Goal: Task Accomplishment & Management: Manage account settings

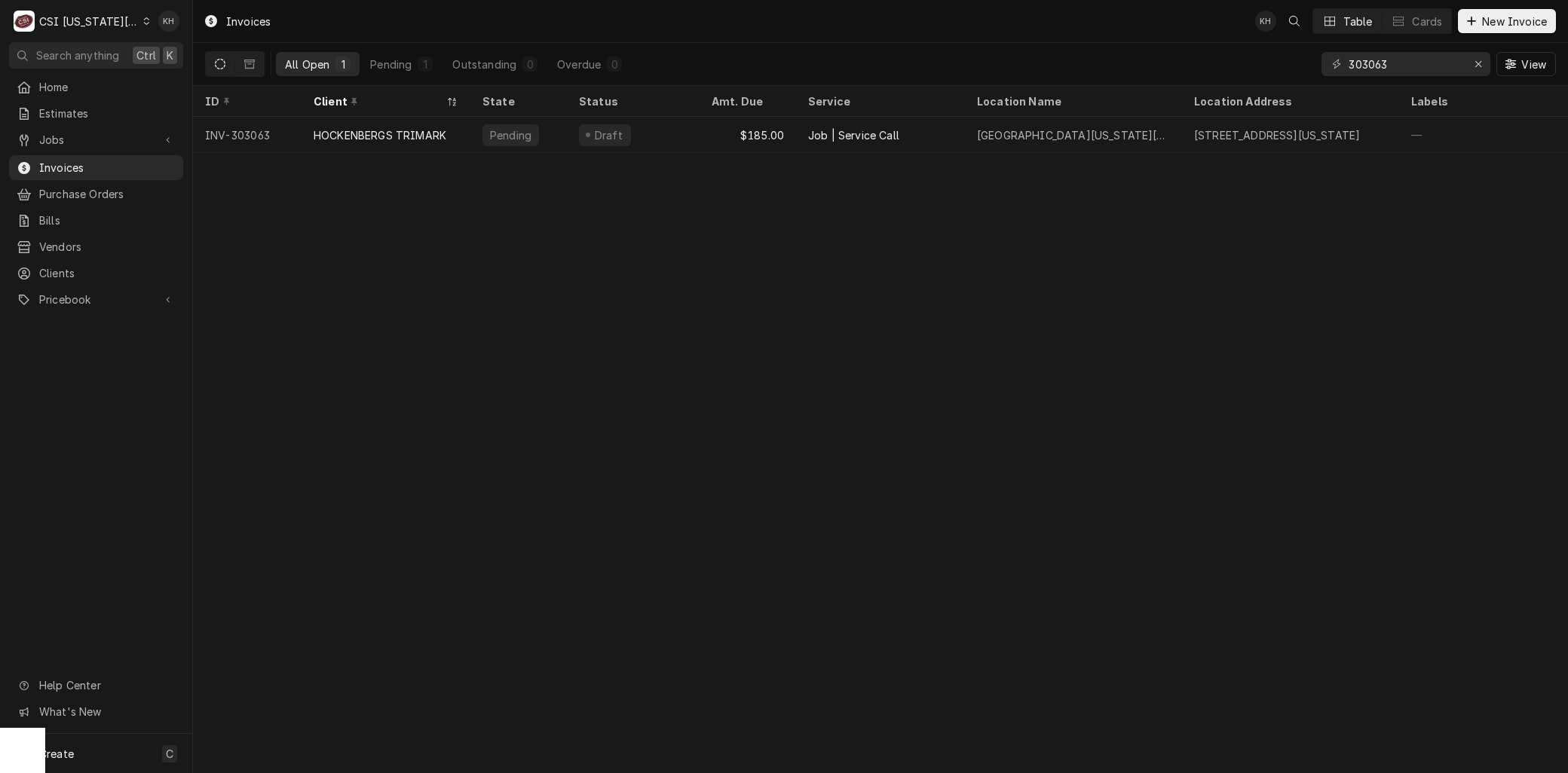
drag, startPoint x: 96, startPoint y: 11, endPoint x: 131, endPoint y: 46, distance: 49.5
click at [96, 12] on div "C CSI Kansas City" at bounding box center [82, 21] width 145 height 30
click at [190, 59] on div "CSI [US_STATE]" at bounding box center [258, 56] width 220 height 15
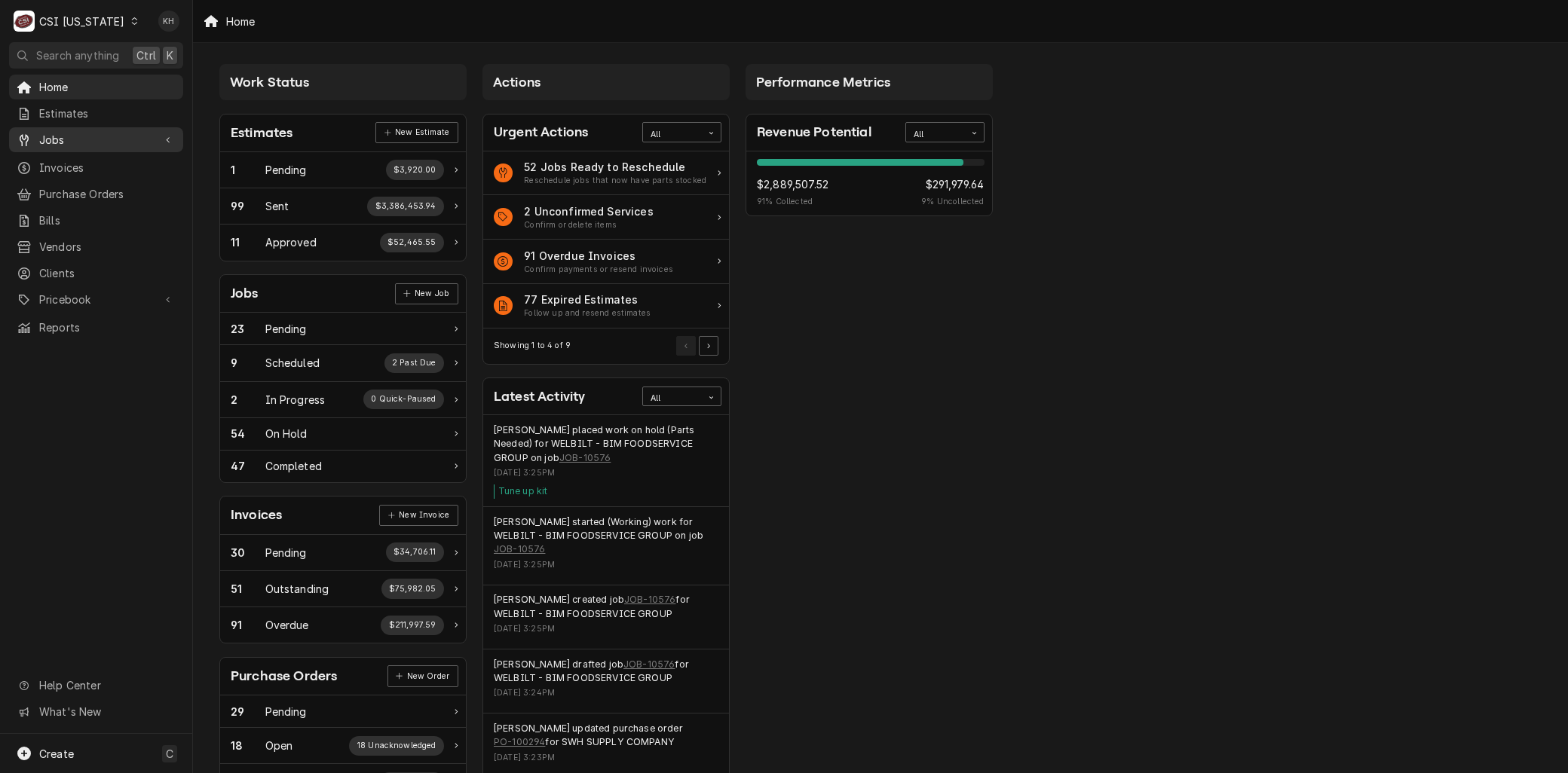
drag, startPoint x: 49, startPoint y: 132, endPoint x: 49, endPoint y: 146, distance: 14.0
click at [49, 132] on span "Jobs" at bounding box center [96, 140] width 114 height 15
click at [49, 154] on link "Jobs" at bounding box center [96, 166] width 174 height 25
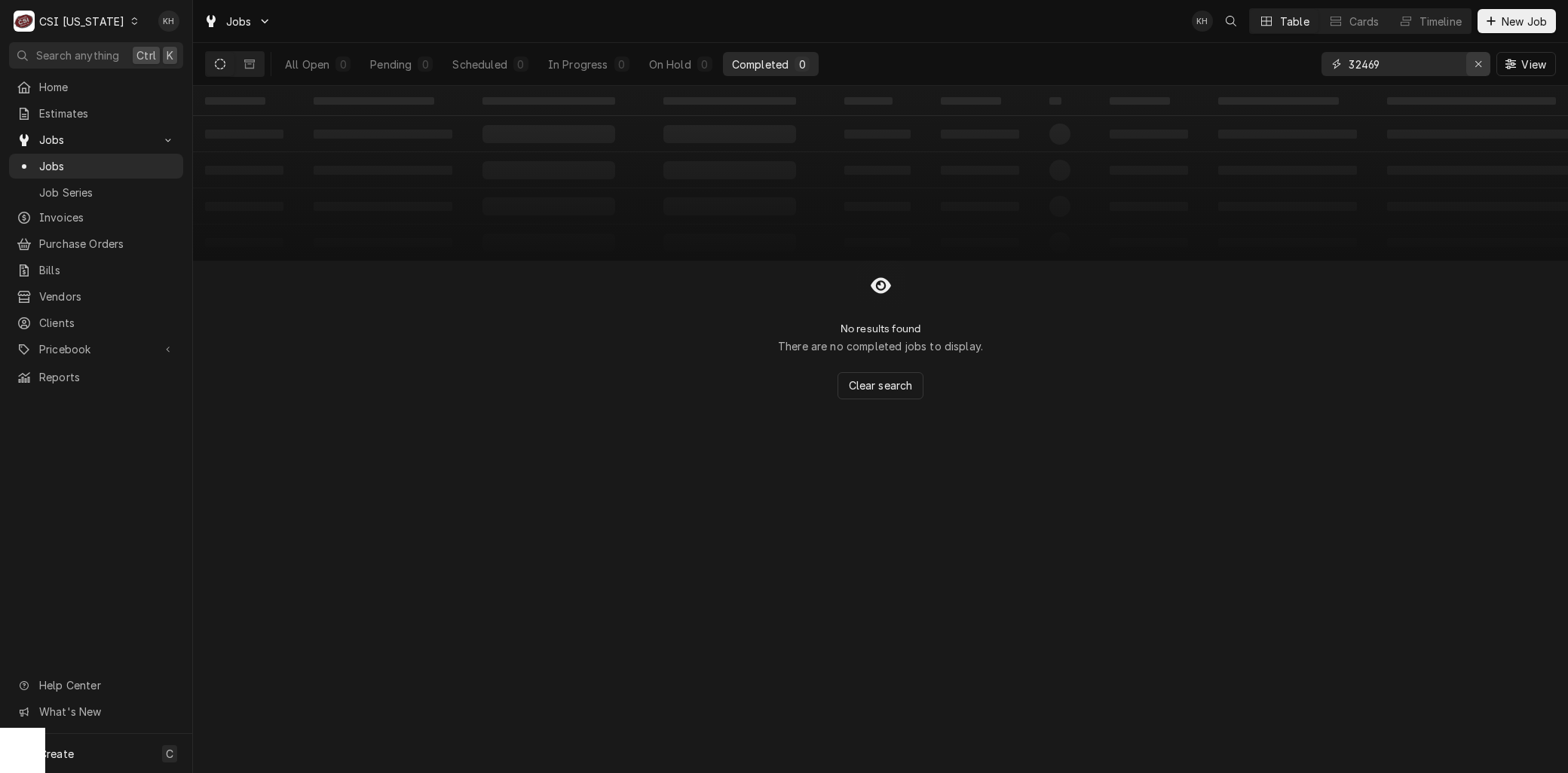
click at [1475, 66] on icon "Erase input" at bounding box center [1478, 64] width 8 height 11
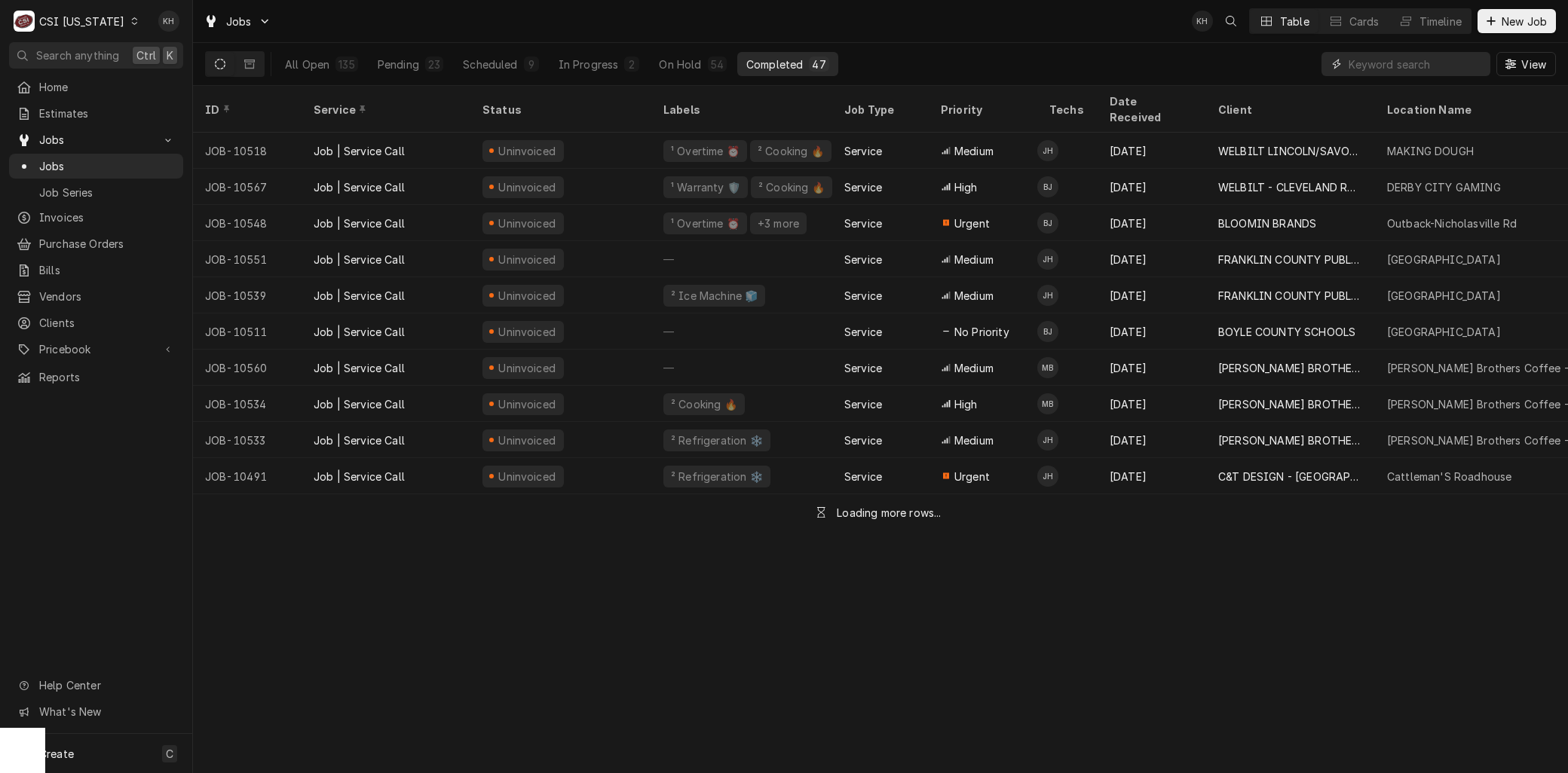
click at [1397, 71] on input "Dynamic Content Wrapper" at bounding box center [1416, 63] width 134 height 24
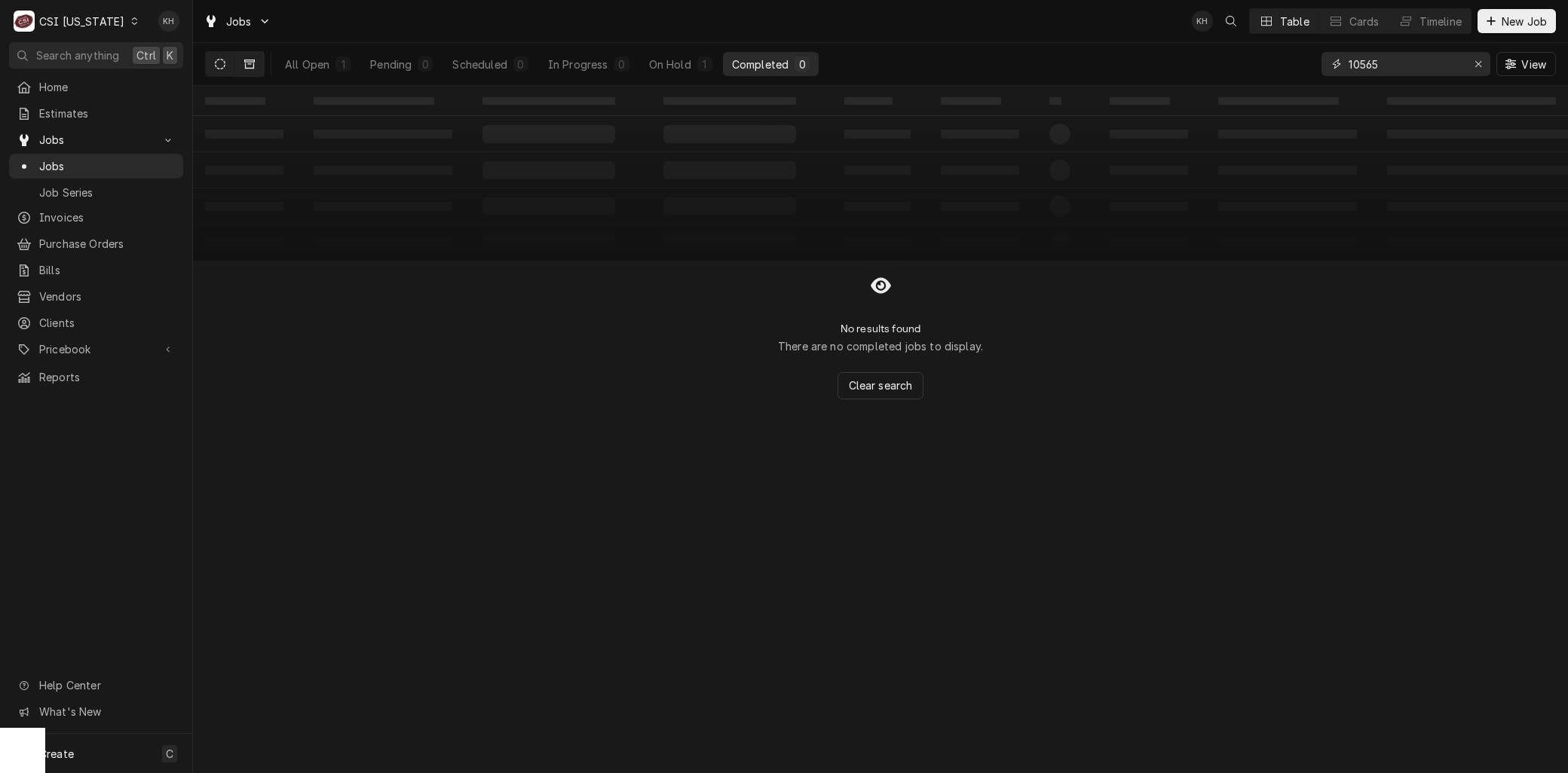
type input "10565"
click at [256, 65] on button "Dynamic Content Wrapper" at bounding box center [249, 63] width 29 height 24
click at [219, 60] on icon "Dynamic Content Wrapper" at bounding box center [220, 64] width 11 height 11
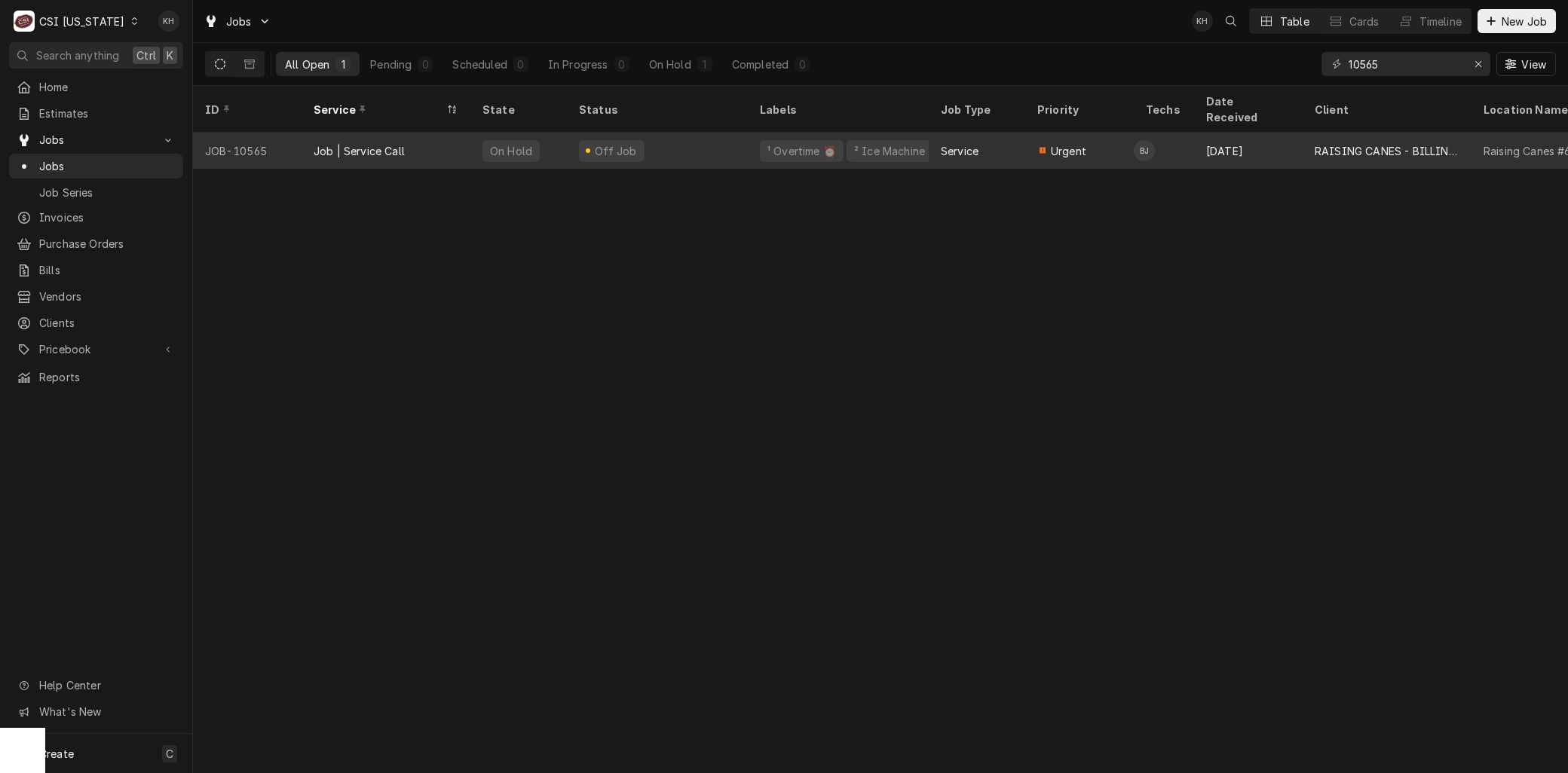
click at [343, 141] on div "Job | Service Call" at bounding box center [385, 151] width 169 height 36
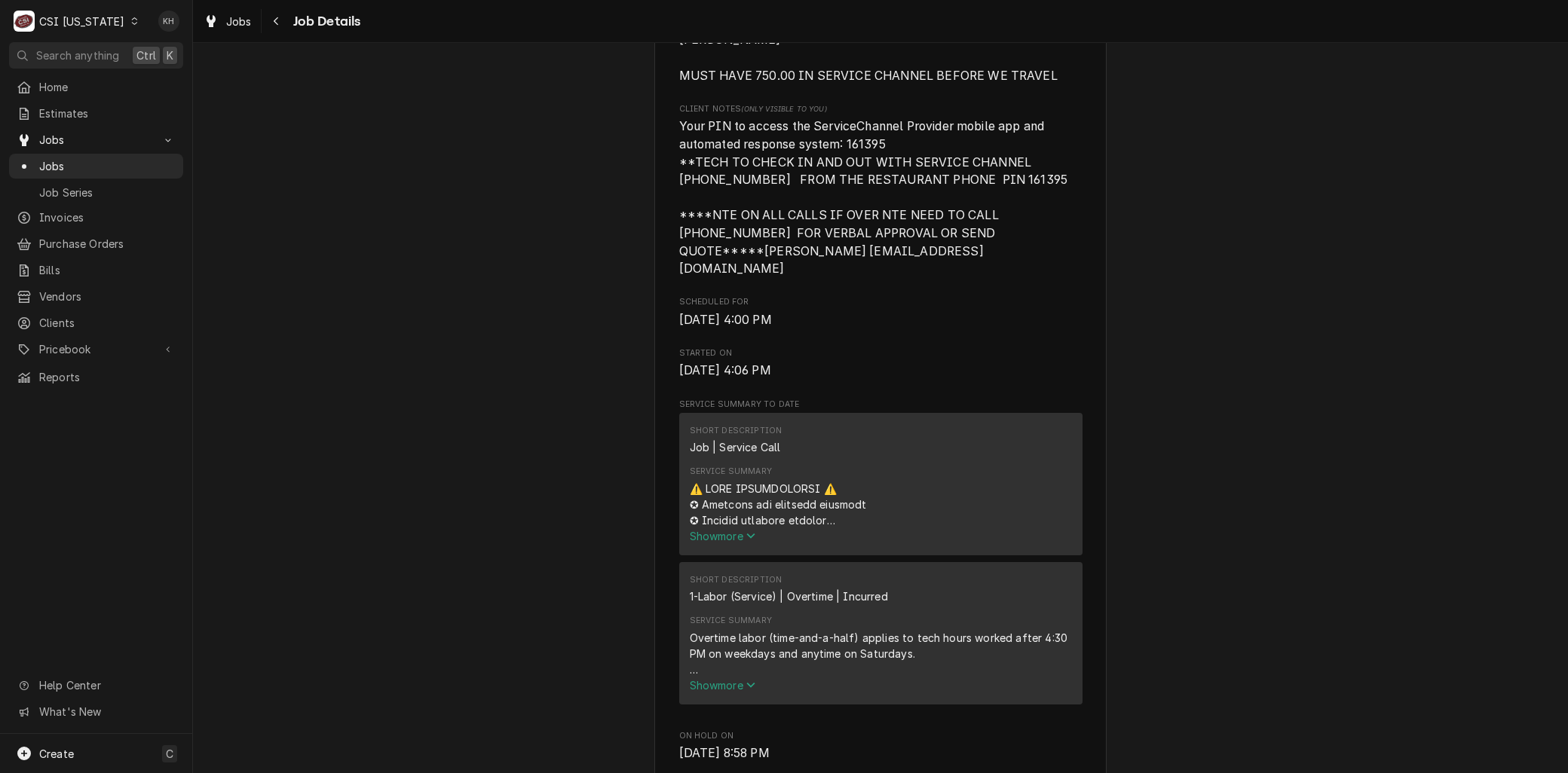
scroll to position [837, 0]
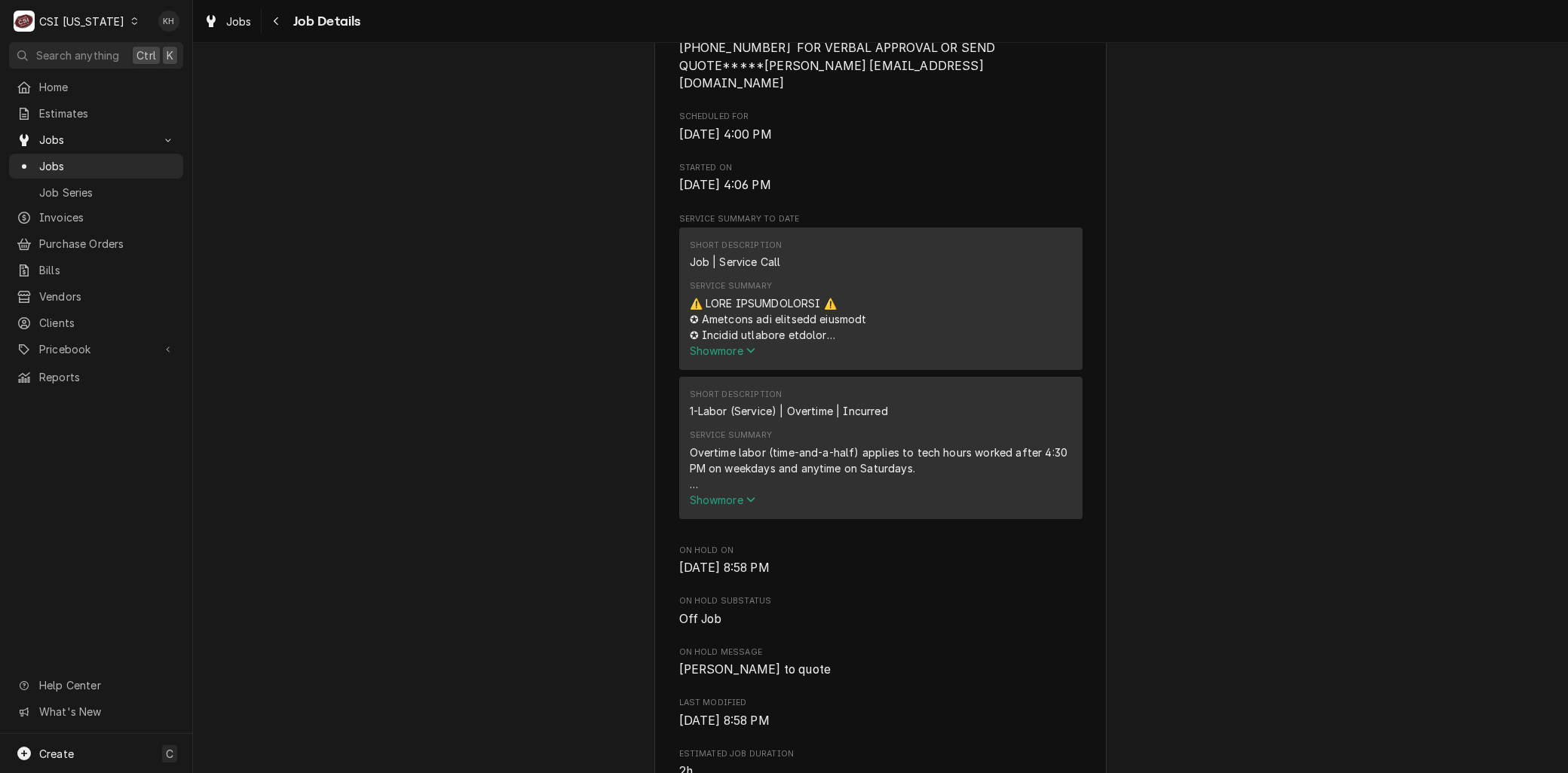
click at [110, 26] on div "C CSI Kentucky" at bounding box center [76, 21] width 135 height 30
click at [165, 36] on div "CSI Kansas City" at bounding box center [236, 29] width 199 height 15
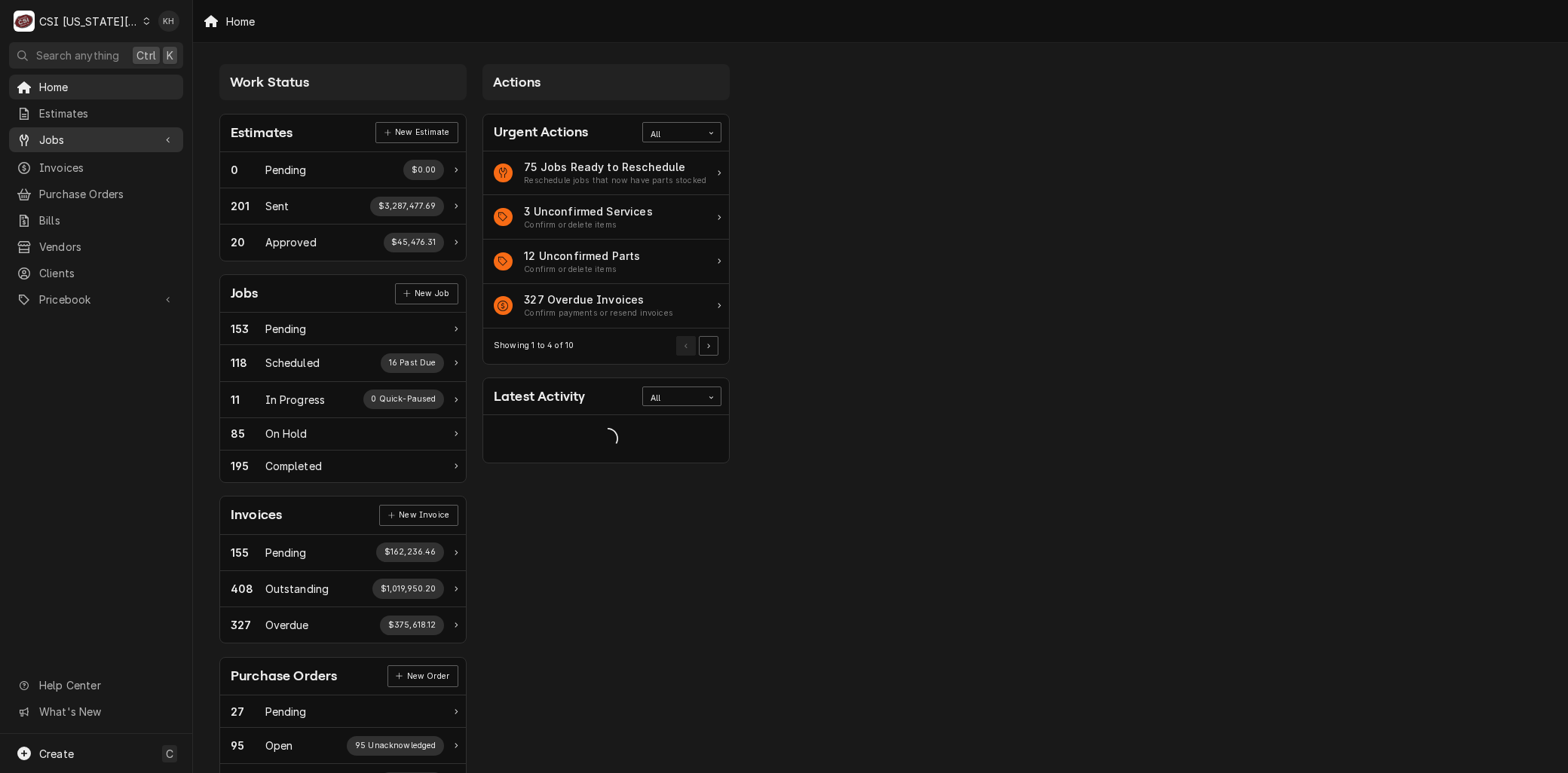
click at [79, 141] on span "Jobs" at bounding box center [96, 140] width 114 height 15
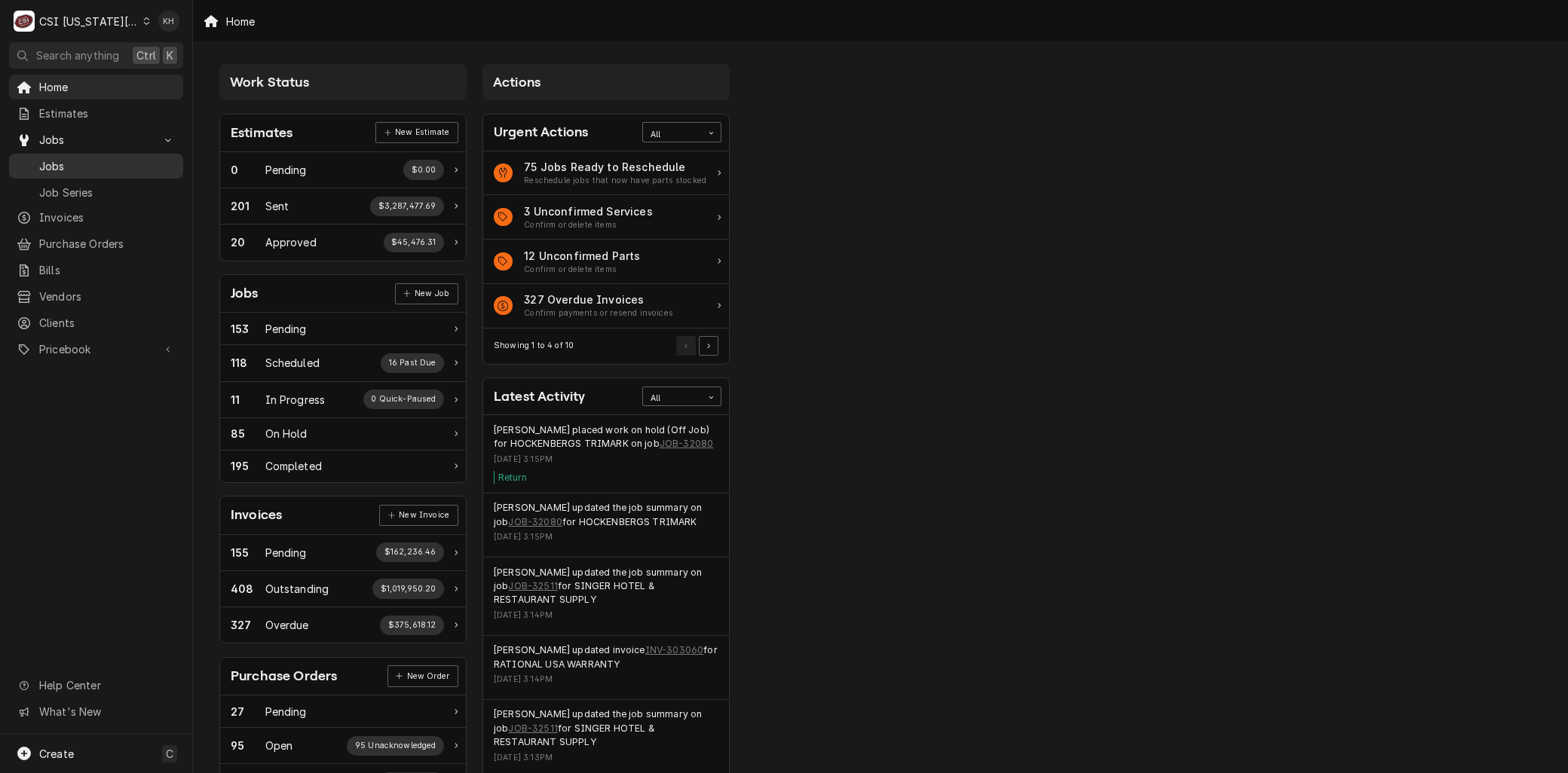
click at [79, 158] on span "Jobs" at bounding box center [107, 166] width 137 height 15
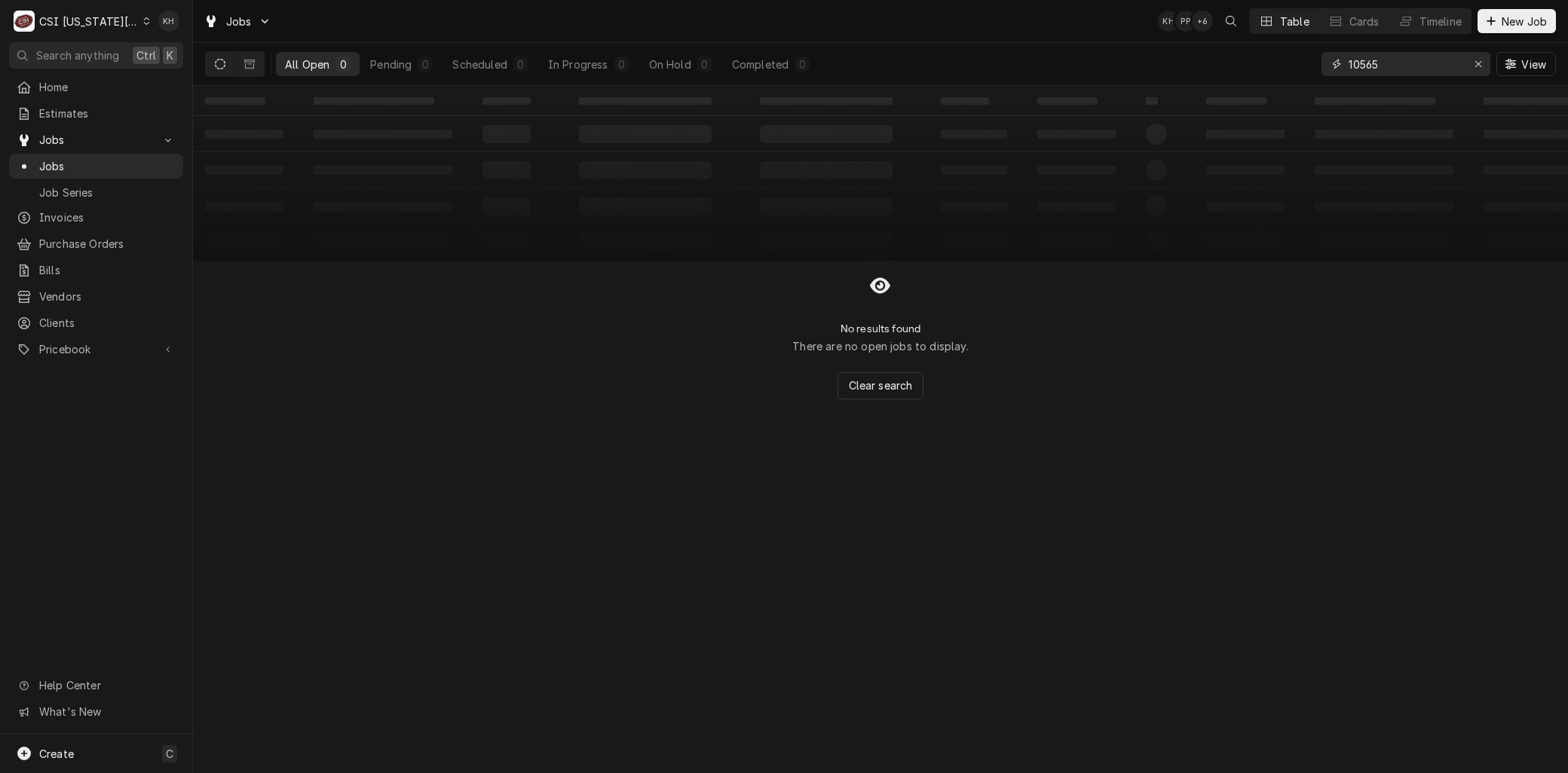
drag, startPoint x: 1396, startPoint y: 59, endPoint x: 1131, endPoint y: 57, distance: 265.0
click at [1134, 57] on div "All Open 0 Pending 0 Scheduled 0 In Progress 0 On Hold 0 Completed 0 10565 View" at bounding box center [880, 64] width 1351 height 42
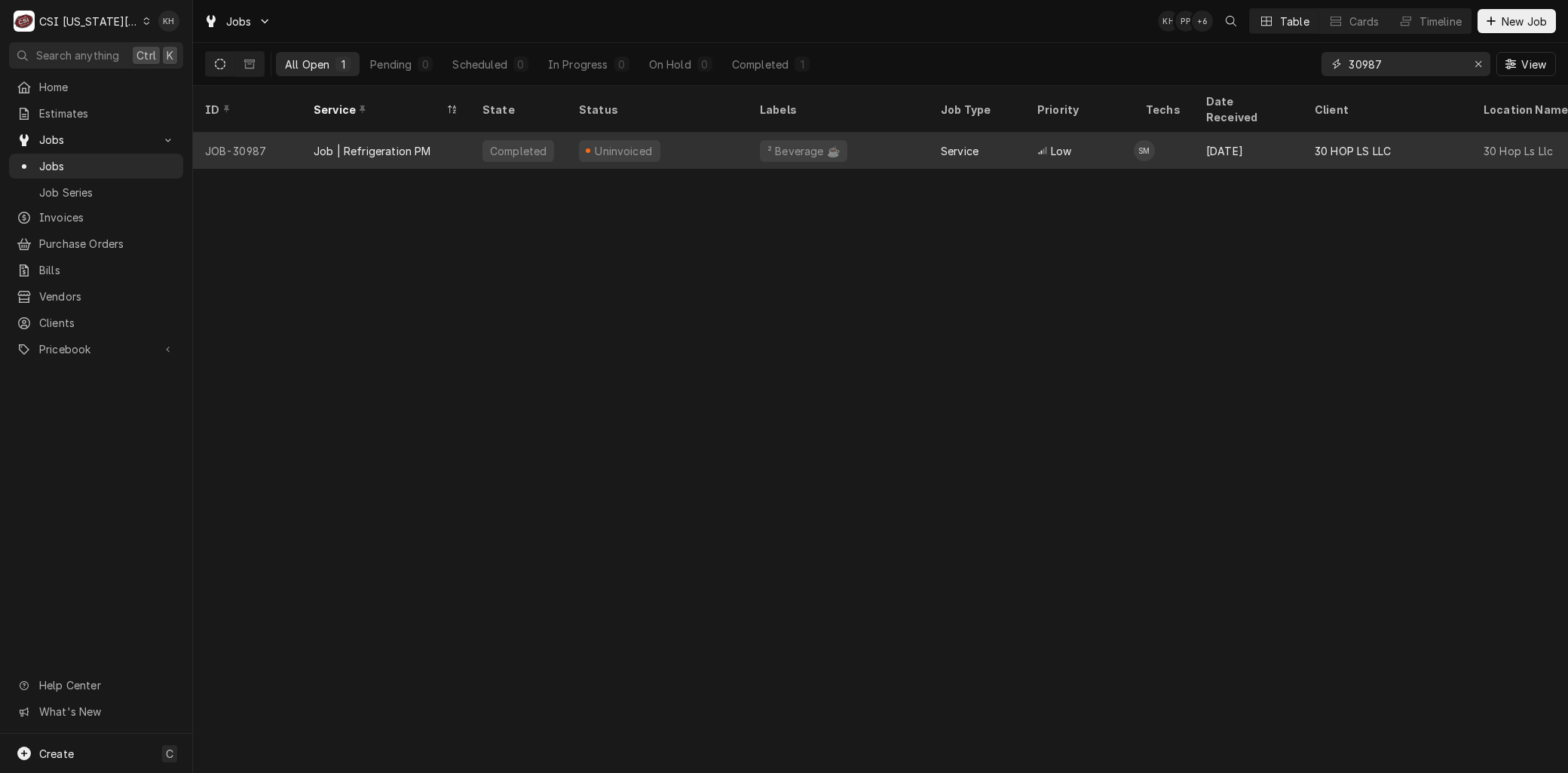
type input "30987"
click at [349, 143] on div "Job | Refrigeration PM" at bounding box center [372, 151] width 117 height 15
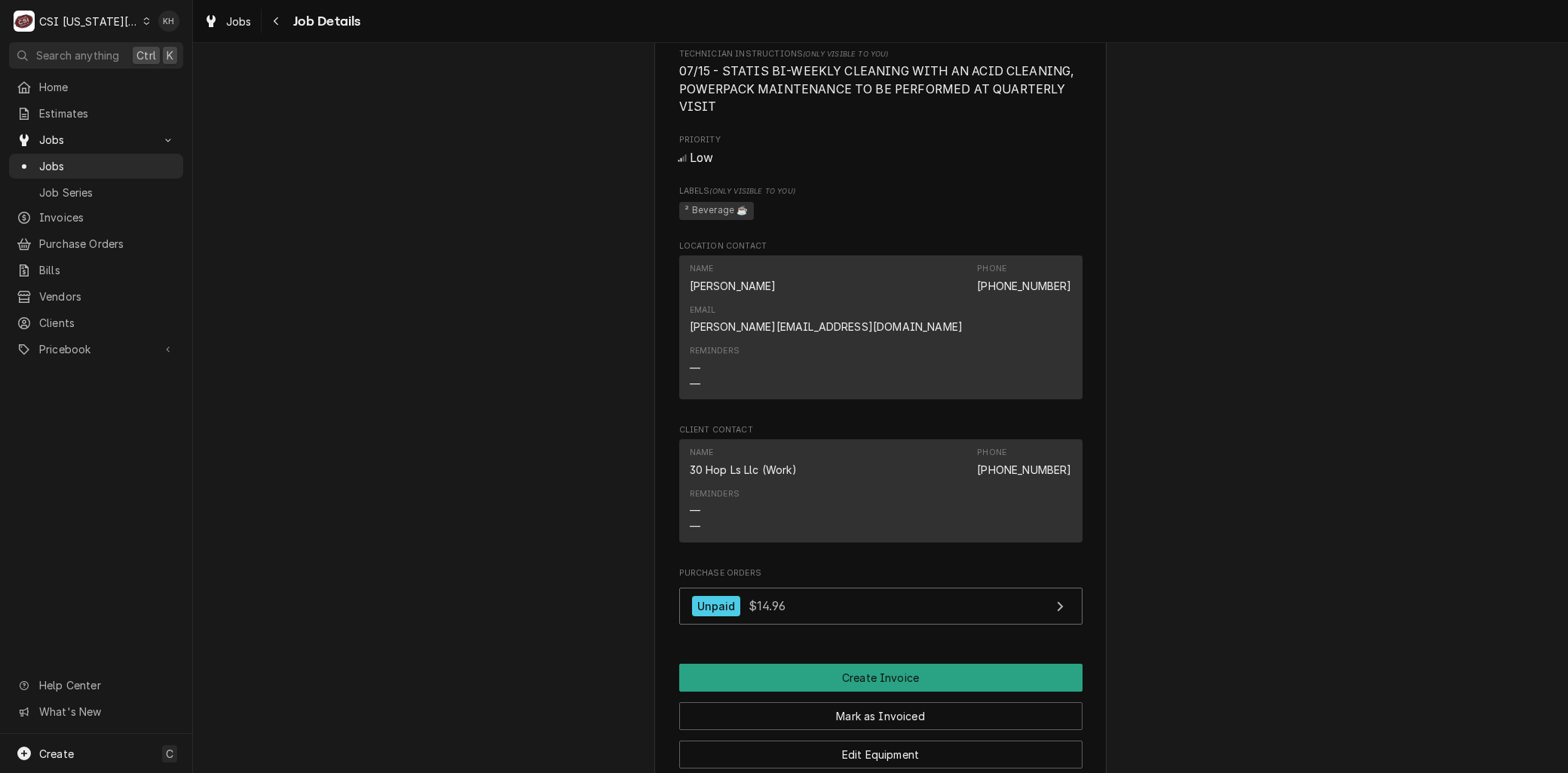
scroll to position [1256, 0]
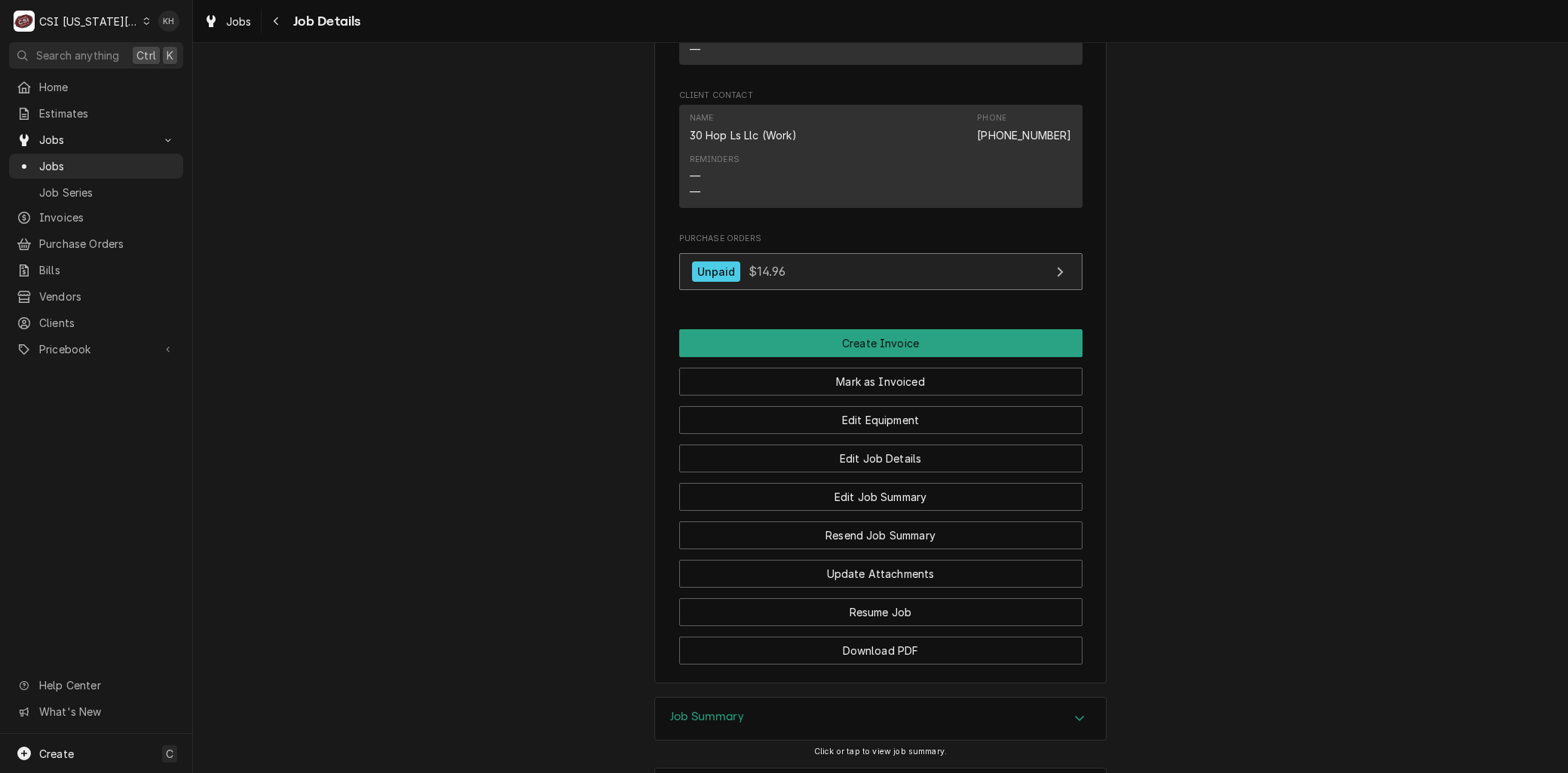
click at [744, 262] on div "Unpaid $14.96" at bounding box center [738, 272] width 93 height 20
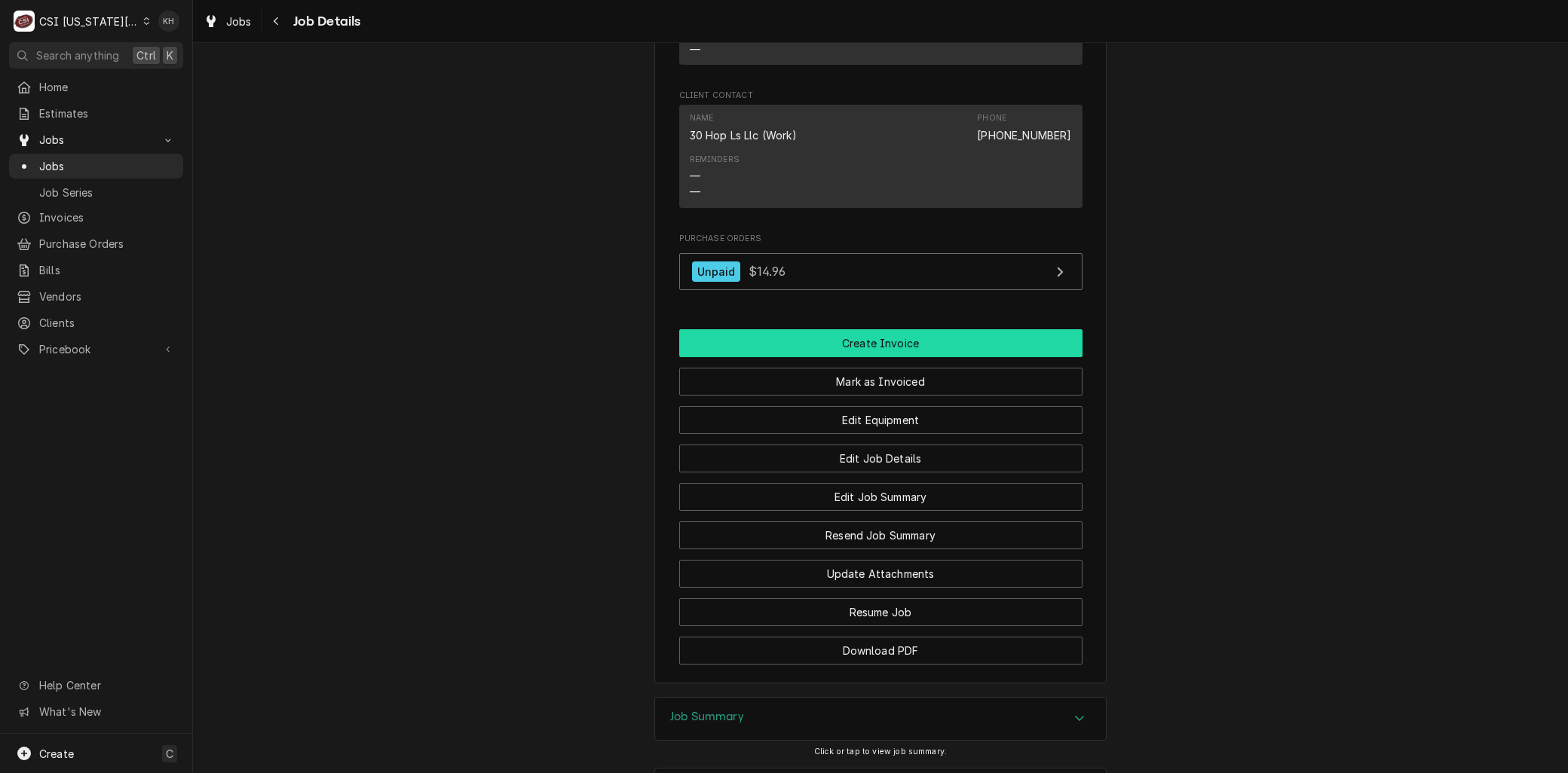
click at [891, 330] on button "Create Invoice" at bounding box center [881, 344] width 403 height 28
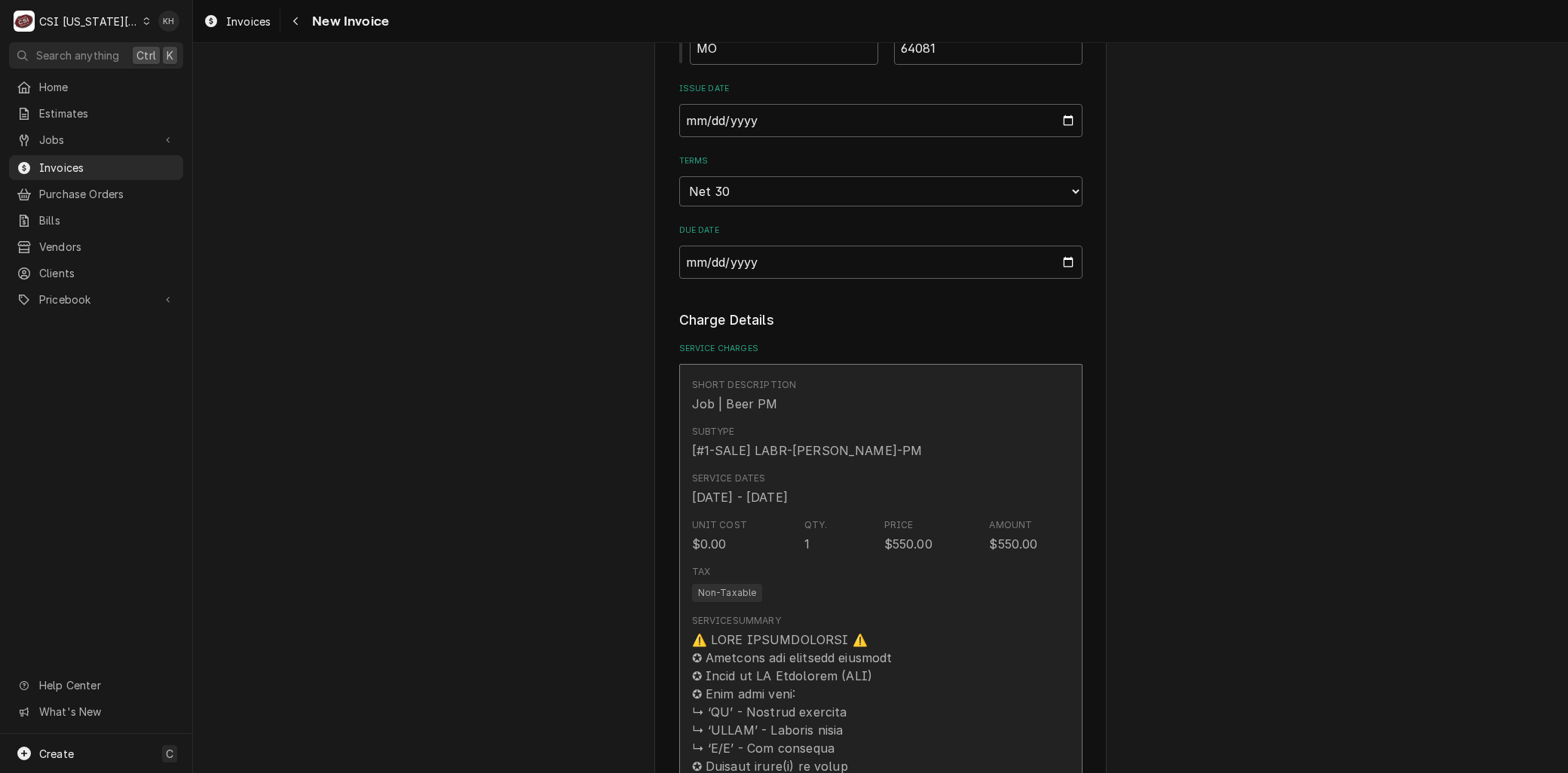
scroll to position [921, 0]
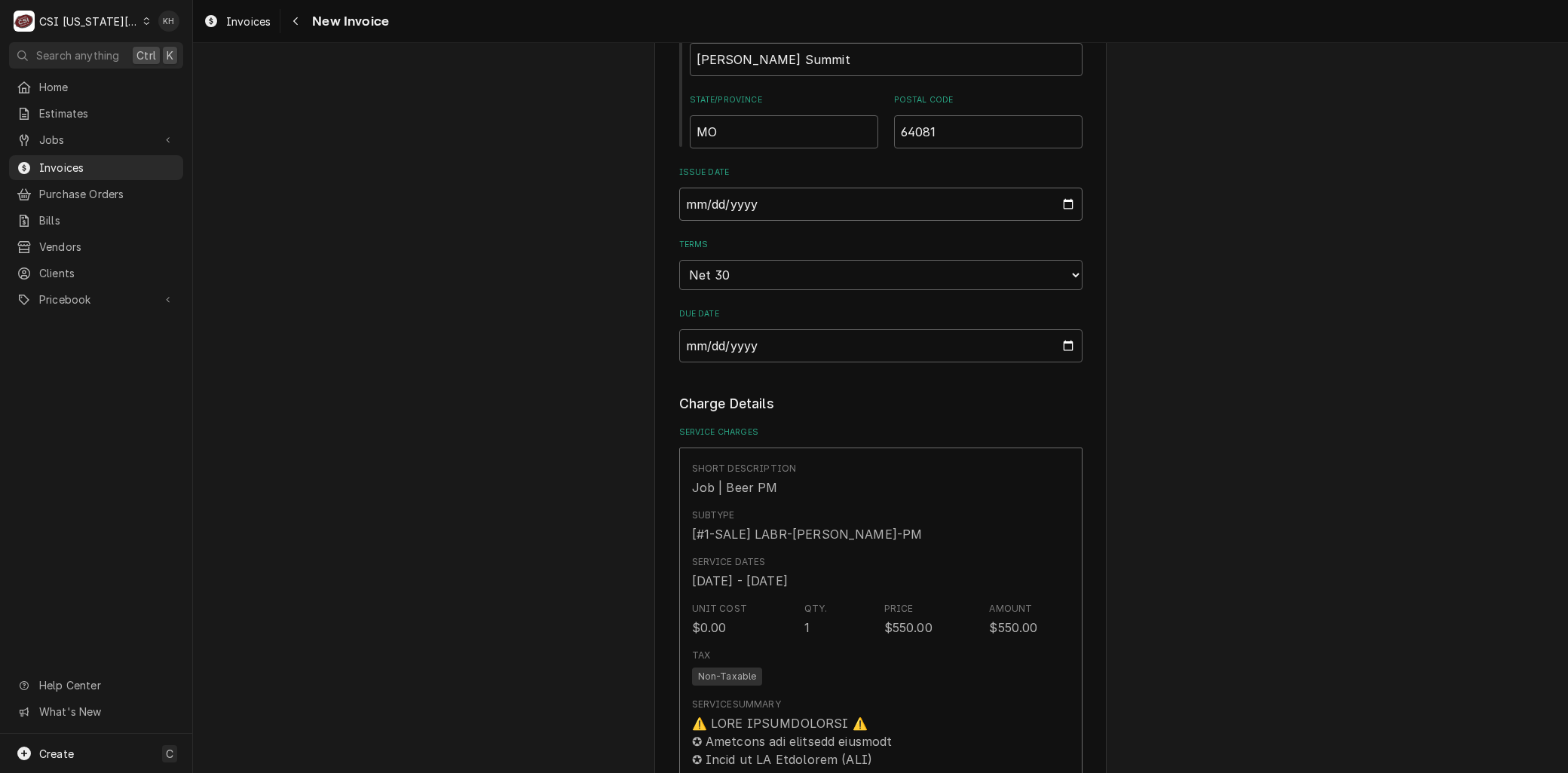
click at [1061, 202] on input "2025-09-04" at bounding box center [881, 204] width 403 height 33
type textarea "x"
type input "2025-08-31"
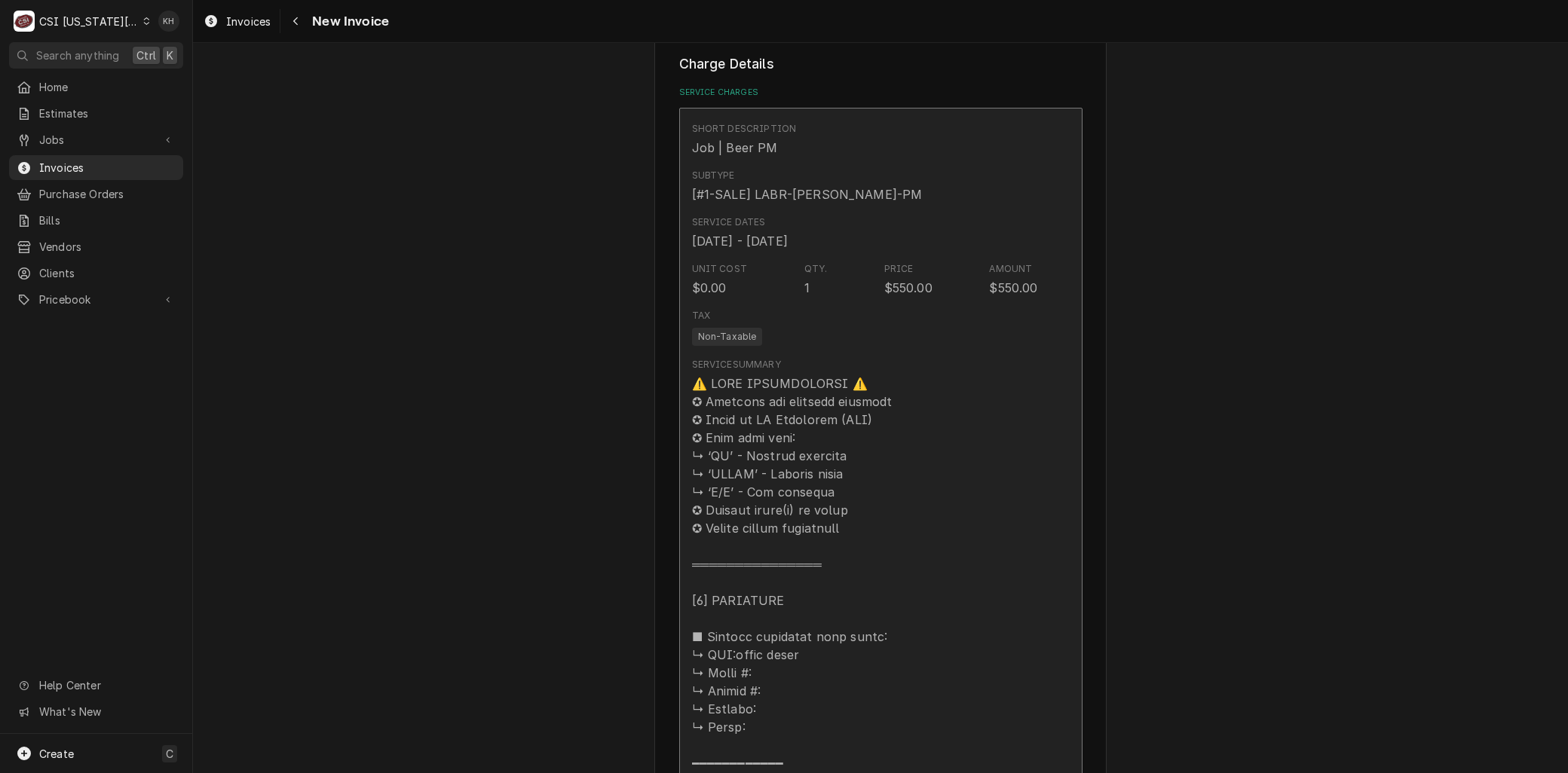
scroll to position [1507, 0]
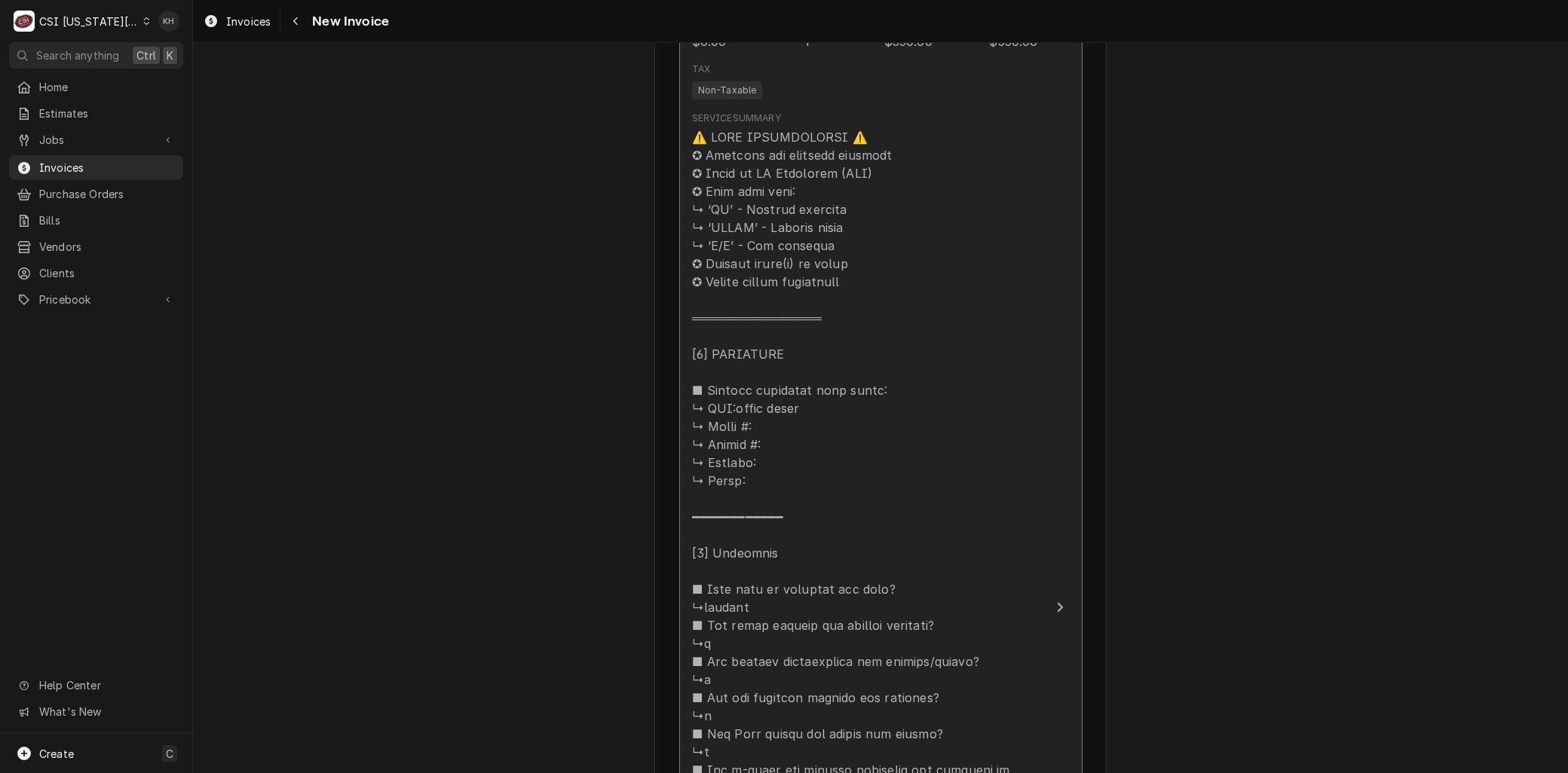
click at [886, 535] on div "Update Line Item" at bounding box center [865, 734] width 346 height 1212
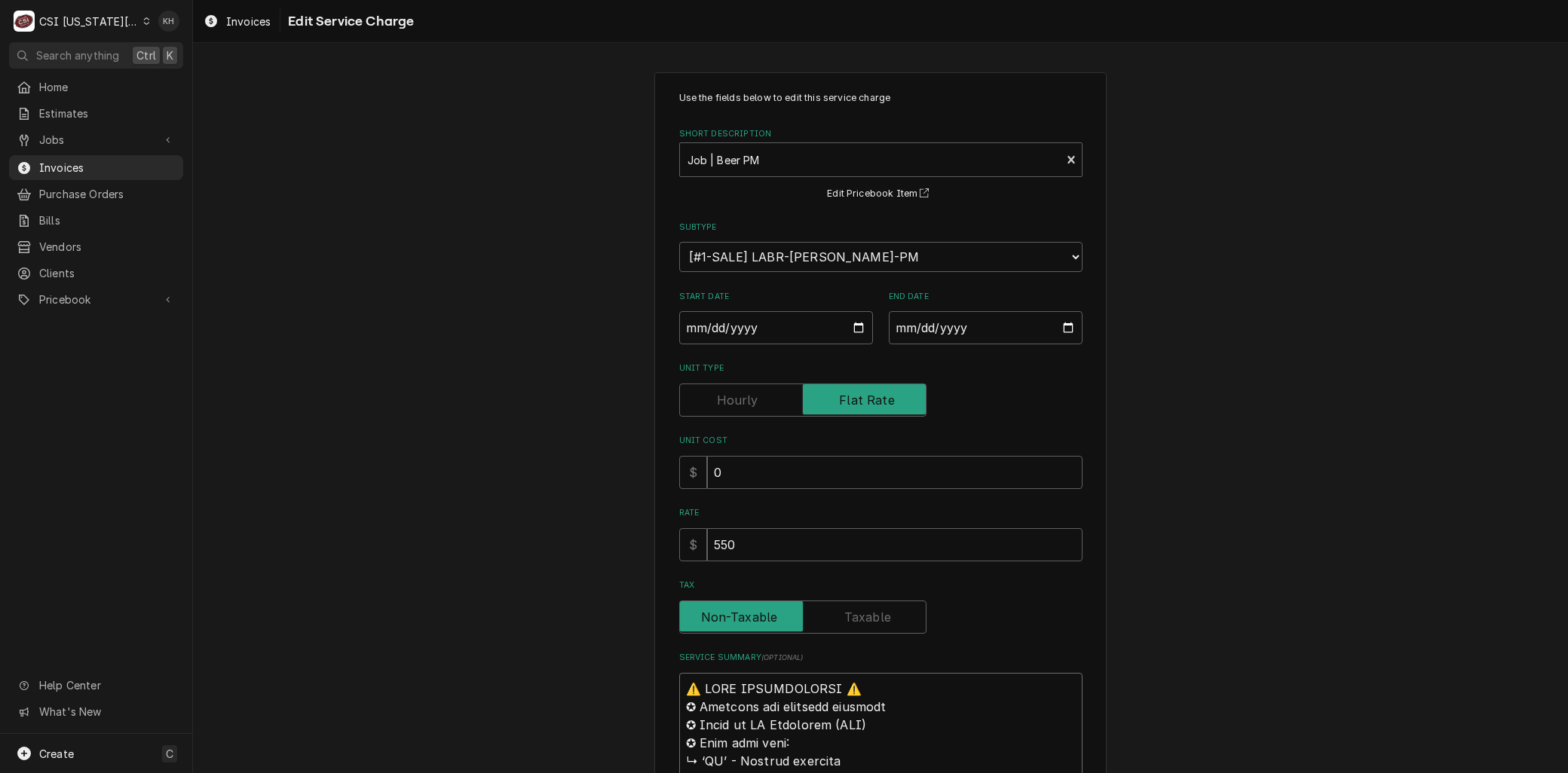
drag, startPoint x: 734, startPoint y: 642, endPoint x: 19, endPoint y: -87, distance: 1021.1
click at [19, 0] on html "C CSI Kansas City KH Search anything Ctrl K Home Estimates Jobs Jobs Job Series…" at bounding box center [784, 386] width 1568 height 773
type textarea "x"
type textarea "L"
type textarea "x"
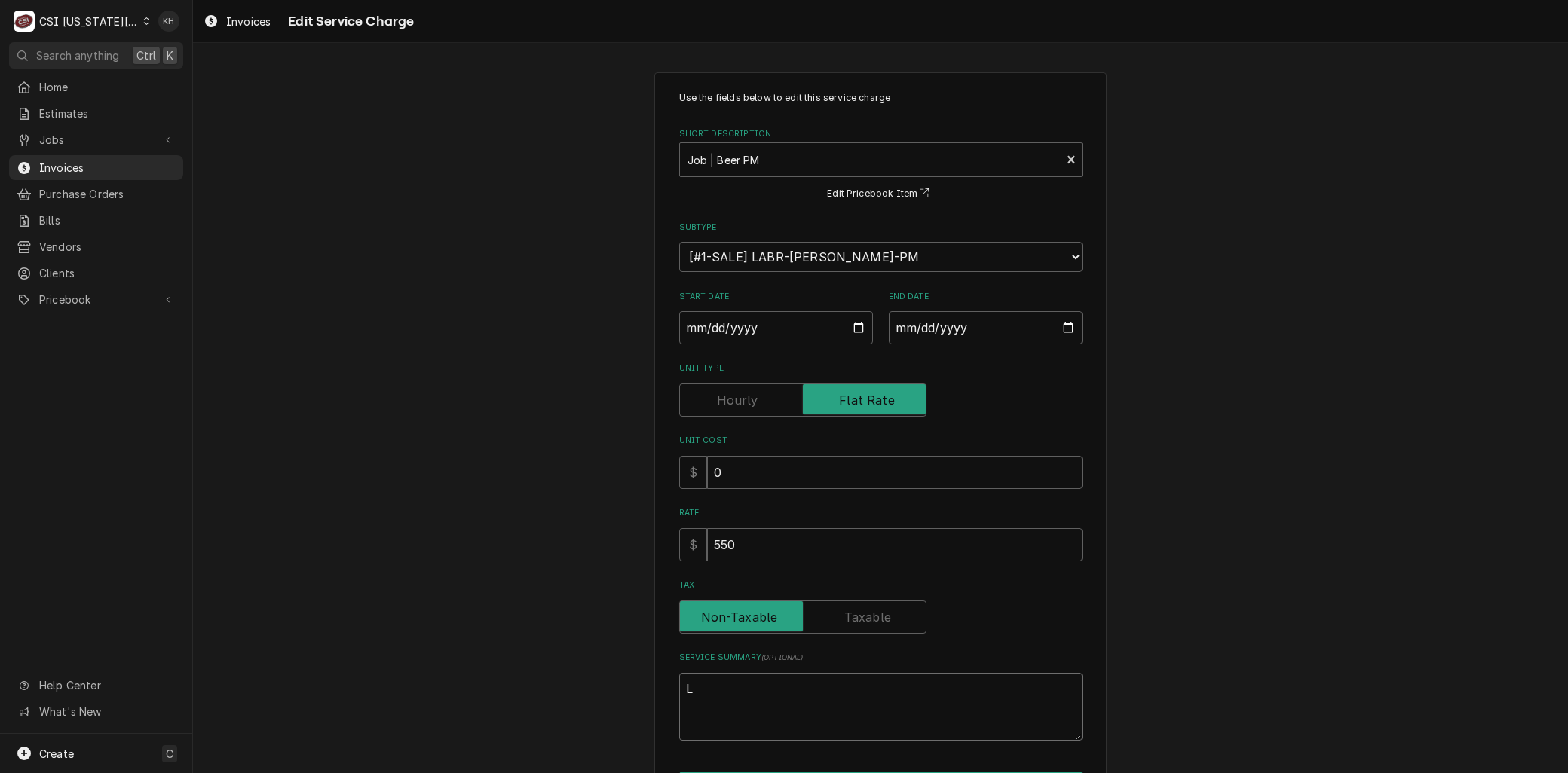
type textarea "La"
type textarea "x"
type textarea "Lab"
type textarea "x"
type textarea "Labo"
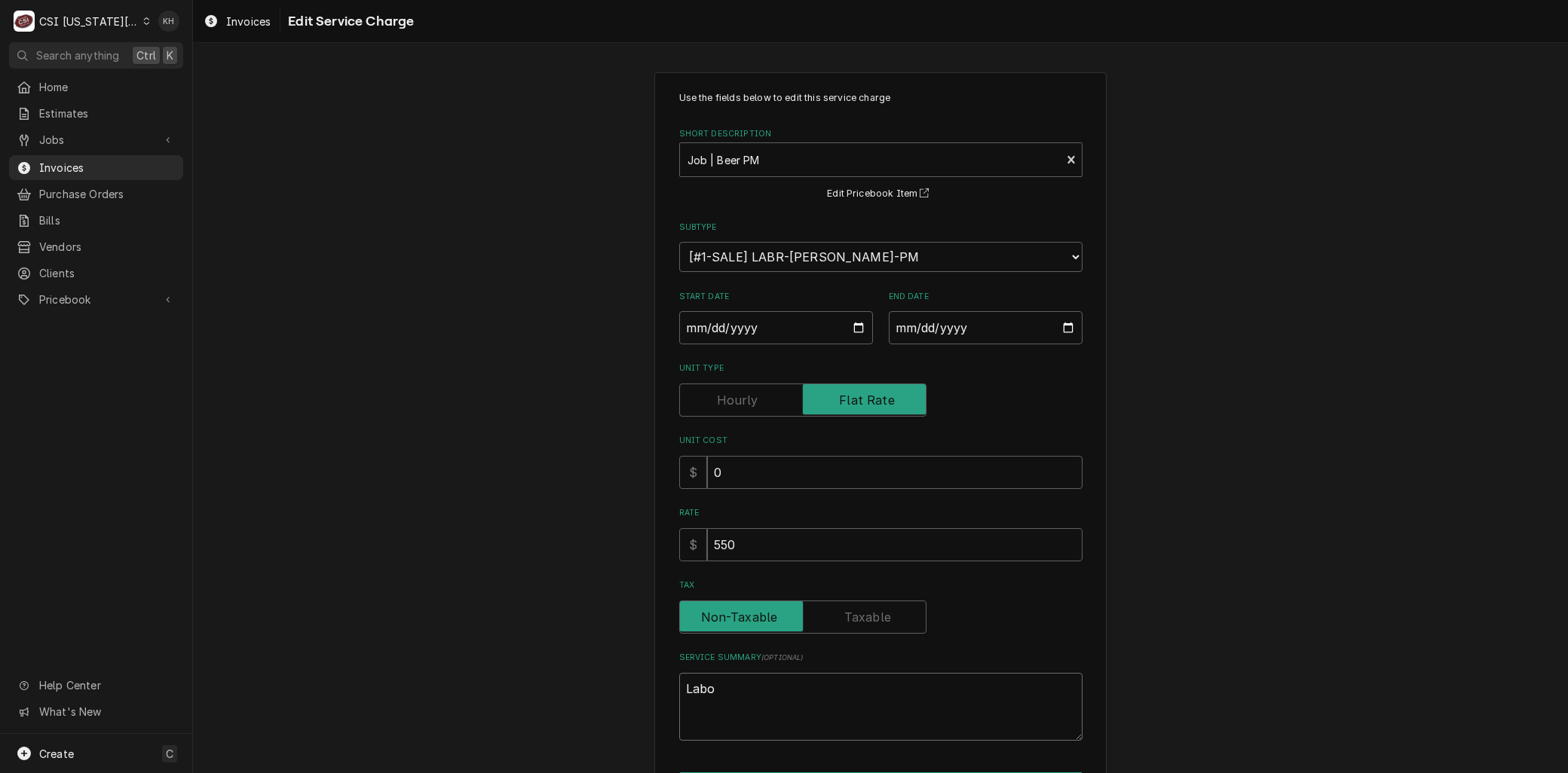
type textarea "x"
type textarea "Labor"
type textarea "x"
type textarea "Labor"
type textarea "x"
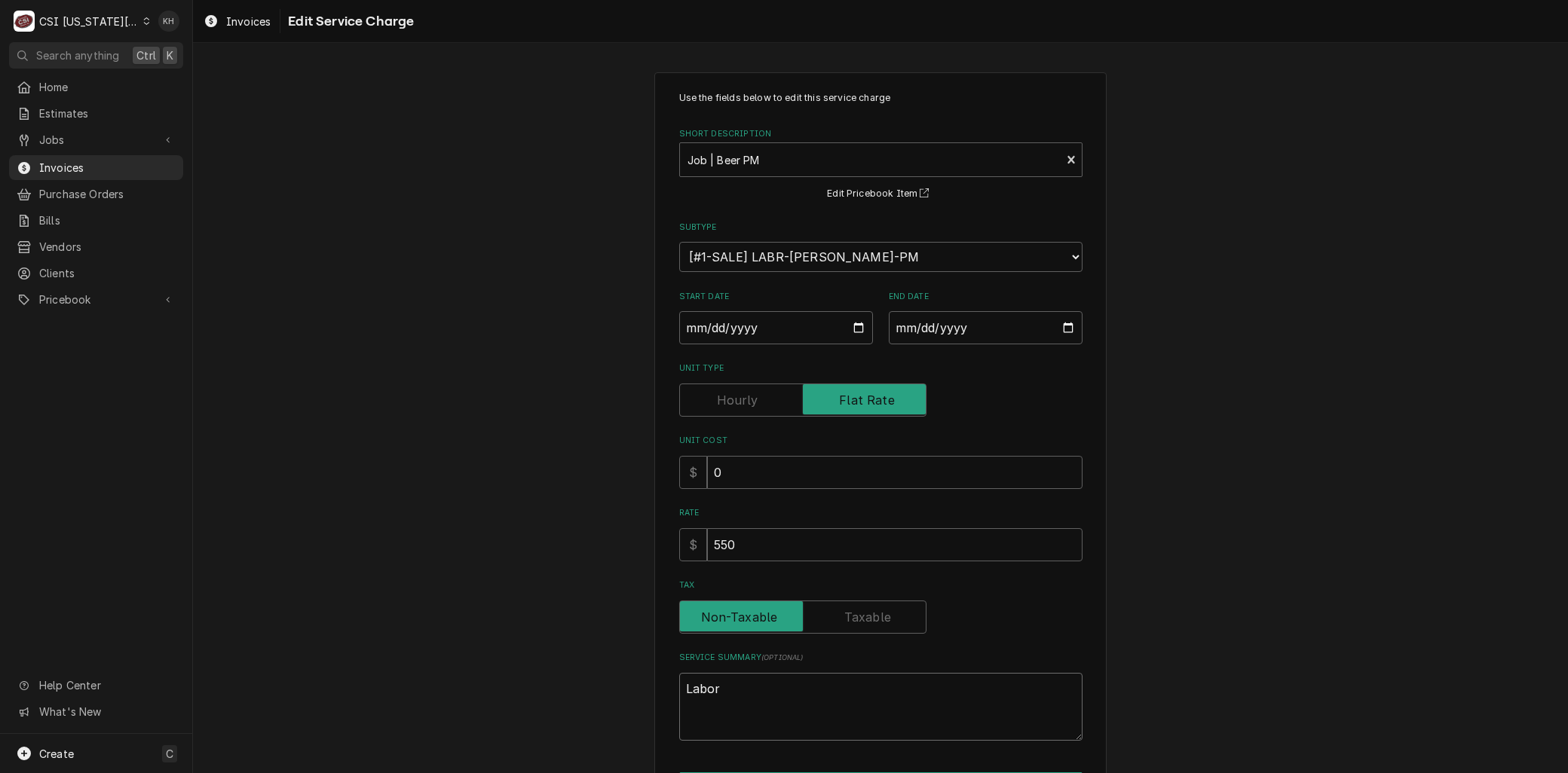
type textarea "Labor t"
type textarea "x"
type textarea "Labor to"
type textarea "x"
type textarea "Labor to"
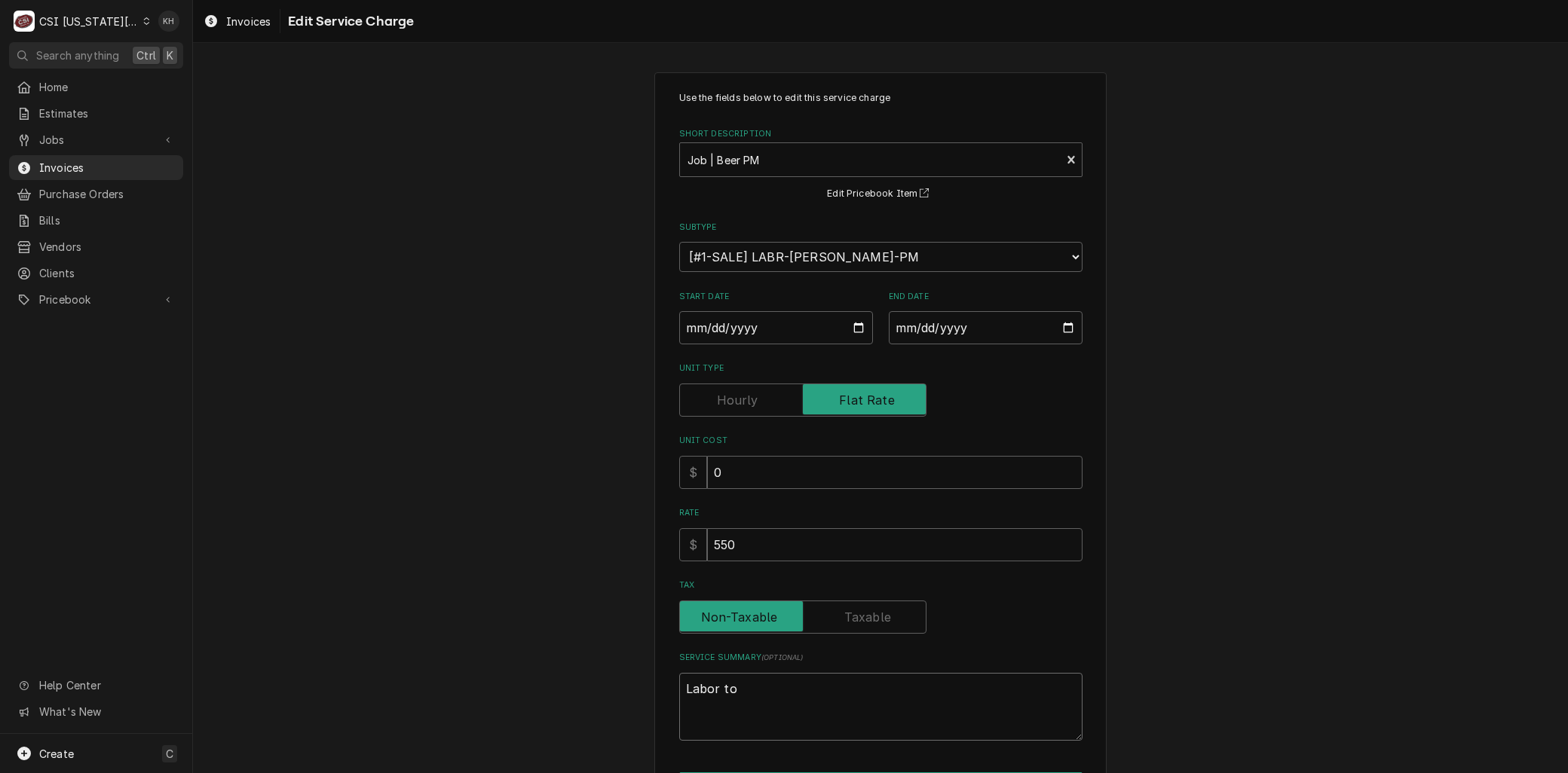
type textarea "x"
type textarea "Labor to p"
type textarea "x"
type textarea "Labor to pe"
type textarea "x"
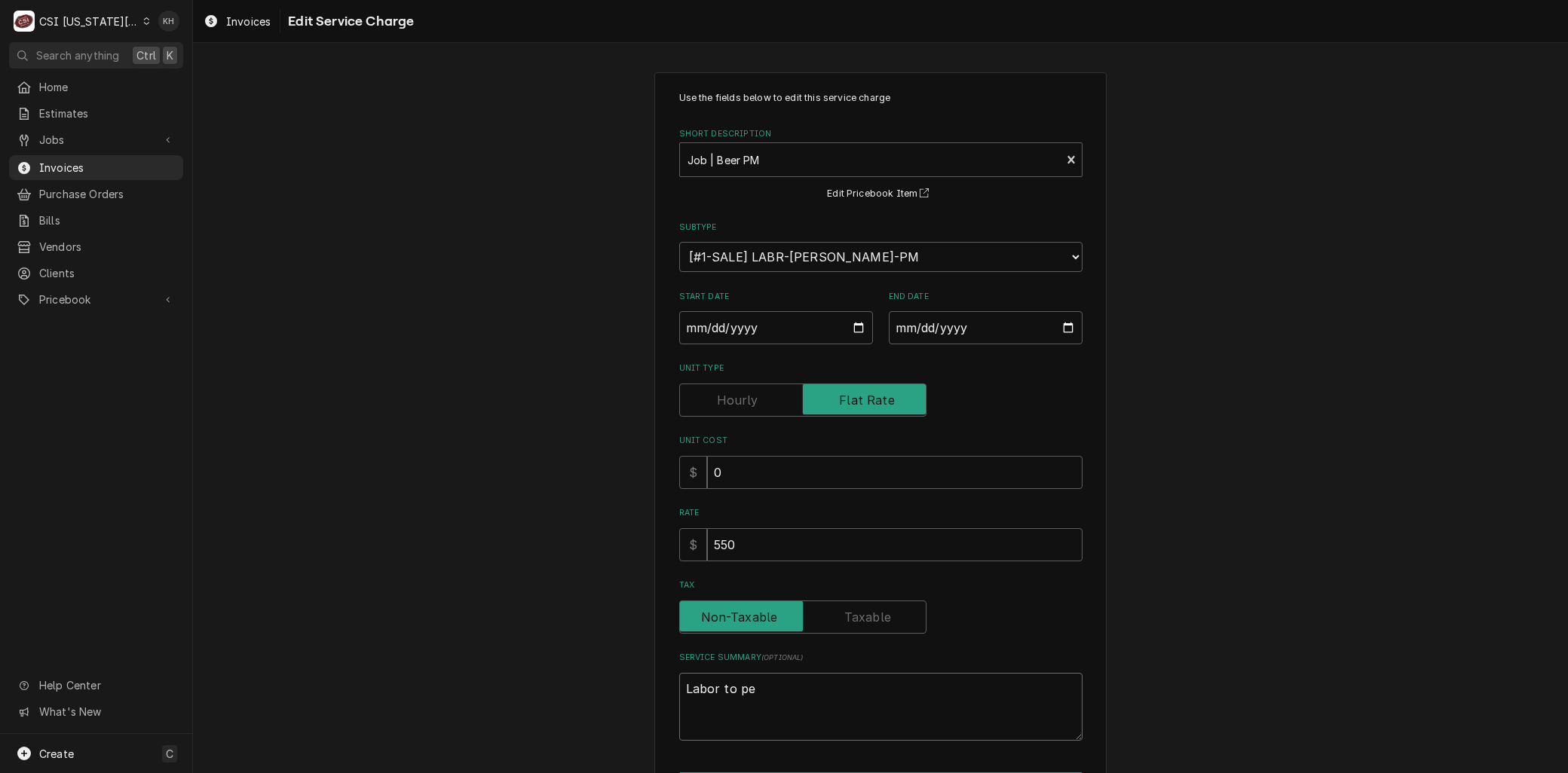
type textarea "Labor to per"
type textarea "x"
type textarea "Labor to perf"
type textarea "x"
type textarea "Labor to perfo"
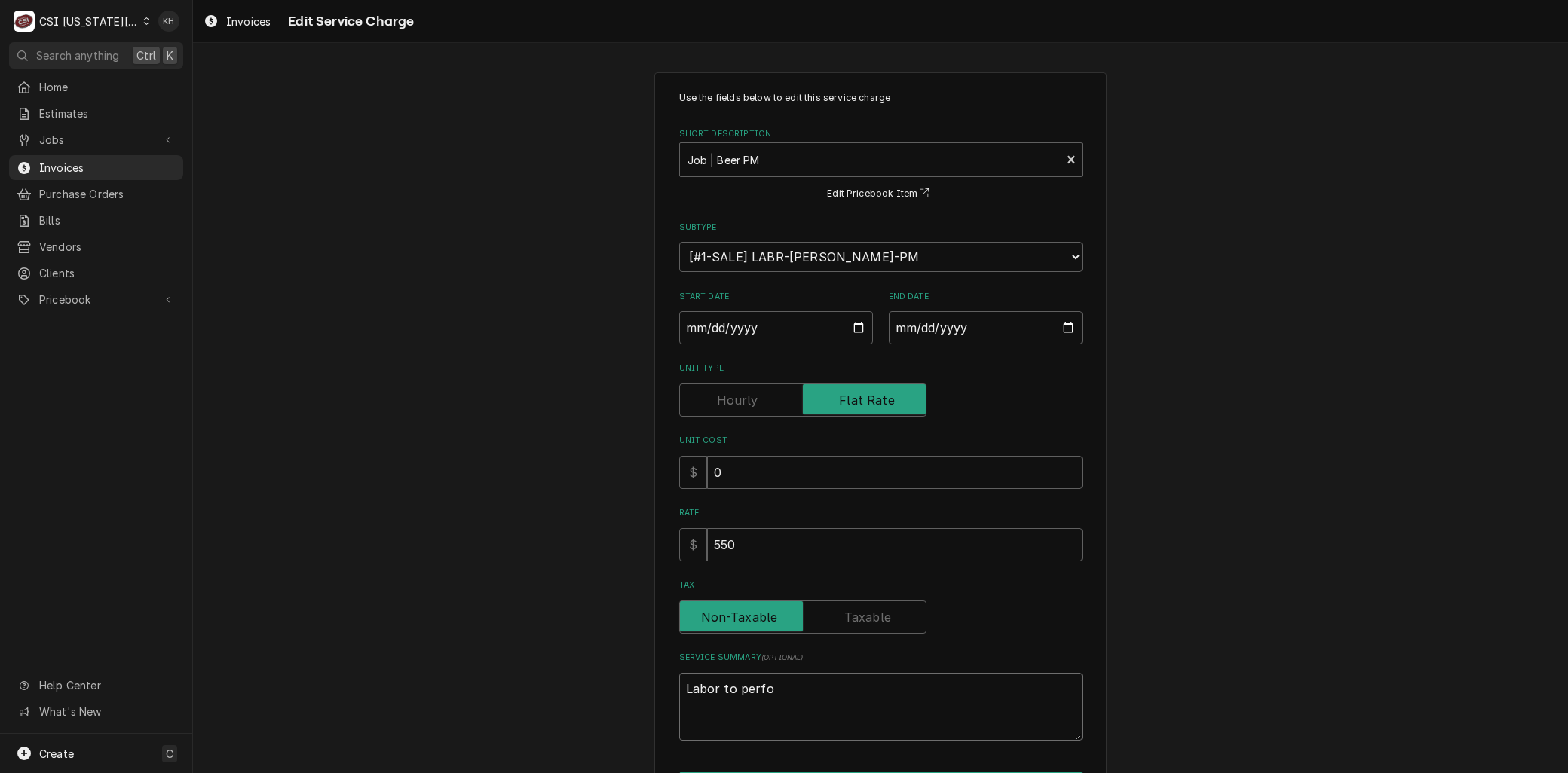
type textarea "x"
type textarea "Labor to perfor"
type textarea "x"
type textarea "Labor to perform"
type textarea "x"
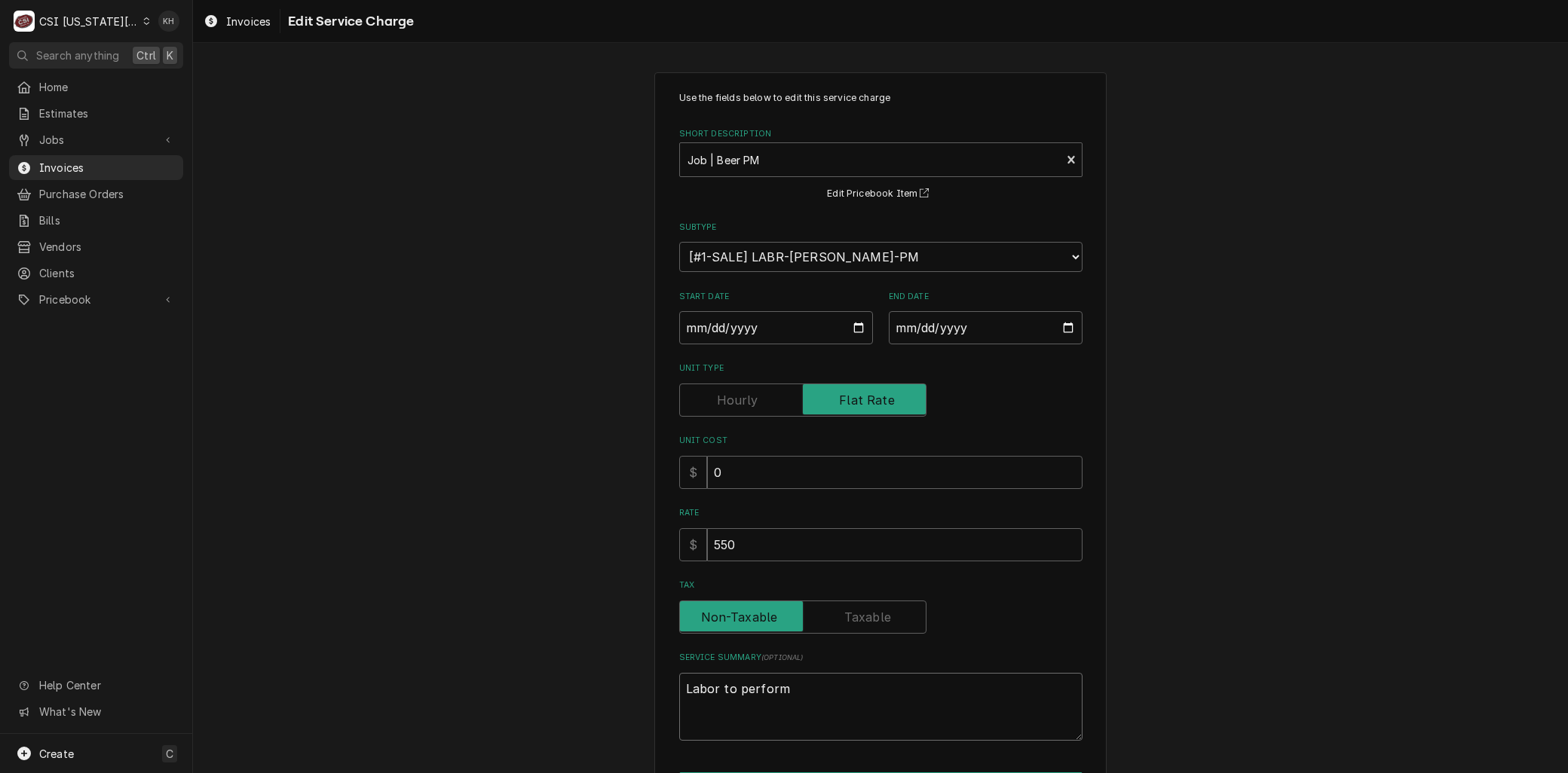
type textarea "Labor to perform"
type textarea "x"
type textarea "Labor to perform P"
type textarea "x"
type textarea "Labor to perform PM"
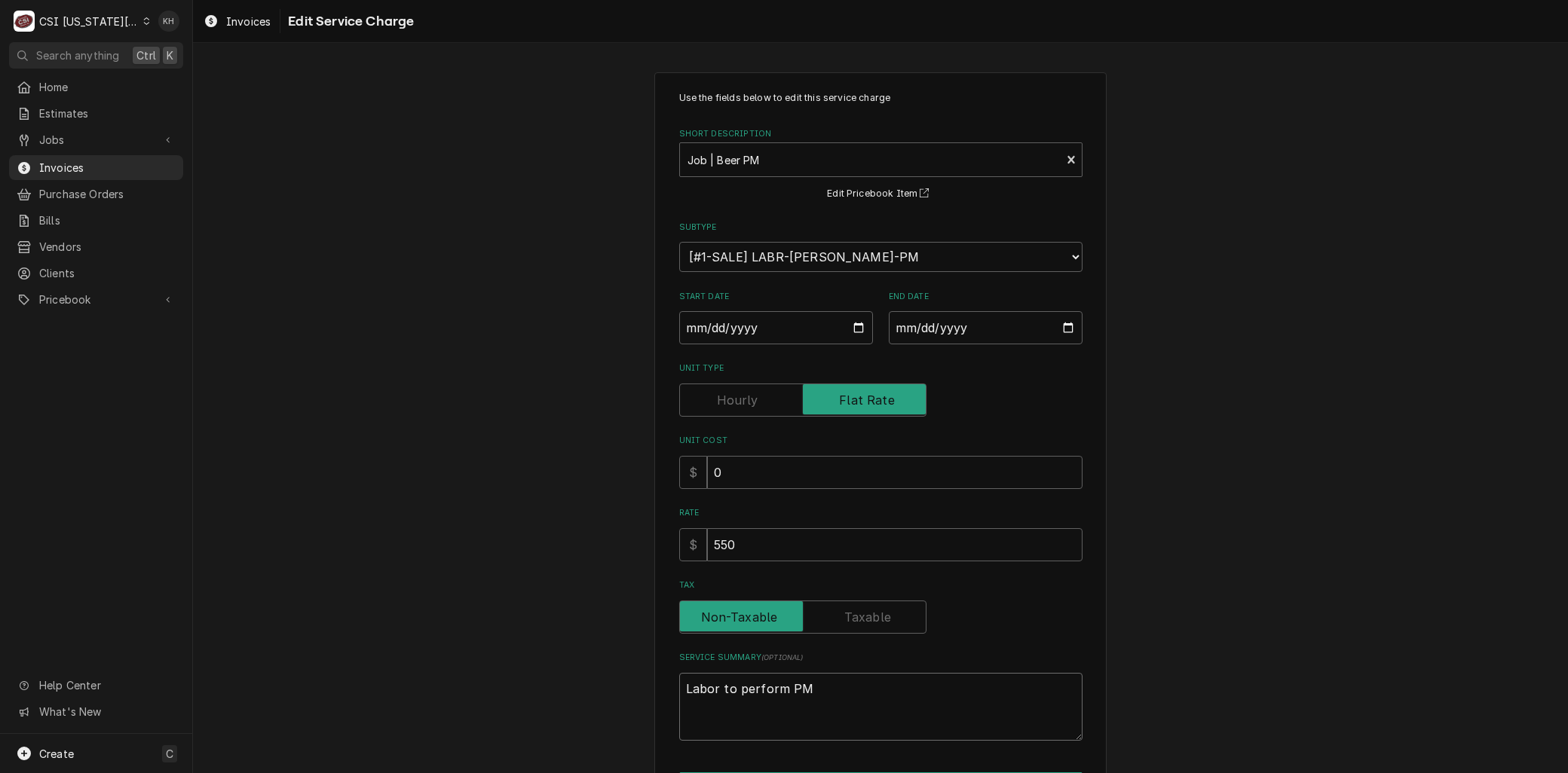
type textarea "x"
type textarea "Labor to perform PM"
type textarea "x"
type textarea "Labor to perform PM o"
type textarea "x"
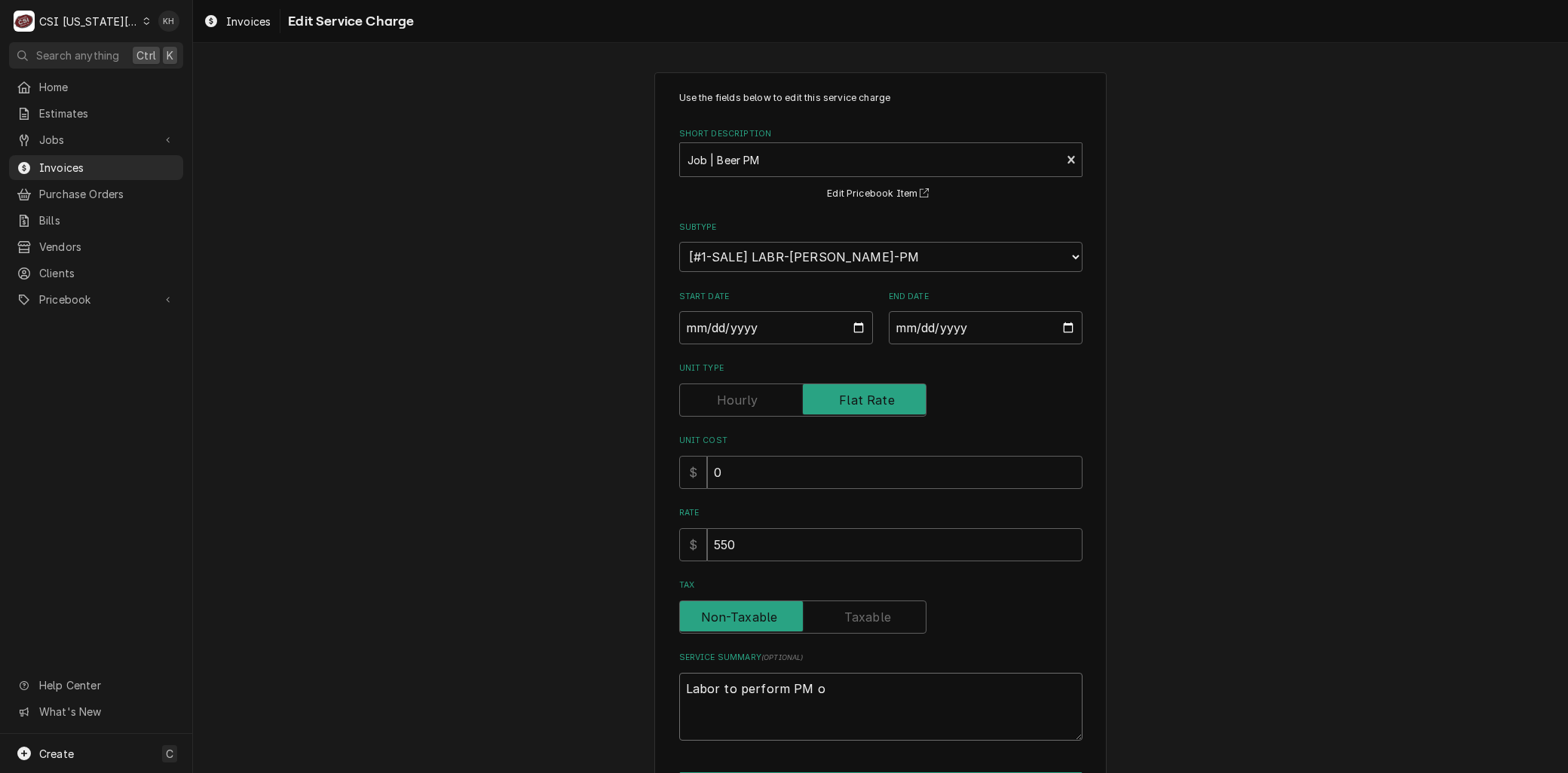
type textarea "Labor to perform PM on"
type textarea "x"
type textarea "Labor to perform PM on"
type textarea "x"
type textarea "Labor to perform PM on B"
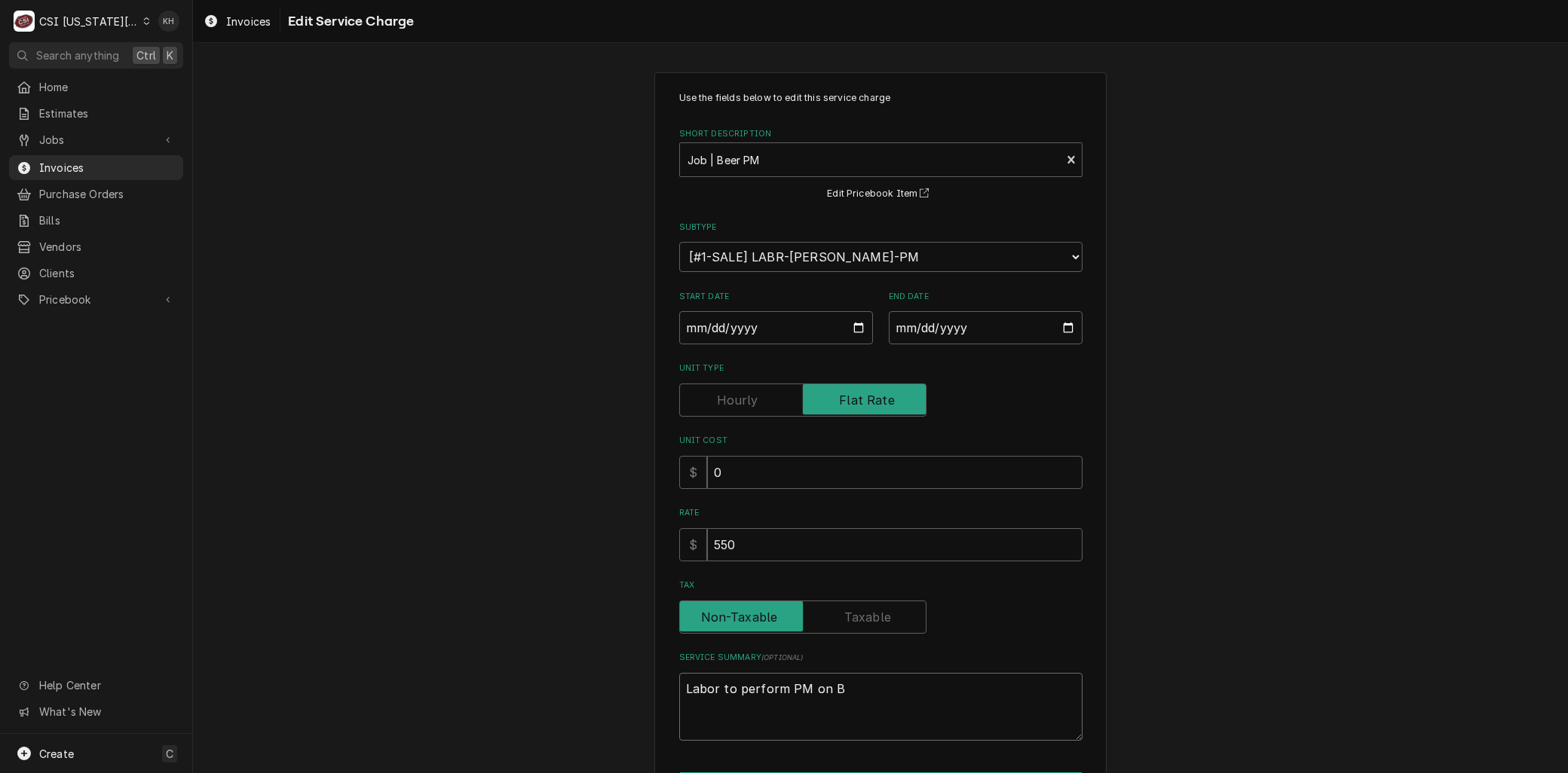
type textarea "x"
type textarea "Labor to perform PM on Be"
type textarea "x"
type textarea "Labor to perform PM on Ber"
type textarea "x"
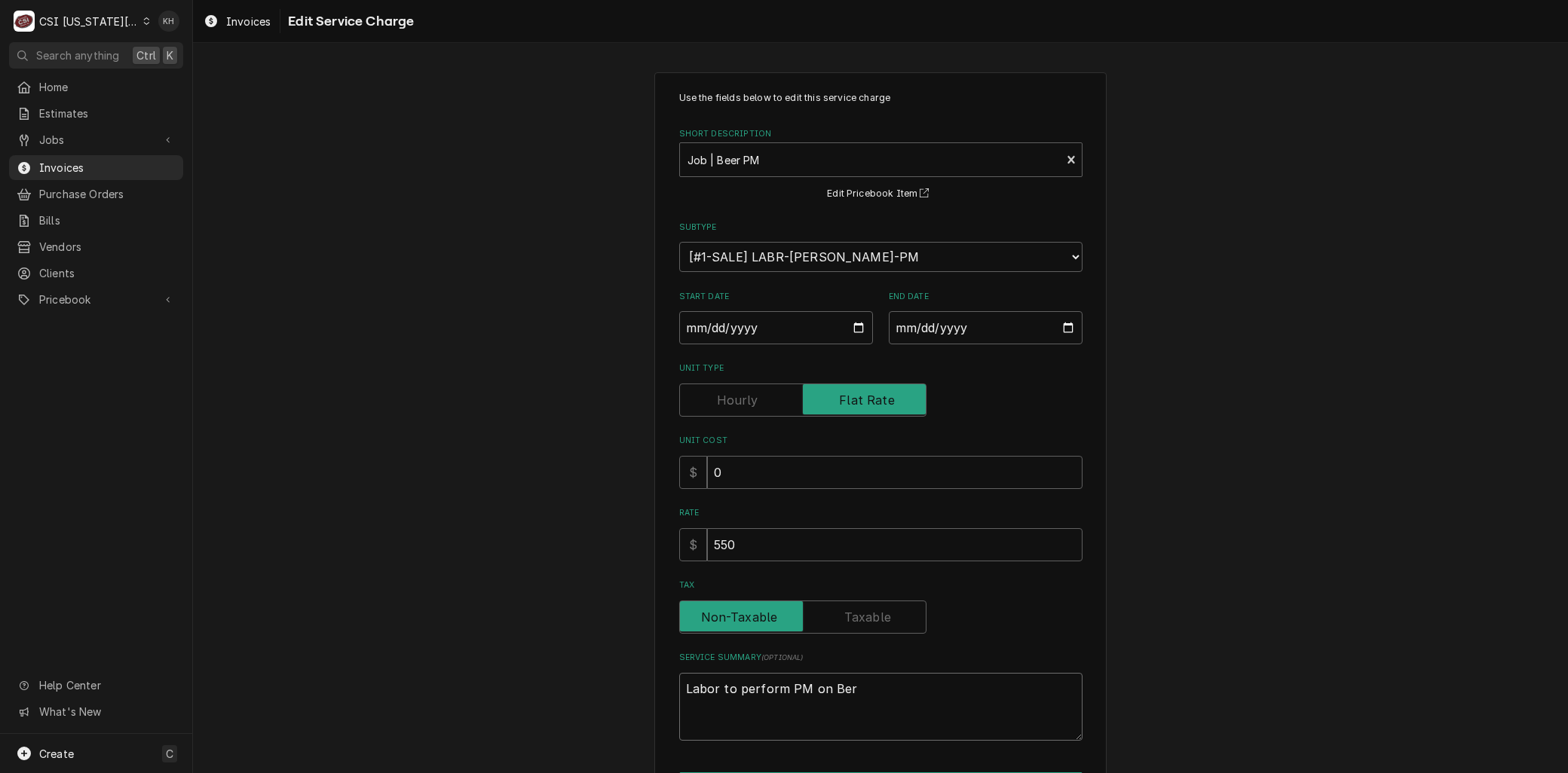
type textarea "Labor to perform PM on Berr"
type textarea "x"
type textarea "Labor to perform PM on Ber"
type textarea "x"
type textarea "Labor to perform PM on Be"
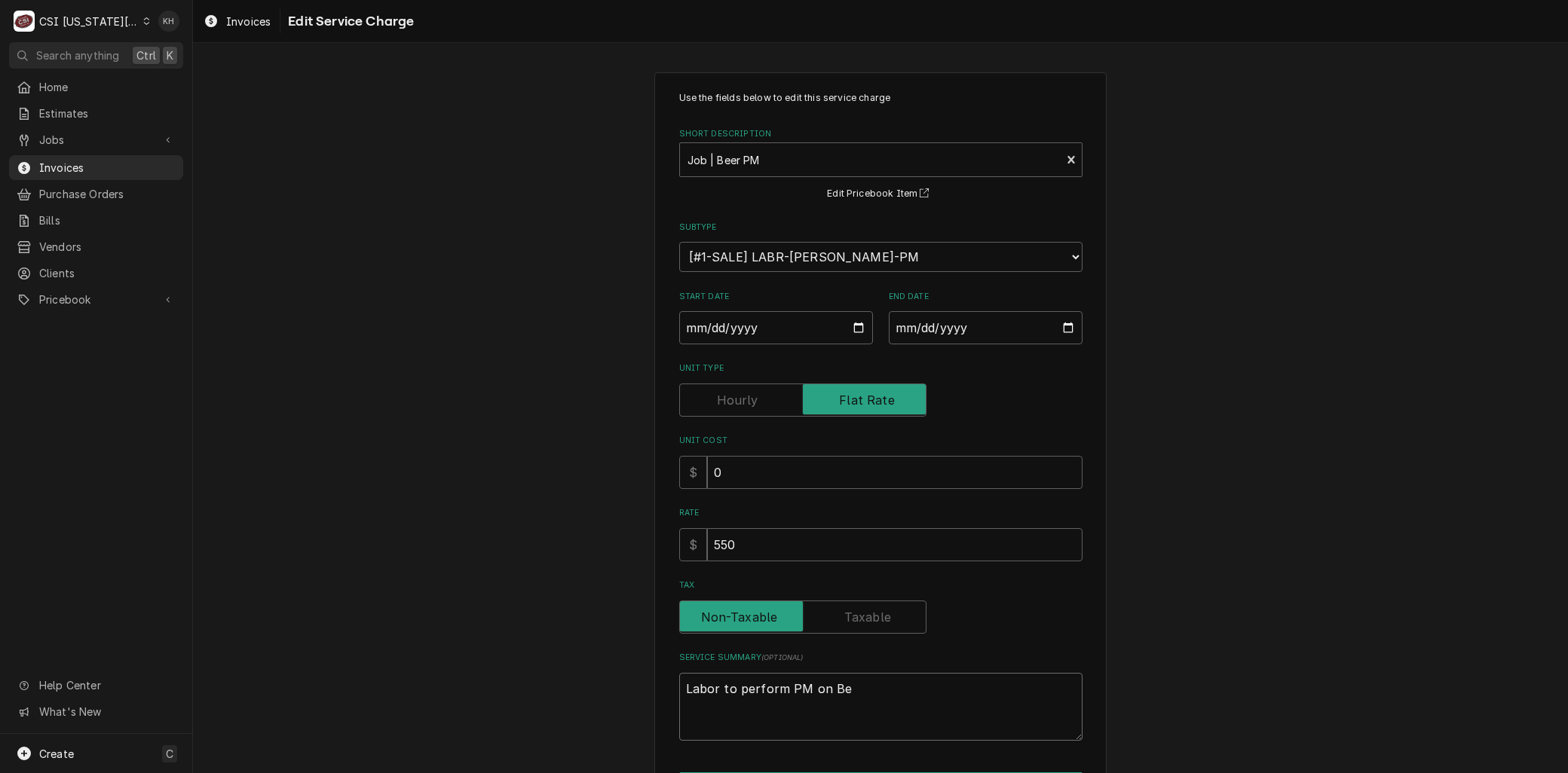
type textarea "x"
type textarea "Labor to perform PM on Bee"
type textarea "x"
type textarea "Labor to perform PM on Beer"
type textarea "x"
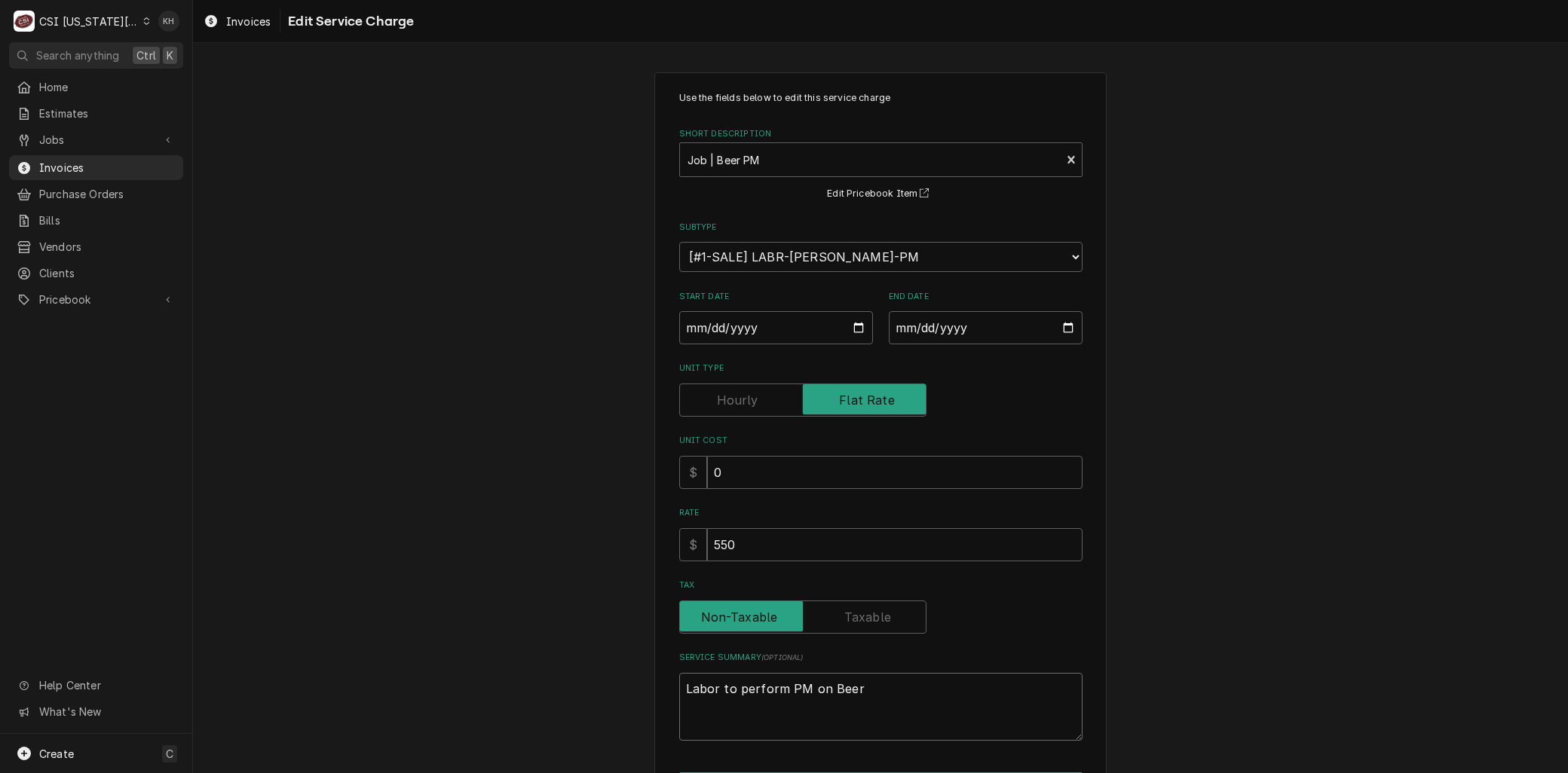
type textarea "Labor to perform PM on Beer L"
type textarea "x"
type textarea "Labor to perform PM on Beer Li"
type textarea "x"
type textarea "Labor to perform PM on Beer Lin"
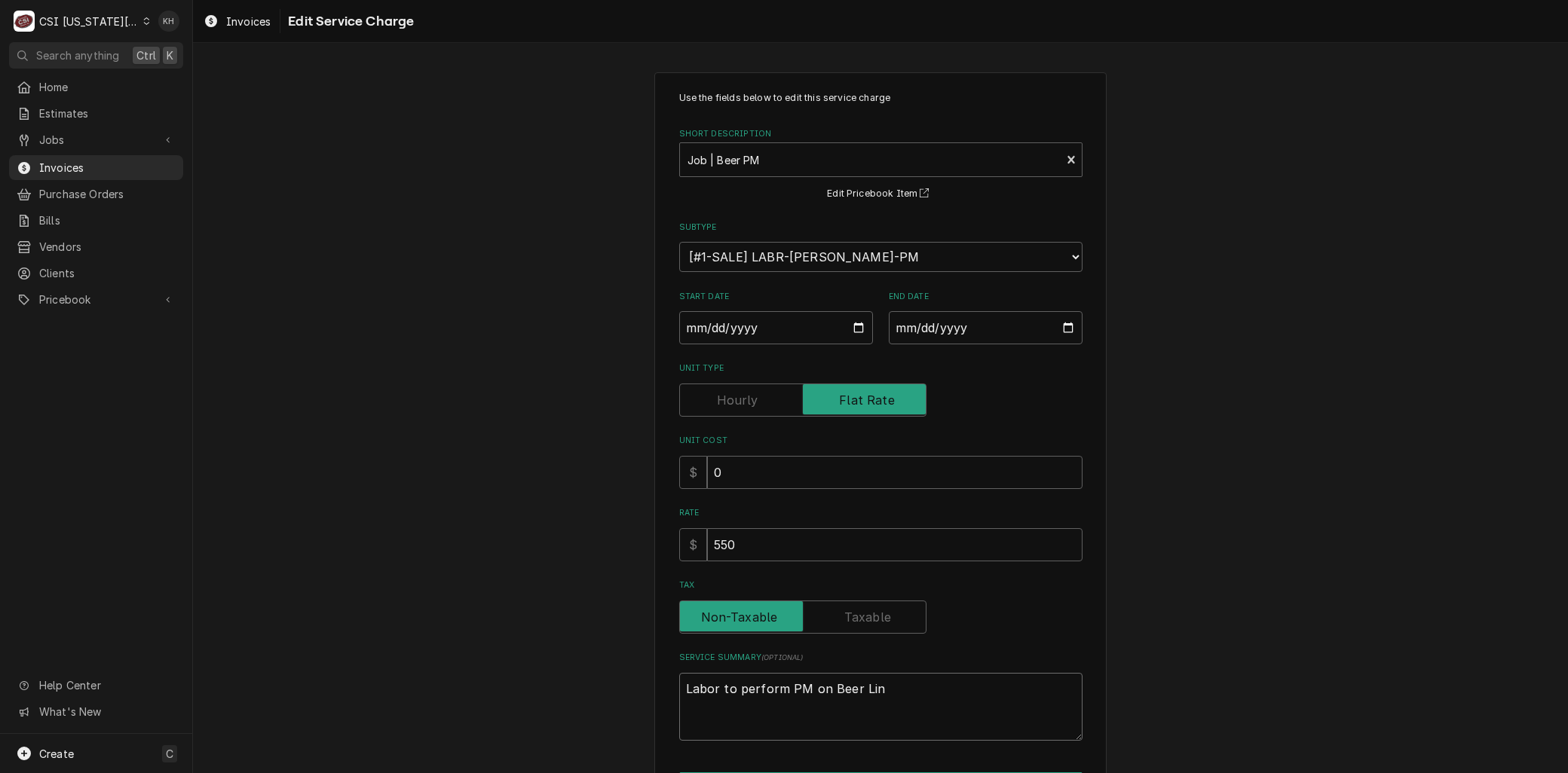
type textarea "x"
type textarea "Labor to perform PM on Beer Line"
type textarea "x"
type textarea "Labor to perform PM on Beer Lines"
type textarea "x"
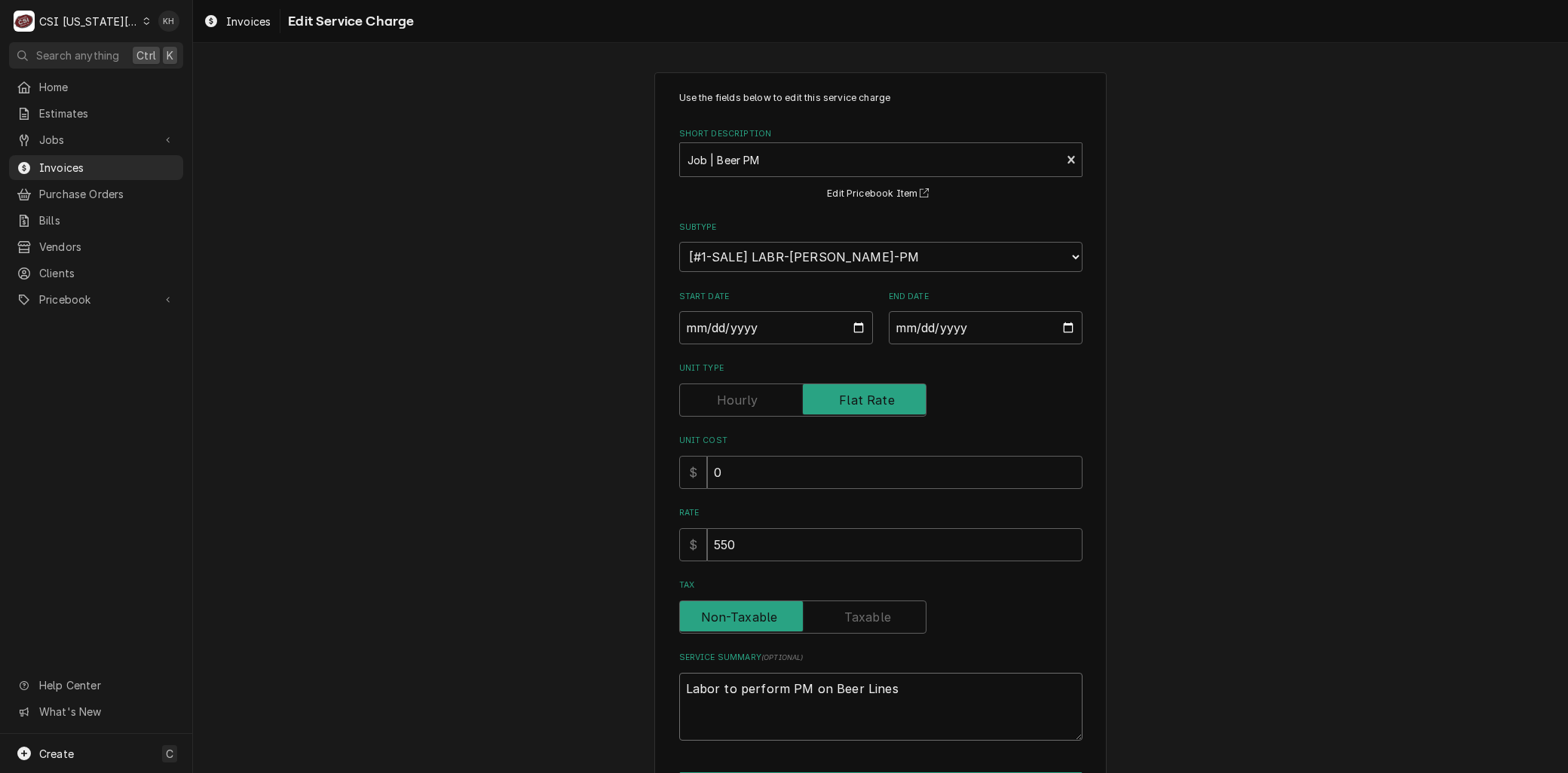
type textarea "Labor to perform PM on Beer Lines"
type textarea "x"
type textarea "Labor to perform PM on Beer Lines p"
type textarea "x"
type textarea "Labor to perform PM on Beer Lines pe"
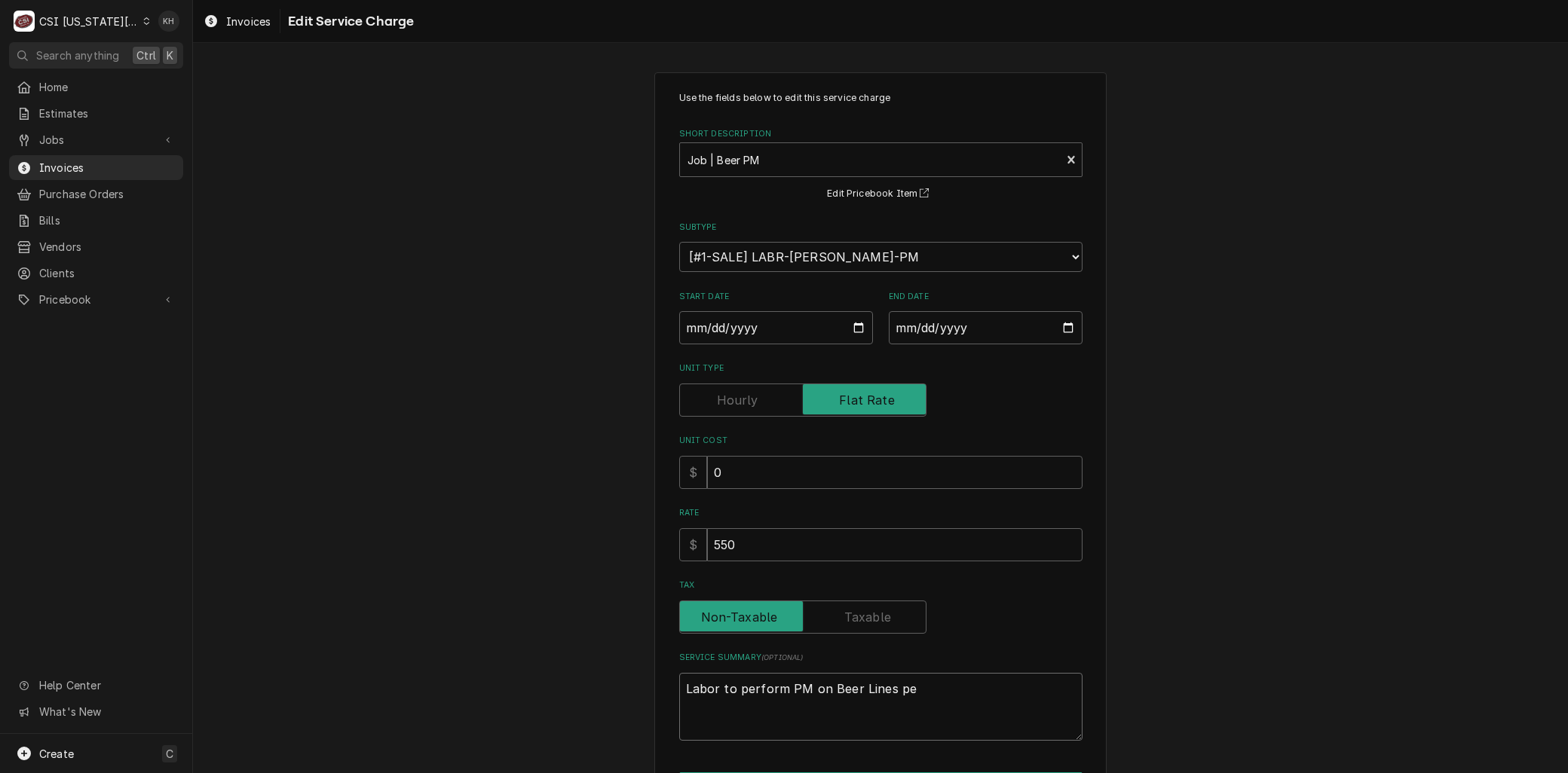
type textarea "x"
type textarea "Labor to perform PM on Beer Lines per"
type textarea "x"
type textarea "Labor to perform PM on Beer Lines per"
type textarea "x"
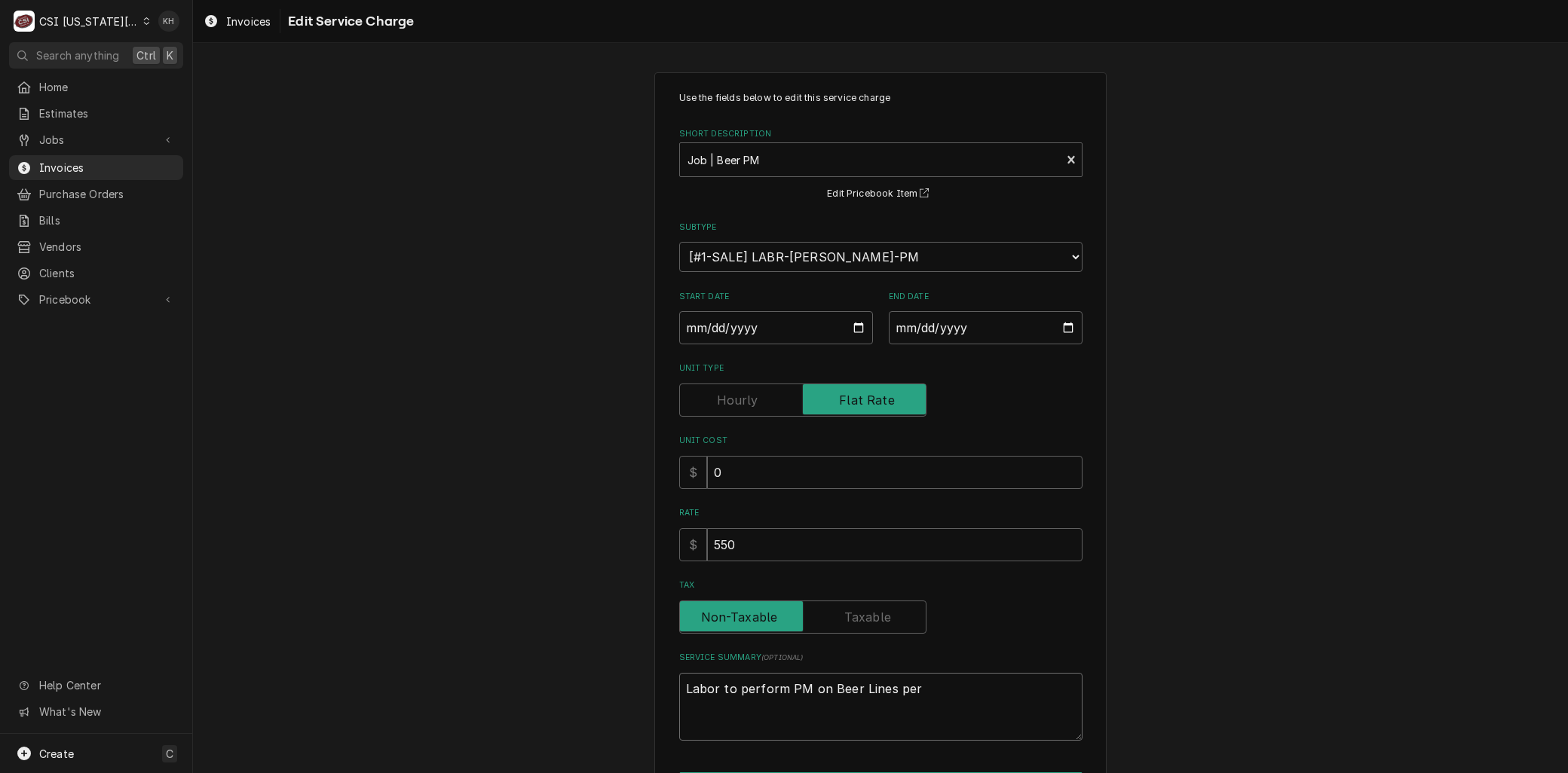
type textarea "Labor to perform PM on Beer Lines per a"
type textarea "x"
type textarea "Labor to perform PM on Beer Lines per ag"
type textarea "x"
type textarea "Labor to perform PM on Beer Lines per agr"
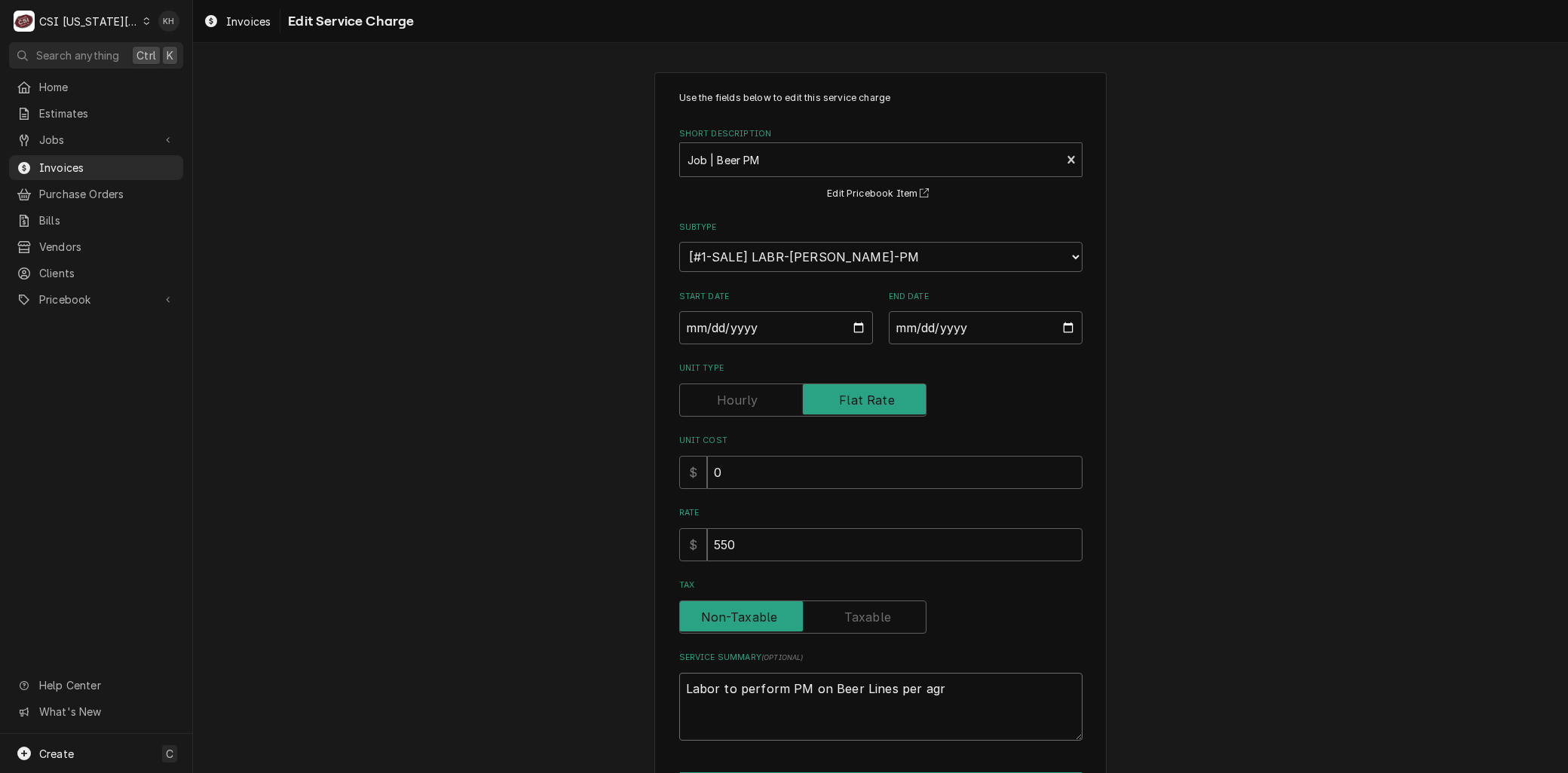
type textarea "x"
type textarea "Labor to perform PM on Beer Lines per agre"
type textarea "x"
type textarea "Labor to perform PM on Beer Lines per agree"
type textarea "x"
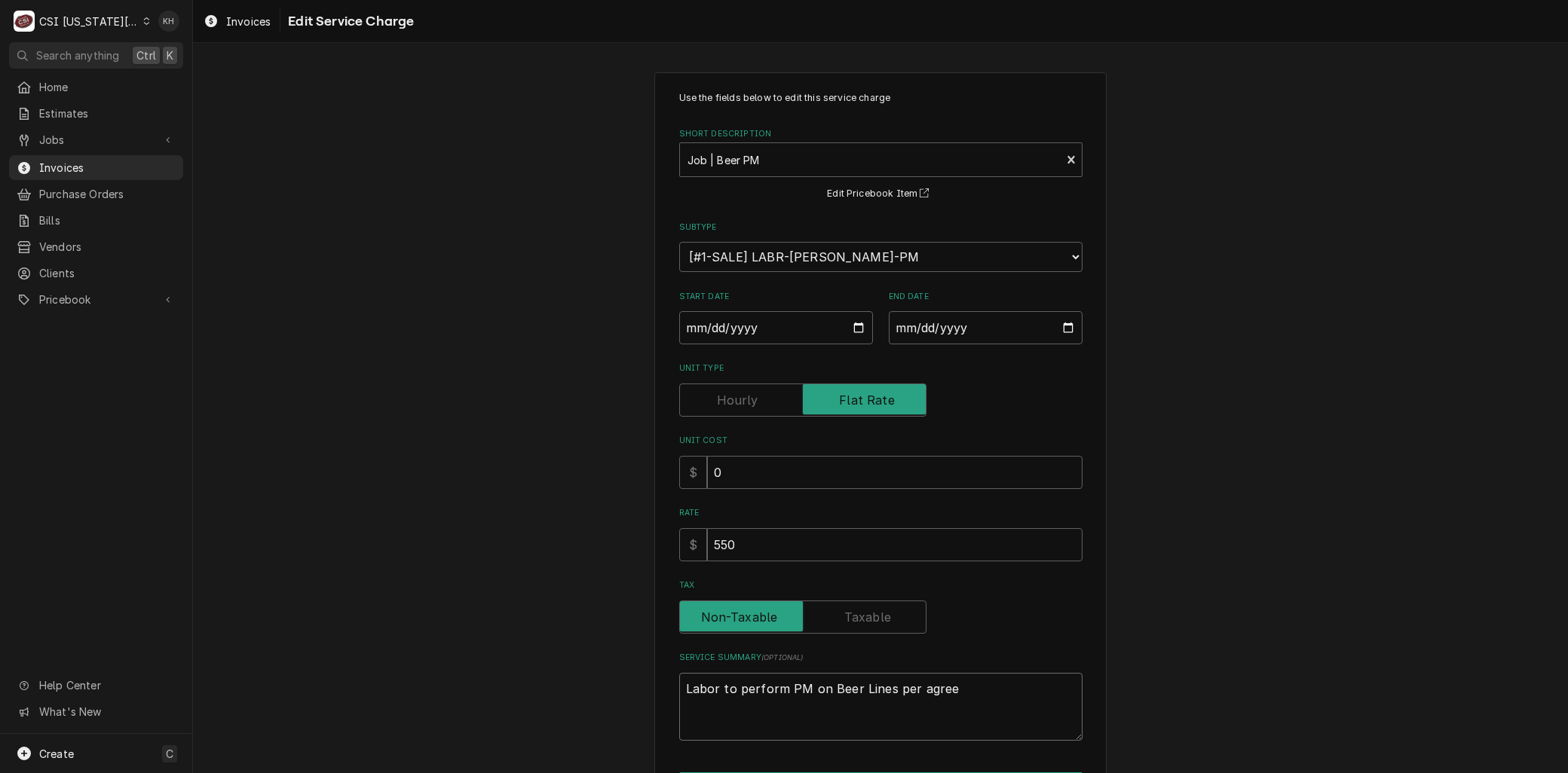
type textarea "Labor to perform PM on Beer Lines per agreem"
type textarea "x"
type textarea "Labor to perform PM on Beer Lines per agreeme"
type textarea "x"
type textarea "Labor to perform PM on Beer Lines per agreemen"
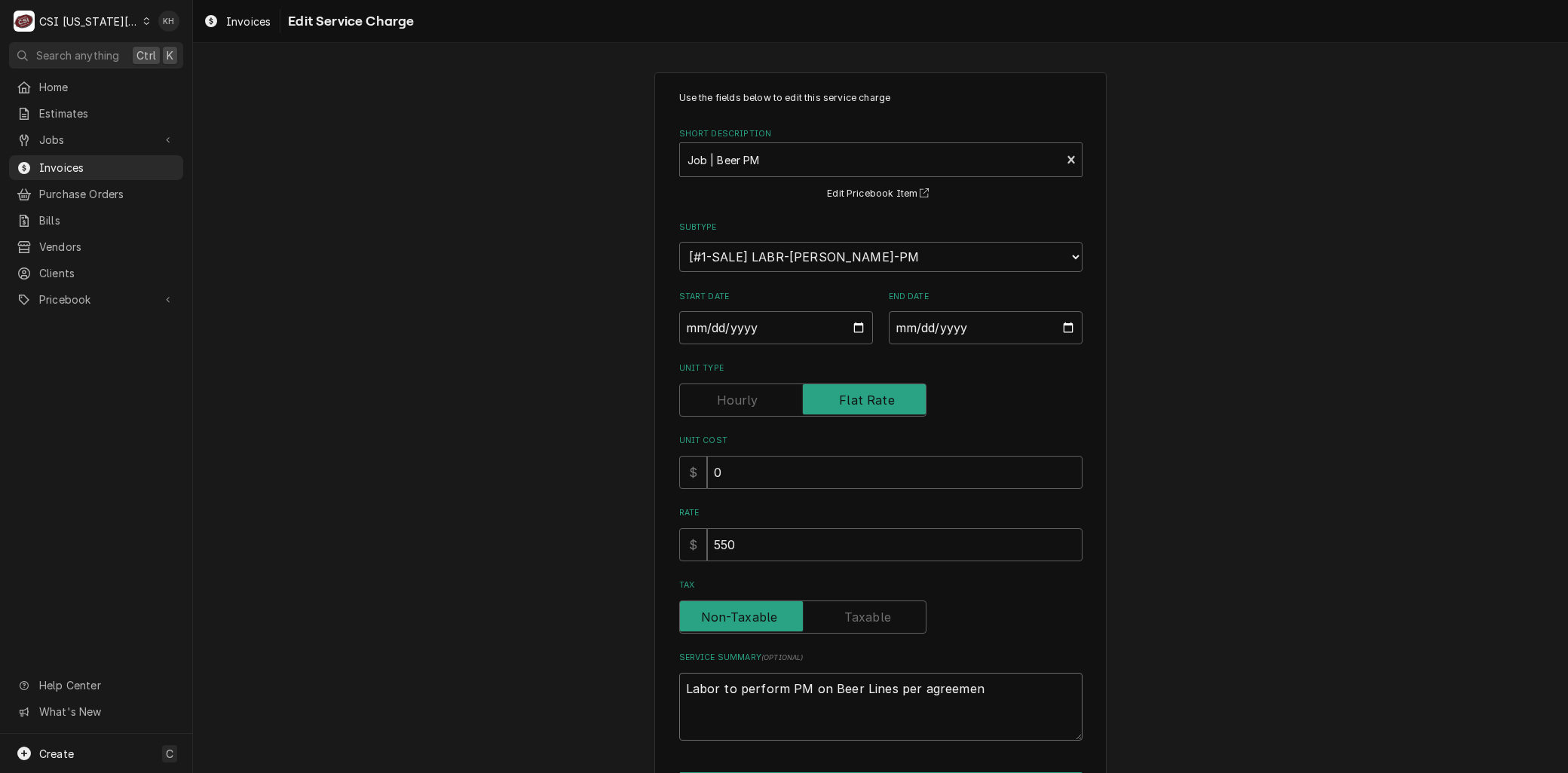
type textarea "x"
type textarea "Labor to perform PM on Beer Lines per agreement"
type textarea "x"
type textarea "Labor to perform PM on Beer Lines per agreement."
type textarea "x"
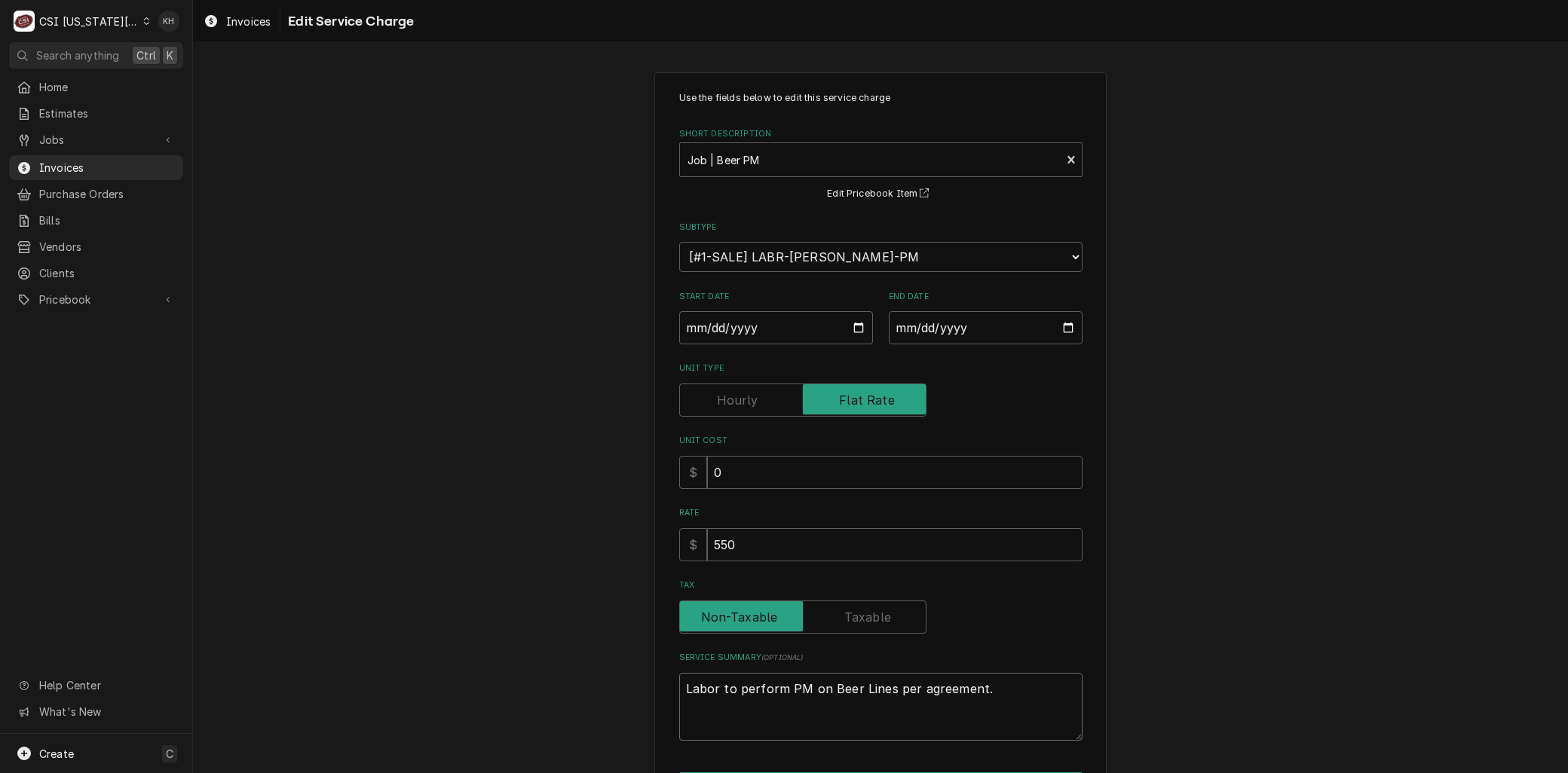
type textarea "Labor to perform PM on Beer Lines per agreement."
drag, startPoint x: 754, startPoint y: 548, endPoint x: 613, endPoint y: 540, distance: 141.2
click at [613, 541] on div "Use the fields below to edit this service charge Short Description Job | Beer P…" at bounding box center [881, 465] width 1375 height 812
type textarea "x"
type input "4"
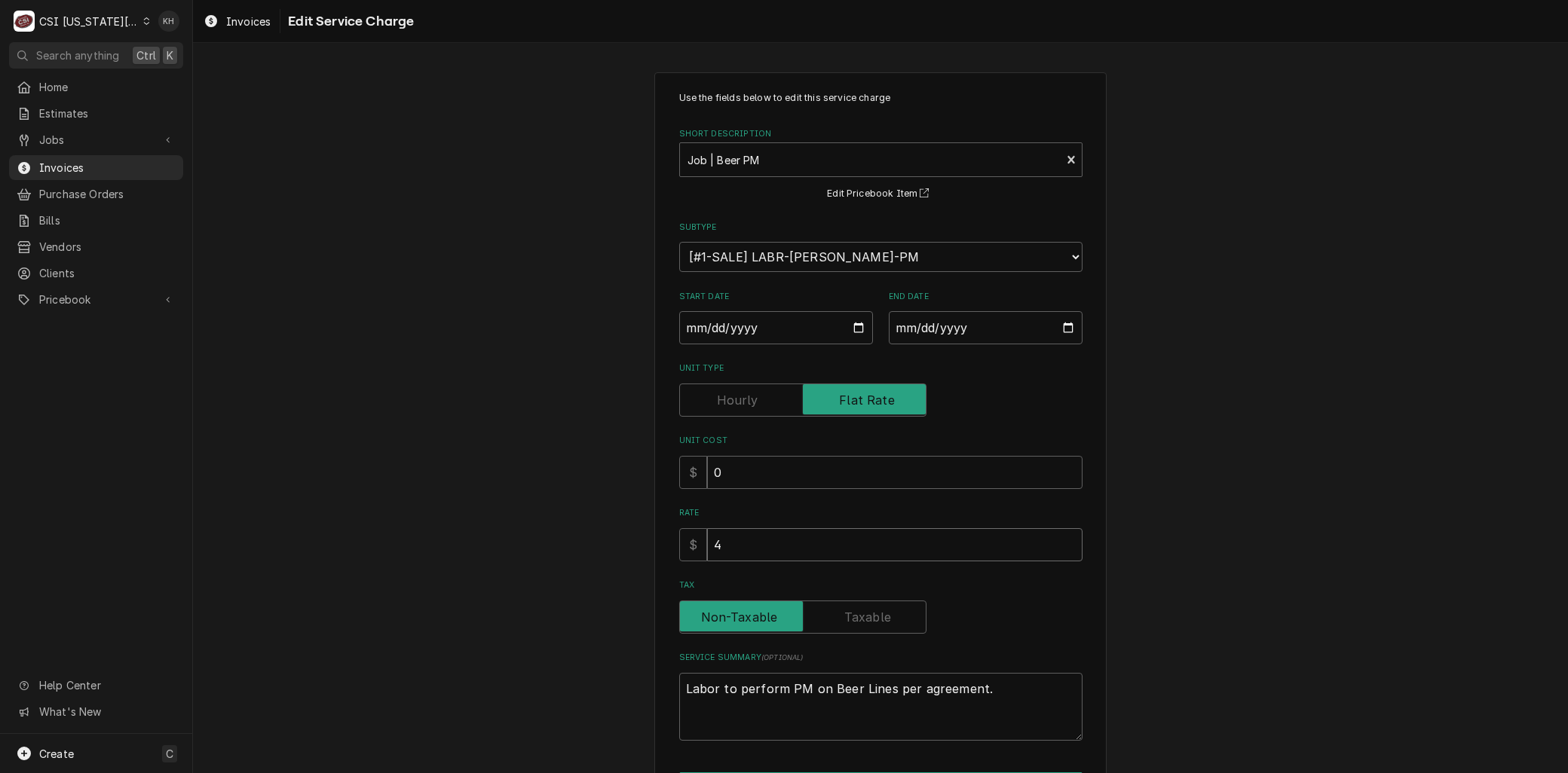
type textarea "x"
type input "45"
type textarea "x"
type input "450"
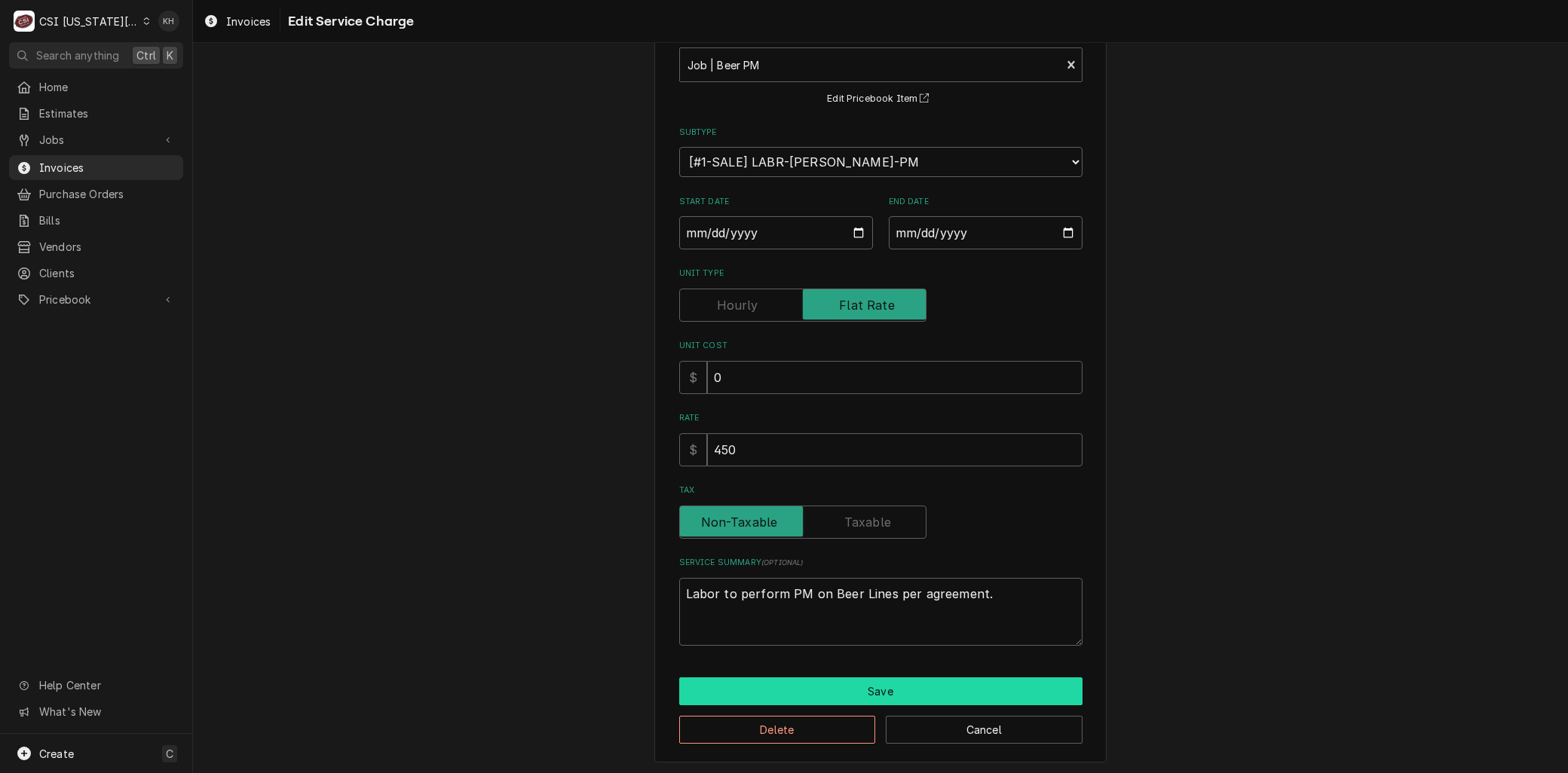
drag, startPoint x: 771, startPoint y: 686, endPoint x: 771, endPoint y: 697, distance: 11.0
click at [771, 697] on button "Save" at bounding box center [881, 691] width 403 height 28
type textarea "x"
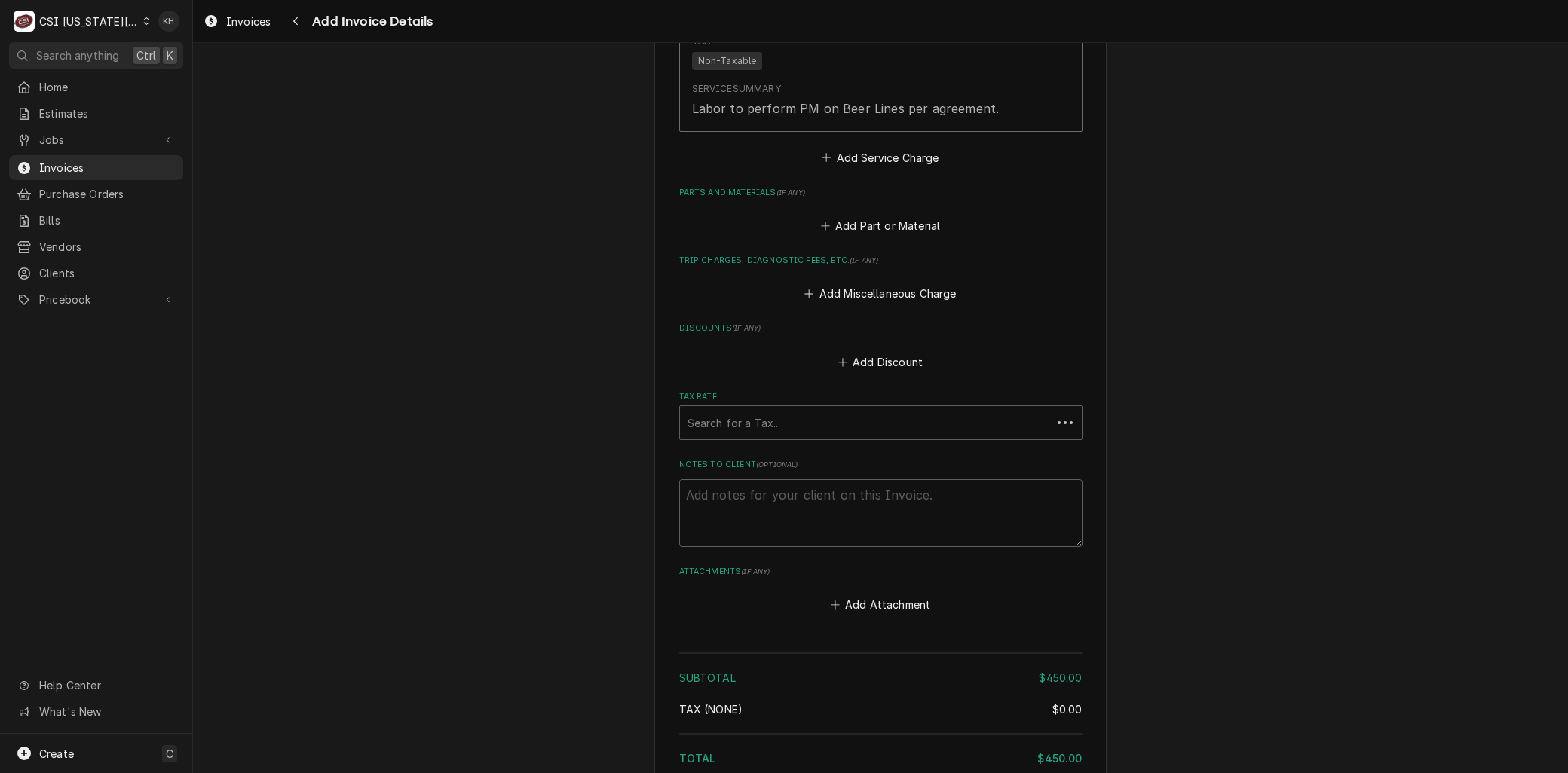
scroll to position [1535, 0]
click at [855, 292] on button "Add Miscellaneous Charge" at bounding box center [881, 294] width 157 height 21
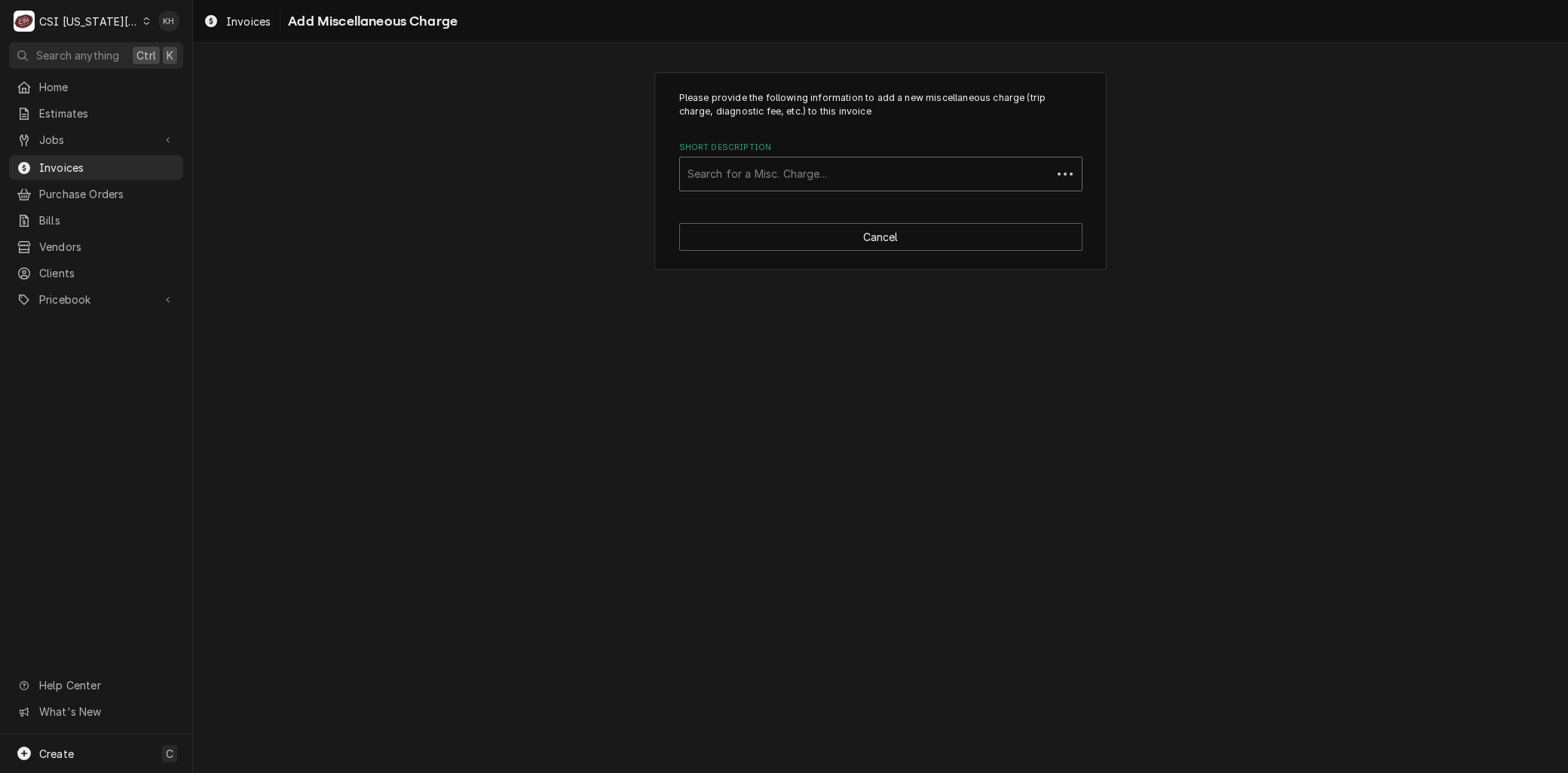
click at [749, 181] on div "Short Description" at bounding box center [866, 174] width 357 height 27
type input "misc parts"
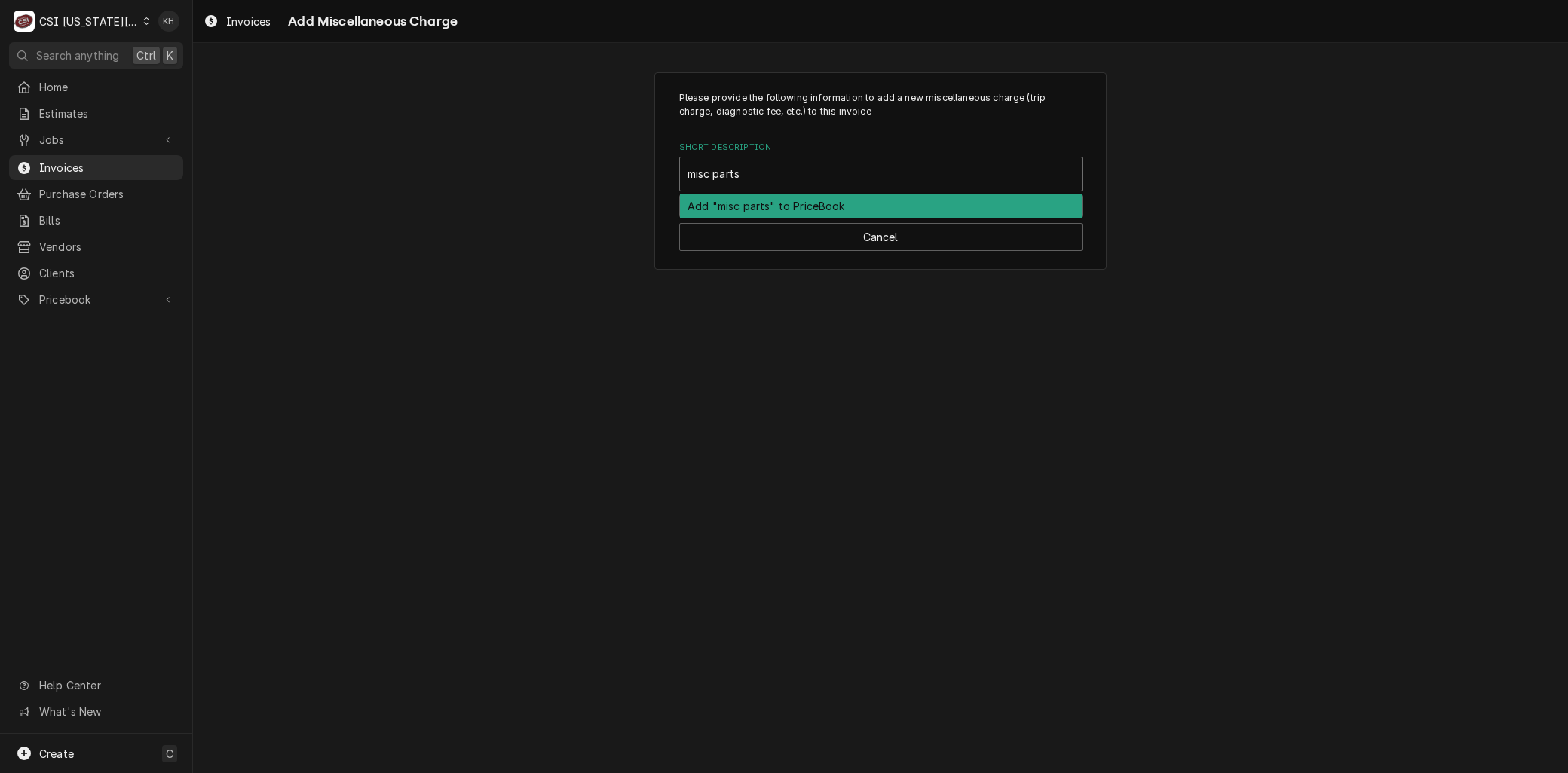
type textarea "x"
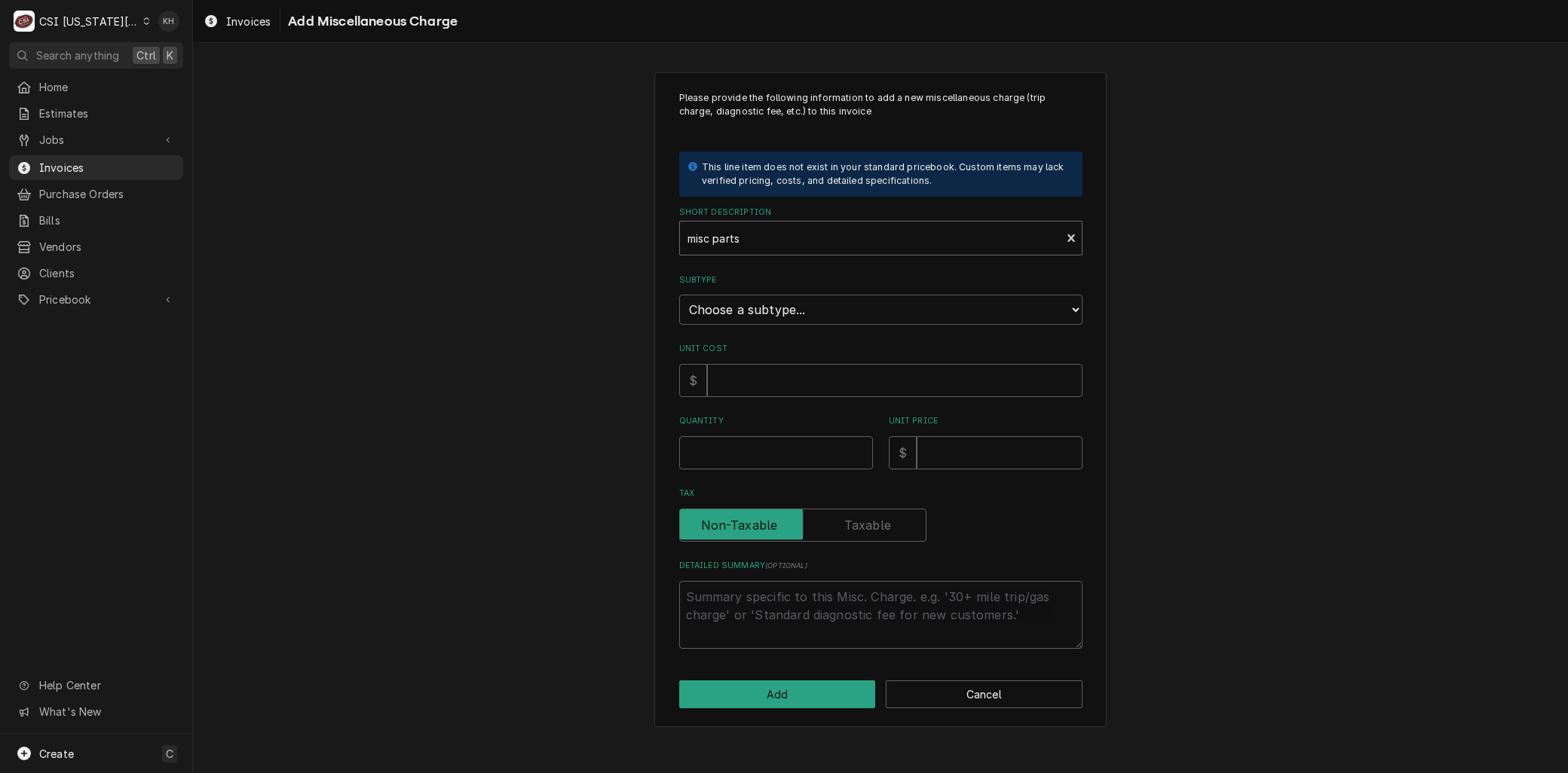
click at [760, 235] on div "Short Description" at bounding box center [871, 238] width 366 height 27
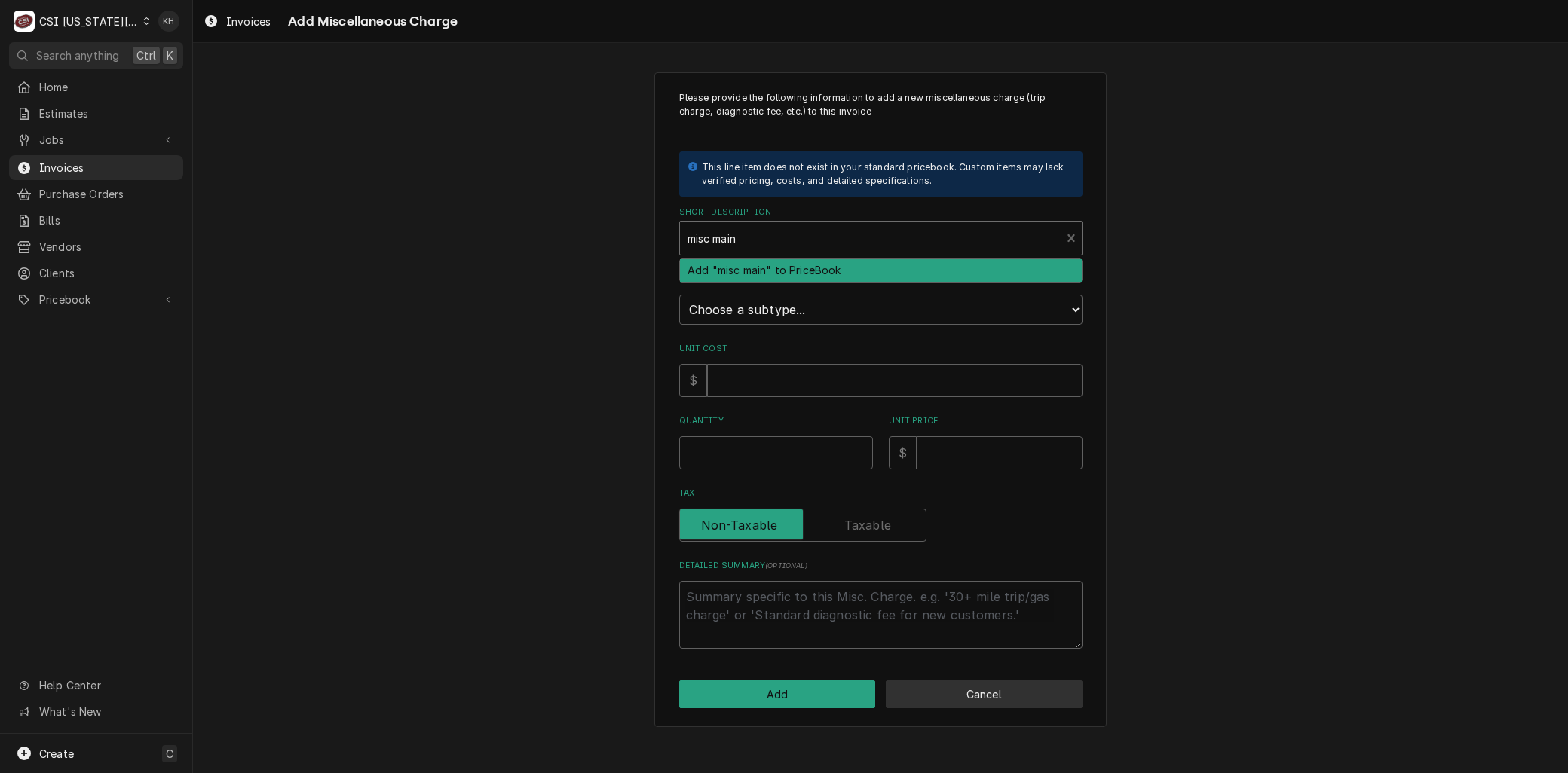
type input "misc main"
click at [968, 694] on button "Cancel" at bounding box center [984, 694] width 197 height 28
type textarea "x"
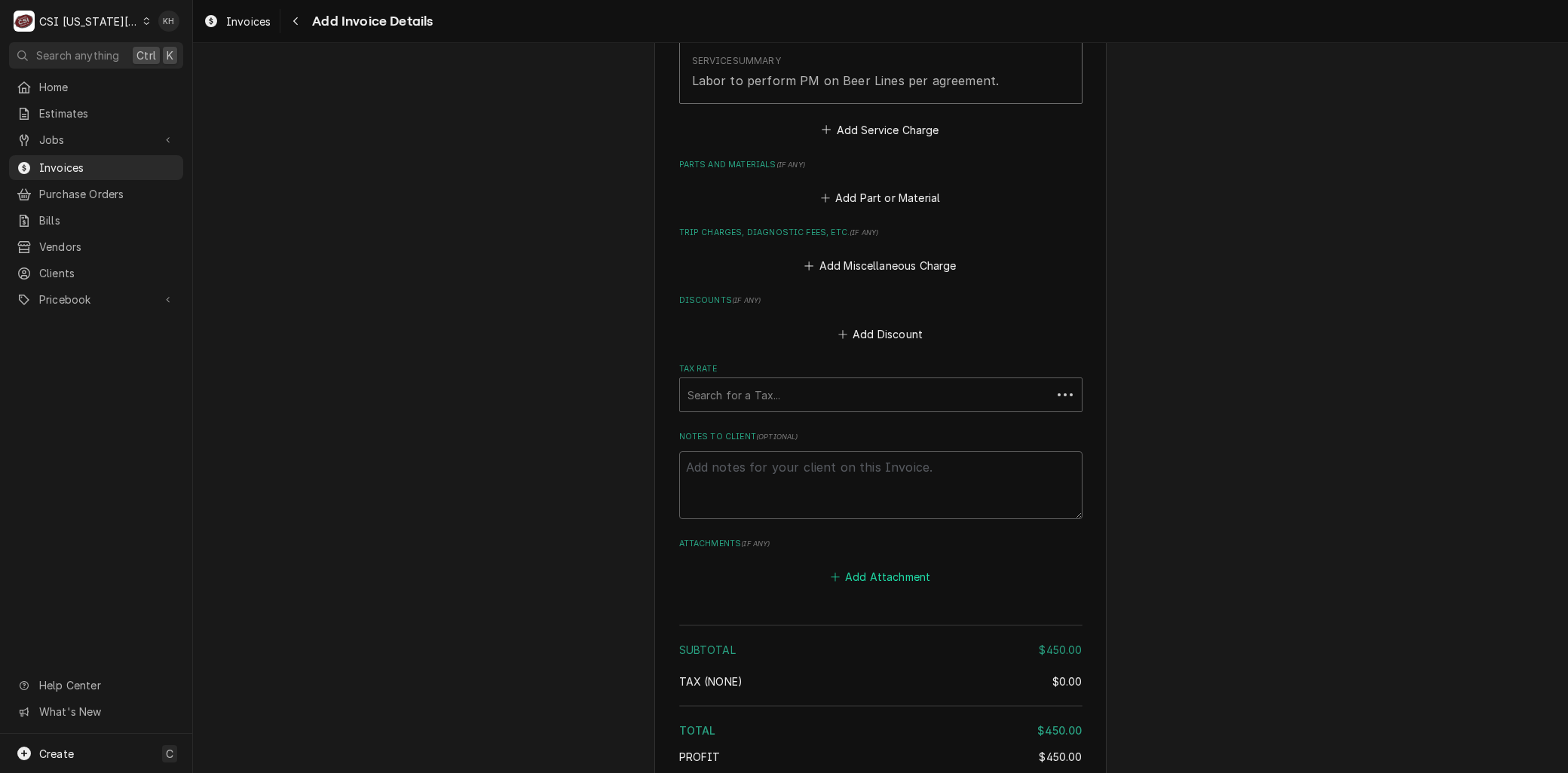
scroll to position [1564, 0]
click at [842, 273] on button "Add Miscellaneous Charge" at bounding box center [881, 266] width 157 height 21
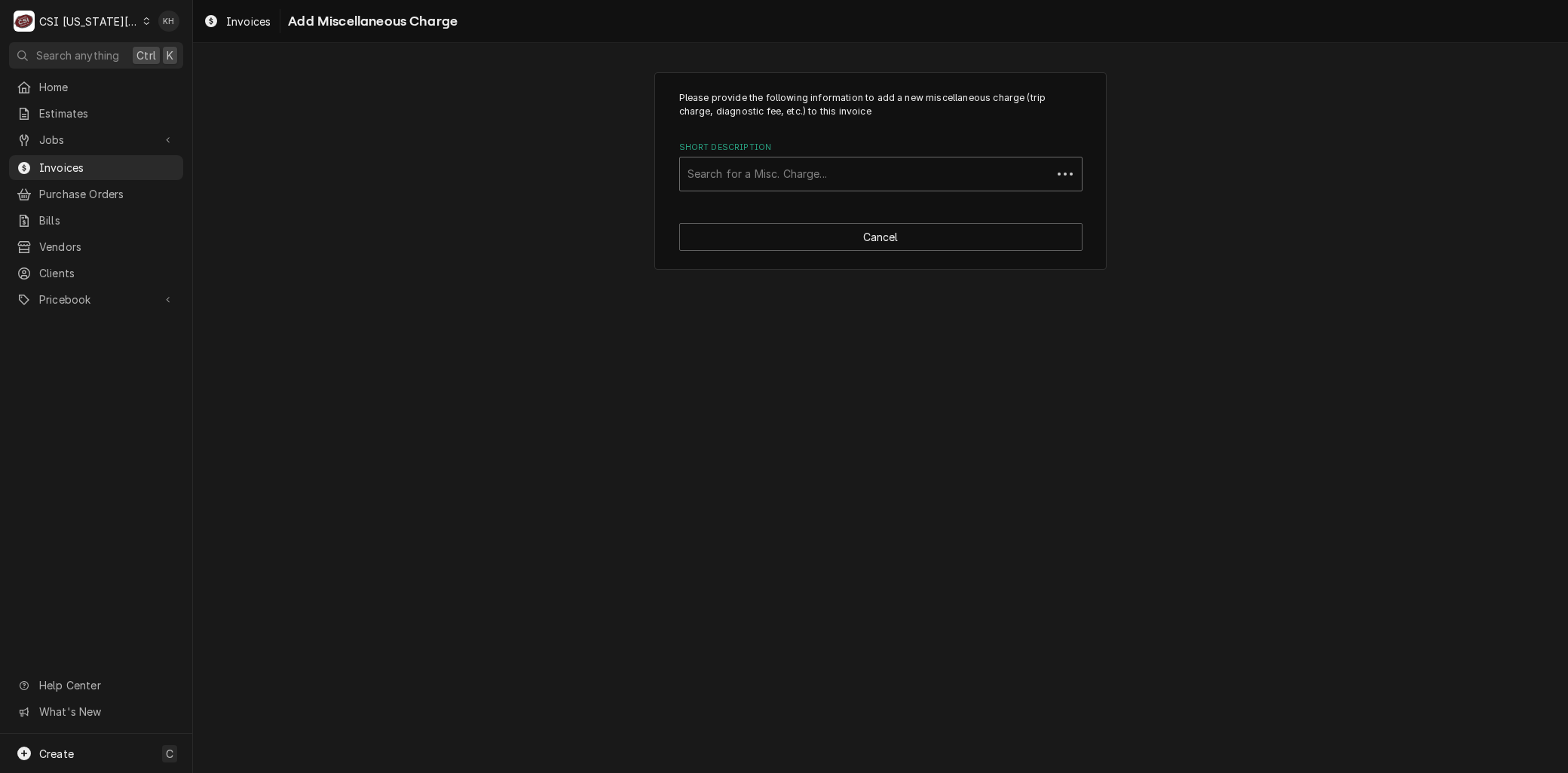
click at [735, 161] on div "Search for a Misc. Charge..." at bounding box center [865, 174] width 372 height 33
type input "misc main"
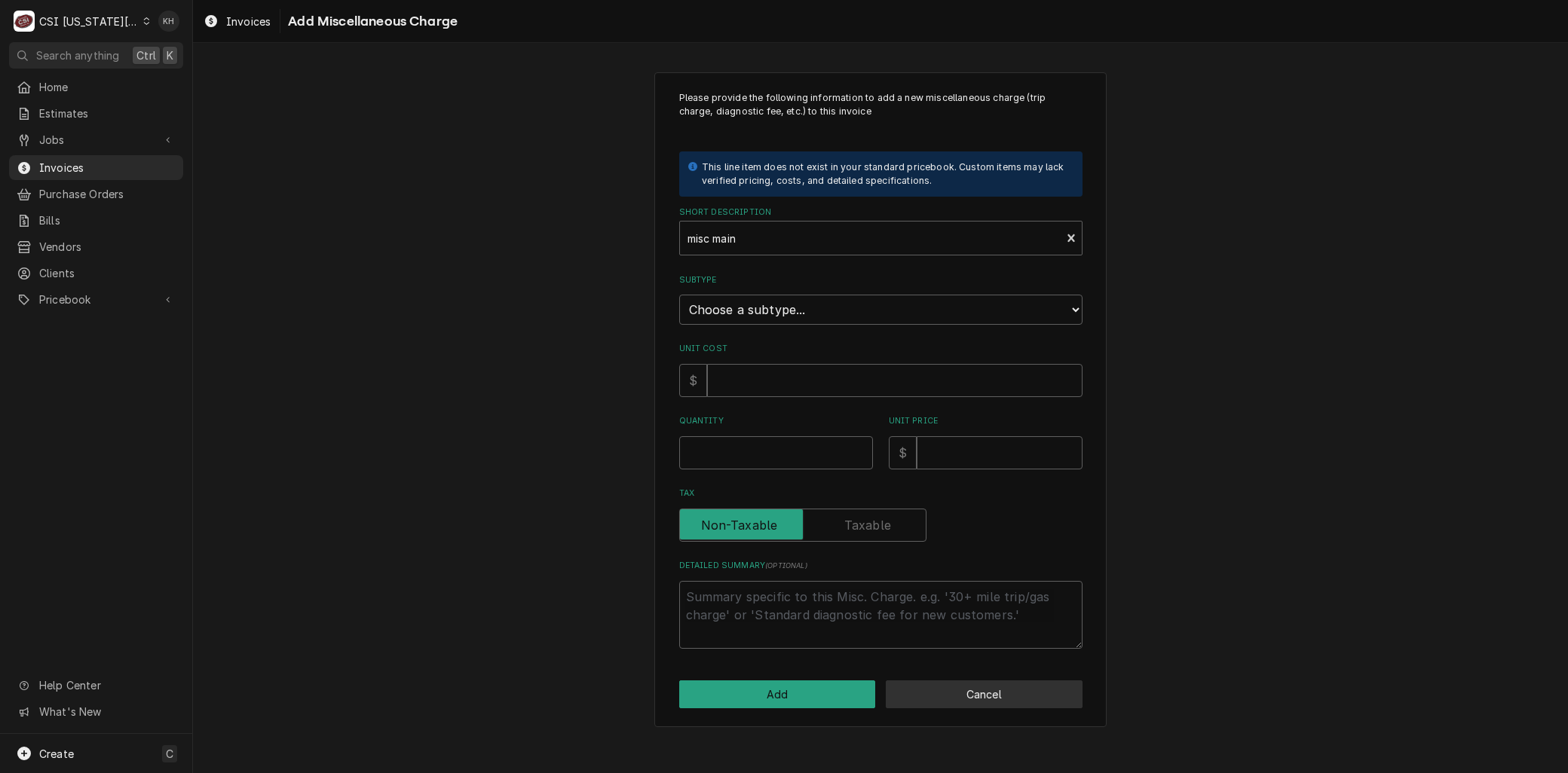
click at [928, 697] on button "Cancel" at bounding box center [984, 694] width 197 height 28
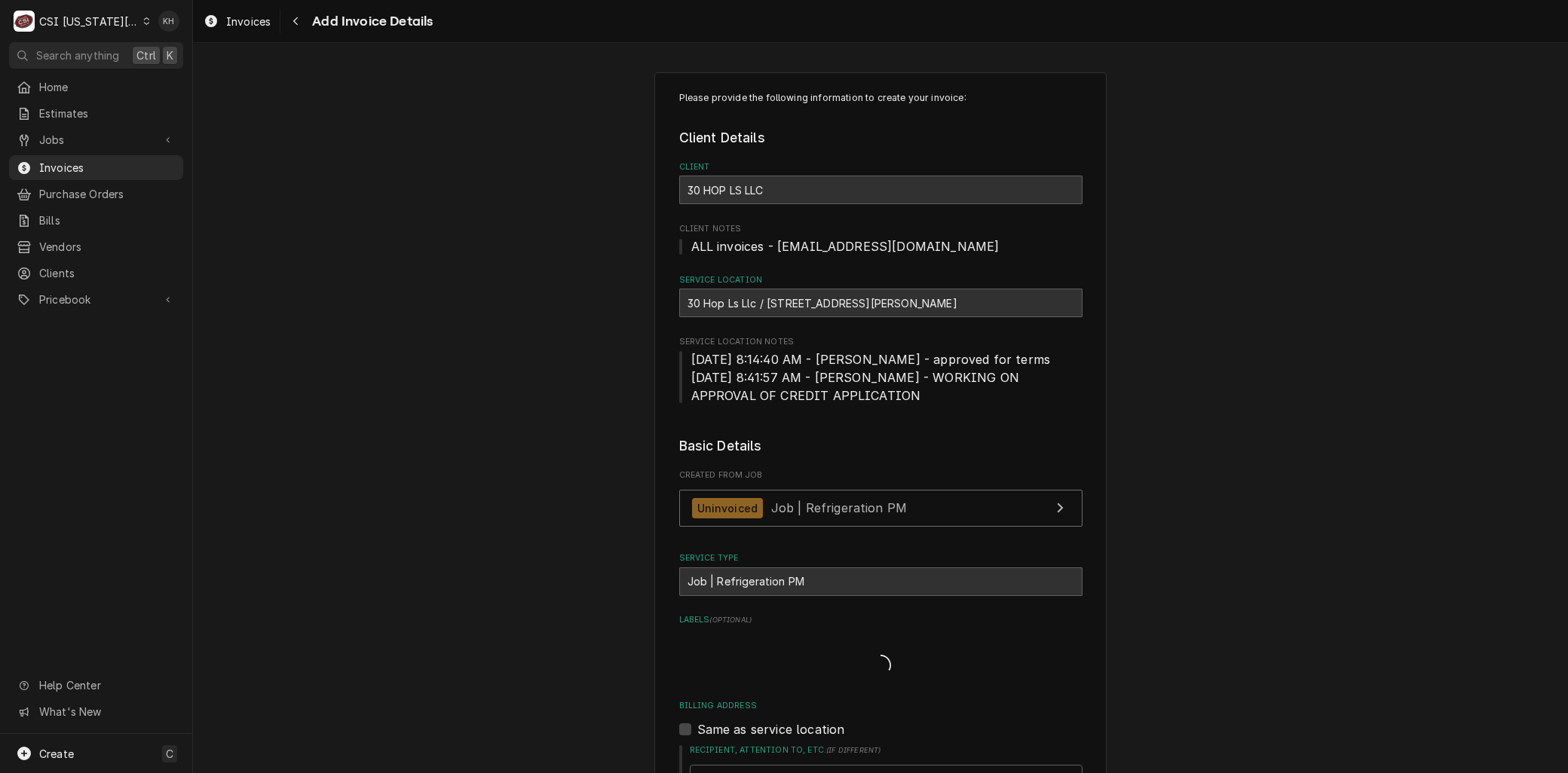
type textarea "x"
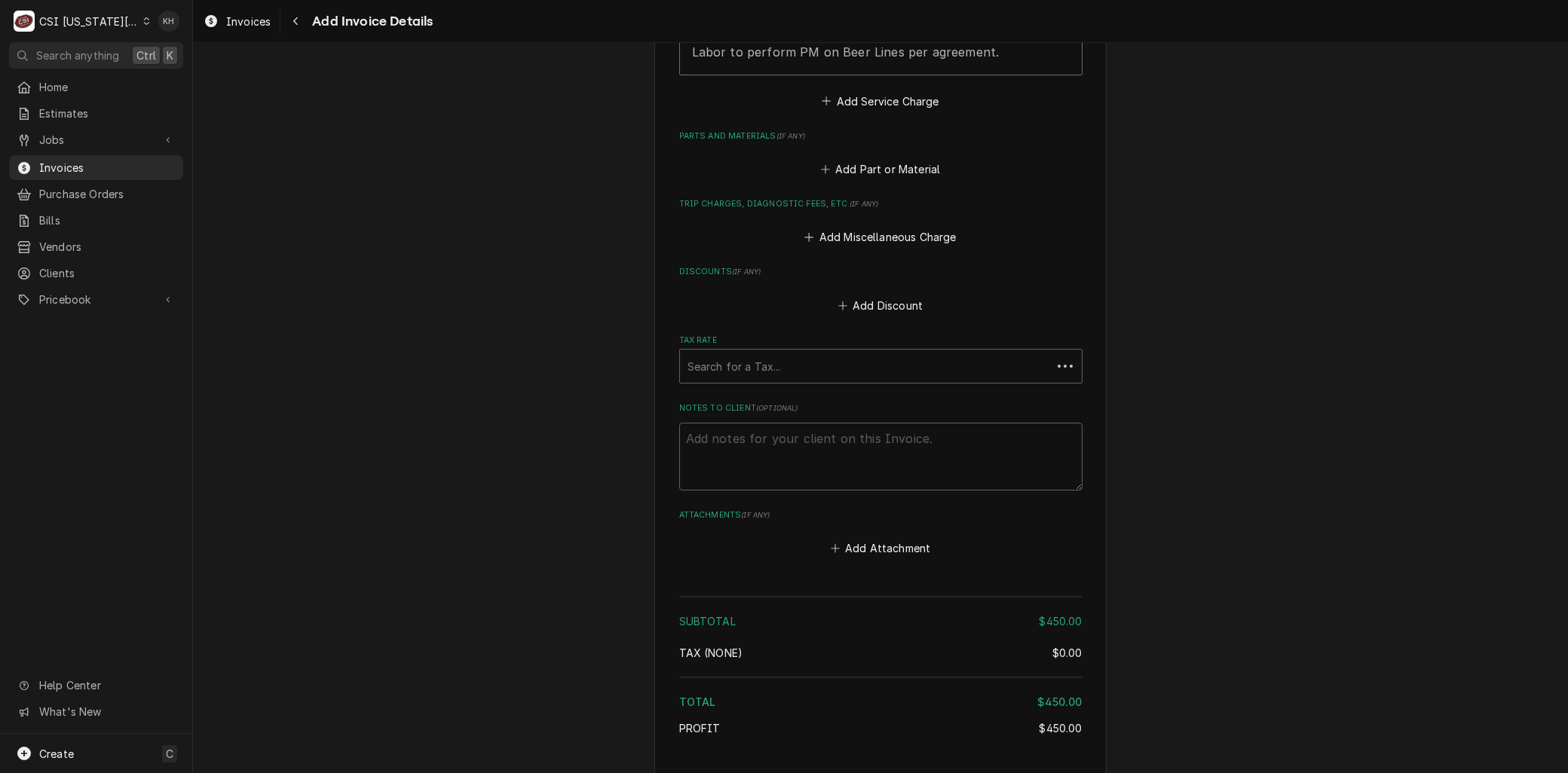
scroll to position [1592, 0]
click at [868, 174] on button "Add Part or Material" at bounding box center [880, 169] width 124 height 21
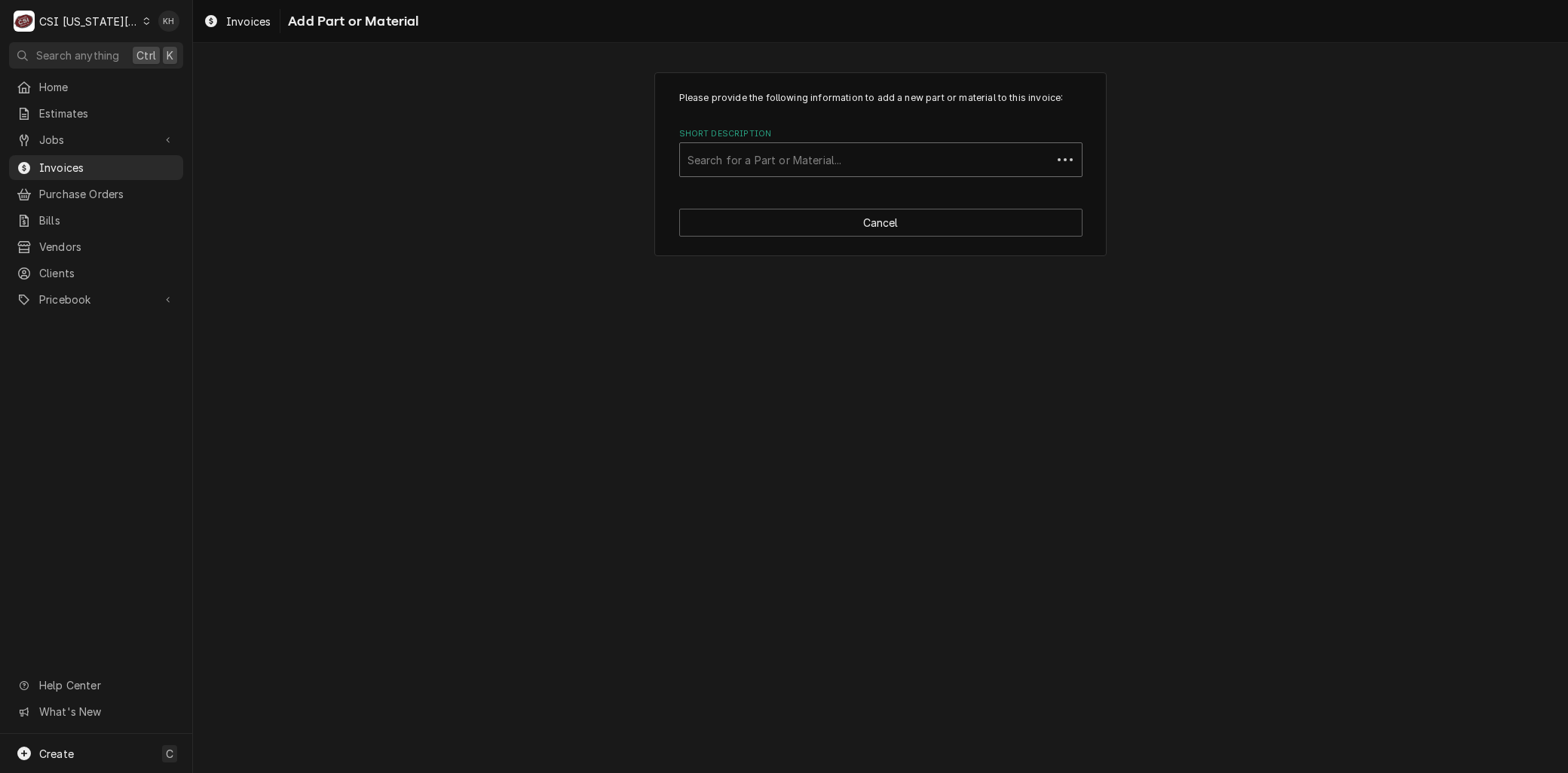
click at [722, 158] on div "Short Description" at bounding box center [866, 159] width 357 height 27
type input "misc main"
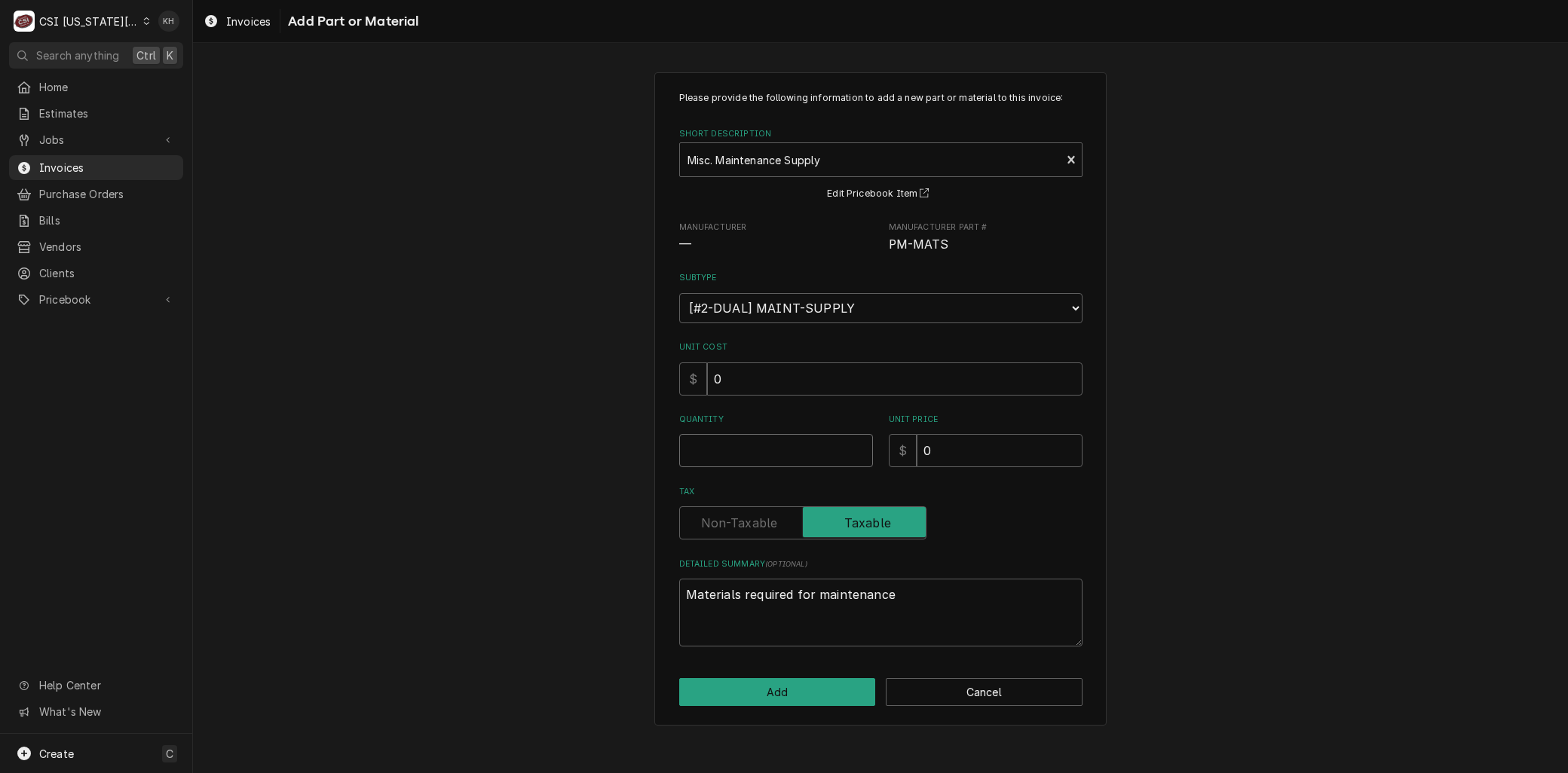
click at [720, 457] on input "Quantity" at bounding box center [776, 450] width 194 height 33
type textarea "x"
type input "1"
type textarea "x"
type input "5"
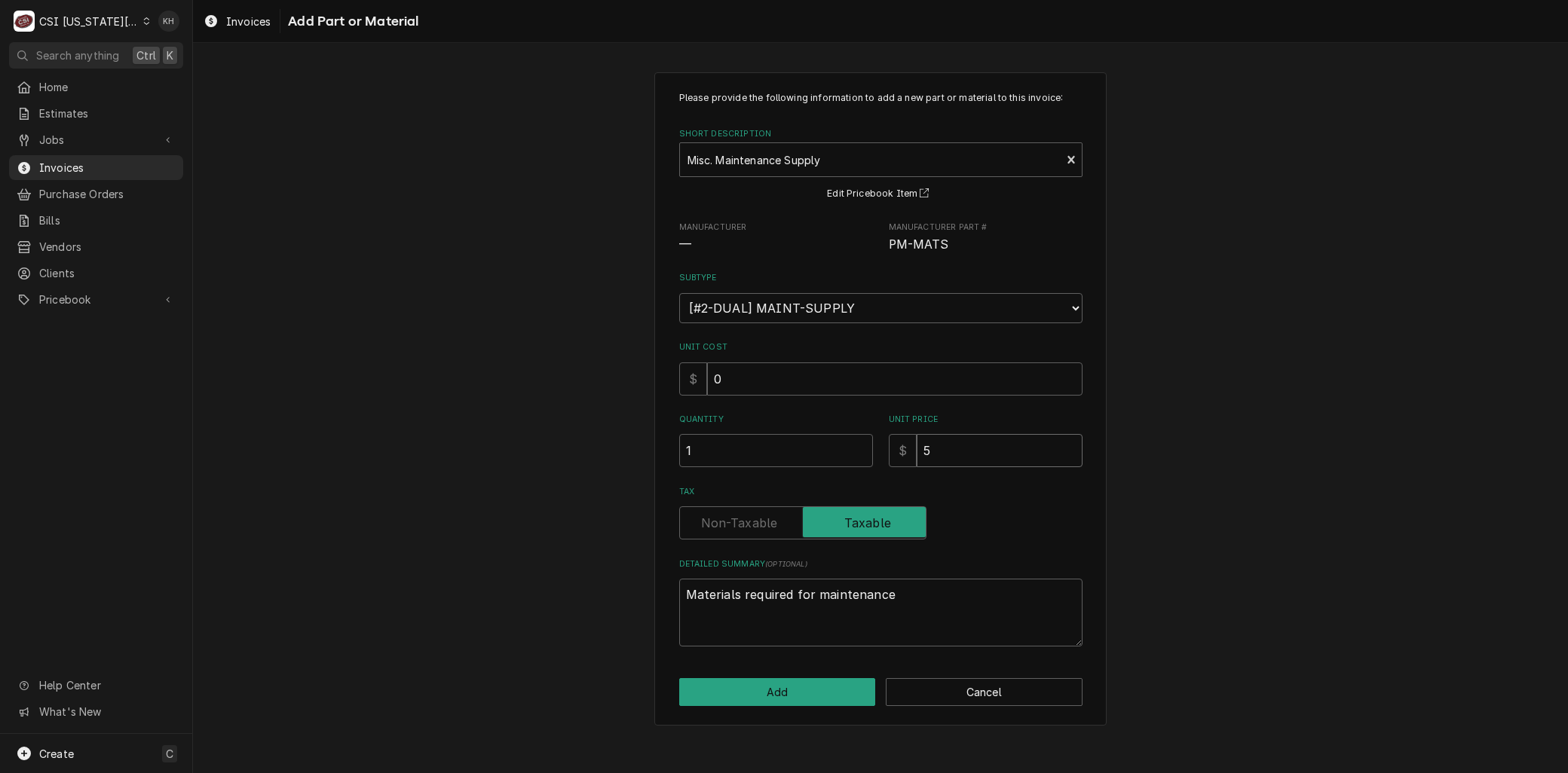
type textarea "x"
type input "50"
click at [749, 690] on button "Add" at bounding box center [777, 692] width 197 height 28
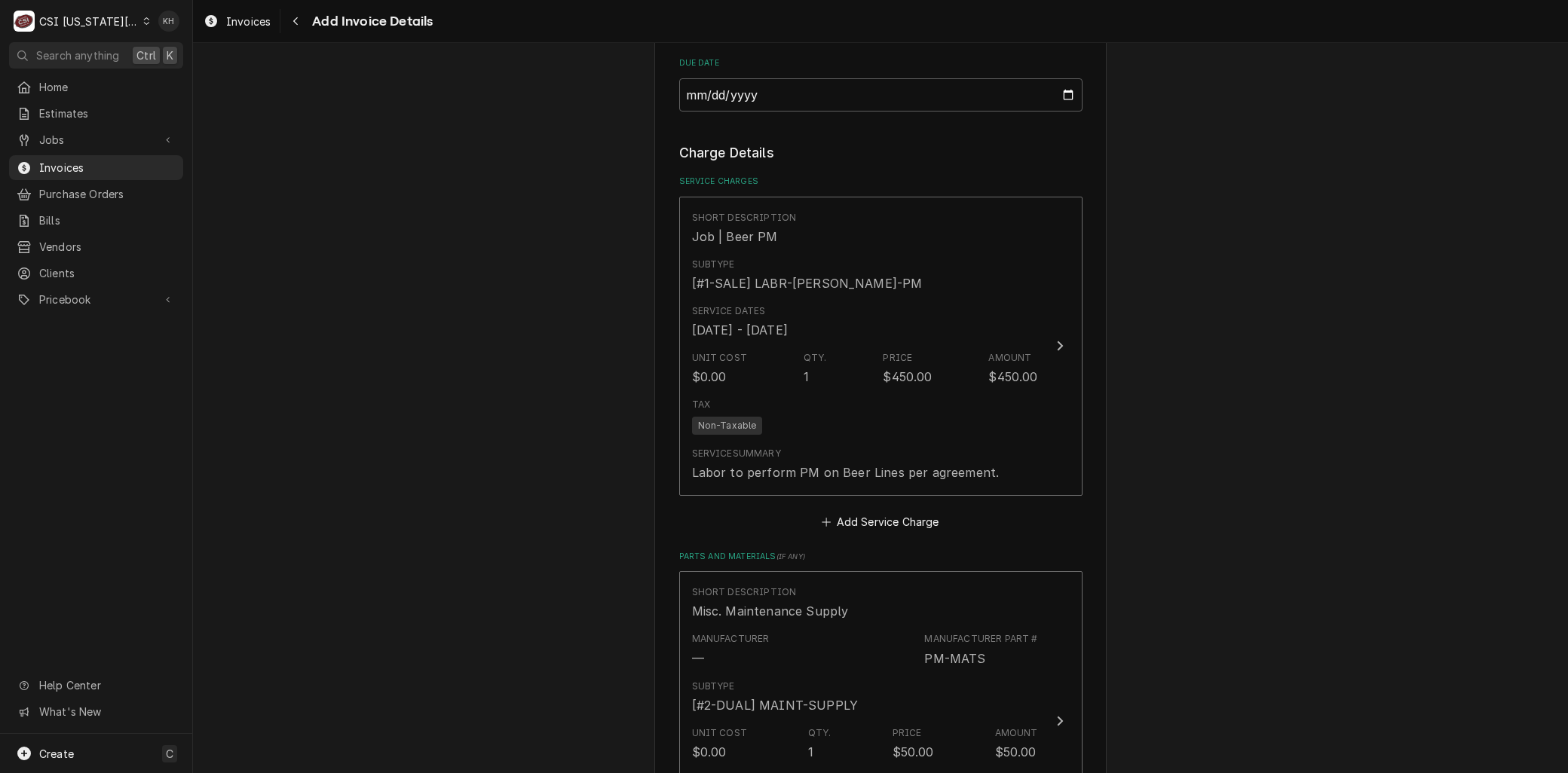
scroll to position [1675, 0]
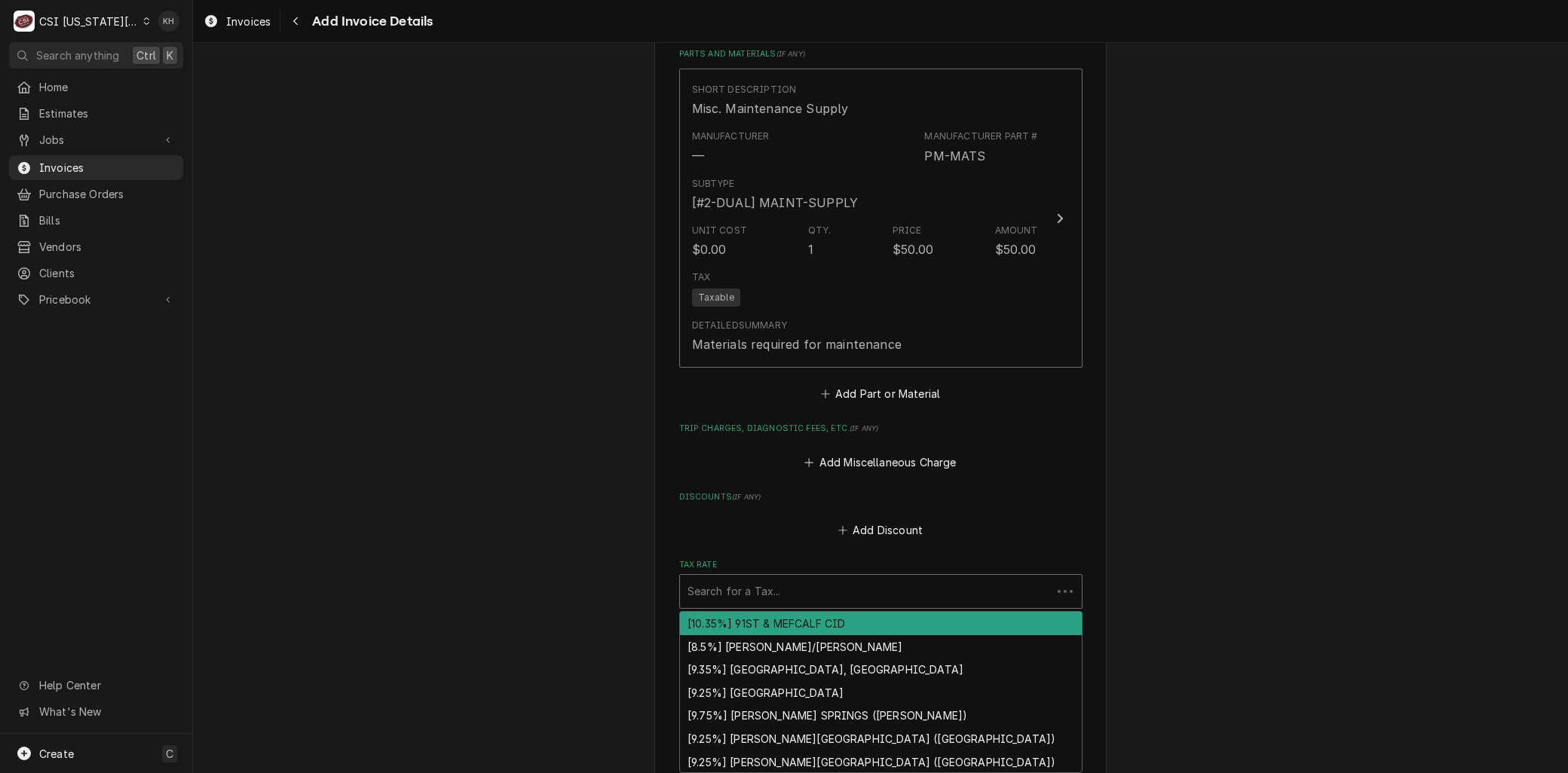
click at [725, 588] on div "Tax Rate" at bounding box center [866, 592] width 357 height 27
type textarea "x"
type input "m"
type textarea "x"
type input "mo"
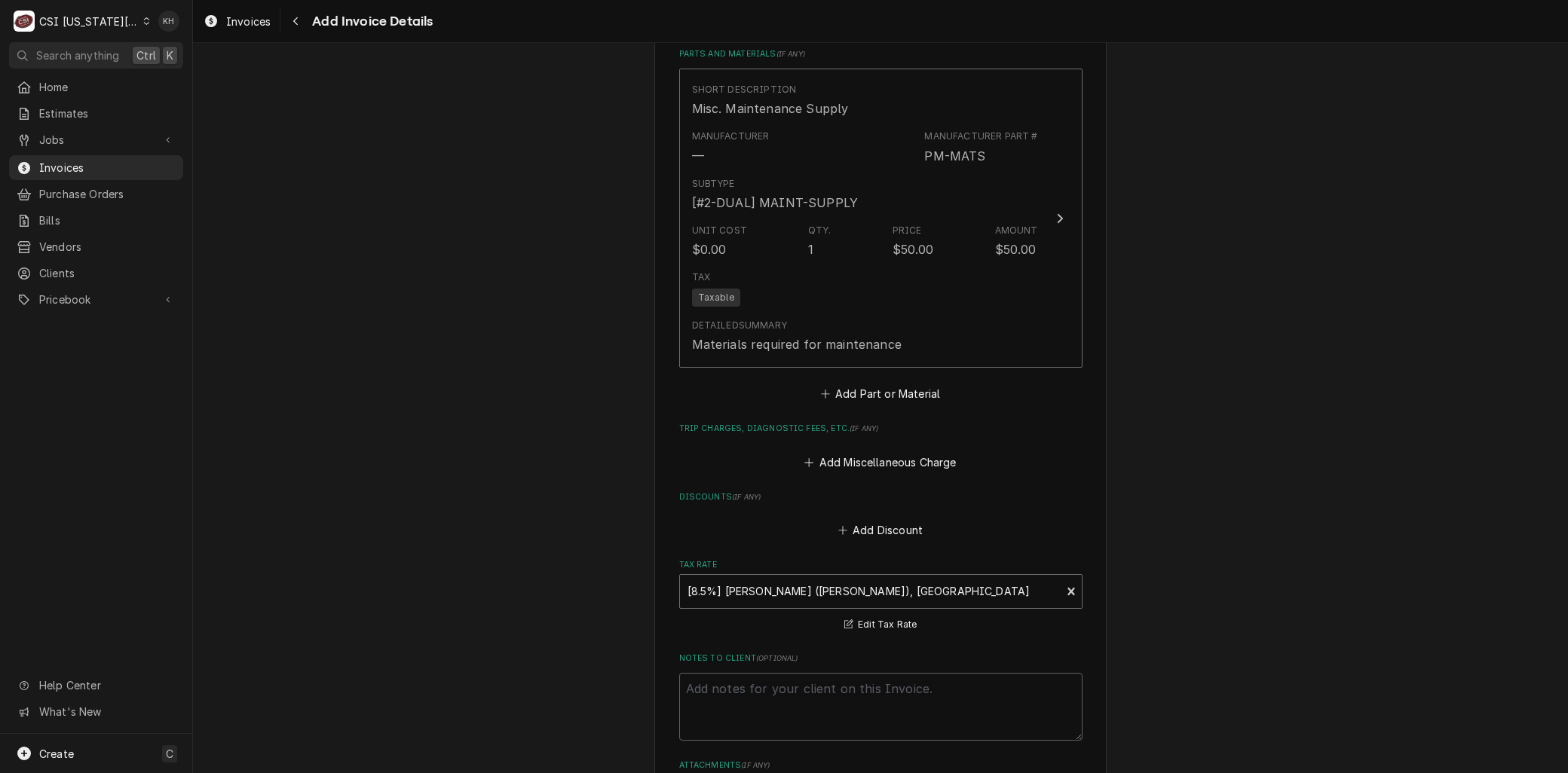
click at [733, 579] on div "Tax Rate" at bounding box center [871, 592] width 366 height 27
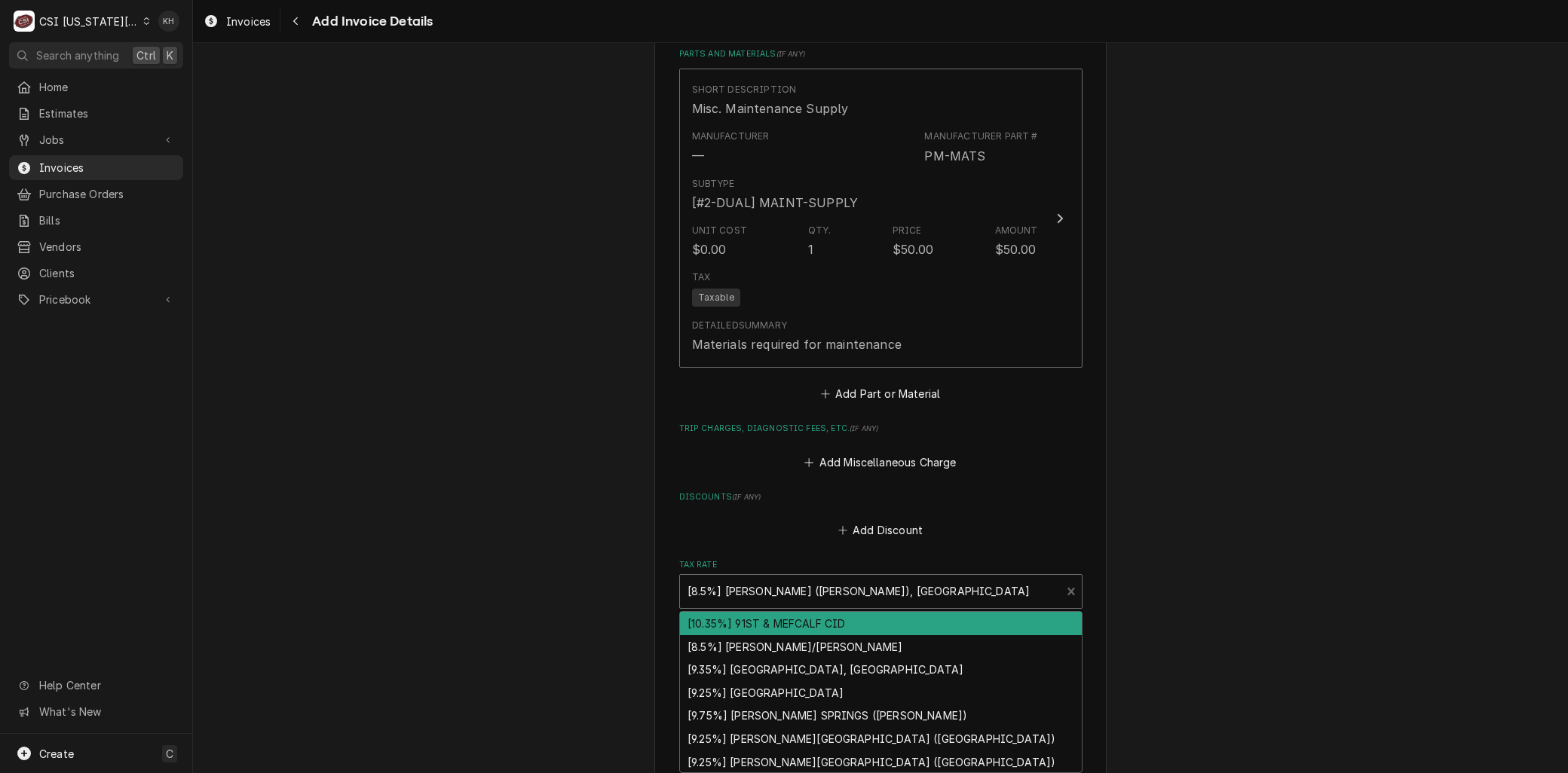
type textarea "x"
type input "m"
type textarea "x"
type input "mo"
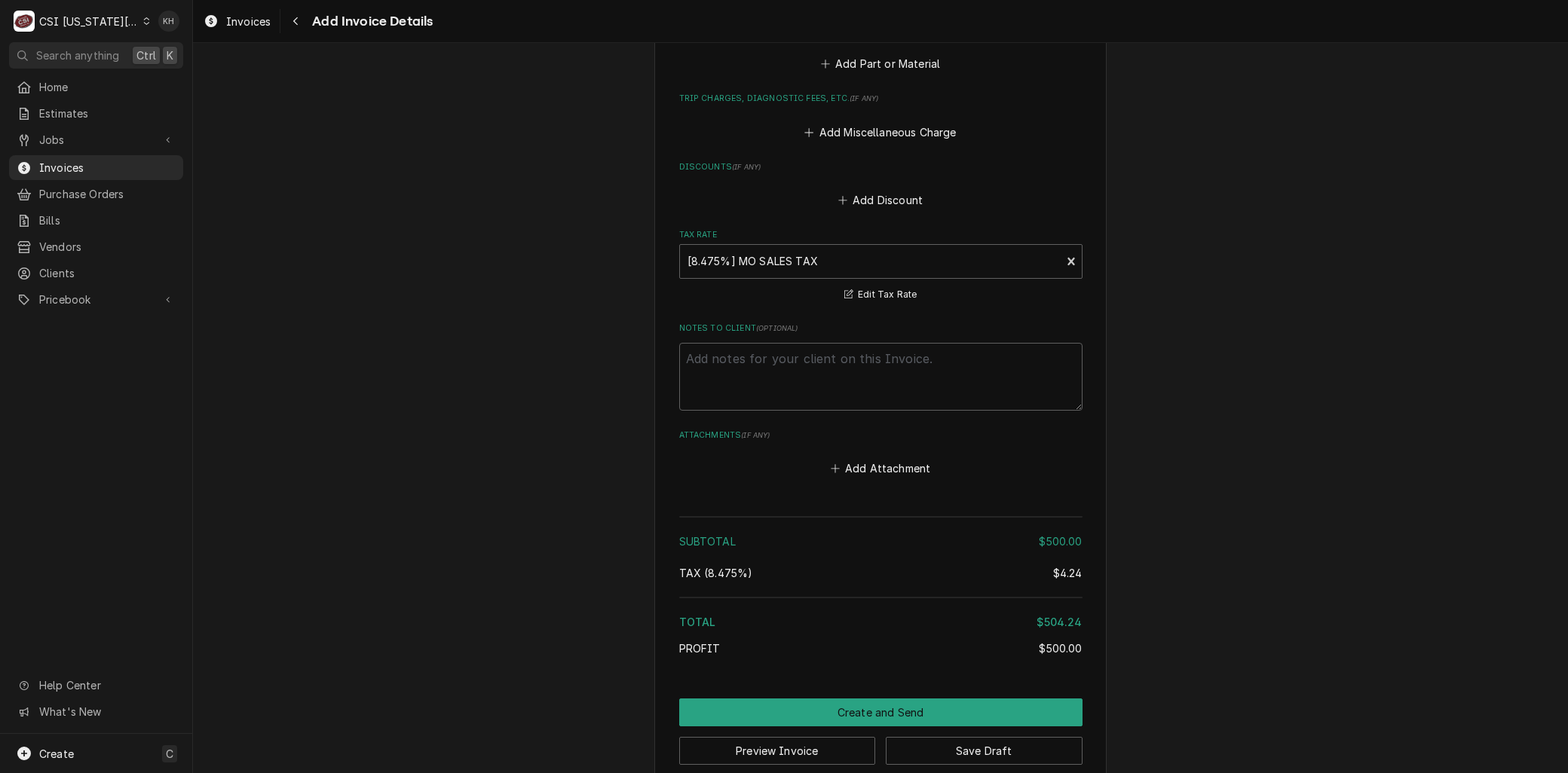
scroll to position [2009, 0]
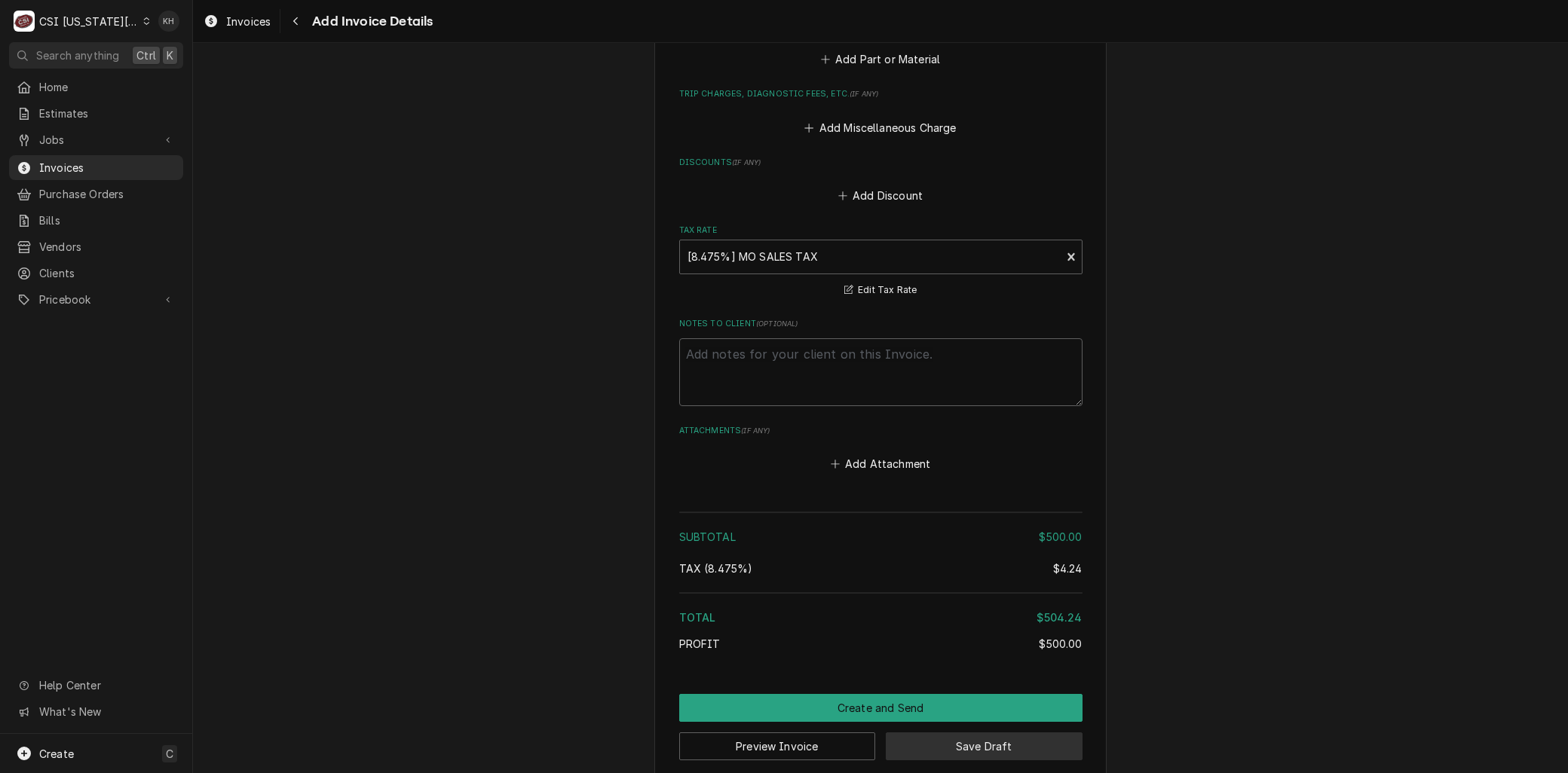
click at [951, 739] on button "Save Draft" at bounding box center [984, 747] width 197 height 28
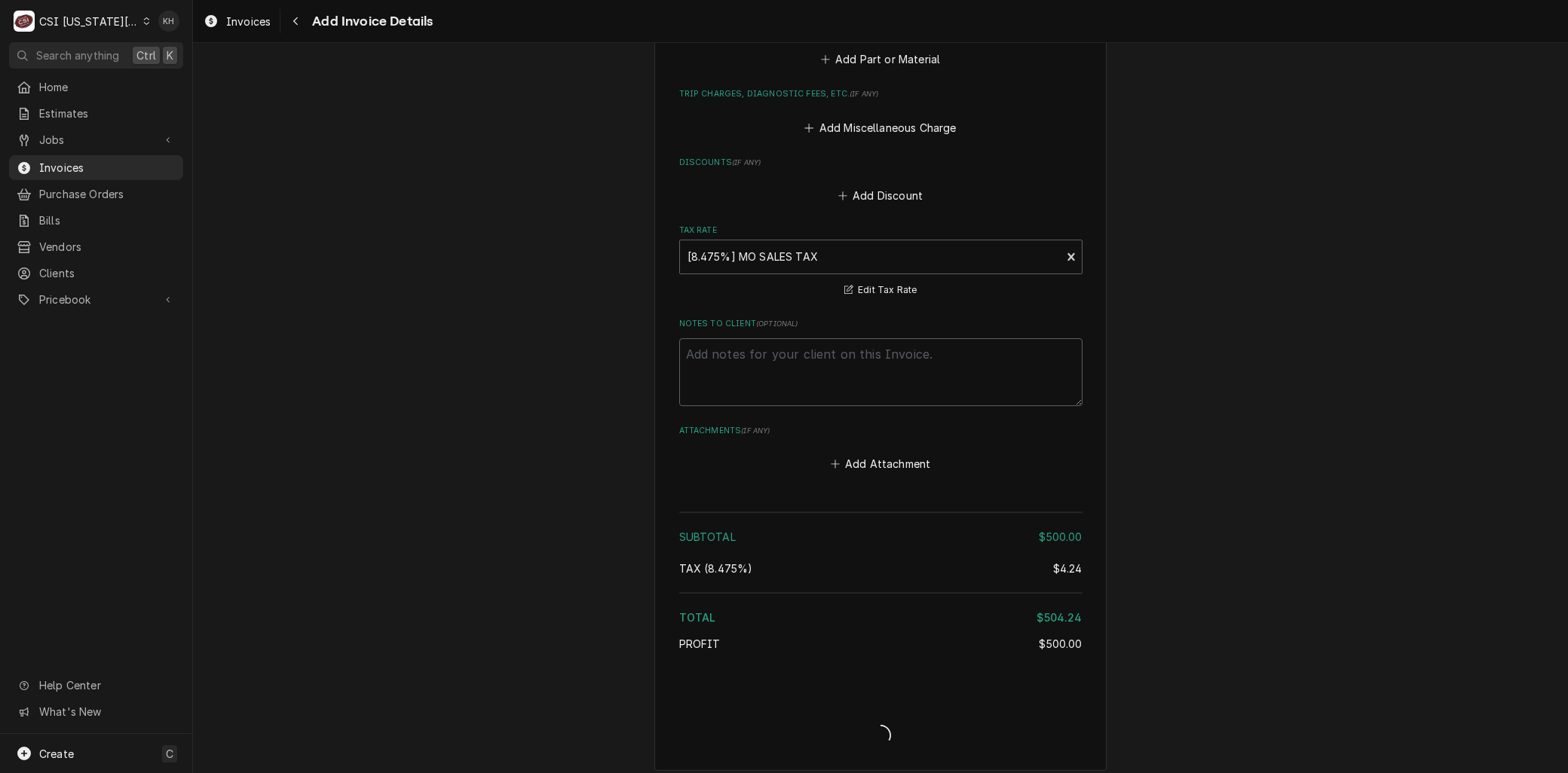
type textarea "x"
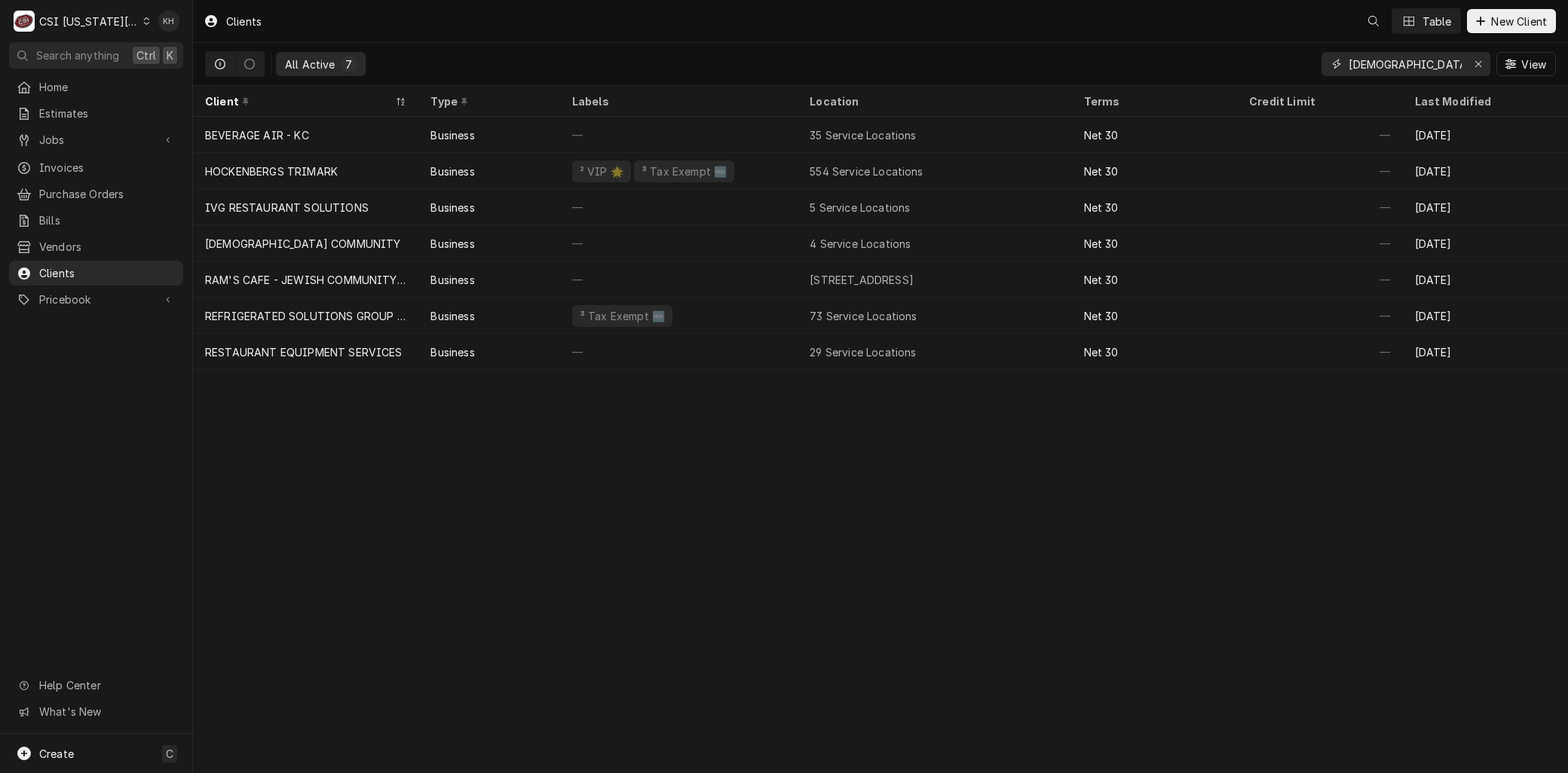
drag, startPoint x: 1399, startPoint y: 64, endPoint x: 1331, endPoint y: 63, distance: 68.0
click at [1332, 64] on div "[DEMOGRAPHIC_DATA]" at bounding box center [1406, 63] width 169 height 24
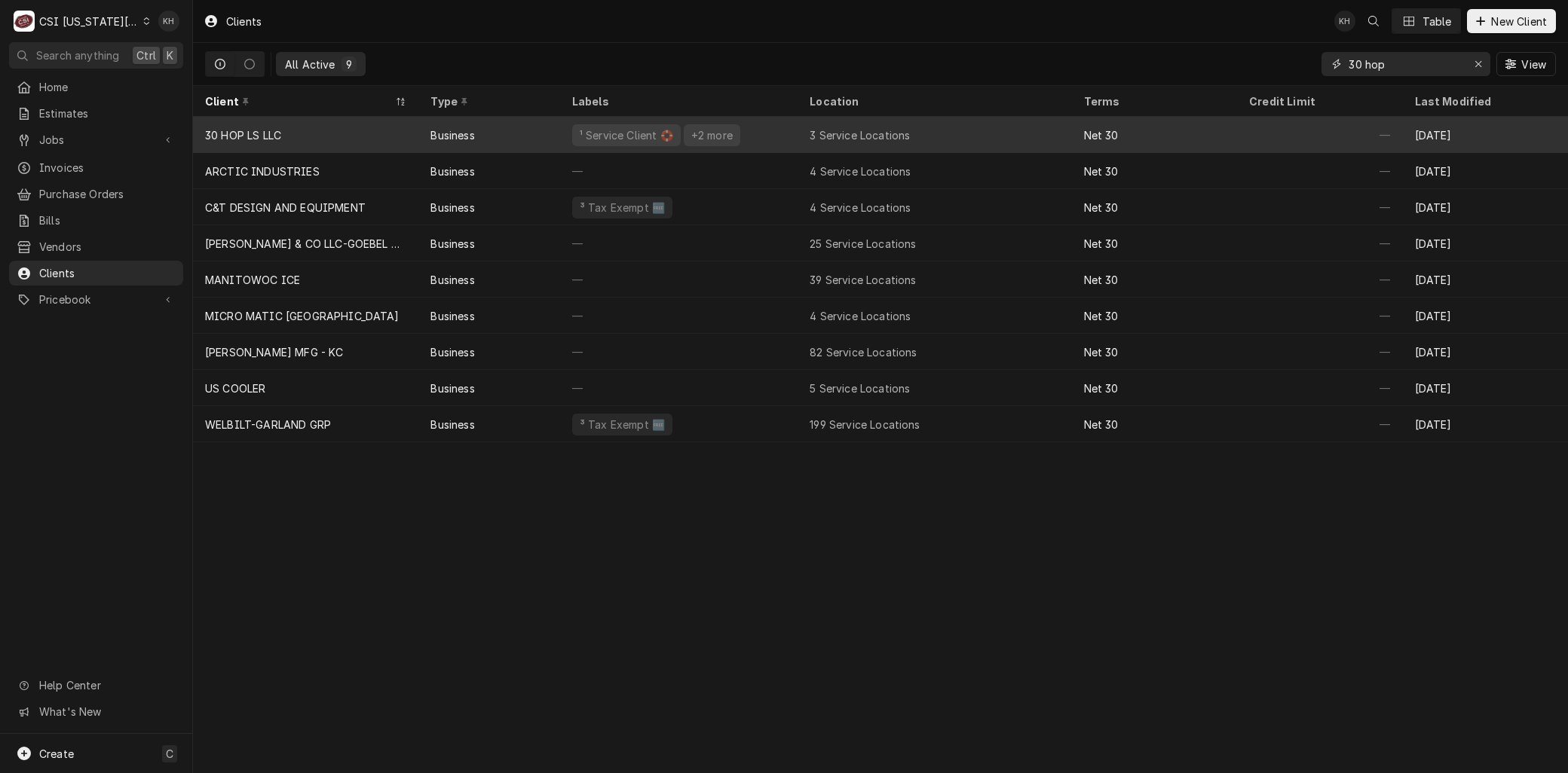
type input "30 hop"
click at [315, 129] on div "30 HOP LS LLC" at bounding box center [306, 134] width 226 height 36
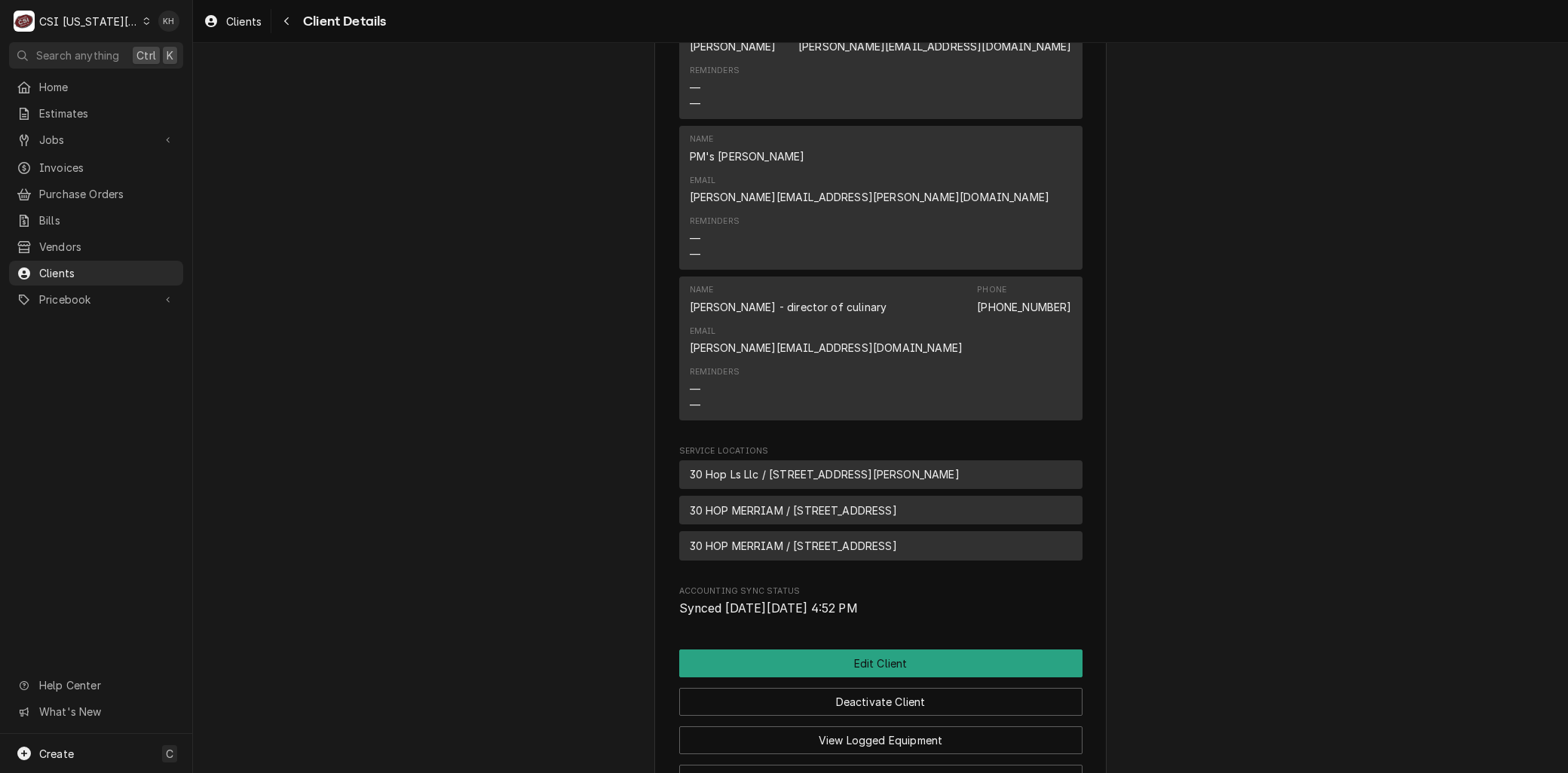
scroll to position [1404, 0]
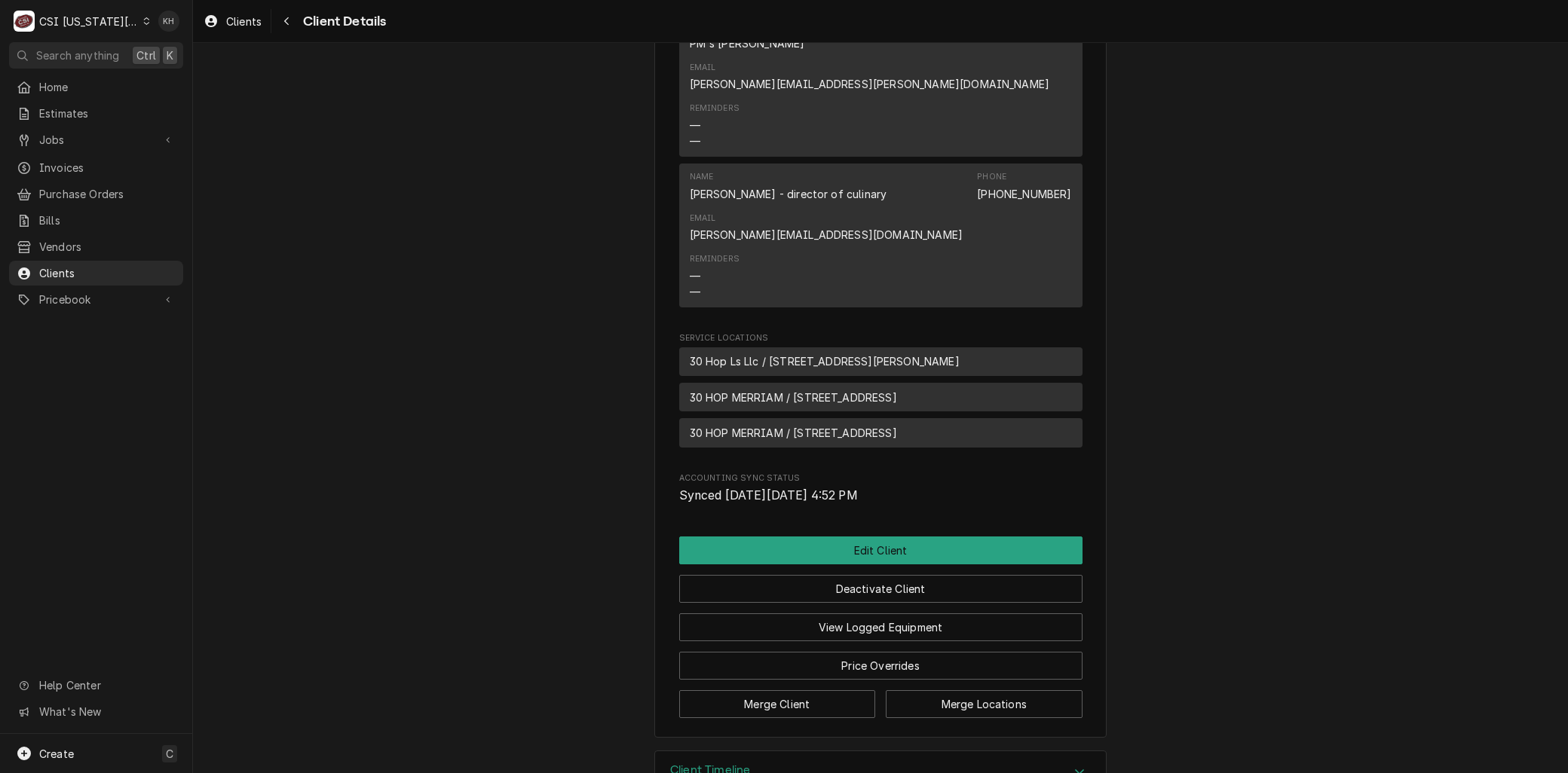
click at [779, 751] on div "Client Timeline" at bounding box center [881, 773] width 451 height 43
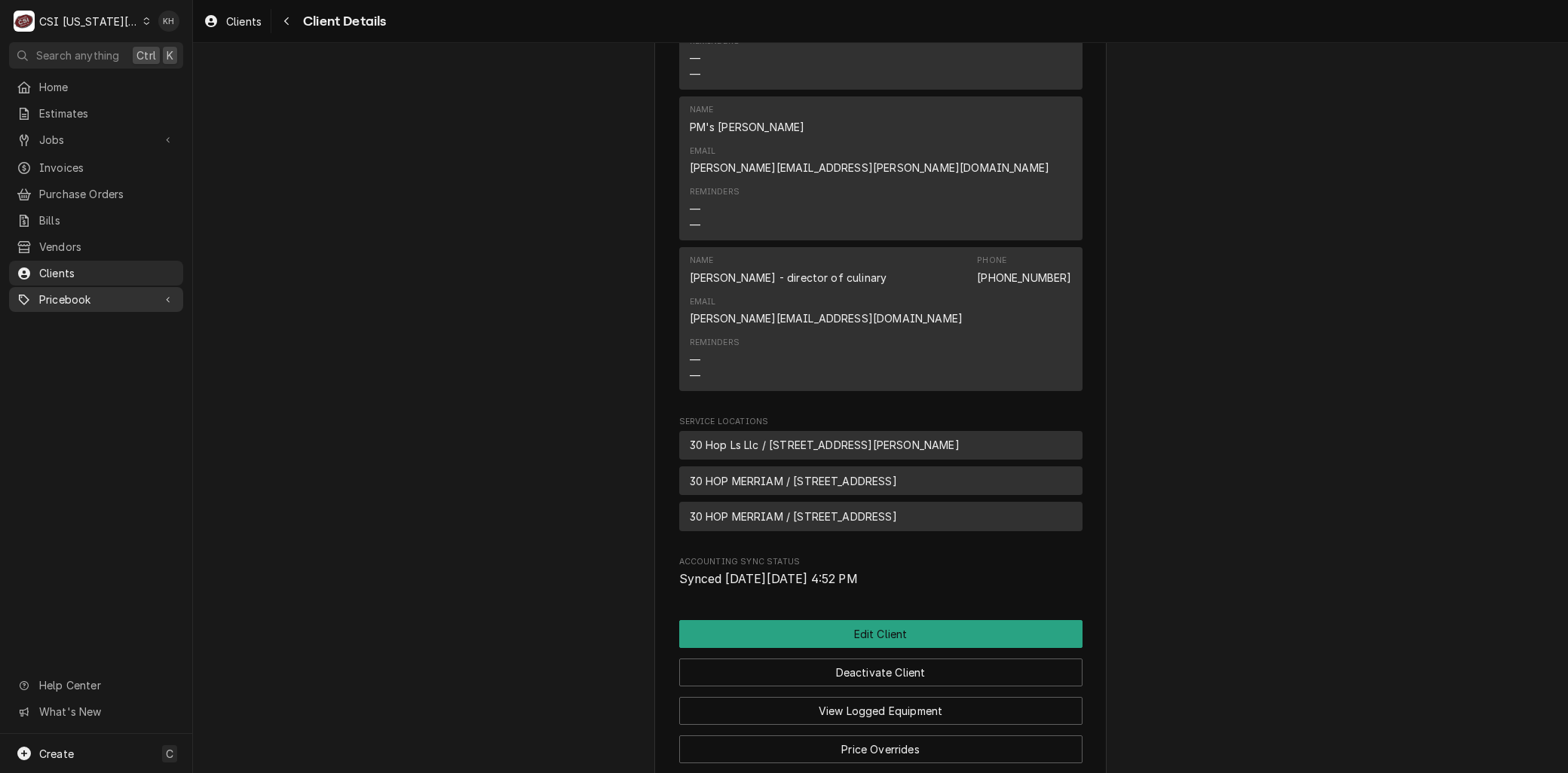
click at [72, 292] on span "Pricebook" at bounding box center [96, 300] width 114 height 15
click at [55, 320] on span "Services" at bounding box center [107, 326] width 137 height 15
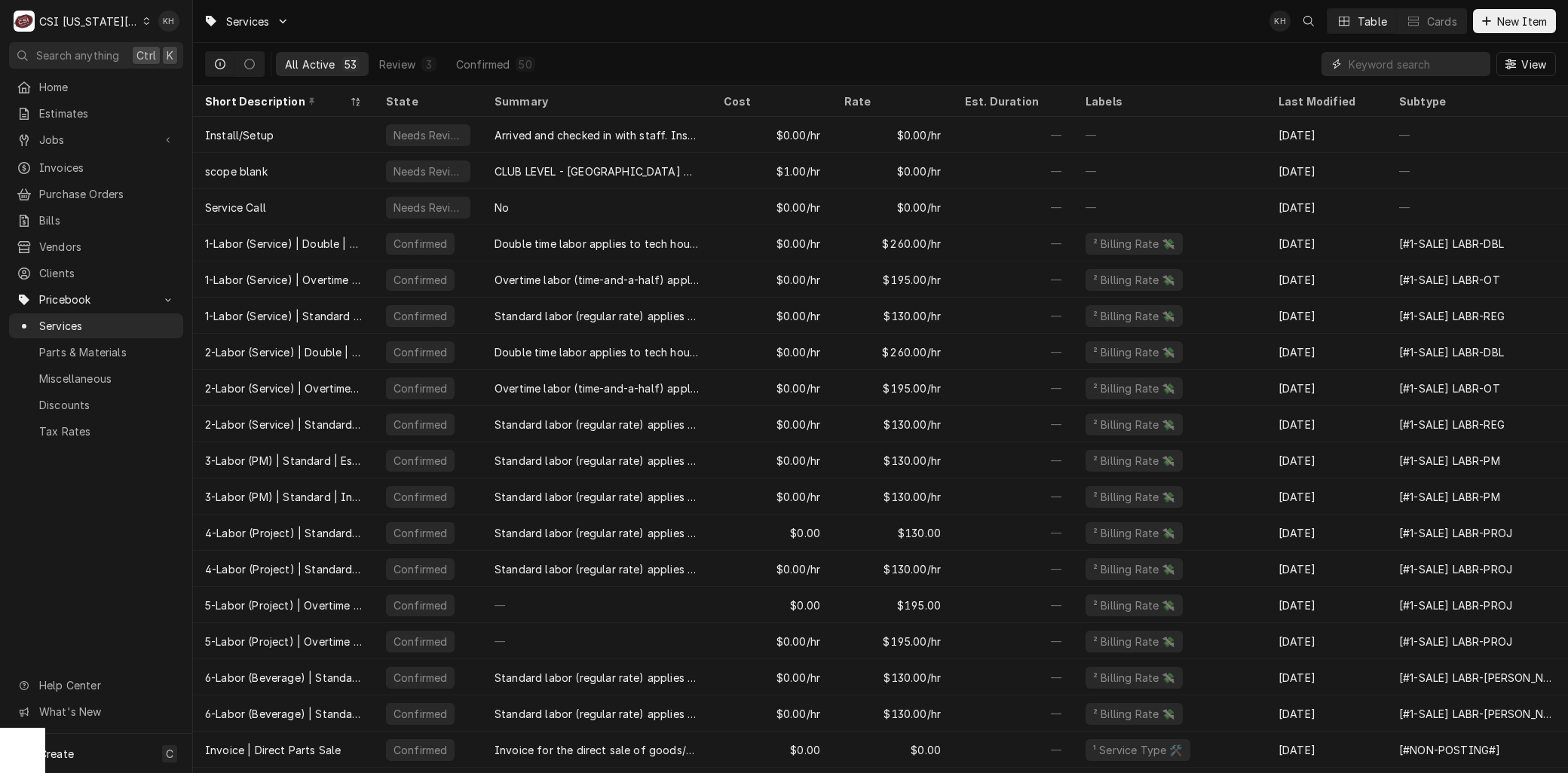
click at [1393, 66] on input "Dynamic Content Wrapper" at bounding box center [1416, 63] width 134 height 24
type input "pm"
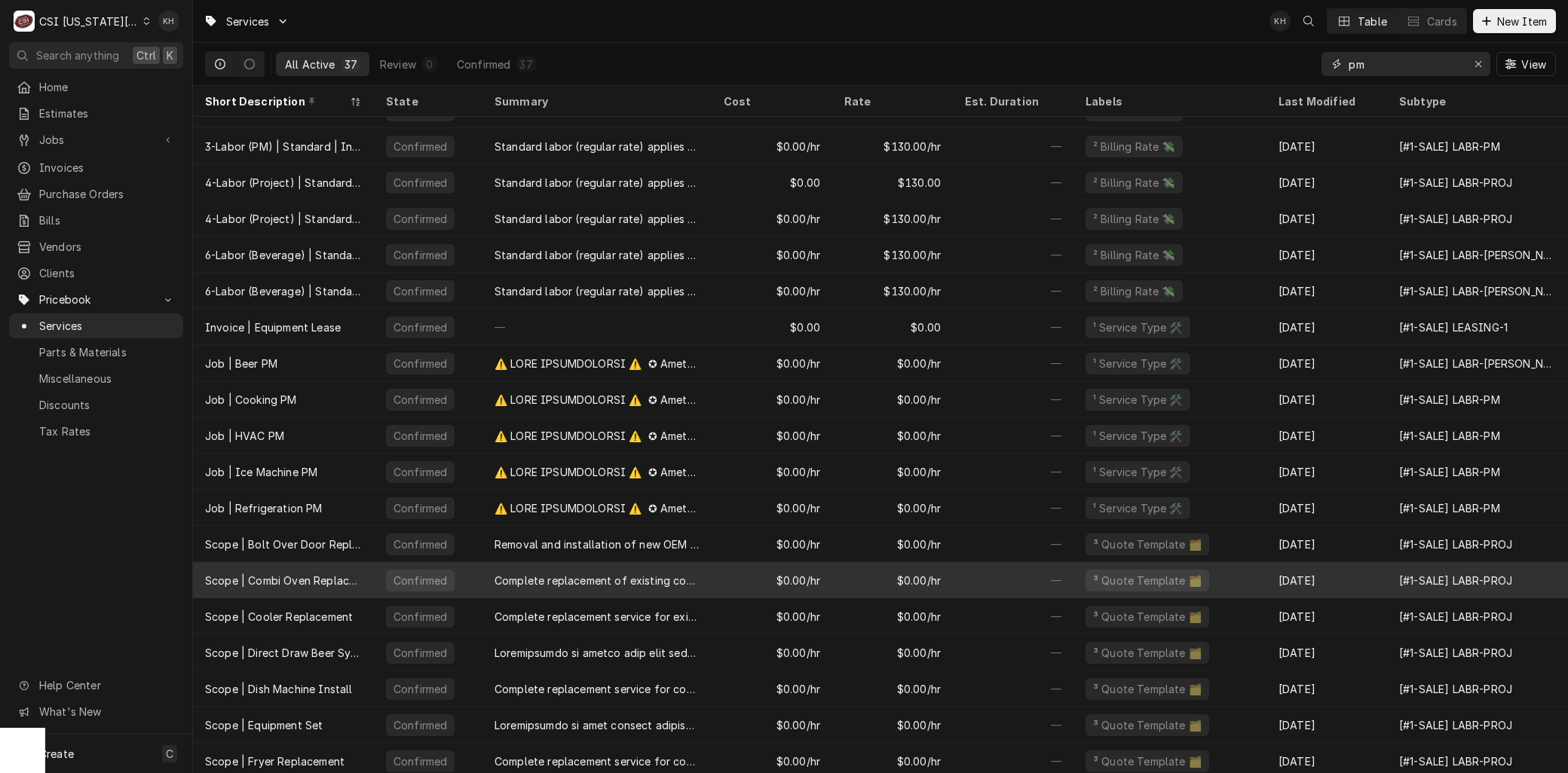
scroll to position [173, 0]
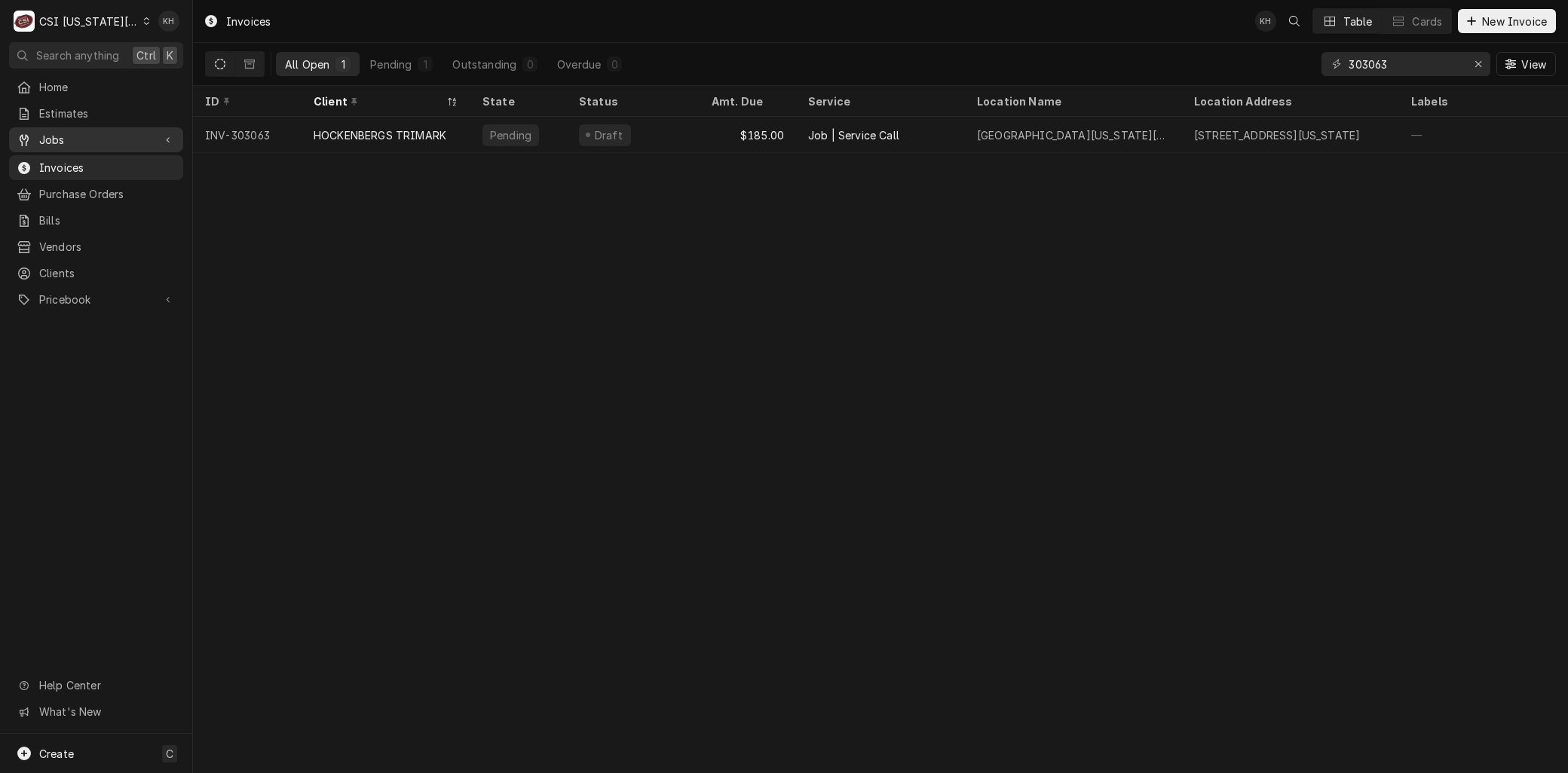
click at [46, 138] on span "Jobs" at bounding box center [96, 140] width 114 height 15
click at [47, 154] on link "Jobs" at bounding box center [96, 166] width 174 height 25
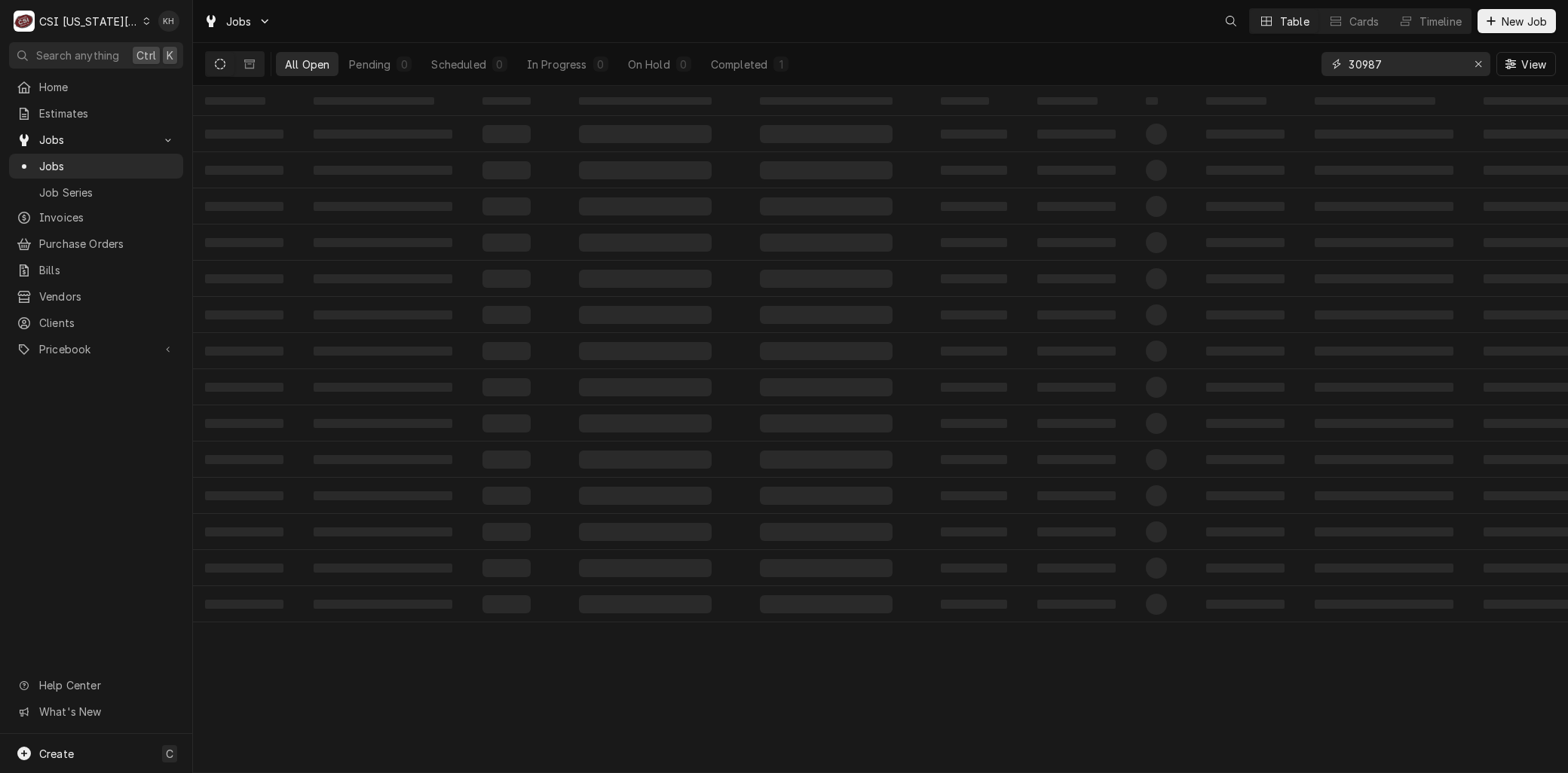
click at [1344, 63] on div "30987" at bounding box center [1406, 63] width 169 height 24
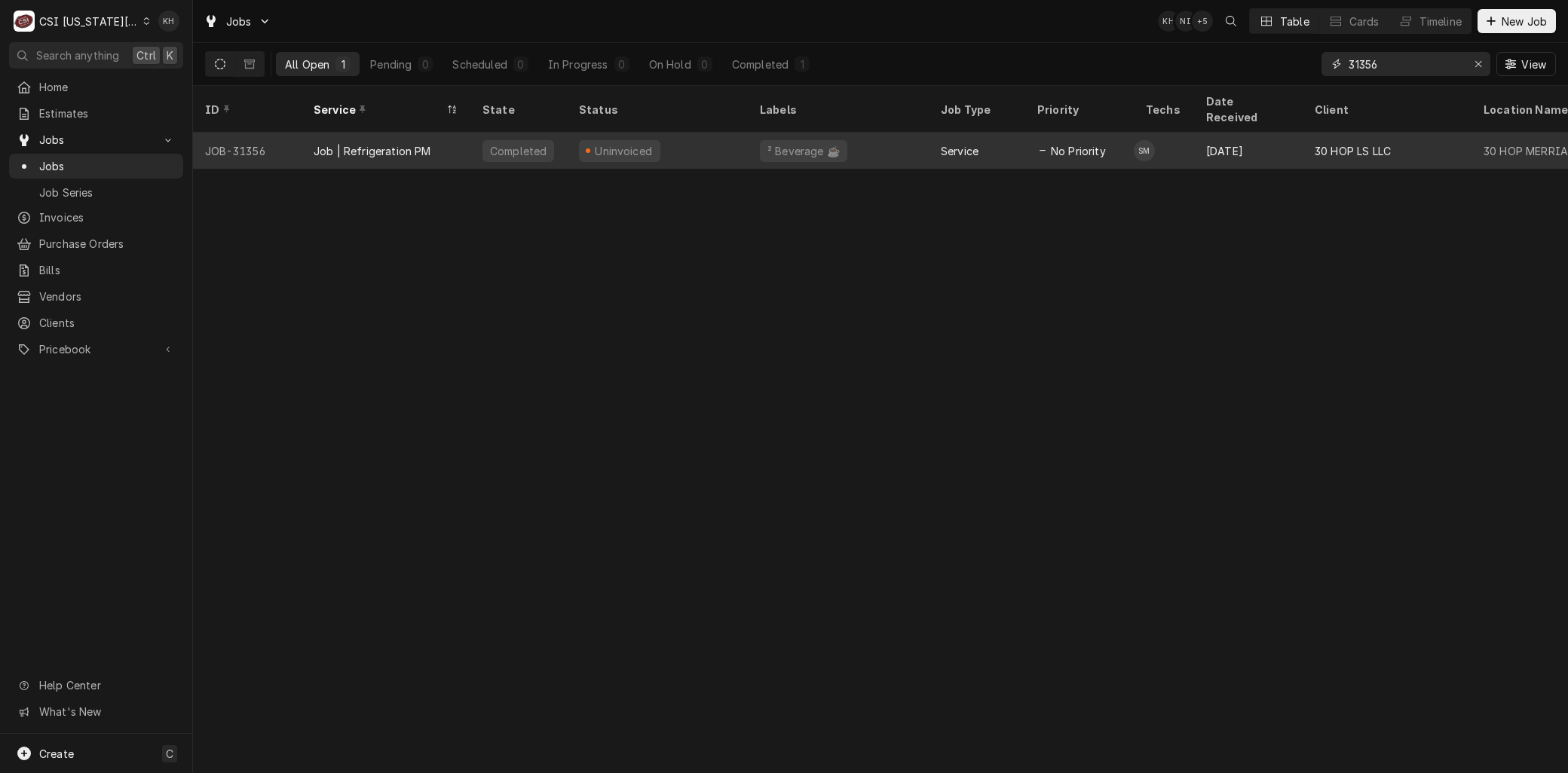
type input "31356"
click at [399, 143] on div "Job | Refrigeration PM" at bounding box center [372, 151] width 117 height 15
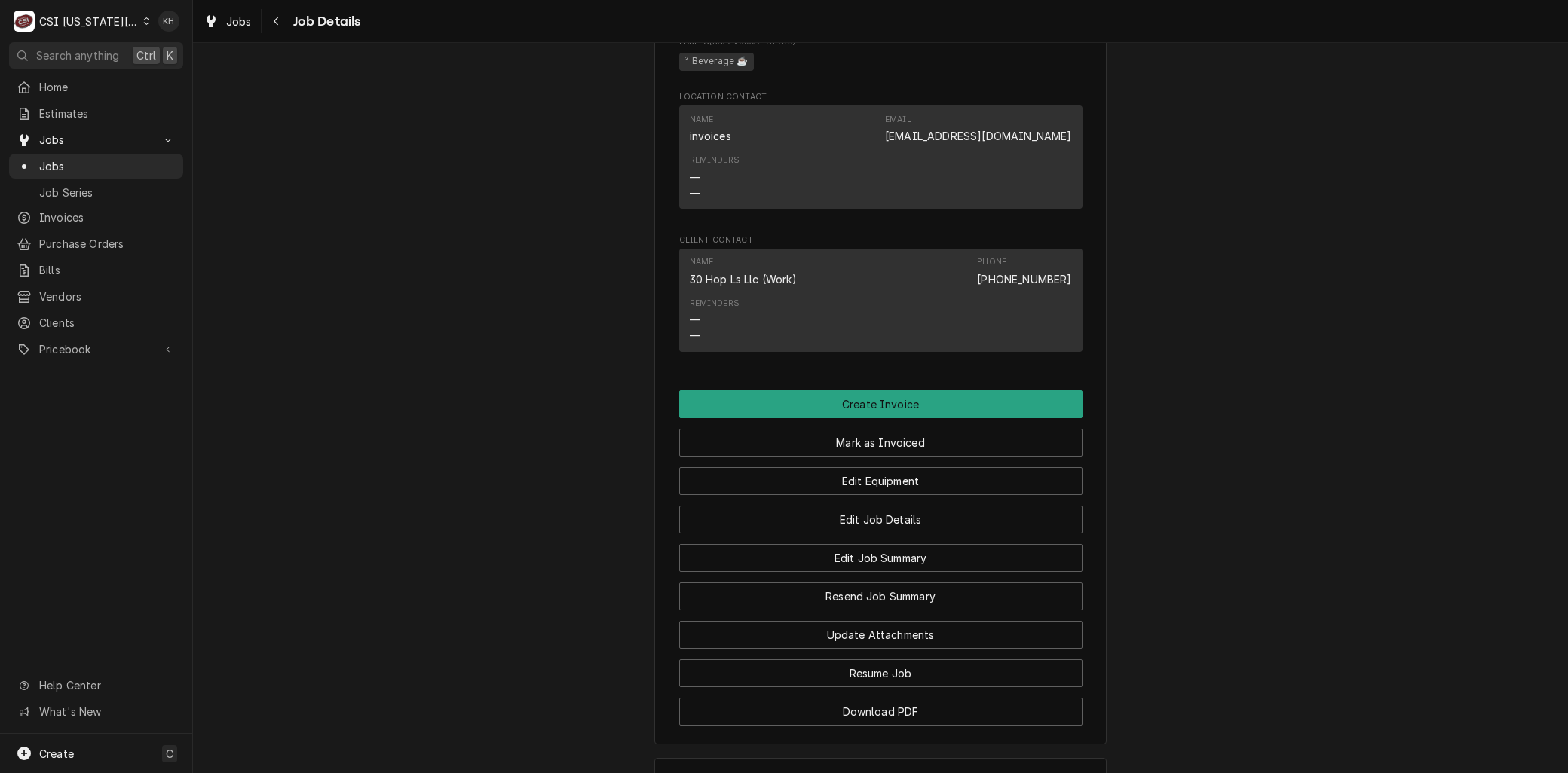
scroll to position [1005, 0]
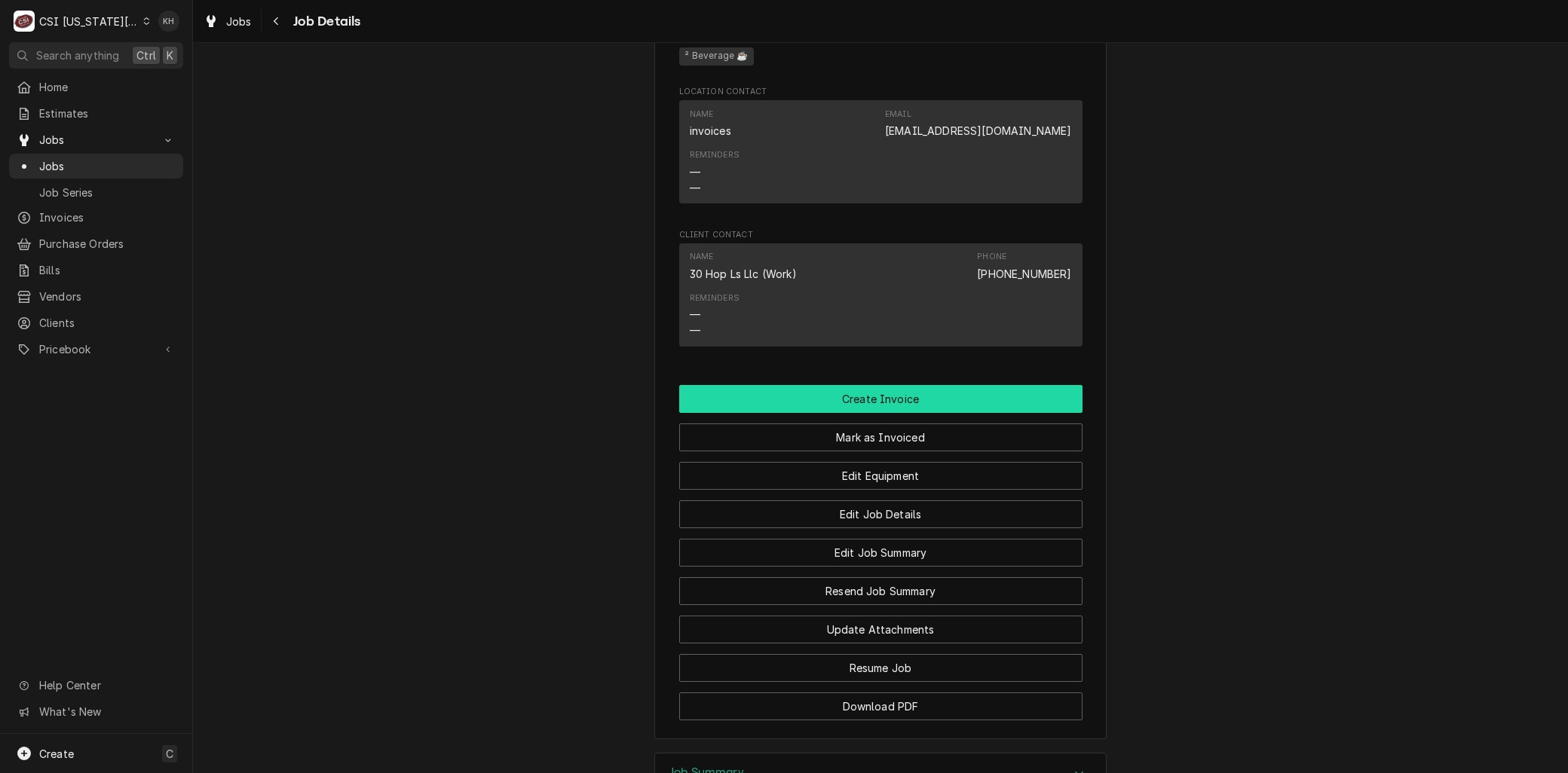
click at [803, 413] on button "Create Invoice" at bounding box center [881, 399] width 403 height 28
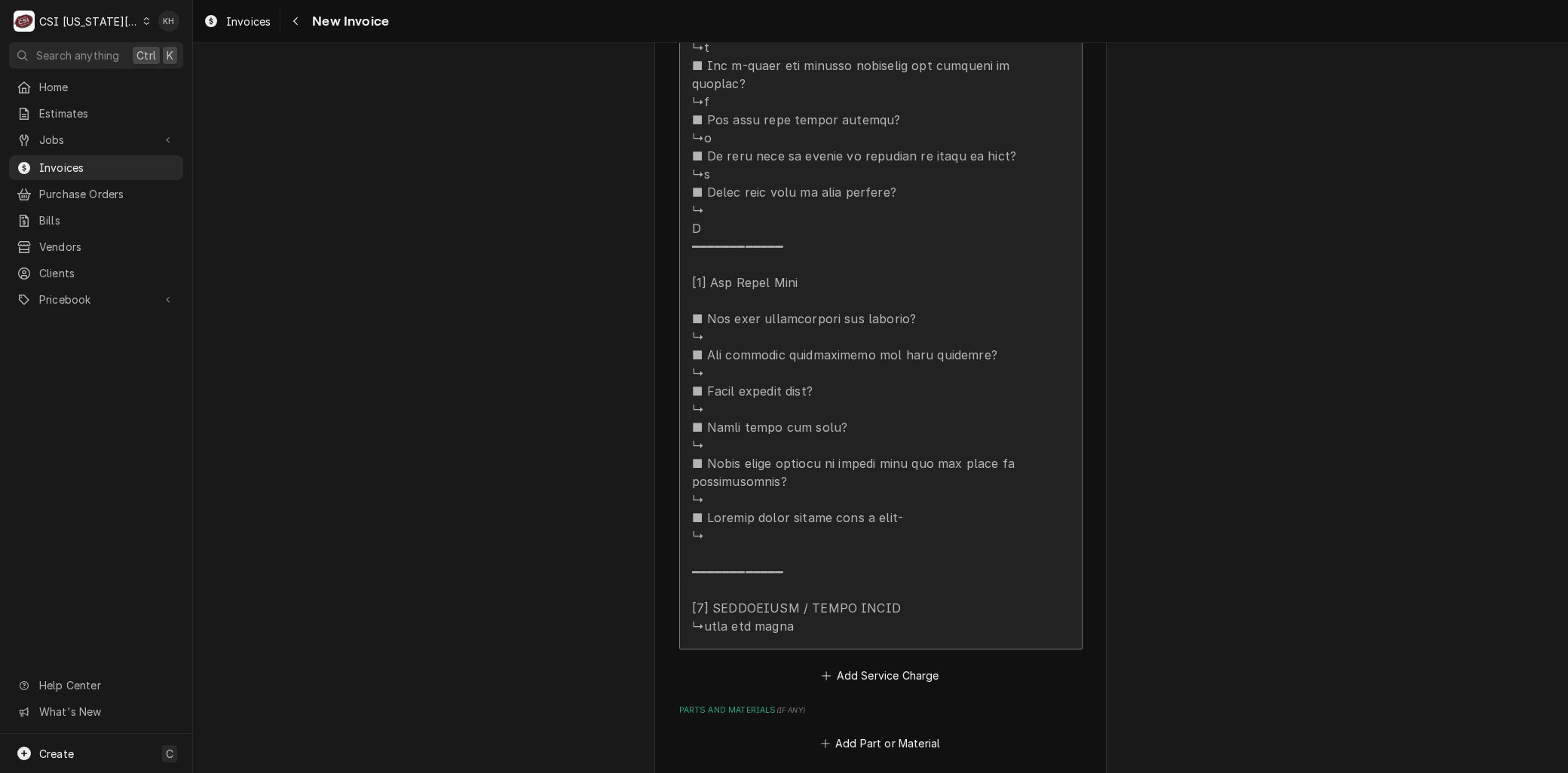
scroll to position [2177, 0]
click at [800, 473] on div "Update Line Item" at bounding box center [865, 28] width 346 height 1212
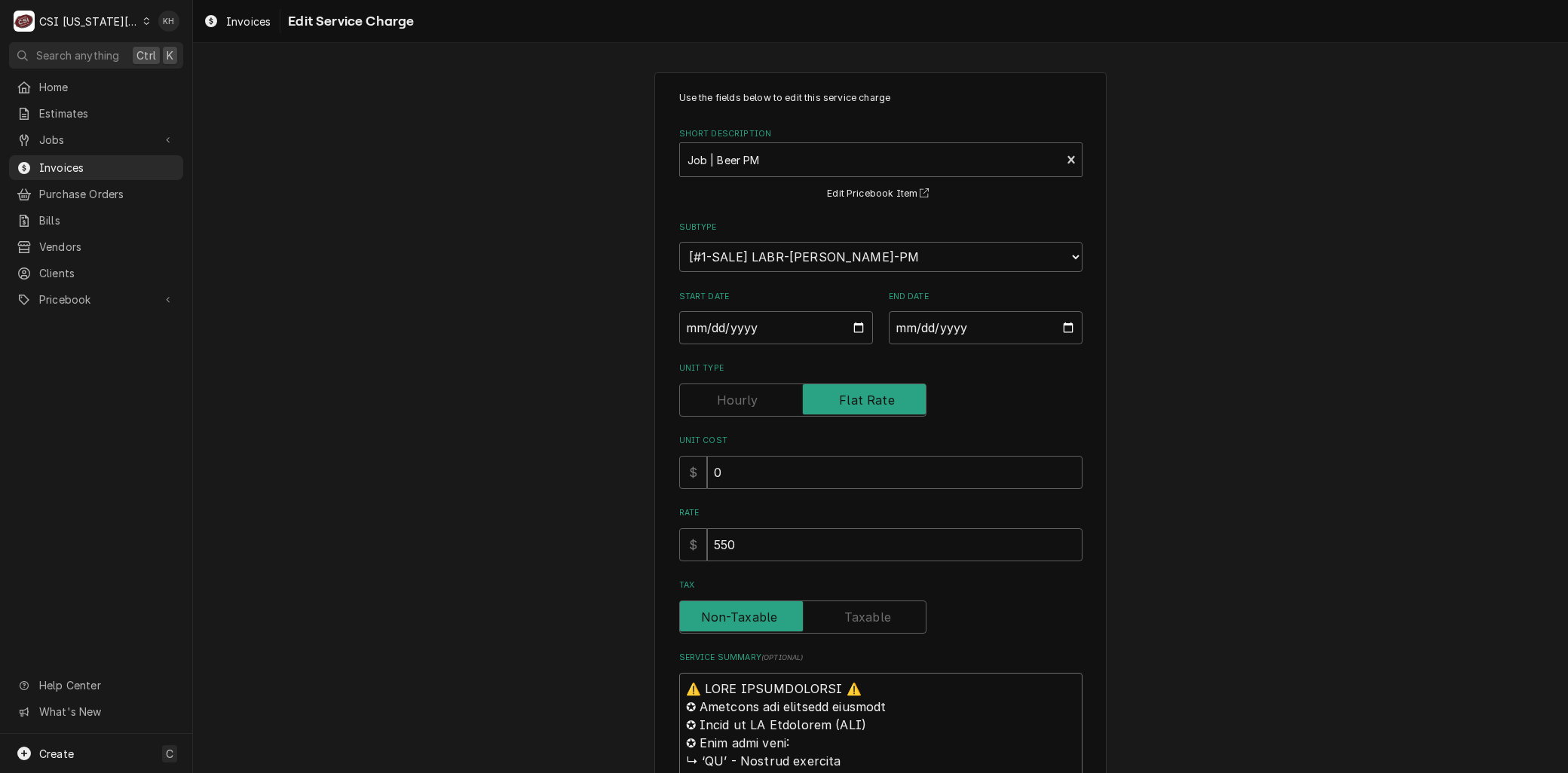
drag, startPoint x: 789, startPoint y: 633, endPoint x: -4, endPoint y: -87, distance: 1071.1
click at [0, 0] on html "C CSI [US_STATE] City KH Search anything Ctrl K Home Estimates Jobs Jobs Job Se…" at bounding box center [784, 386] width 1568 height 773
type textarea "x"
type textarea "L"
type textarea "x"
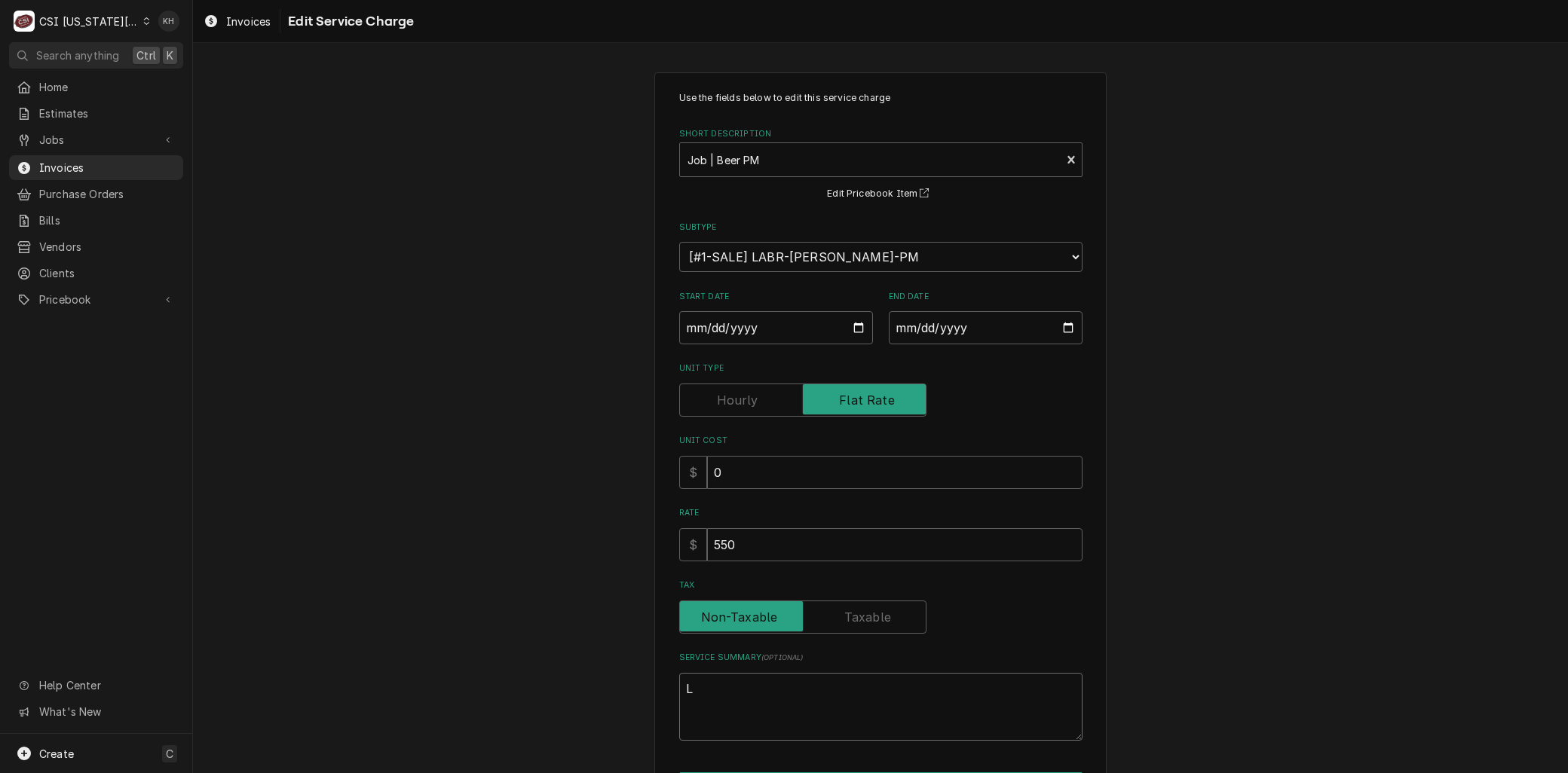
type textarea "La"
type textarea "x"
type textarea "Lab"
type textarea "x"
type textarea "Labo"
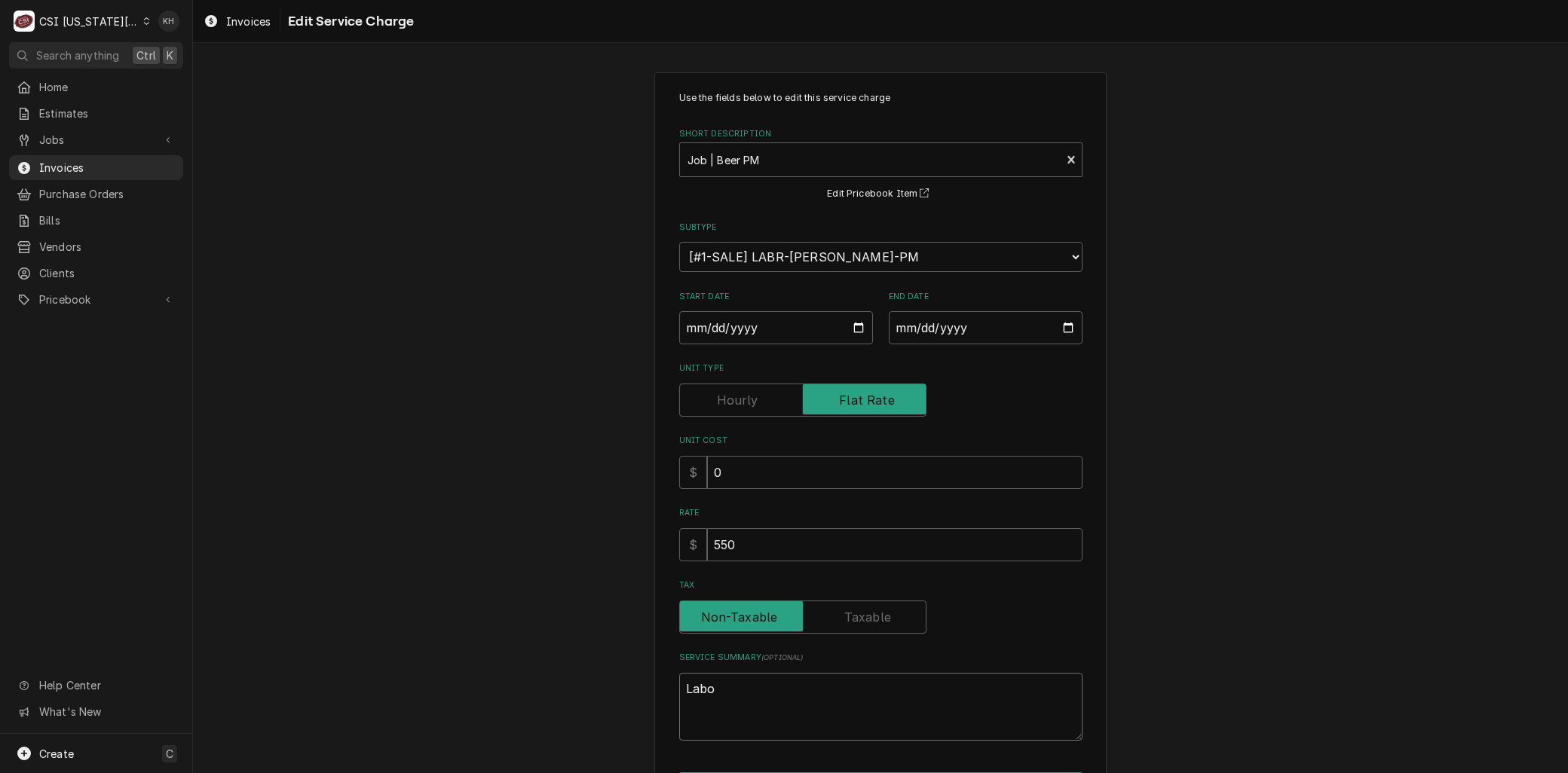
type textarea "x"
type textarea "Labor"
type textarea "x"
type textarea "Labor"
type textarea "x"
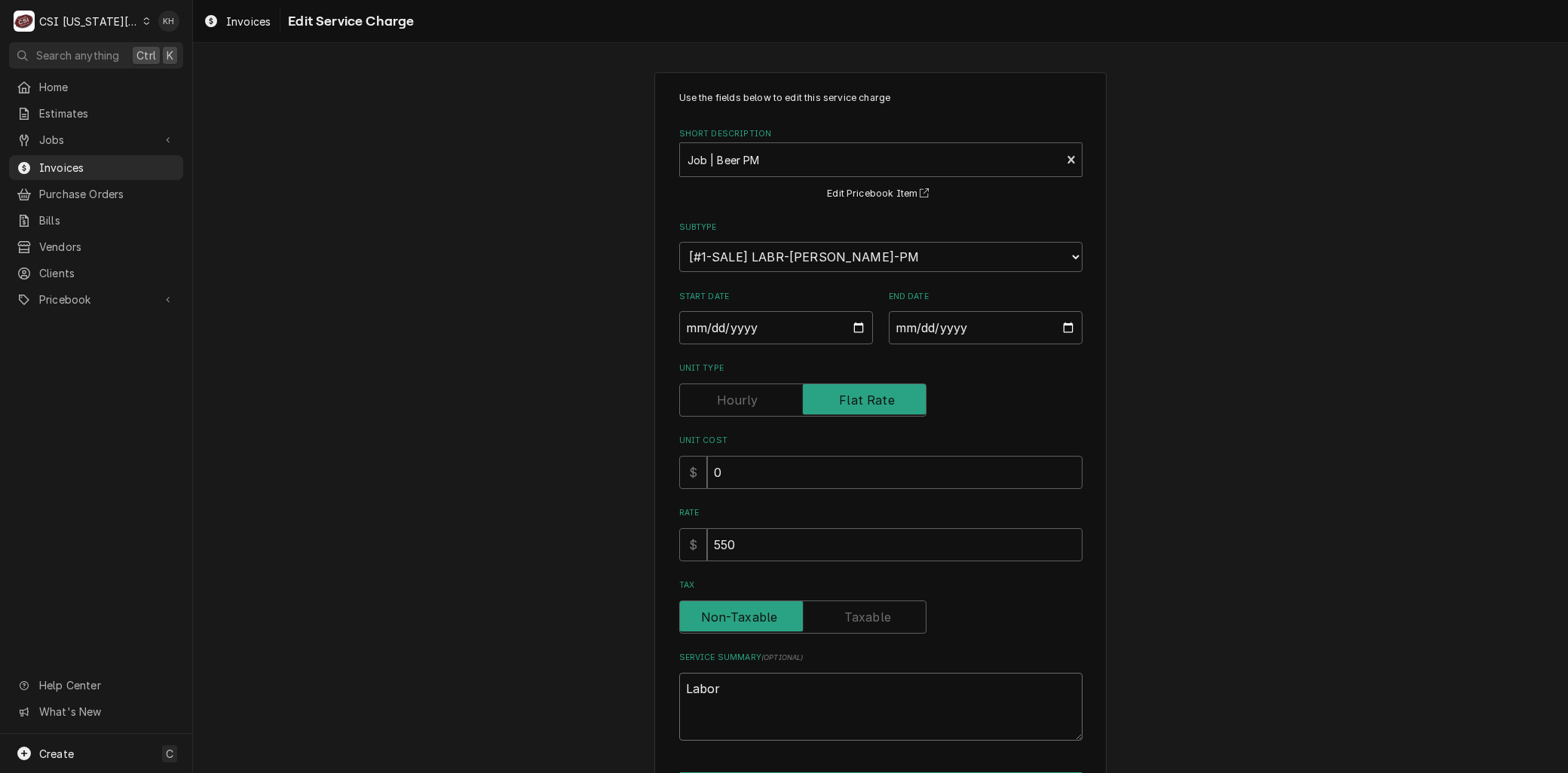
type textarea "Labor t"
type textarea "x"
type textarea "Labor to"
type textarea "x"
type textarea "Labor to"
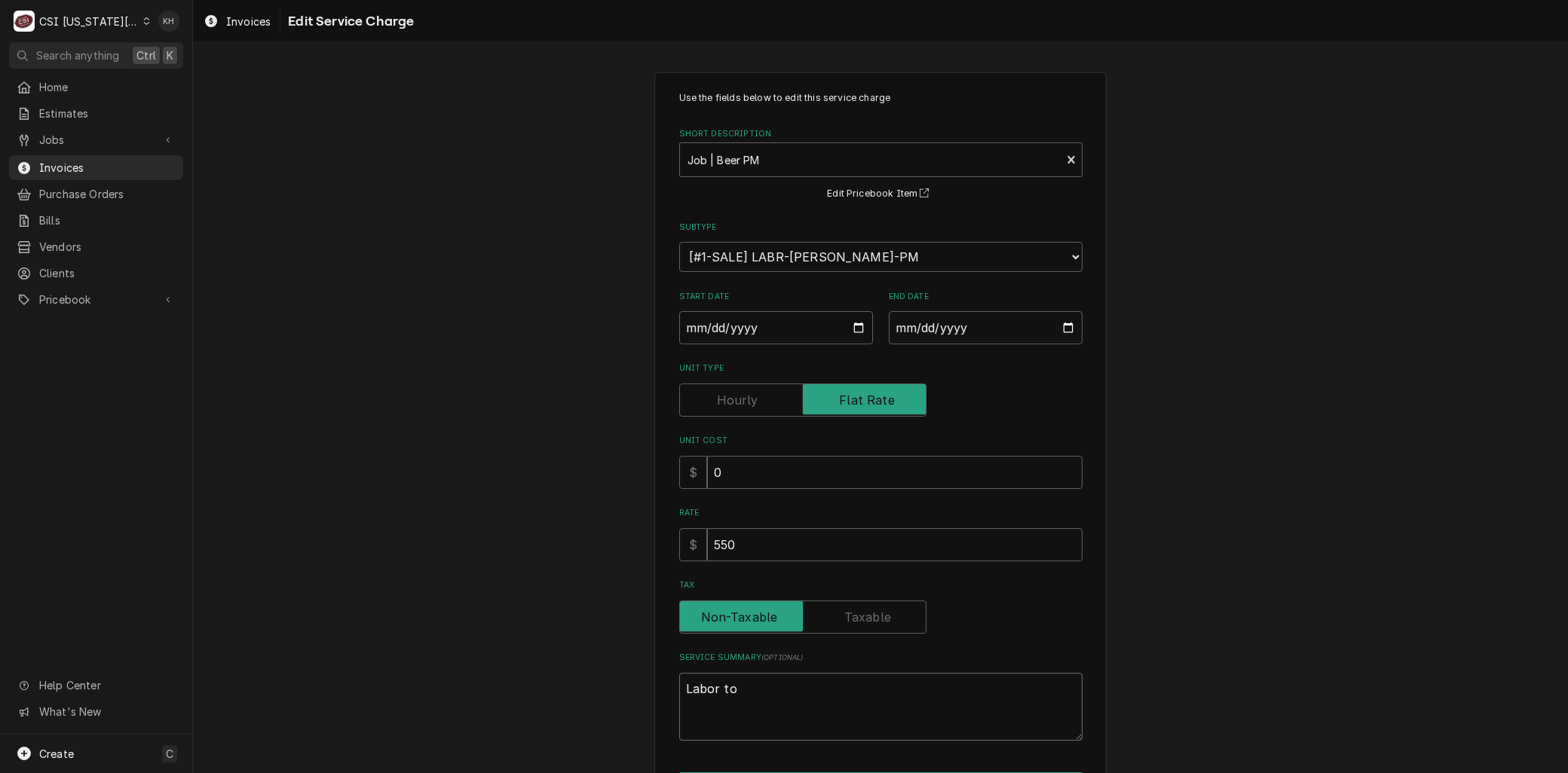
type textarea "x"
type textarea "Labor to p"
type textarea "x"
type textarea "Labor to pe"
type textarea "x"
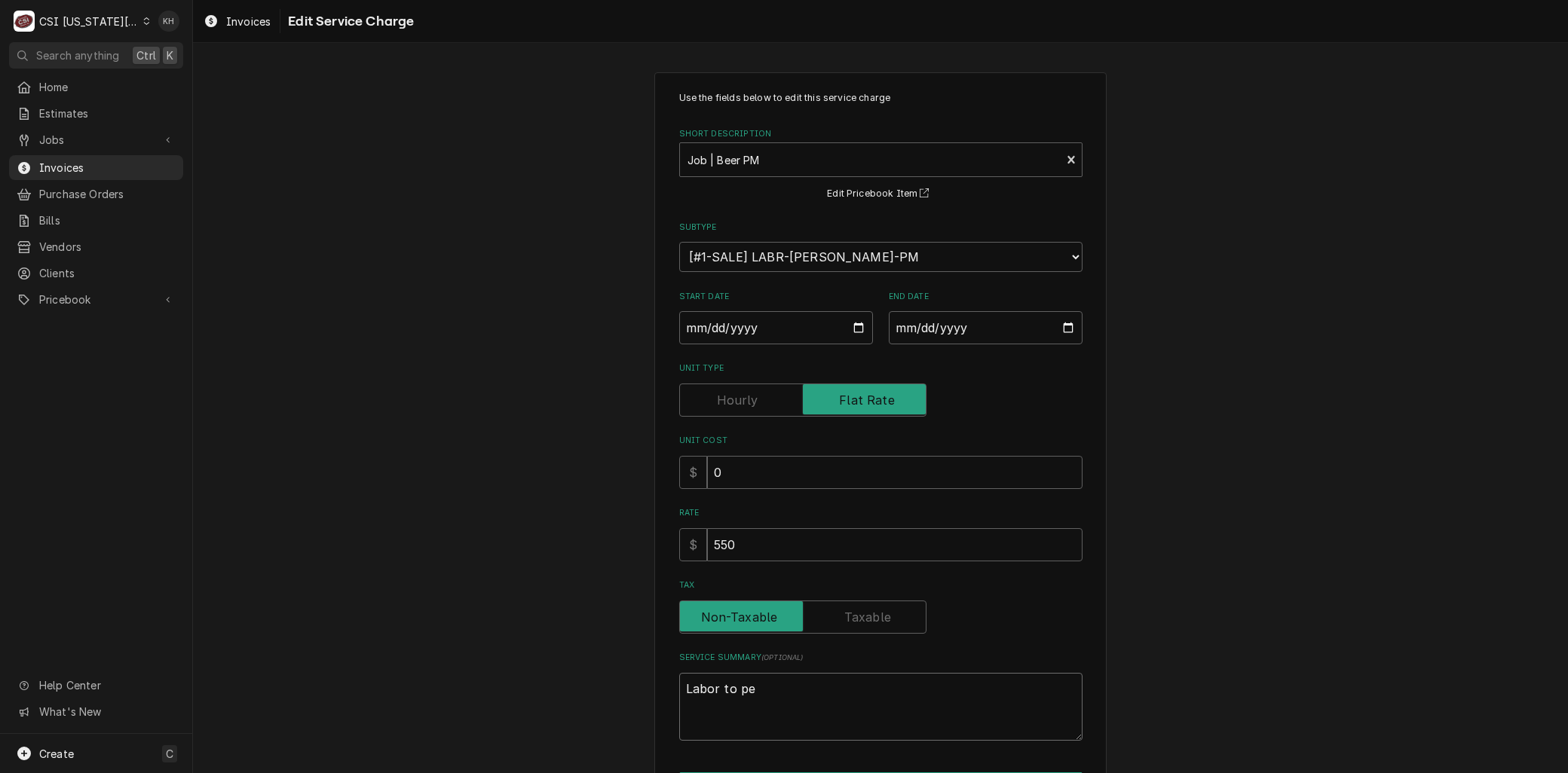
type textarea "Labor to per"
type textarea "x"
type textarea "Labor to perf"
type textarea "x"
type textarea "Labor to perfo"
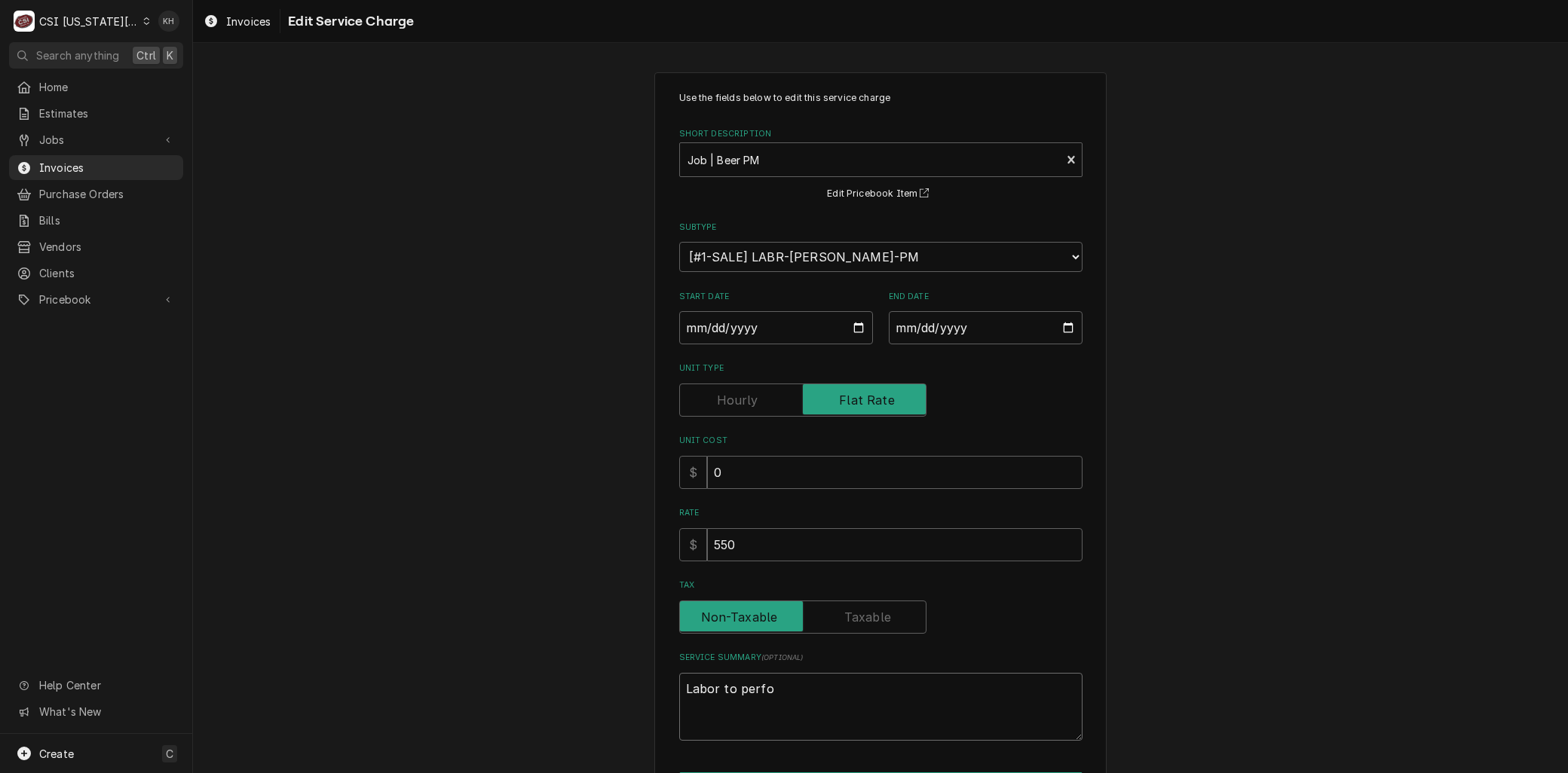
type textarea "x"
type textarea "Labor to perfor"
type textarea "x"
type textarea "Labor to perform"
type textarea "x"
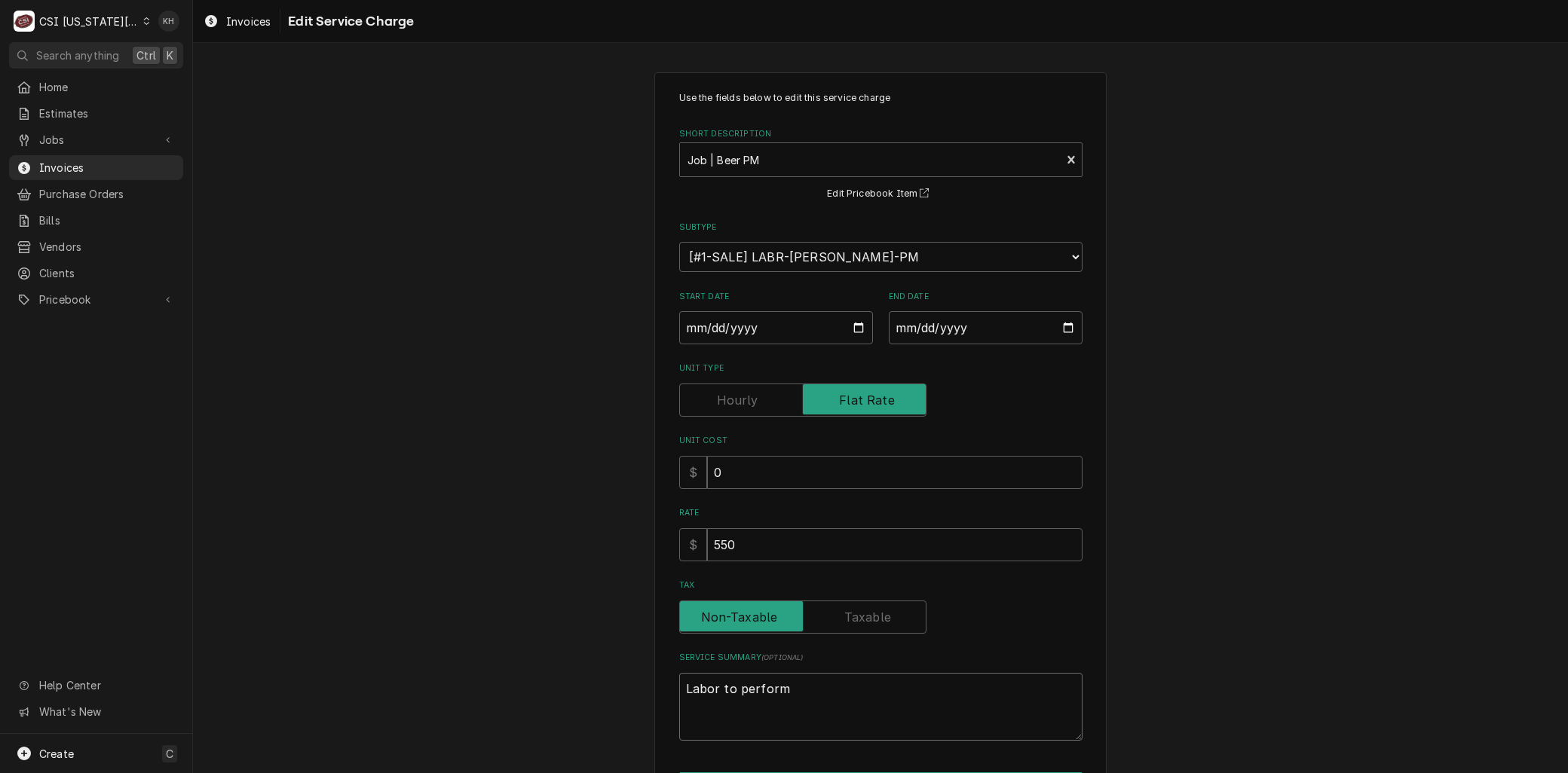
type textarea "Labor to perform"
type textarea "x"
type textarea "Labor to perform B"
type textarea "x"
type textarea "Labor to perform Be"
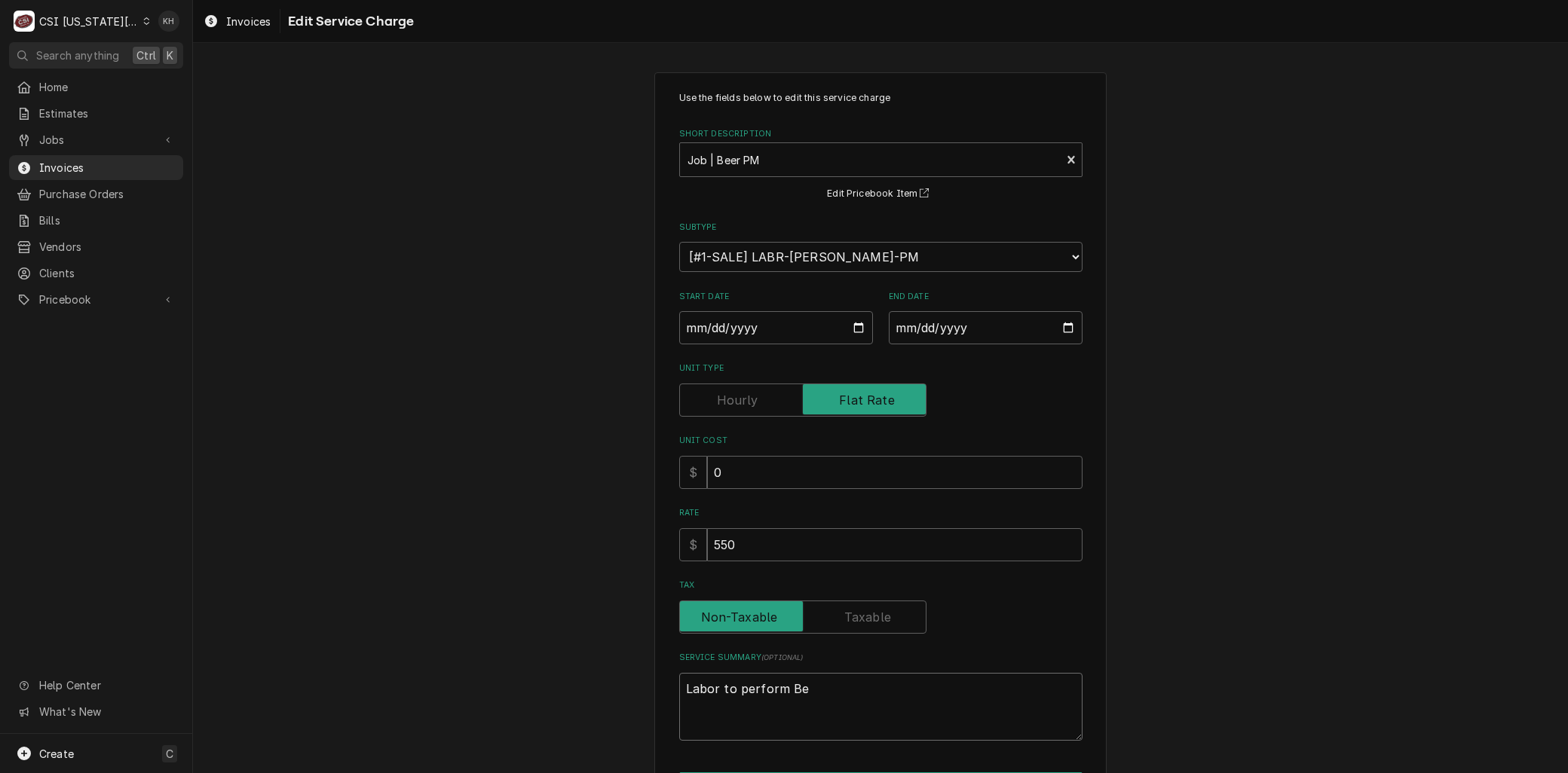
type textarea "x"
type textarea "Labor to perform Bee"
type textarea "x"
type textarea "Labor to perform Beer"
type textarea "x"
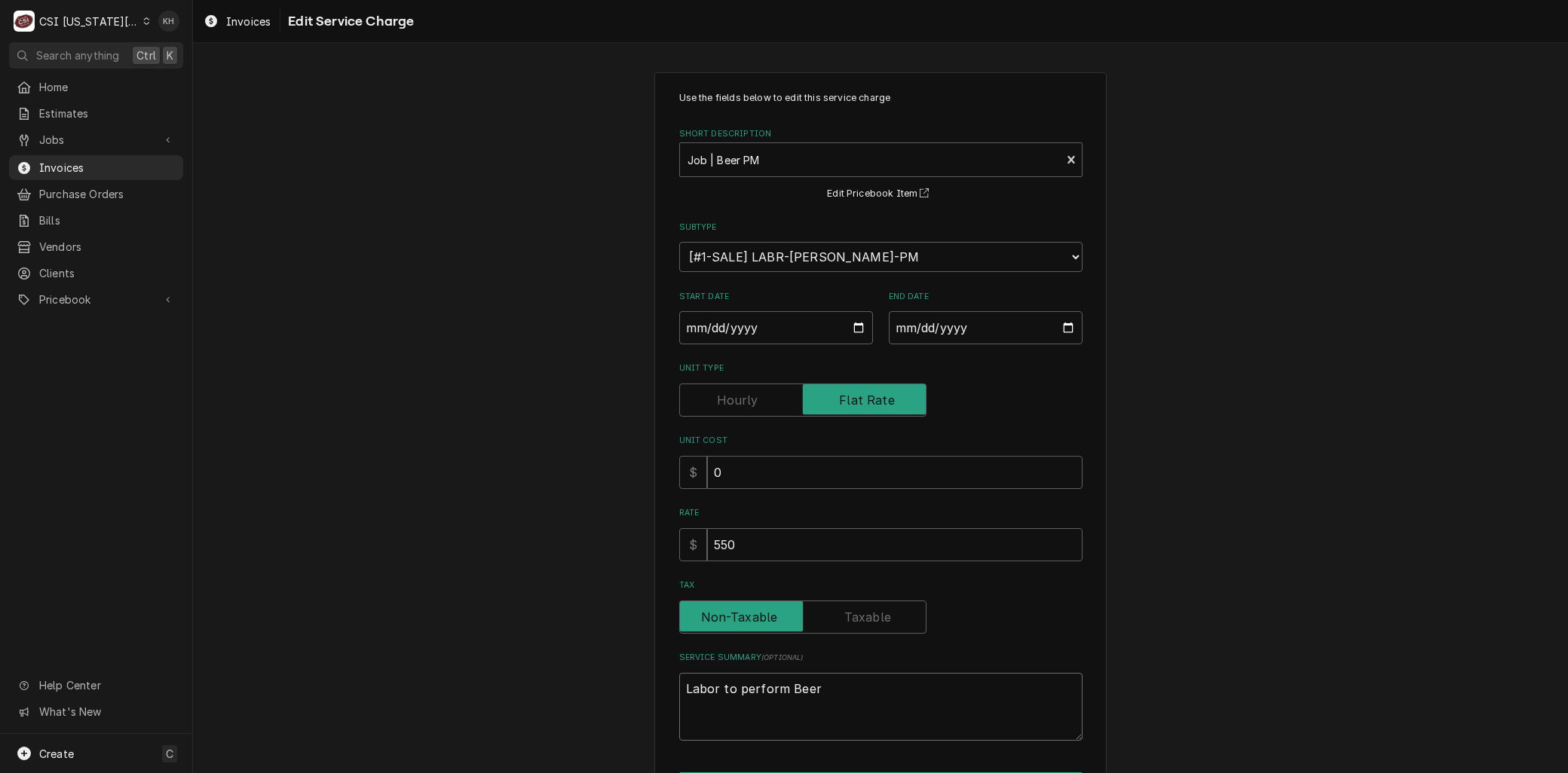
type textarea "Labor to perform Beer"
type textarea "x"
type textarea "Labor to perform Beer L"
type textarea "x"
type textarea "Labor to perform Beer Li"
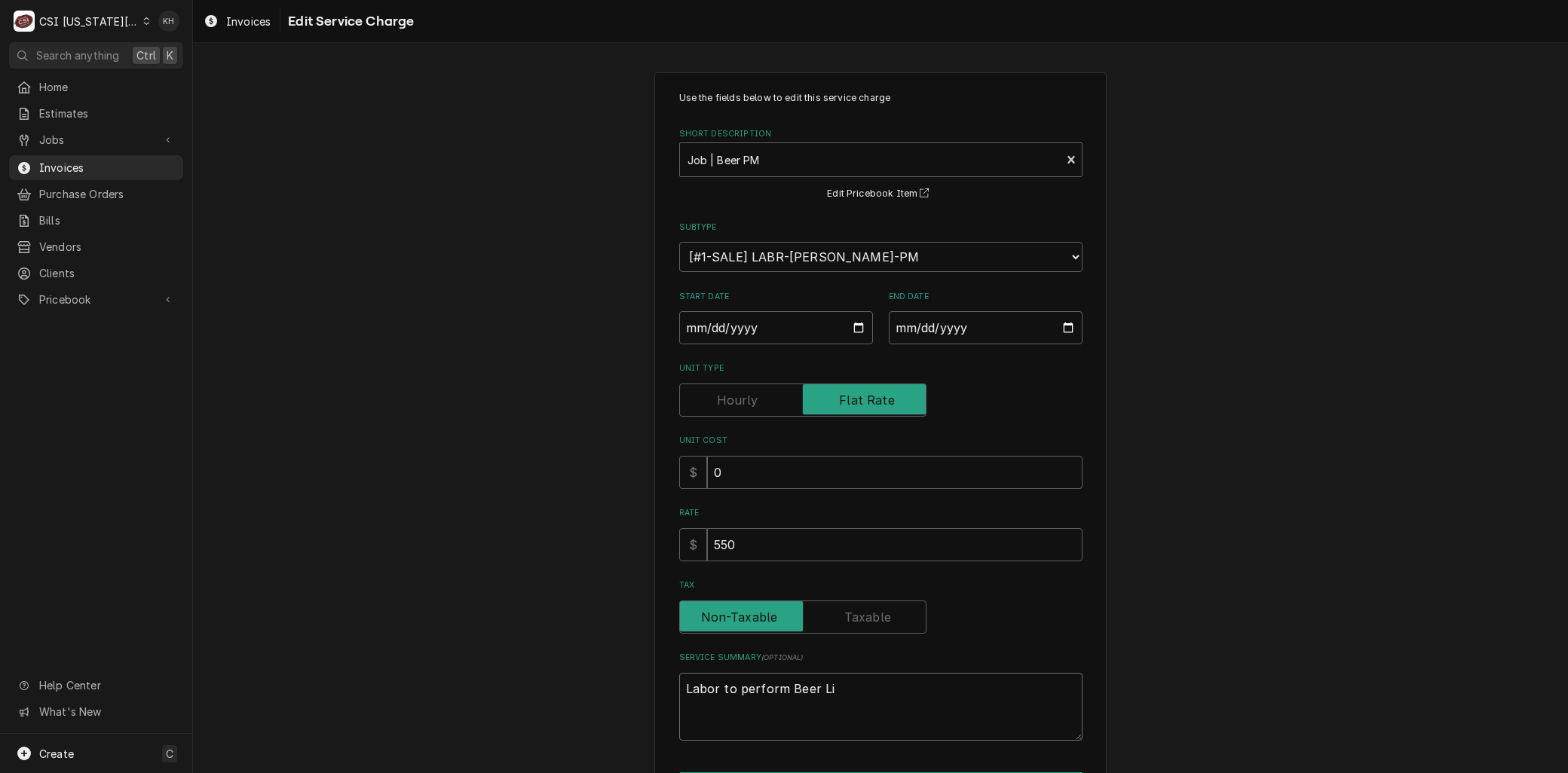
type textarea "x"
type textarea "Labor to perform Beer Lin"
type textarea "x"
type textarea "Labor to perform Beer Line"
type textarea "x"
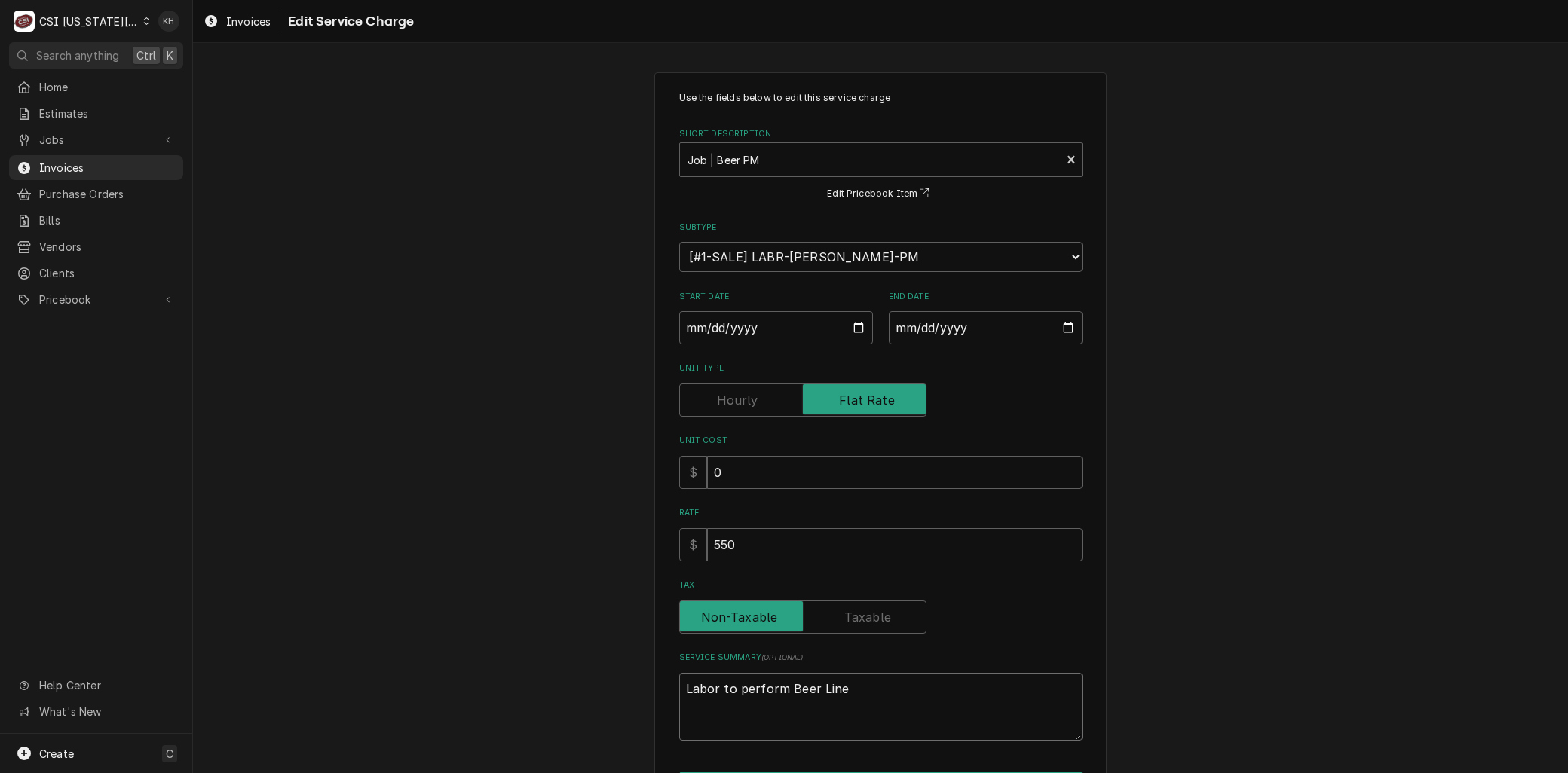
type textarea "Labor to perform Beer Line"
type textarea "x"
type textarea "Labor to perform Beer Line P"
type textarea "x"
type textarea "Labor to perform Beer Line PM"
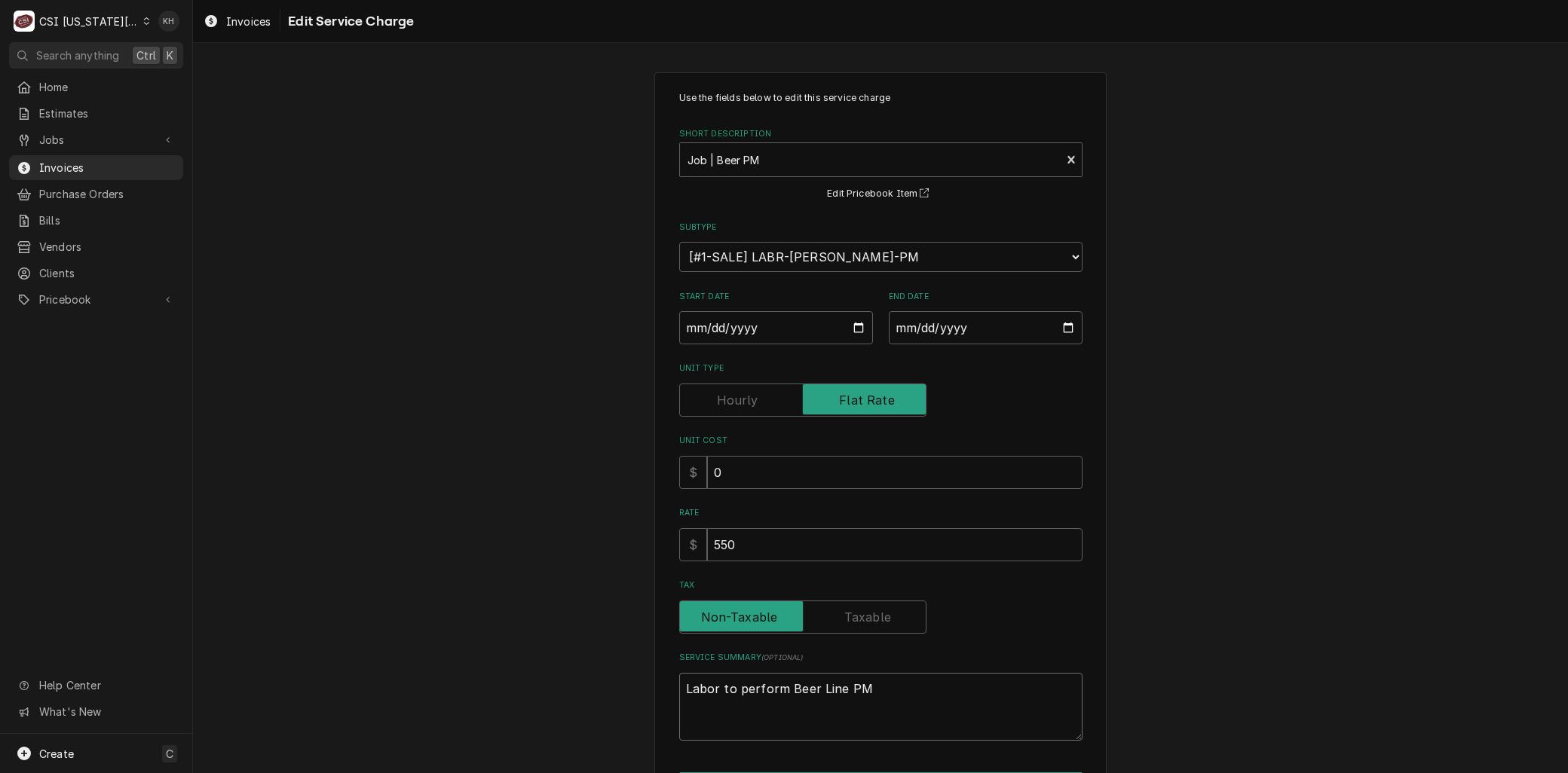
type textarea "x"
type textarea "Labor to perform Beer Line PM"
type textarea "x"
type textarea "Labor to perform Beer Line PM p"
type textarea "x"
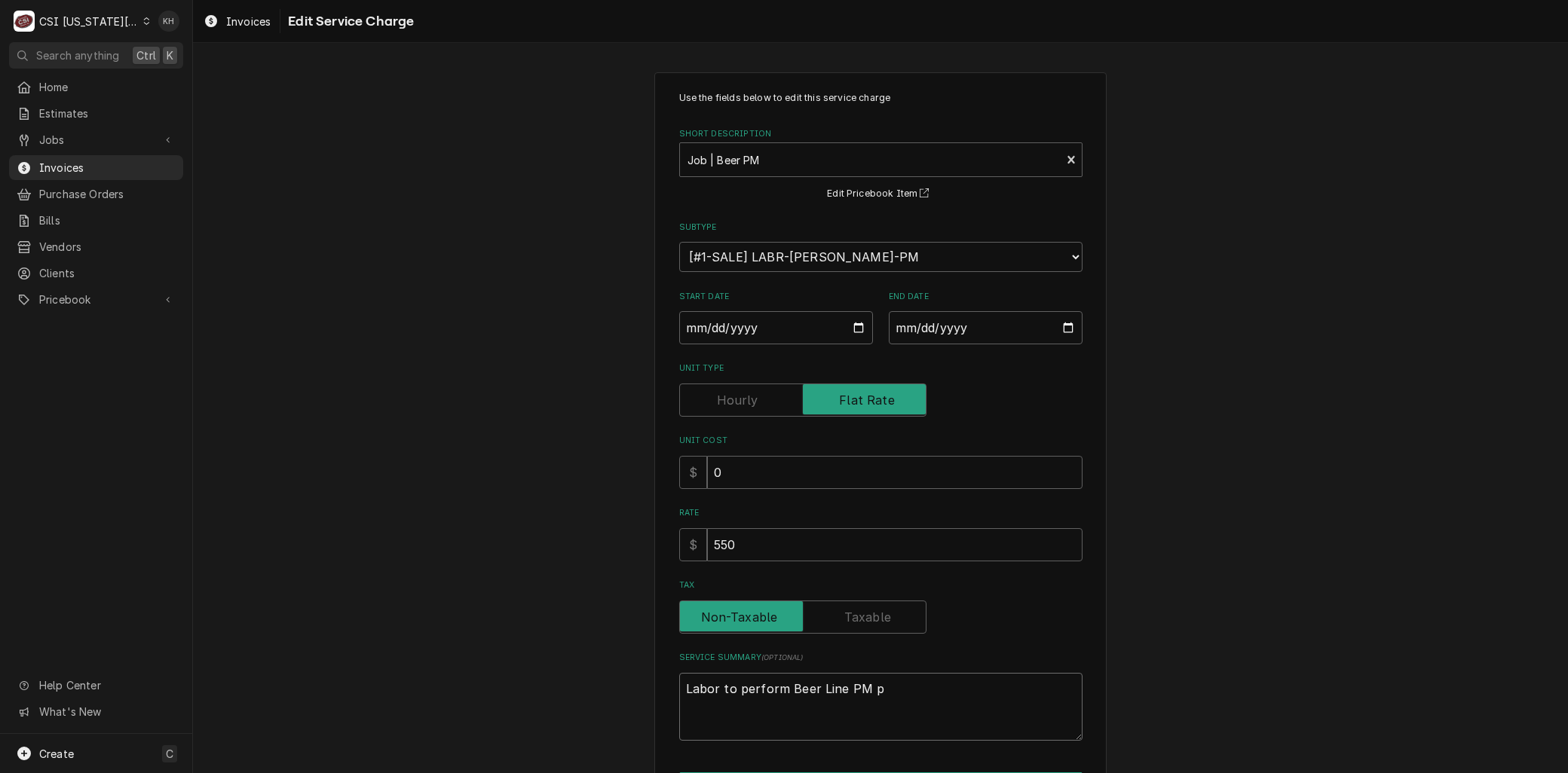
type textarea "Labor to perform Beer Line PM pe"
type textarea "x"
type textarea "Labor to perform Beer Line PM per"
type textarea "x"
type textarea "Labor to perform Beer Line PM per"
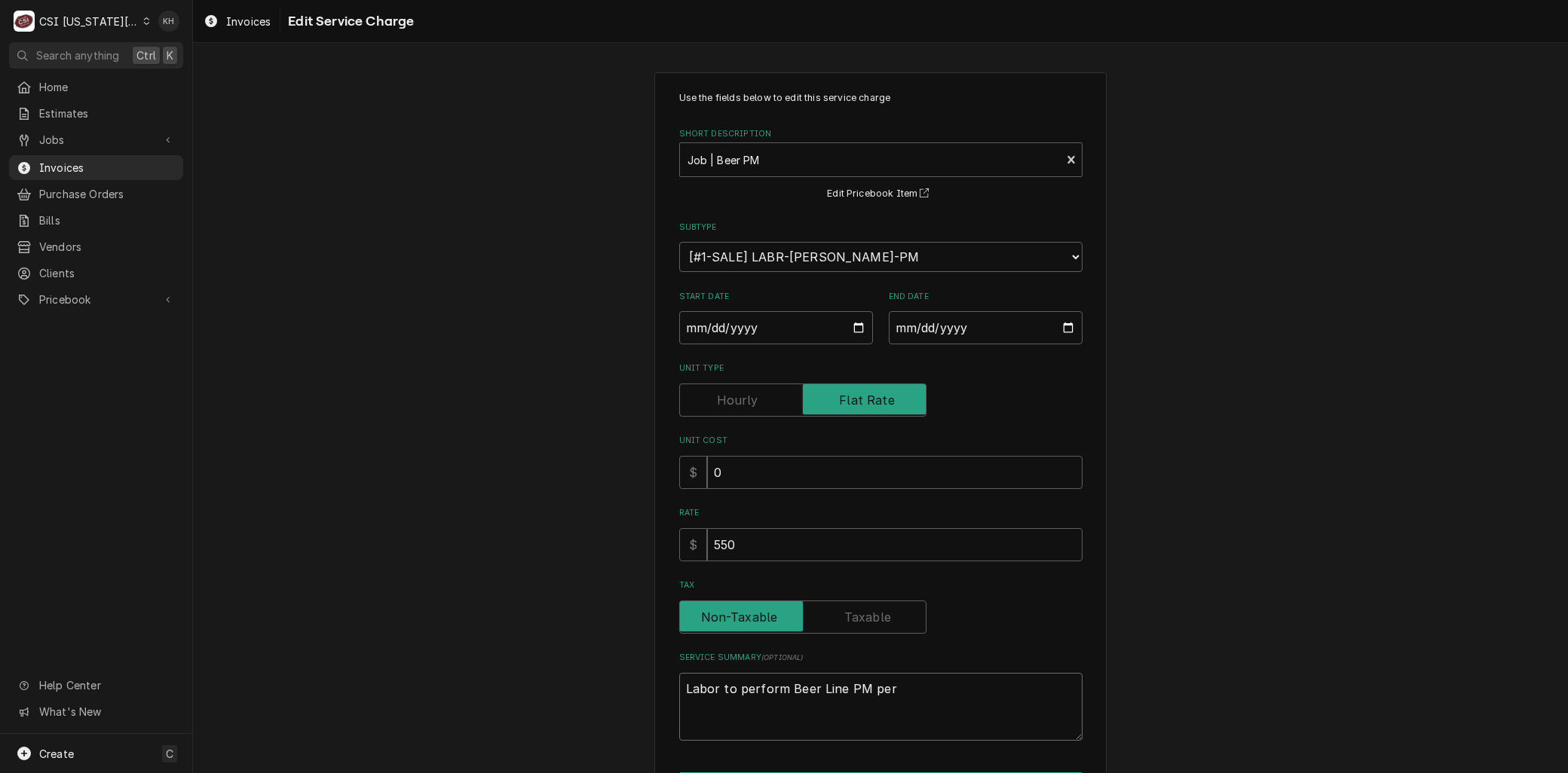
type textarea "x"
type textarea "Labor to perform Beer Line PM per a"
type textarea "x"
type textarea "Labor to perform Beer Line PM per ag"
type textarea "x"
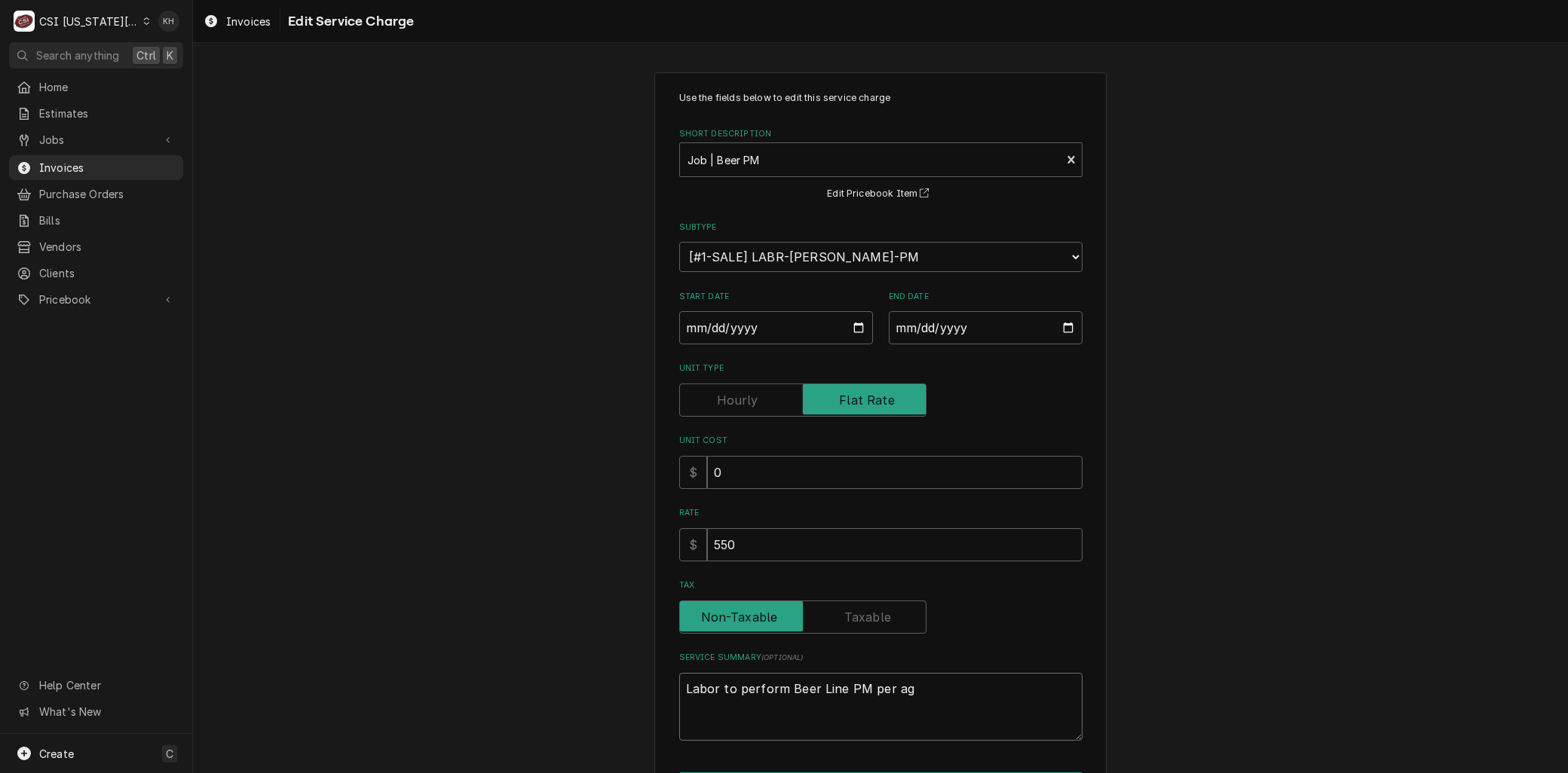
type textarea "Labor to perform Beer Line PM per agr"
type textarea "x"
type textarea "Labor to perform Beer Line PM per agre"
type textarea "x"
type textarea "Labor to perform Beer Line PM per agree"
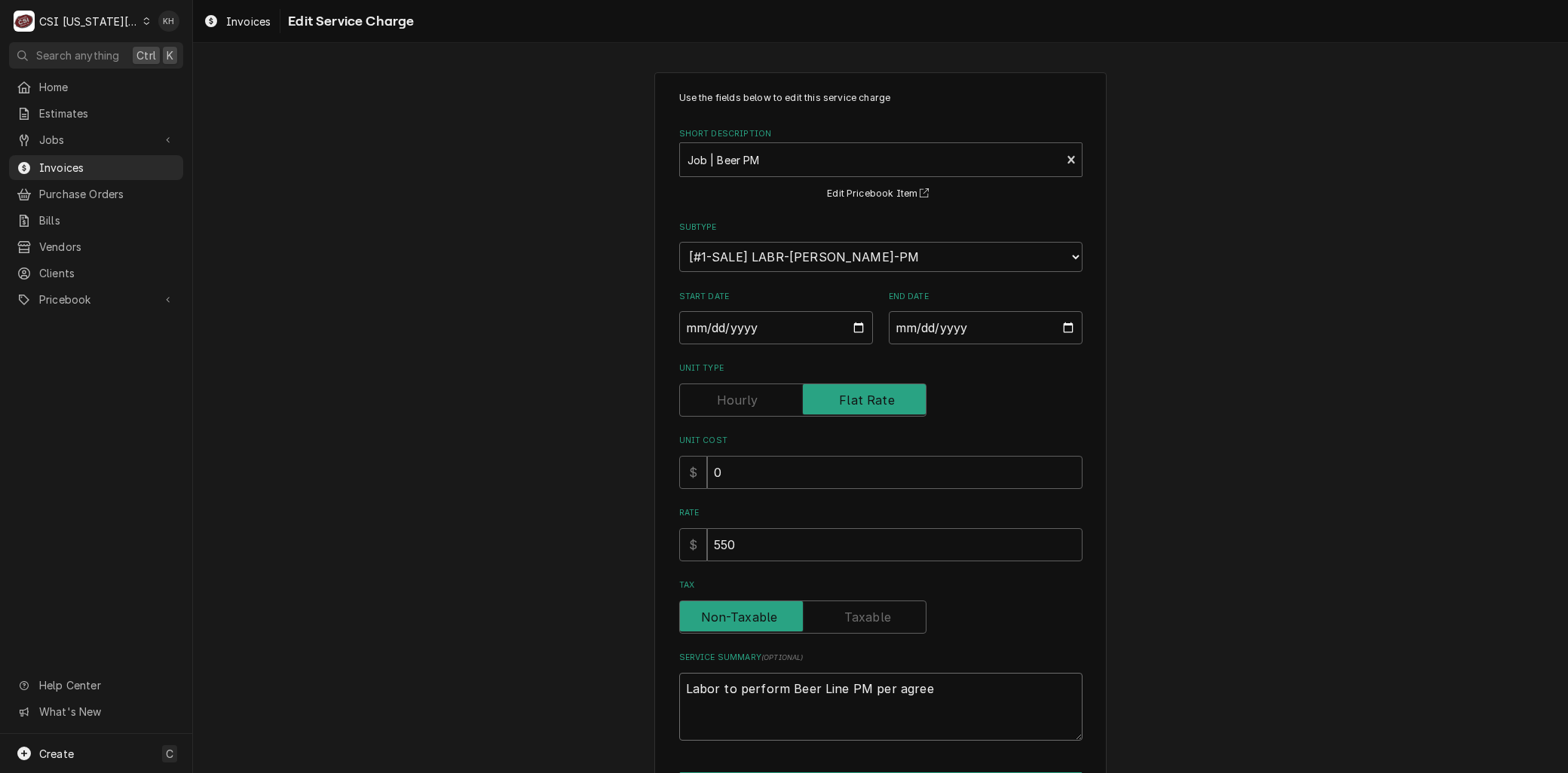
type textarea "x"
type textarea "Labor to perform Beer Line PM per agreem"
type textarea "x"
type textarea "Labor to perform Beer Line PM per agreeme"
type textarea "x"
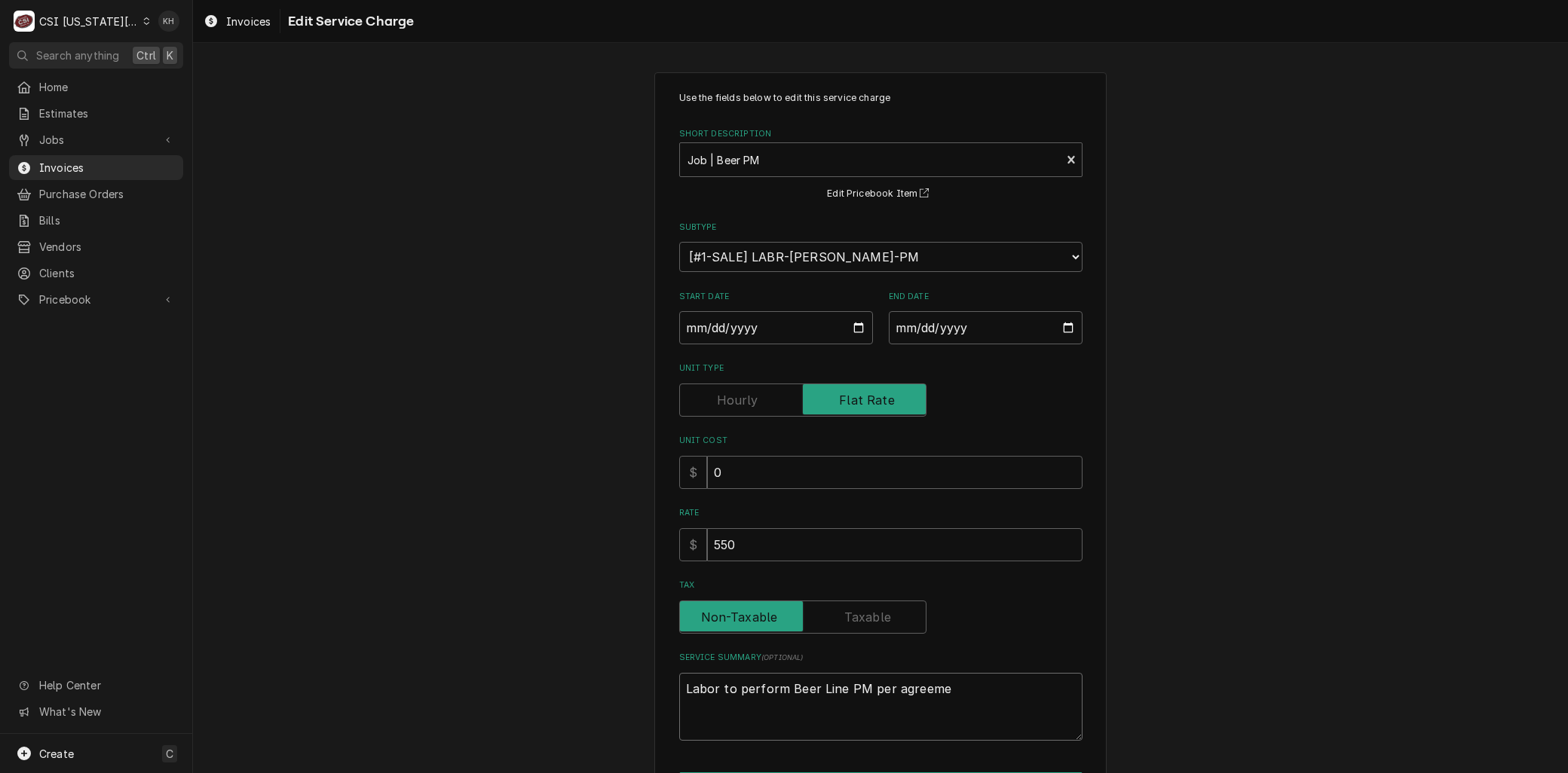
type textarea "Labor to perform Beer Line PM per agreemen"
type textarea "x"
type textarea "Labor to perform Beer Line PM per agreement"
type textarea "x"
type textarea "Labor to perform Beer Line PM per agreement."
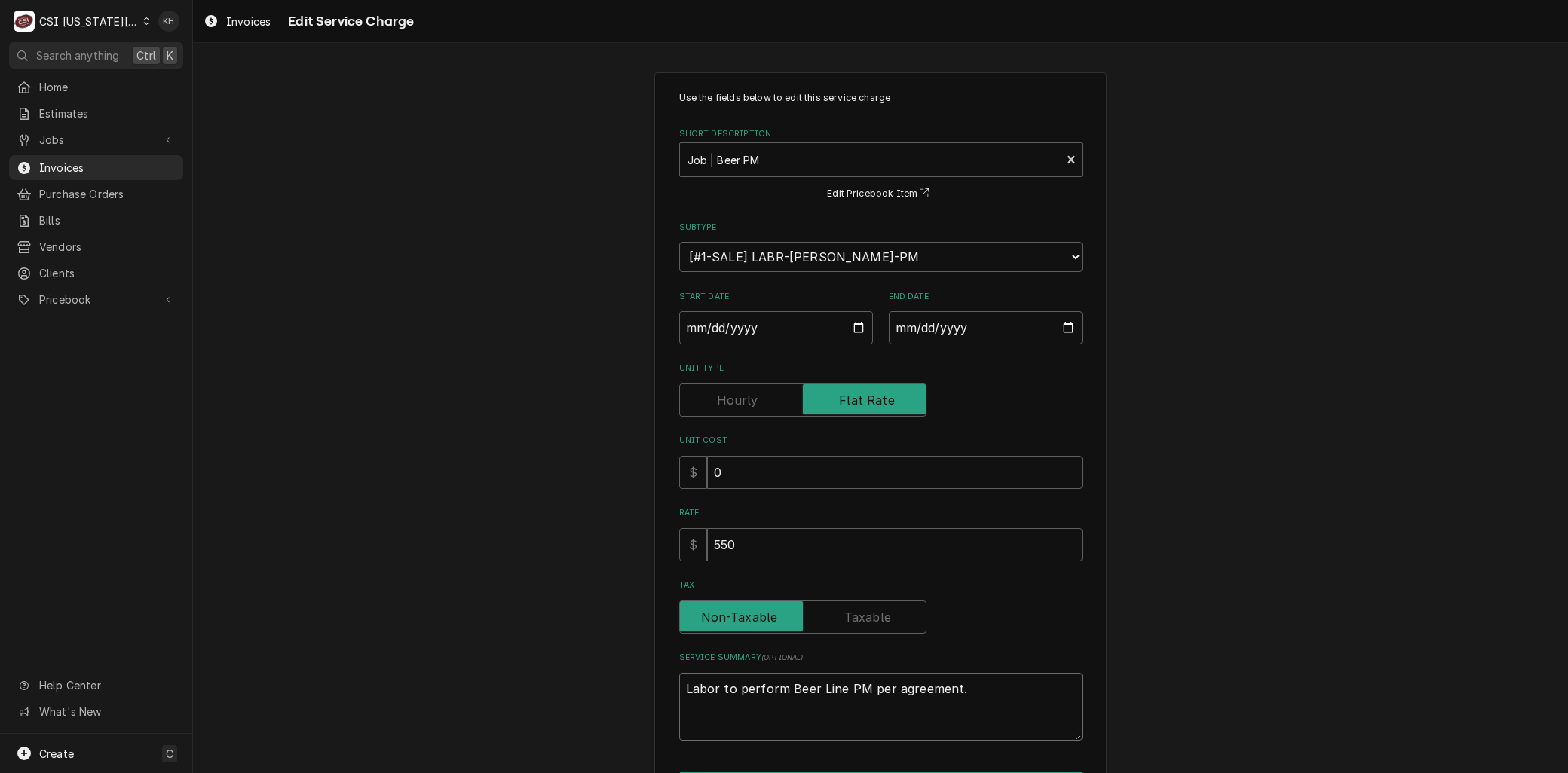
type textarea "x"
type textarea "Labor to perform Beer Line PM per agreement."
drag, startPoint x: 736, startPoint y: 541, endPoint x: 656, endPoint y: 548, distance: 80.3
click at [664, 546] on div "Use the fields below to edit this service charge Short Description Job | Beer P…" at bounding box center [881, 466] width 453 height 786
type textarea "x"
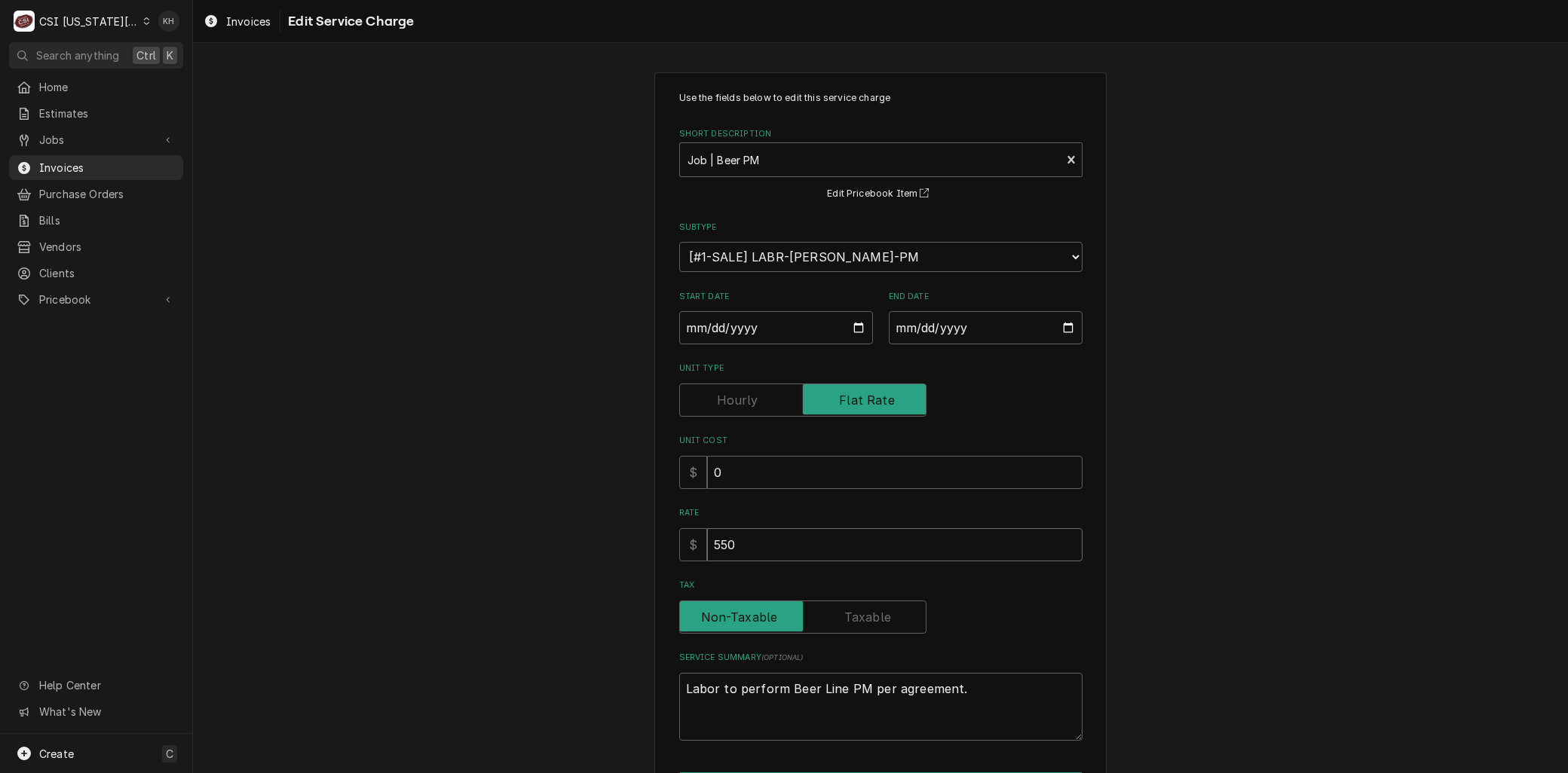
type input "4"
type textarea "x"
type input "45"
type textarea "x"
type input "450"
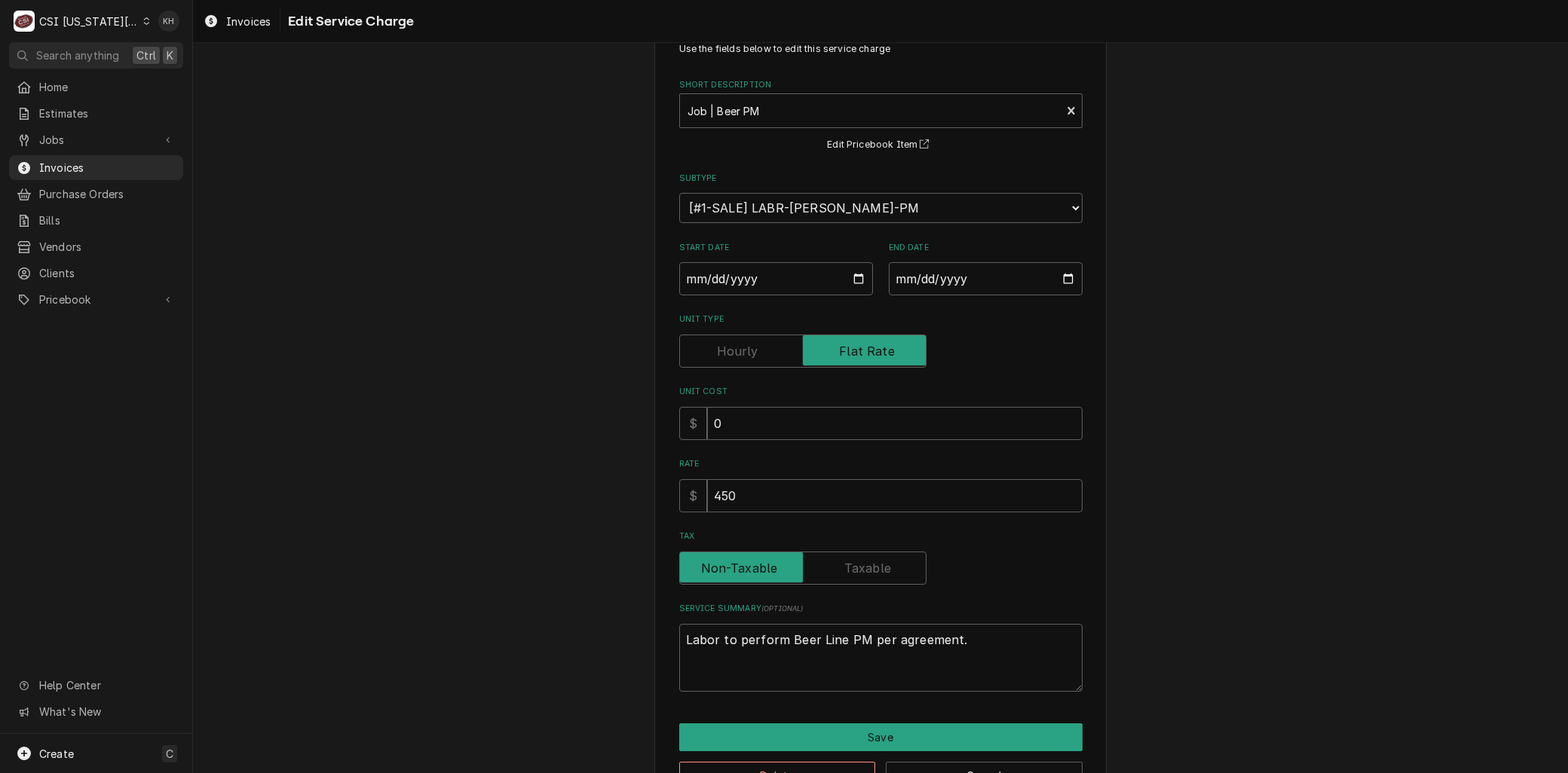
scroll to position [95, 0]
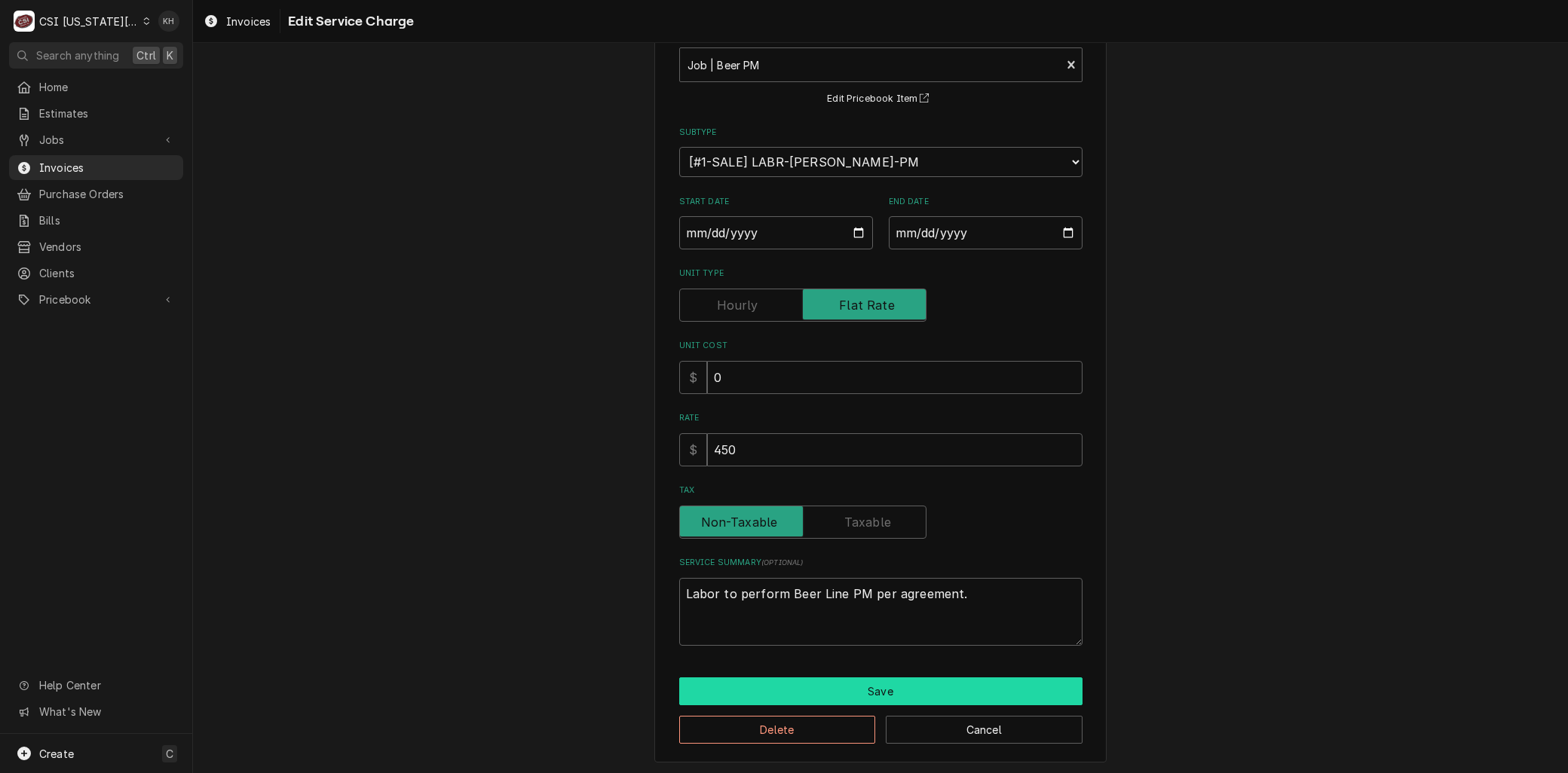
click at [799, 682] on button "Save" at bounding box center [881, 691] width 403 height 28
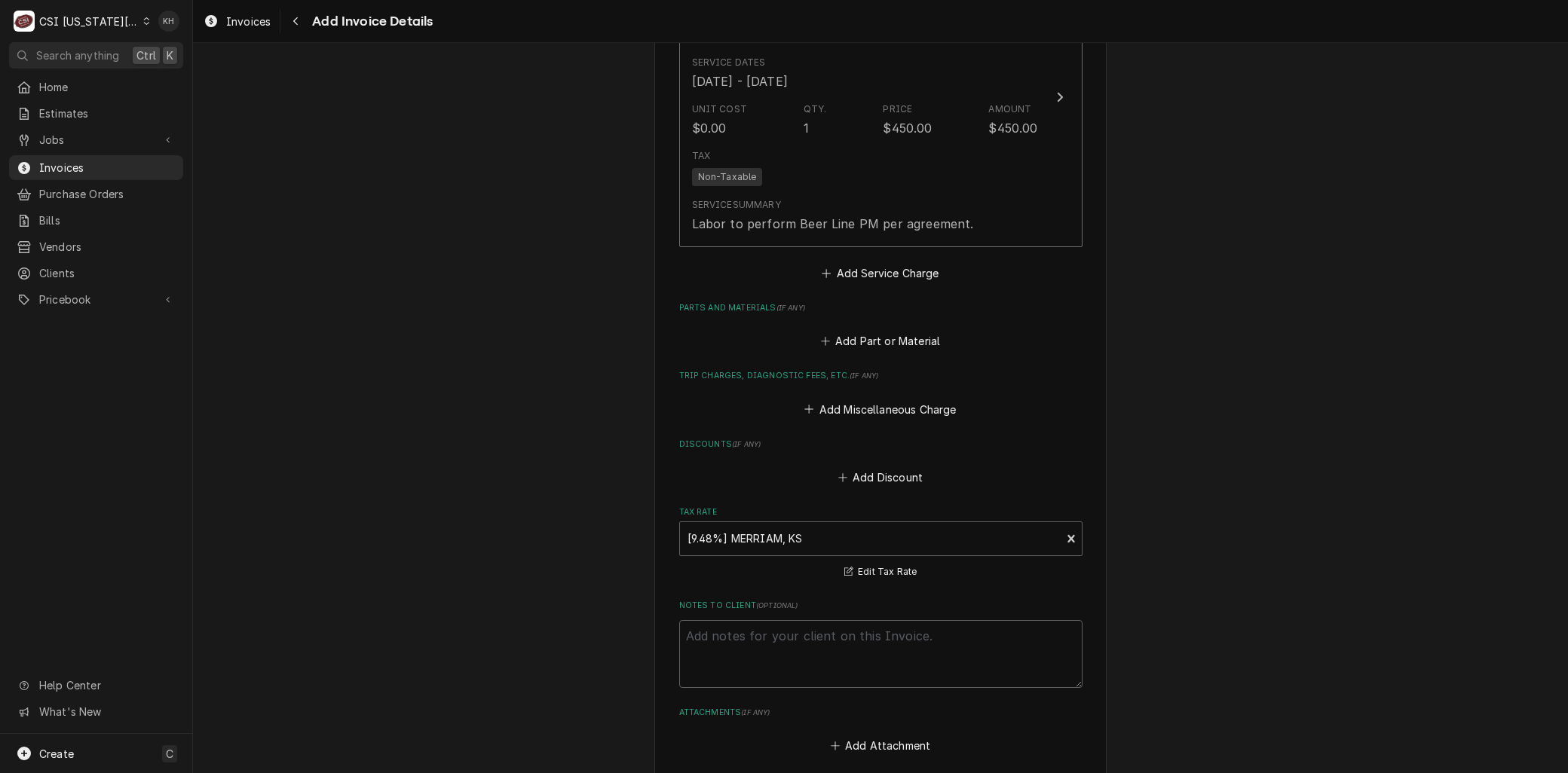
scroll to position [1097, 0]
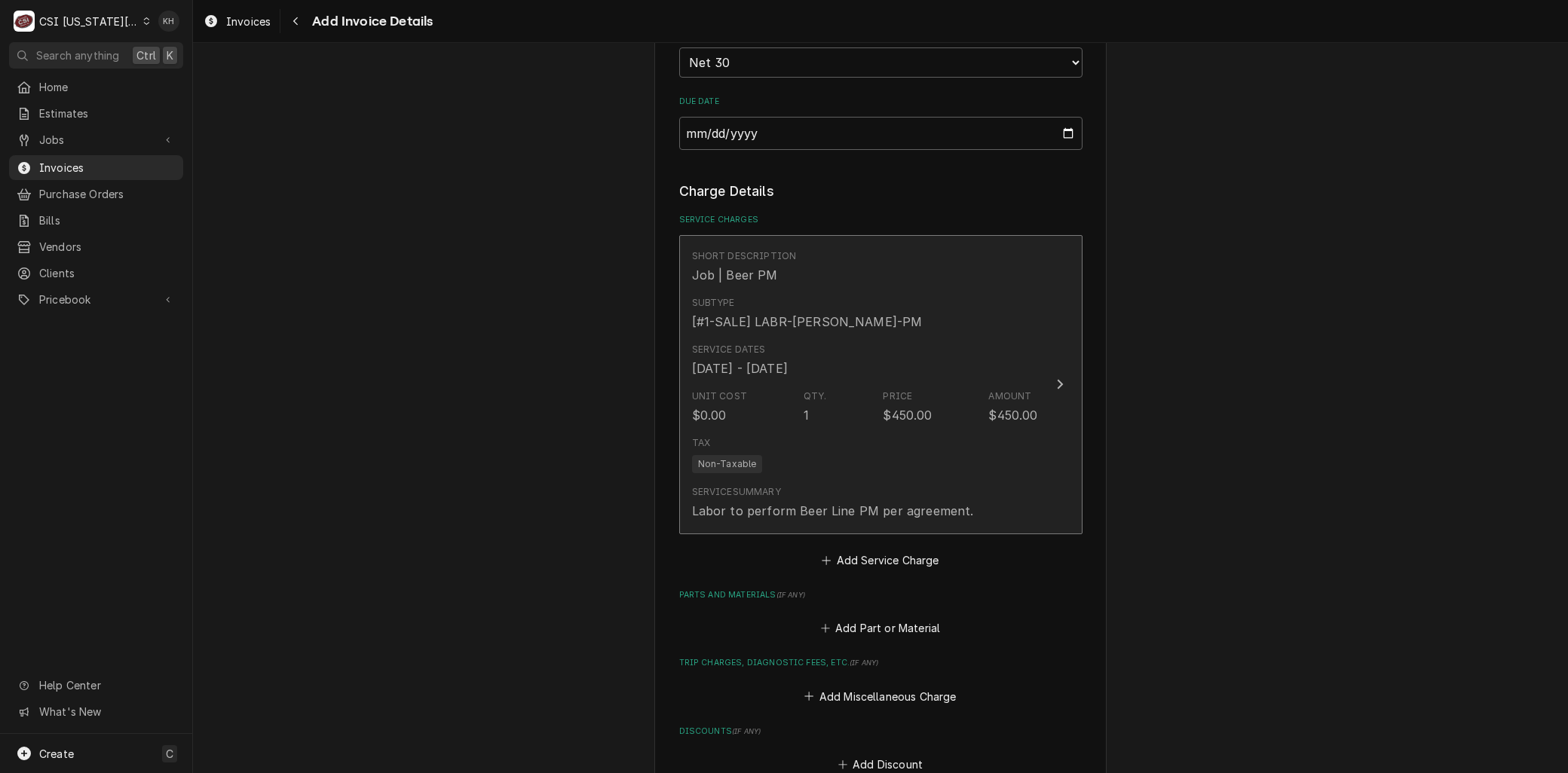
click at [796, 463] on div "Tax Non-Taxable" at bounding box center [865, 454] width 346 height 48
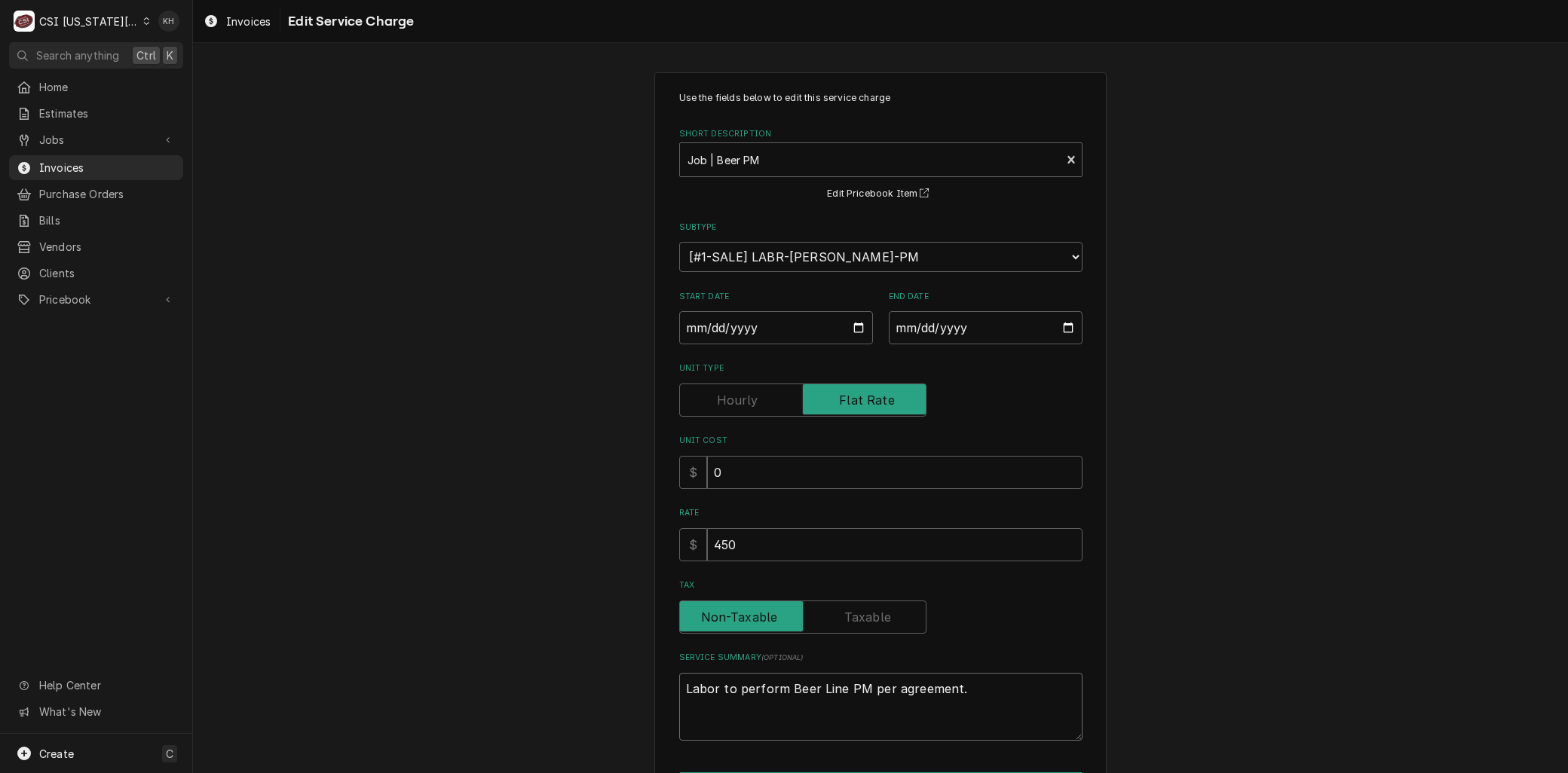
drag, startPoint x: 963, startPoint y: 690, endPoint x: 526, endPoint y: 656, distance: 438.3
click at [526, 656] on div "Use the fields below to edit this service charge Short Description Job | Beer P…" at bounding box center [881, 465] width 1375 height 812
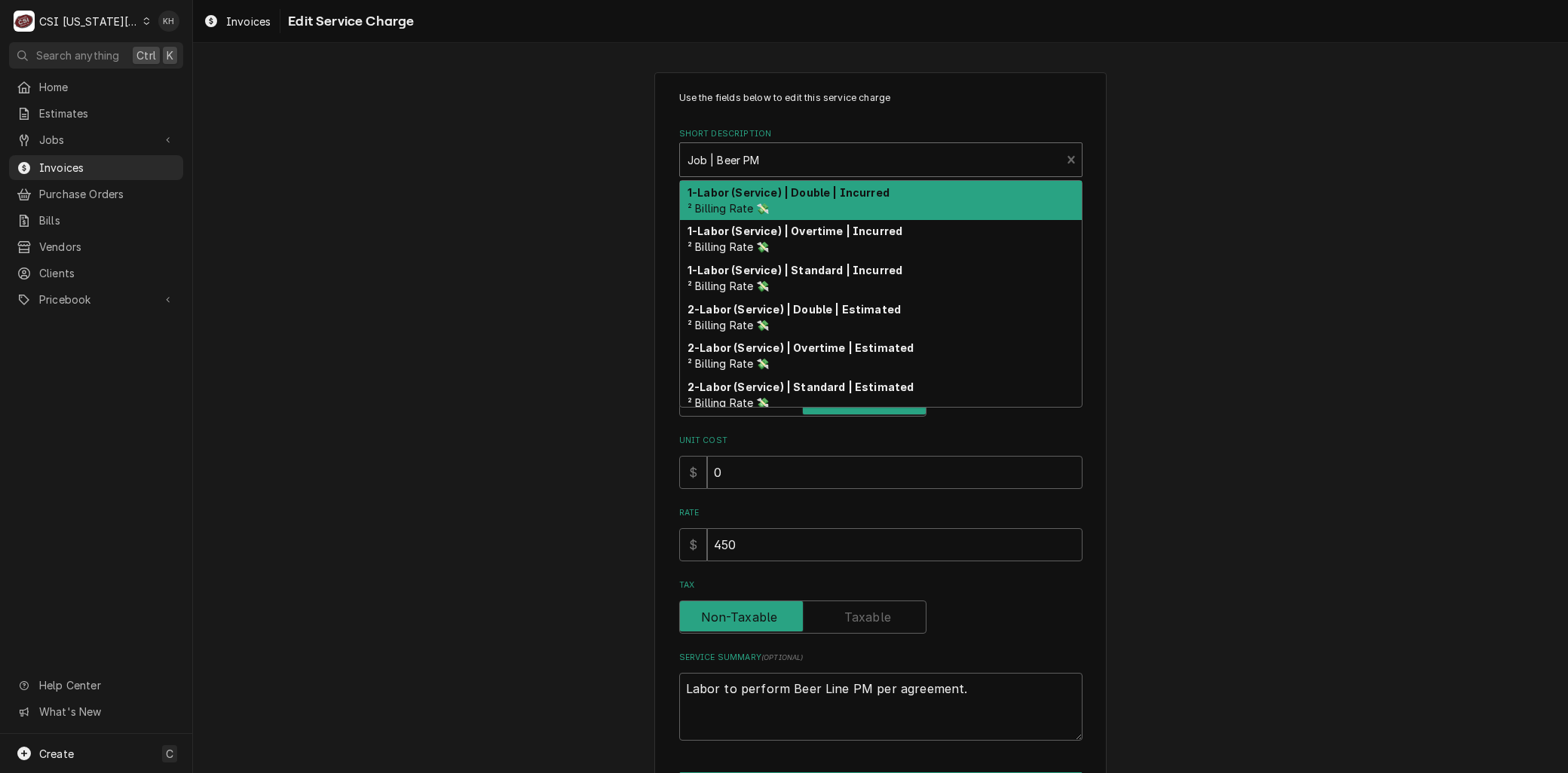
click at [764, 163] on div "Short Description" at bounding box center [871, 159] width 366 height 27
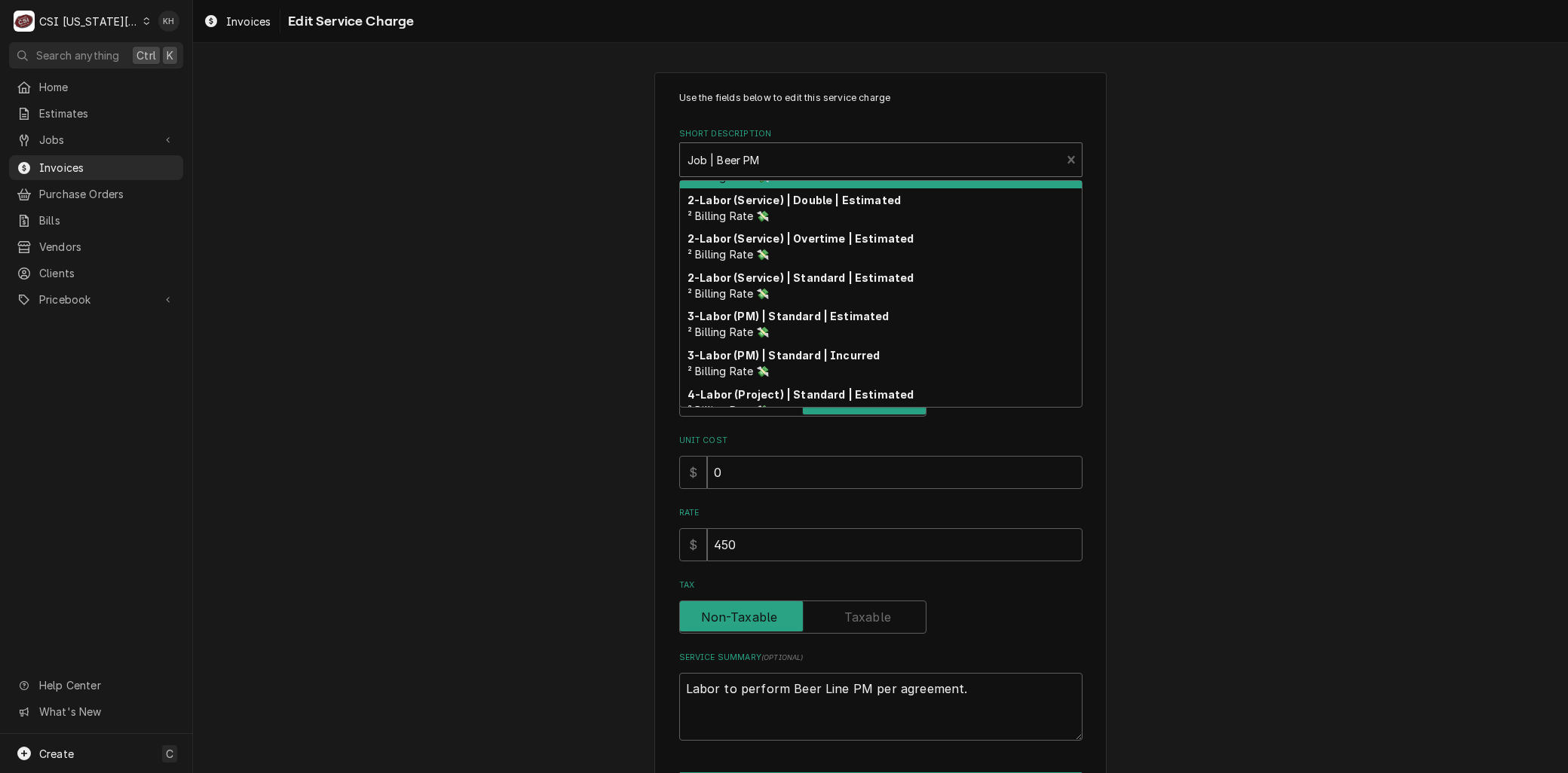
scroll to position [162, 0]
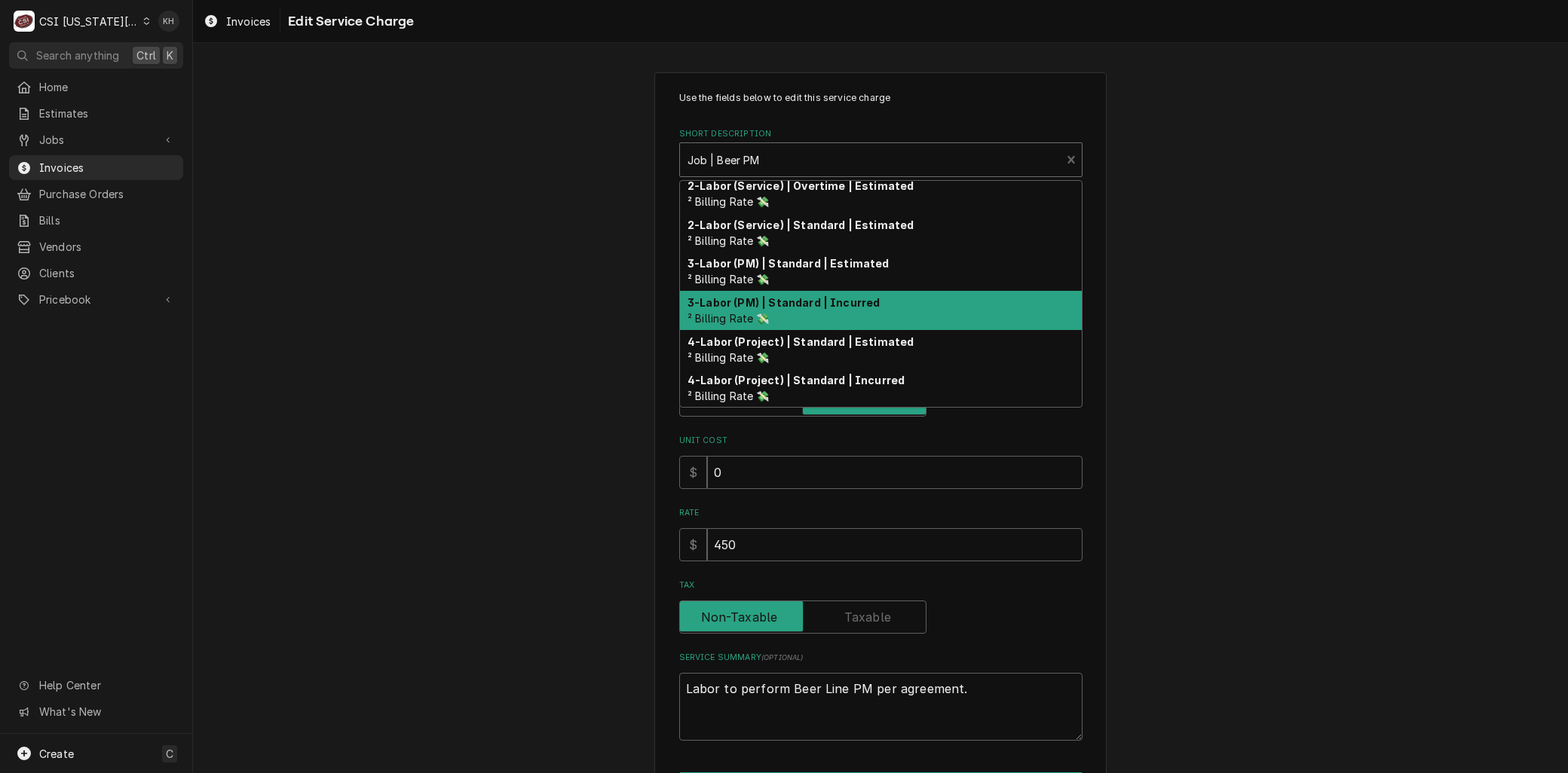
click at [764, 298] on strong "3-Labor (PM) | Standard | Incurred" at bounding box center [783, 303] width 192 height 13
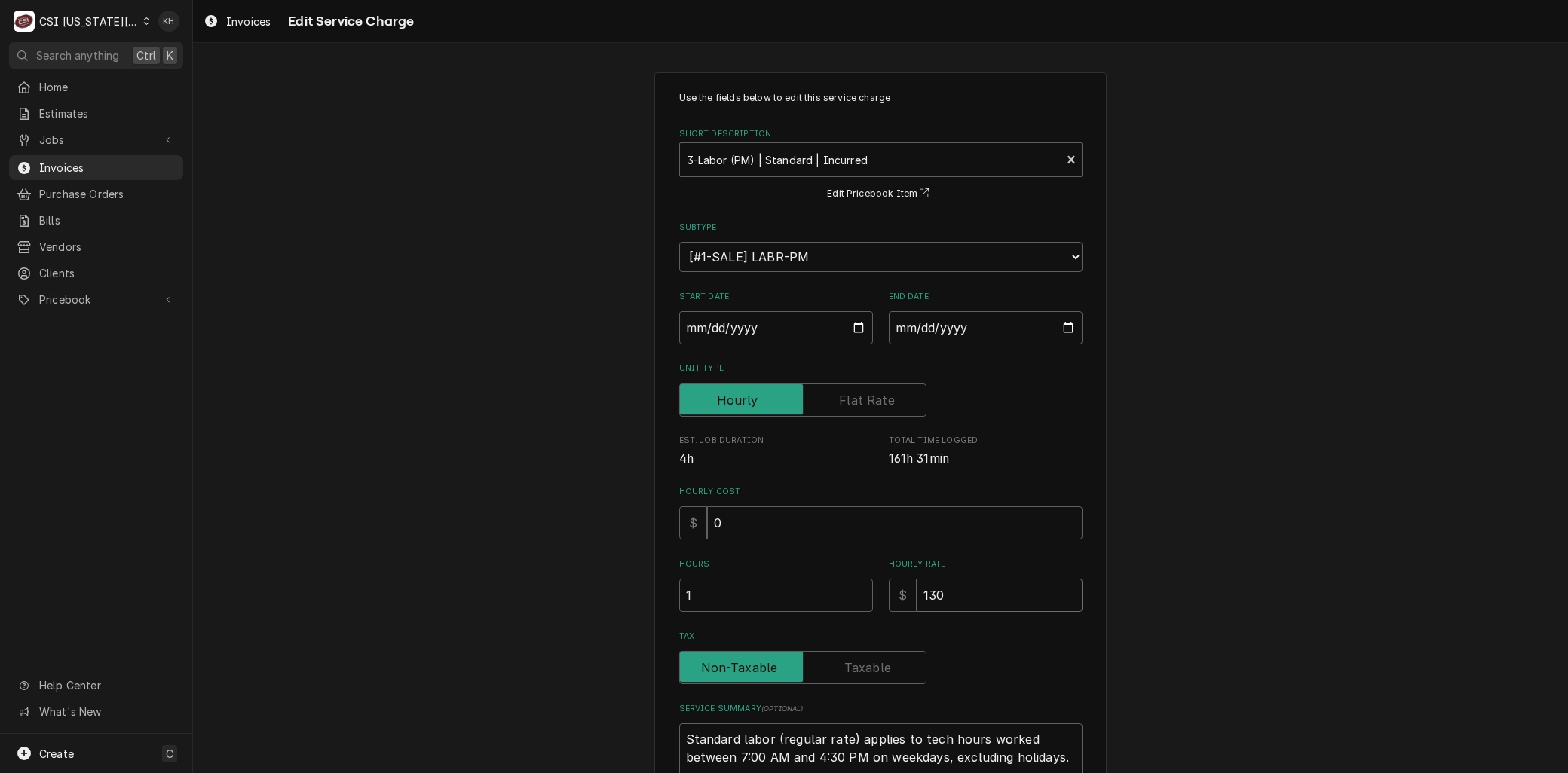
drag, startPoint x: 942, startPoint y: 592, endPoint x: 850, endPoint y: 596, distance: 92.1
click at [804, 588] on div "Hours 1 Hourly Rate $ 130" at bounding box center [881, 585] width 403 height 53
type textarea "x"
type input "4"
type textarea "x"
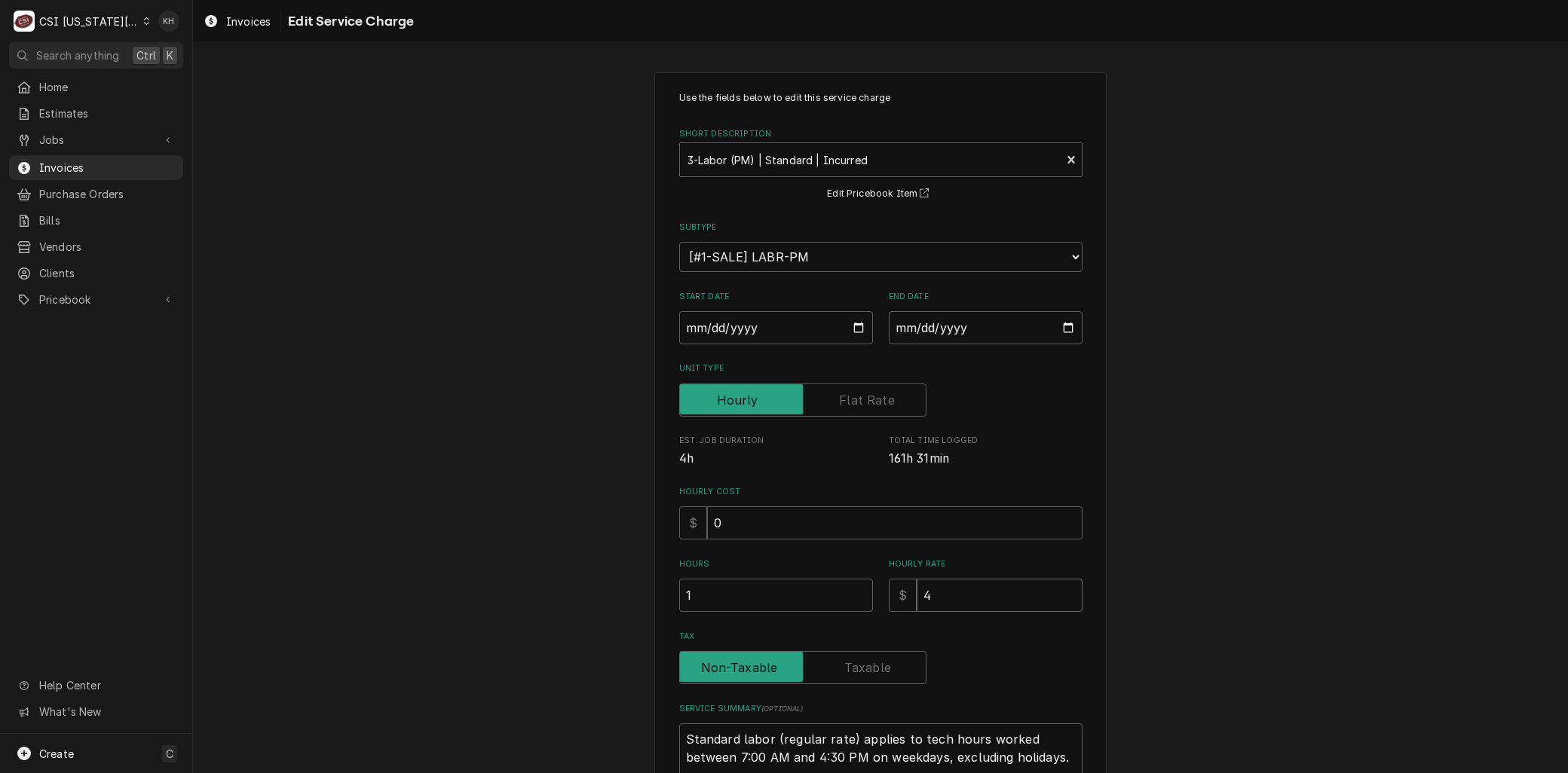
type input "45"
type textarea "x"
type input "450"
click at [883, 403] on label "Unit Type" at bounding box center [803, 400] width 247 height 33
click at [883, 403] on input "Unit Type" at bounding box center [803, 400] width 234 height 33
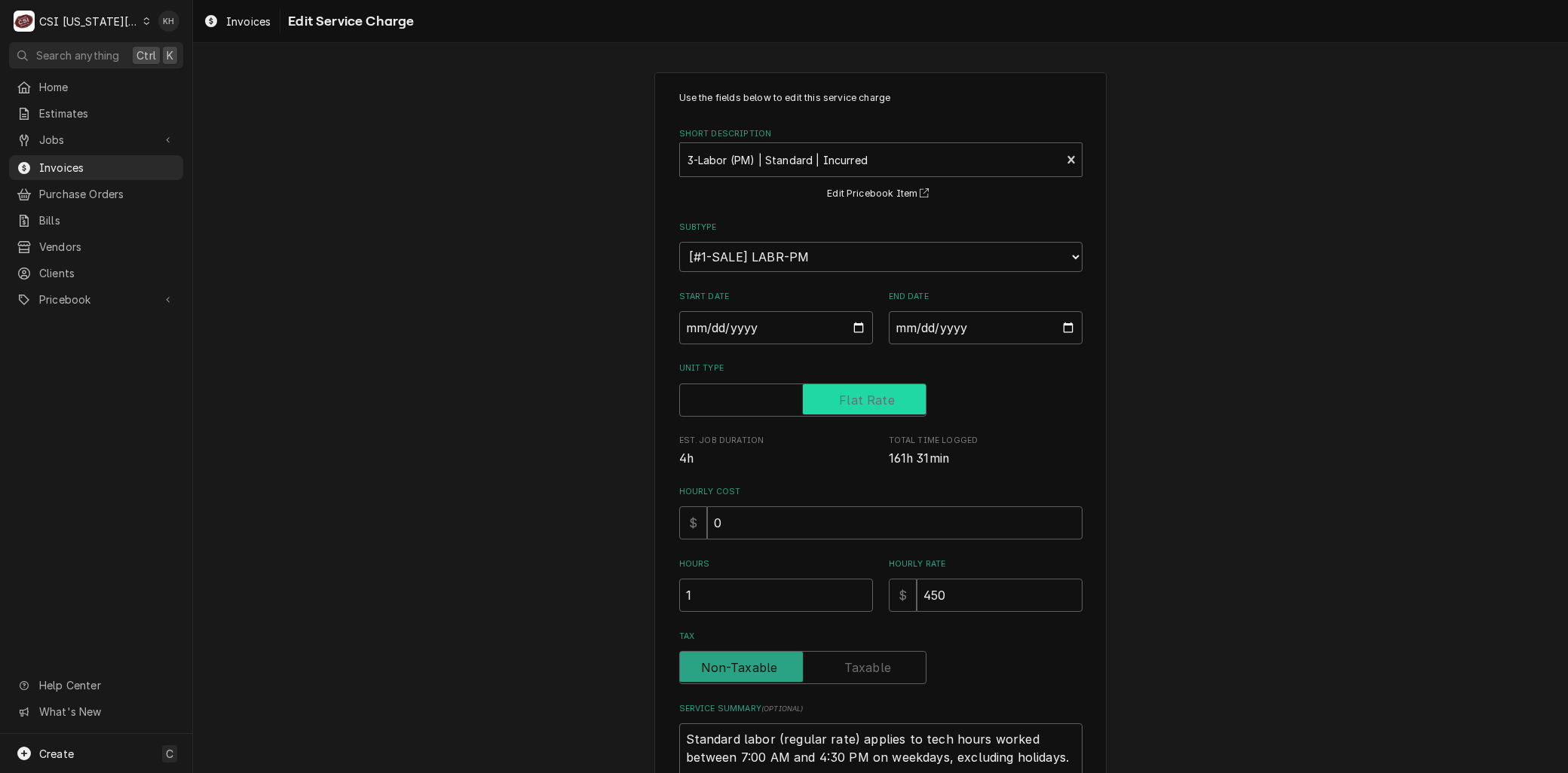
checkbox input "true"
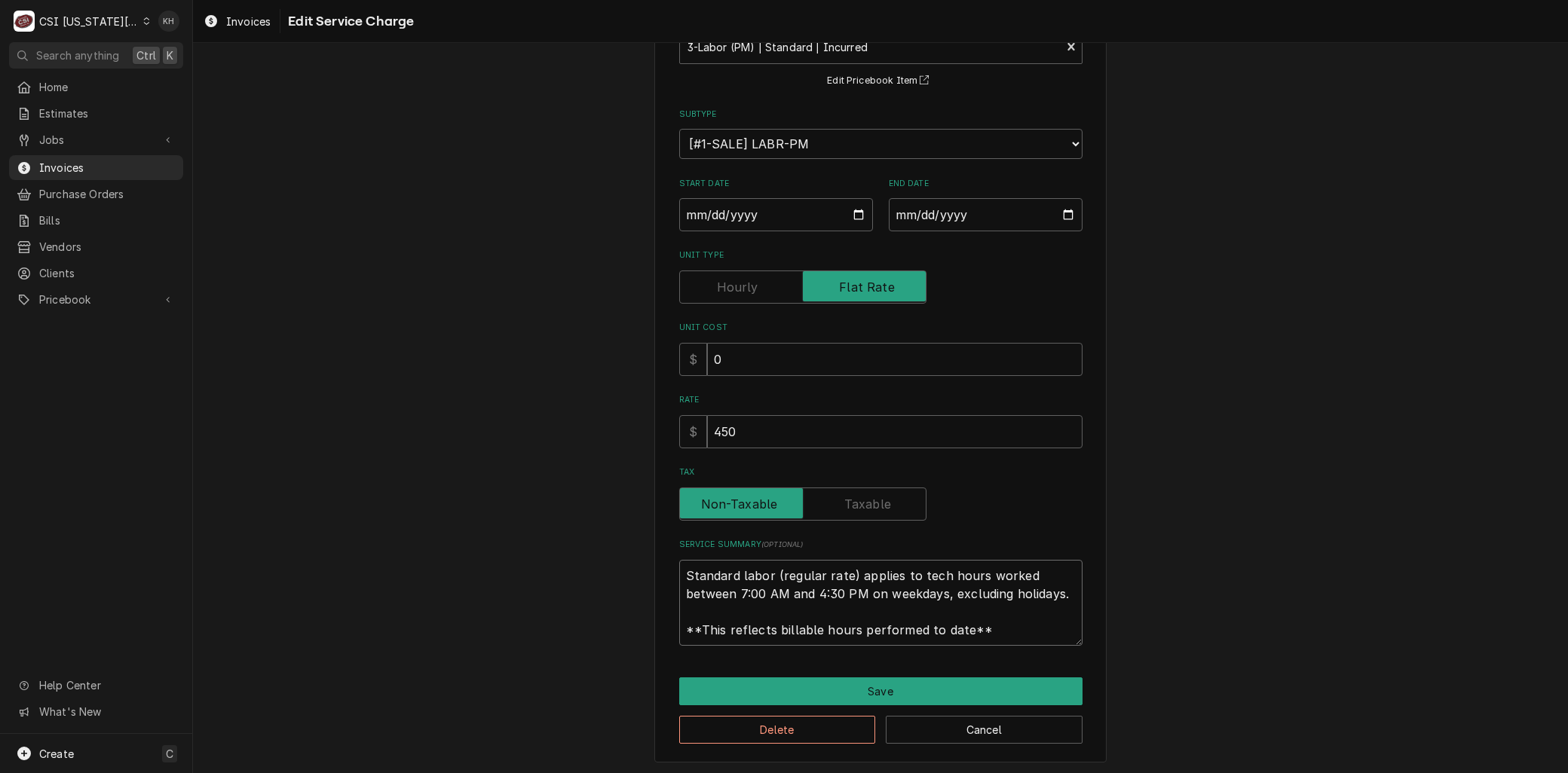
scroll to position [0, 0]
drag, startPoint x: 954, startPoint y: 638, endPoint x: 486, endPoint y: 560, distance: 474.5
click at [486, 561] on div "Use the fields below to edit this service charge Short Description 3-Labor (PM)…" at bounding box center [881, 361] width 1375 height 831
paste textarea "Labor to perform Beer Line PM per agreement."
type textarea "x"
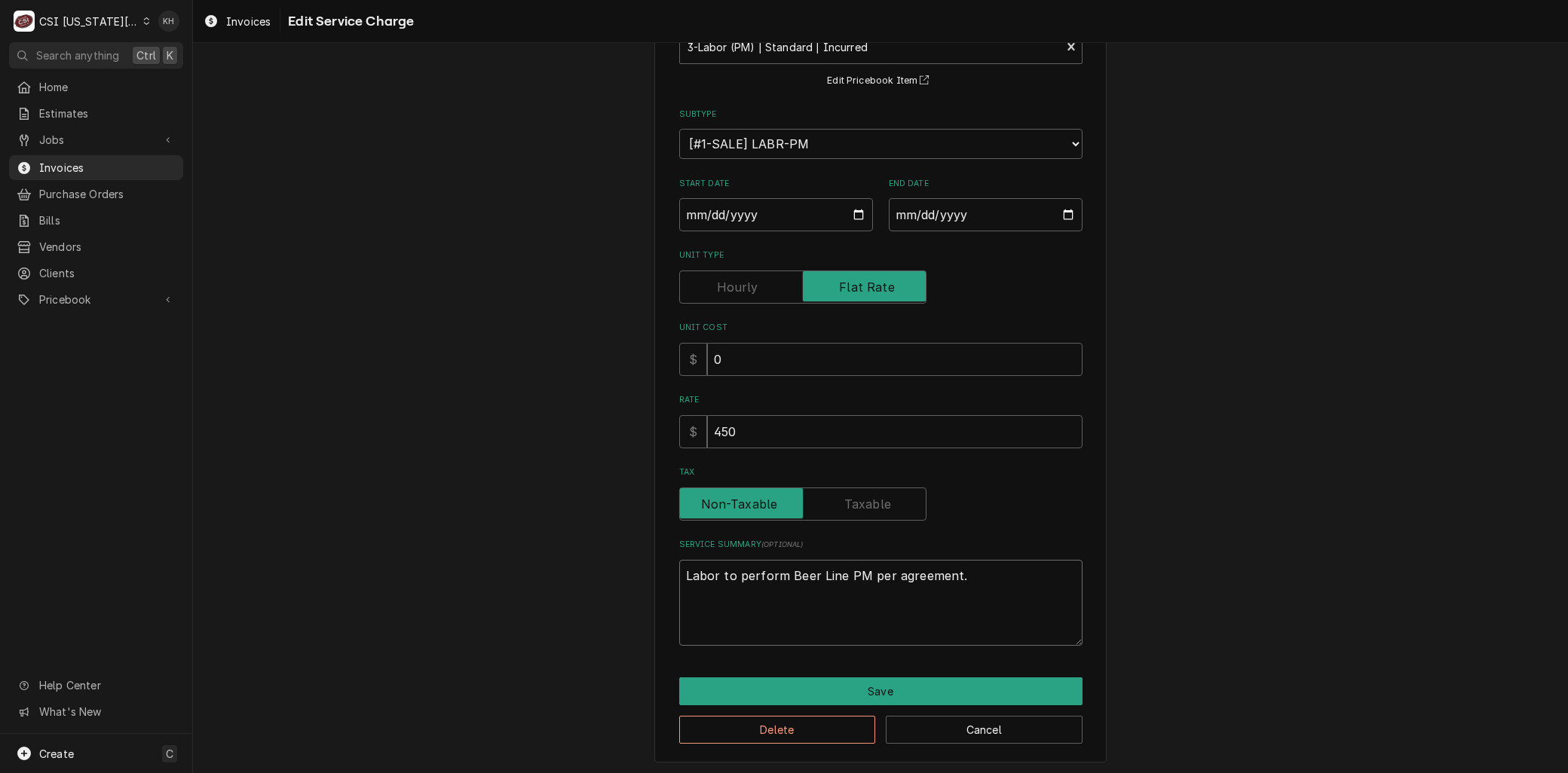
scroll to position [95, 0]
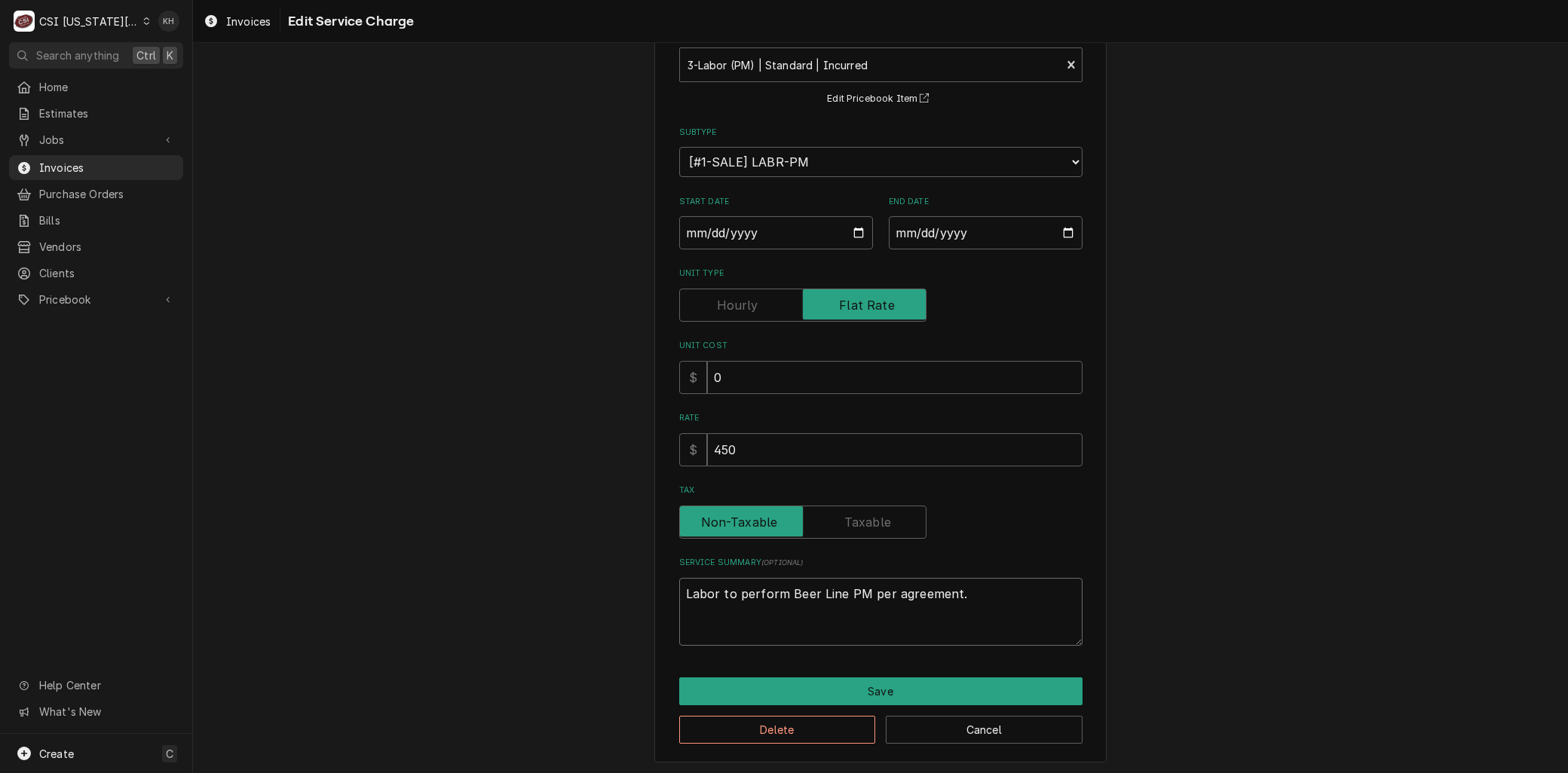
type textarea "Labor to perform Beer Line PM per agreement."
click at [1063, 230] on input "2025-09-04" at bounding box center [986, 232] width 194 height 33
type textarea "x"
type input "2025-08-04"
type textarea "x"
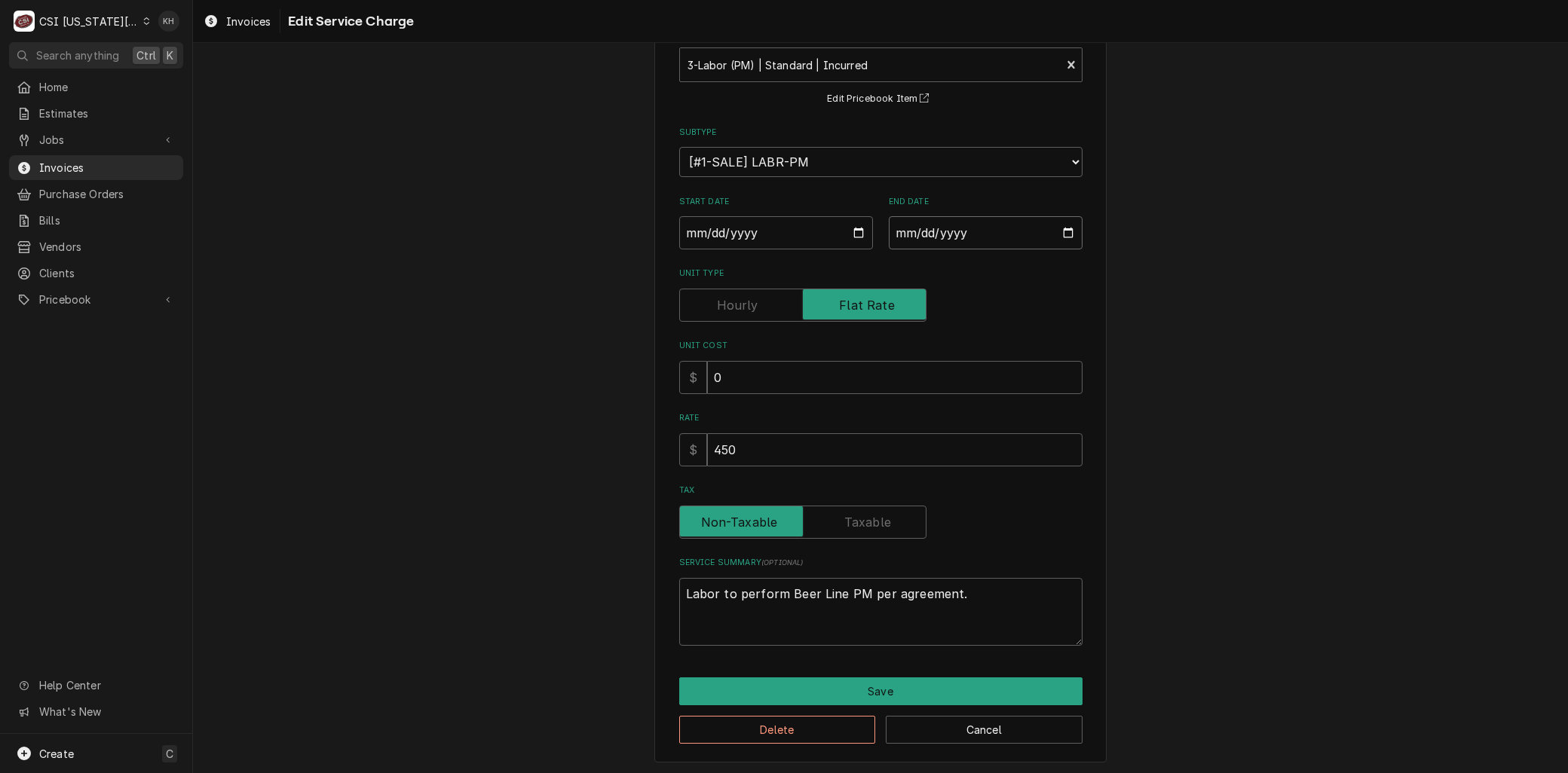
type input "2025-08-28"
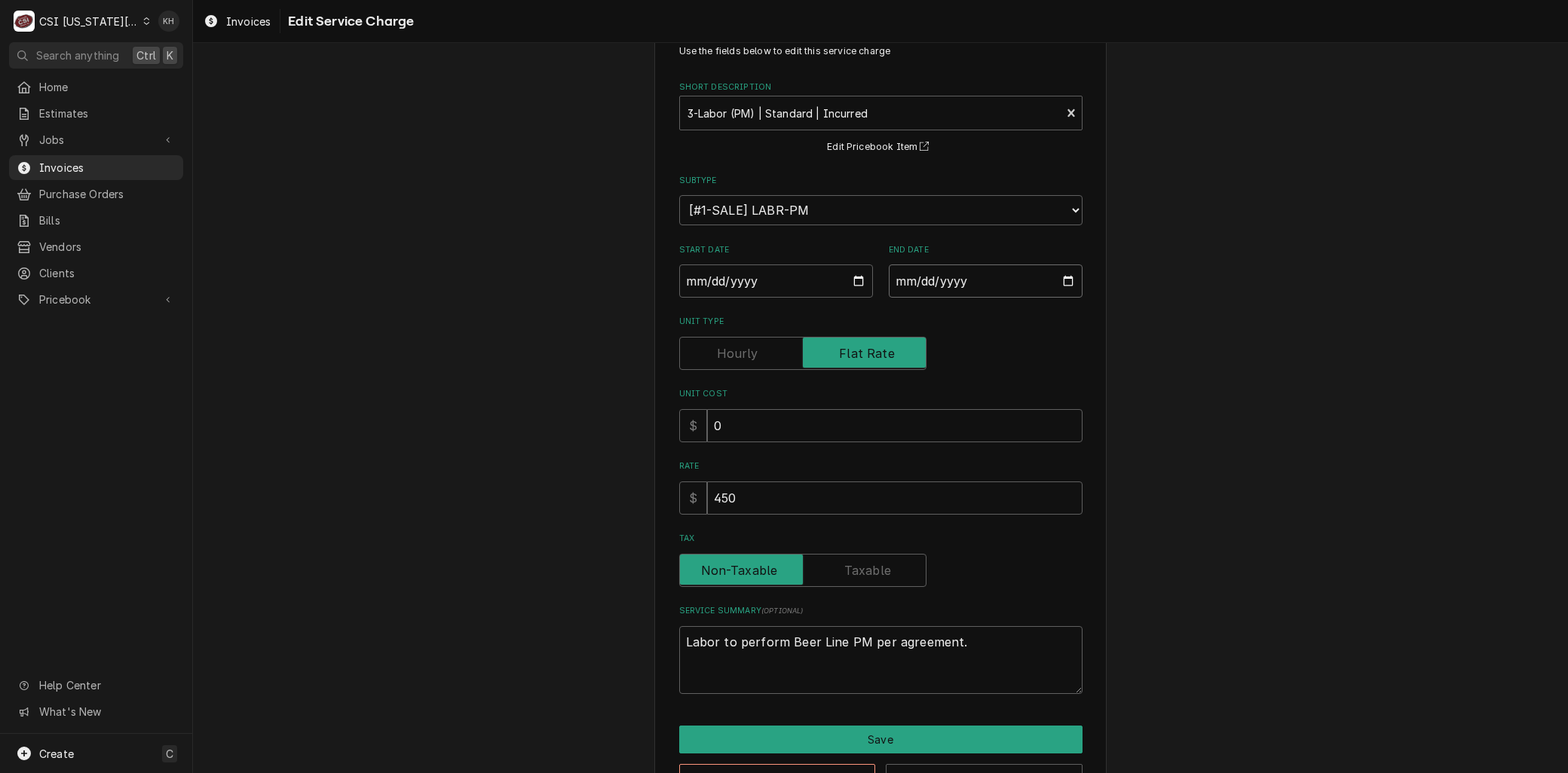
scroll to position [0, 0]
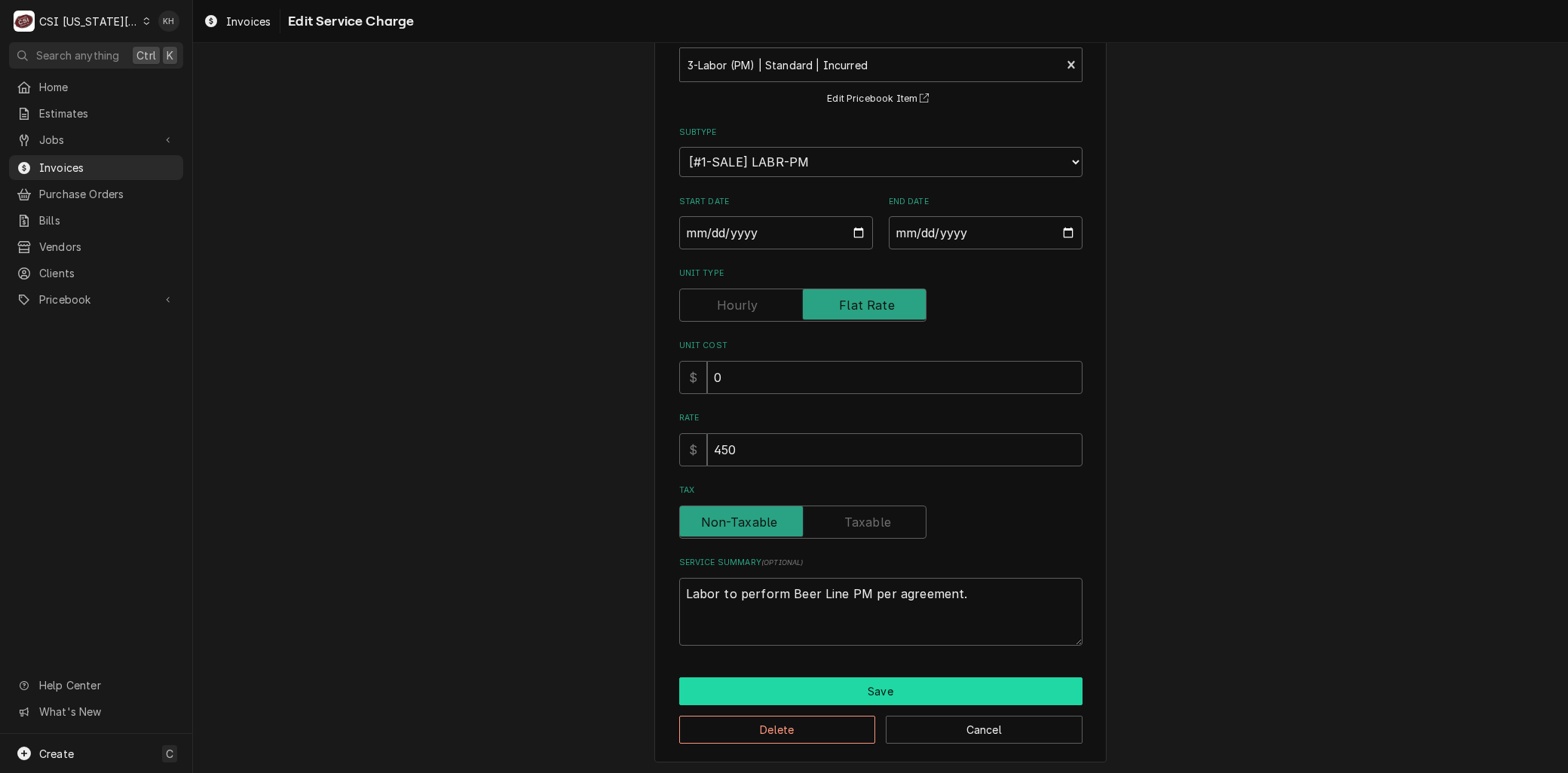
click at [803, 678] on button "Save" at bounding box center [881, 691] width 403 height 28
type textarea "x"
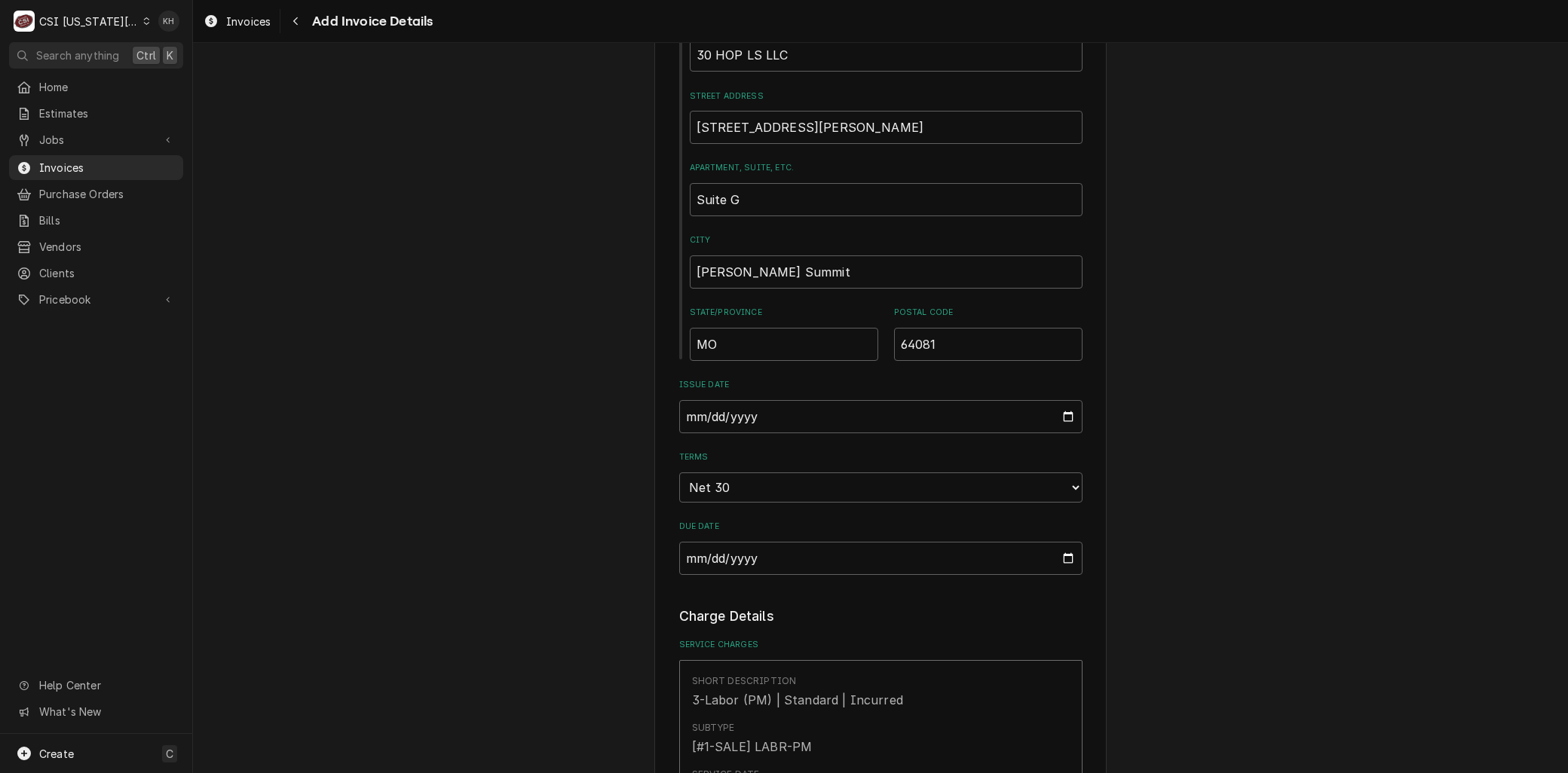
scroll to position [661, 0]
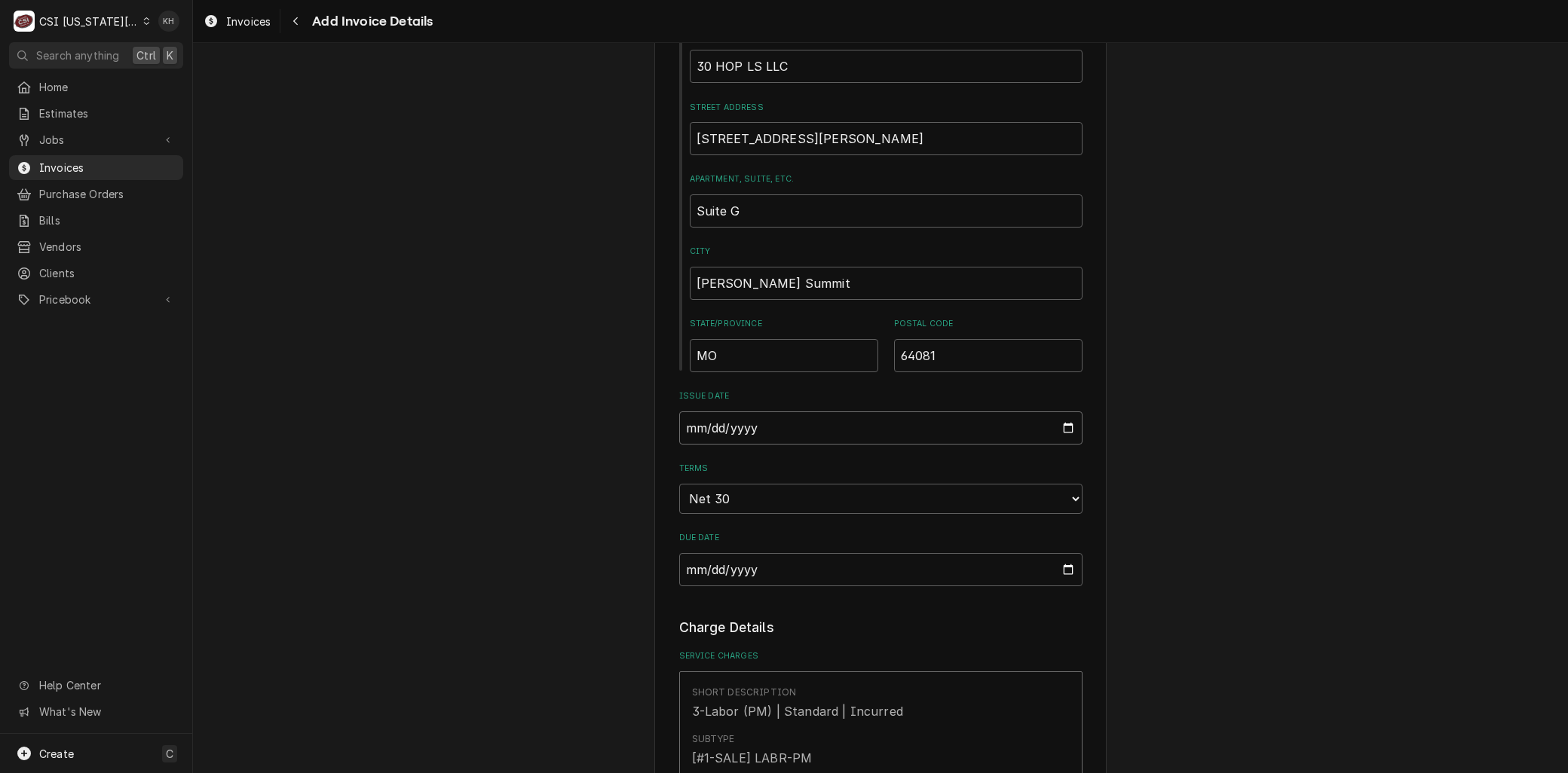
click at [1064, 426] on input "2025-09-04" at bounding box center [881, 428] width 403 height 33
type input "[DATE]"
type textarea "x"
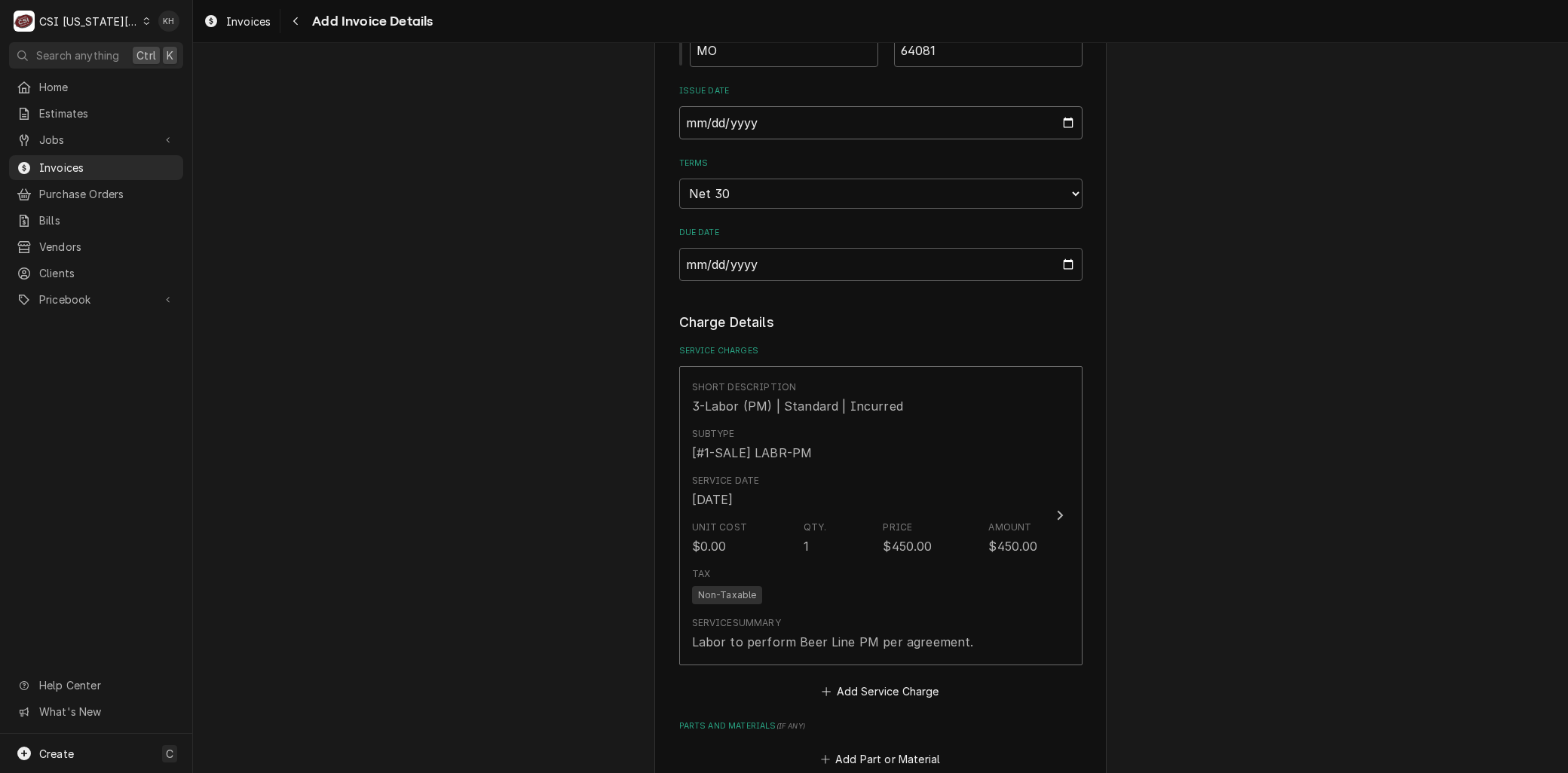
scroll to position [1164, 0]
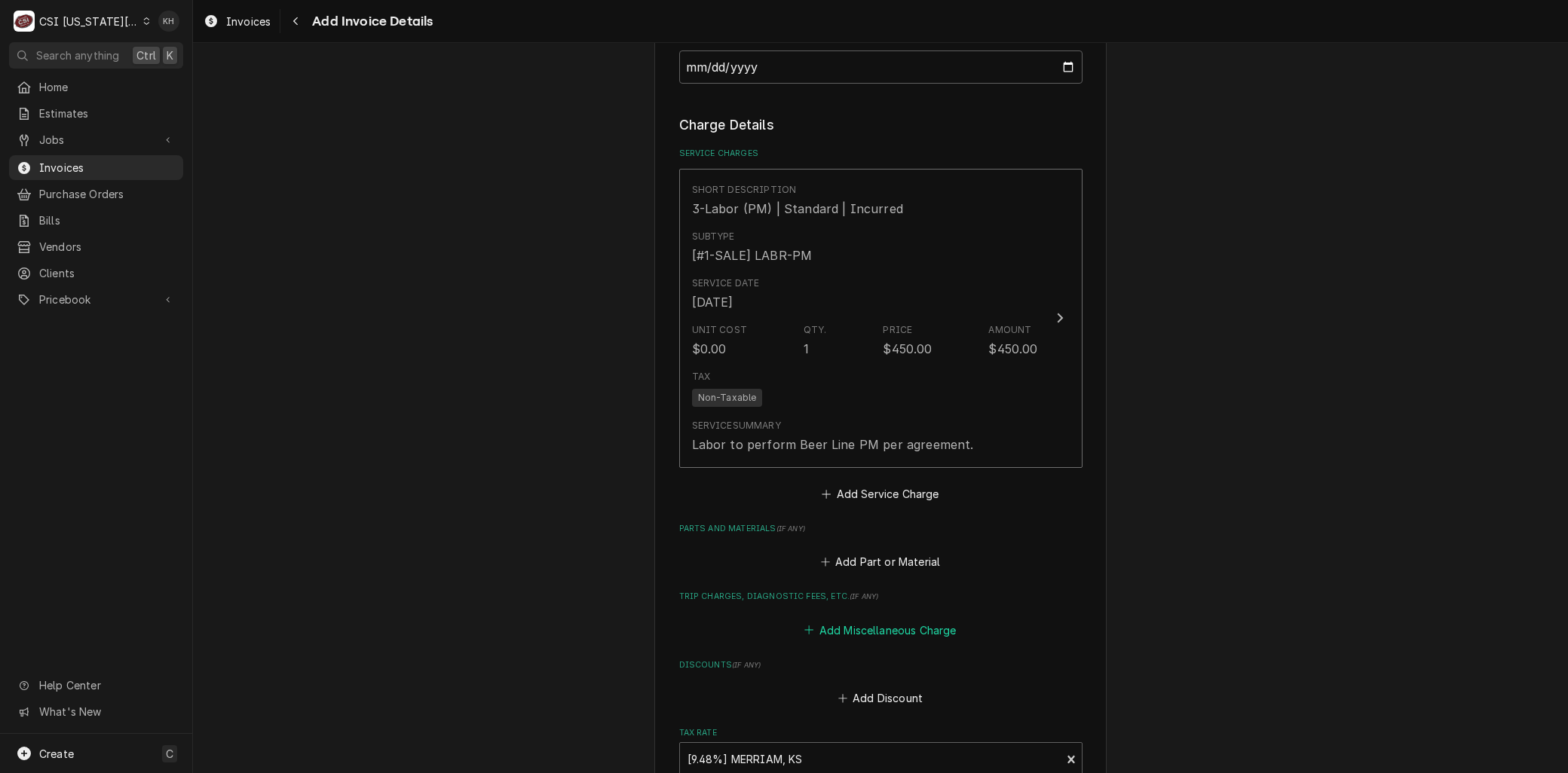
click at [854, 626] on button "Add Miscellaneous Charge" at bounding box center [881, 629] width 157 height 21
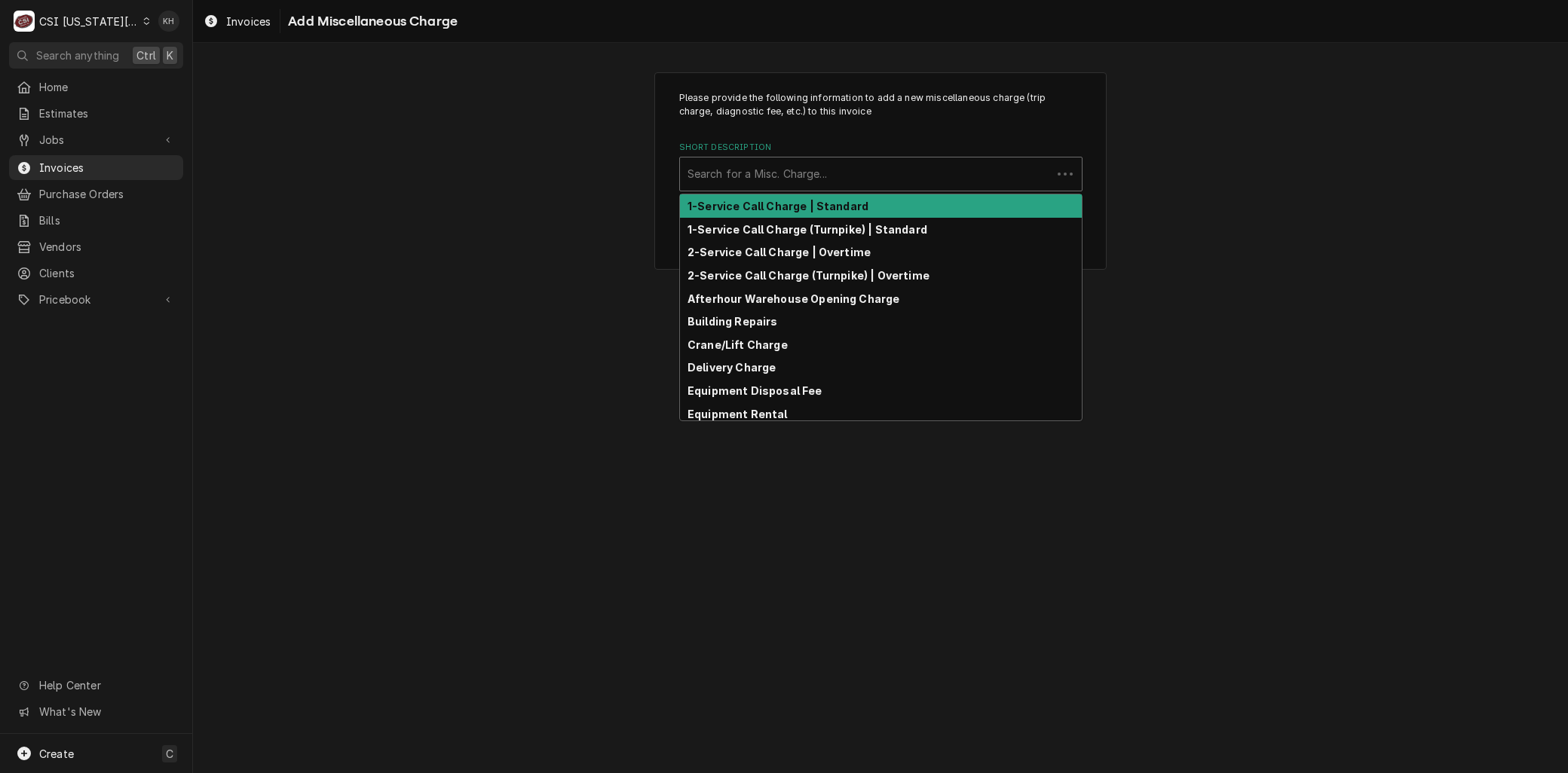
click at [764, 176] on div "Short Description" at bounding box center [866, 174] width 357 height 27
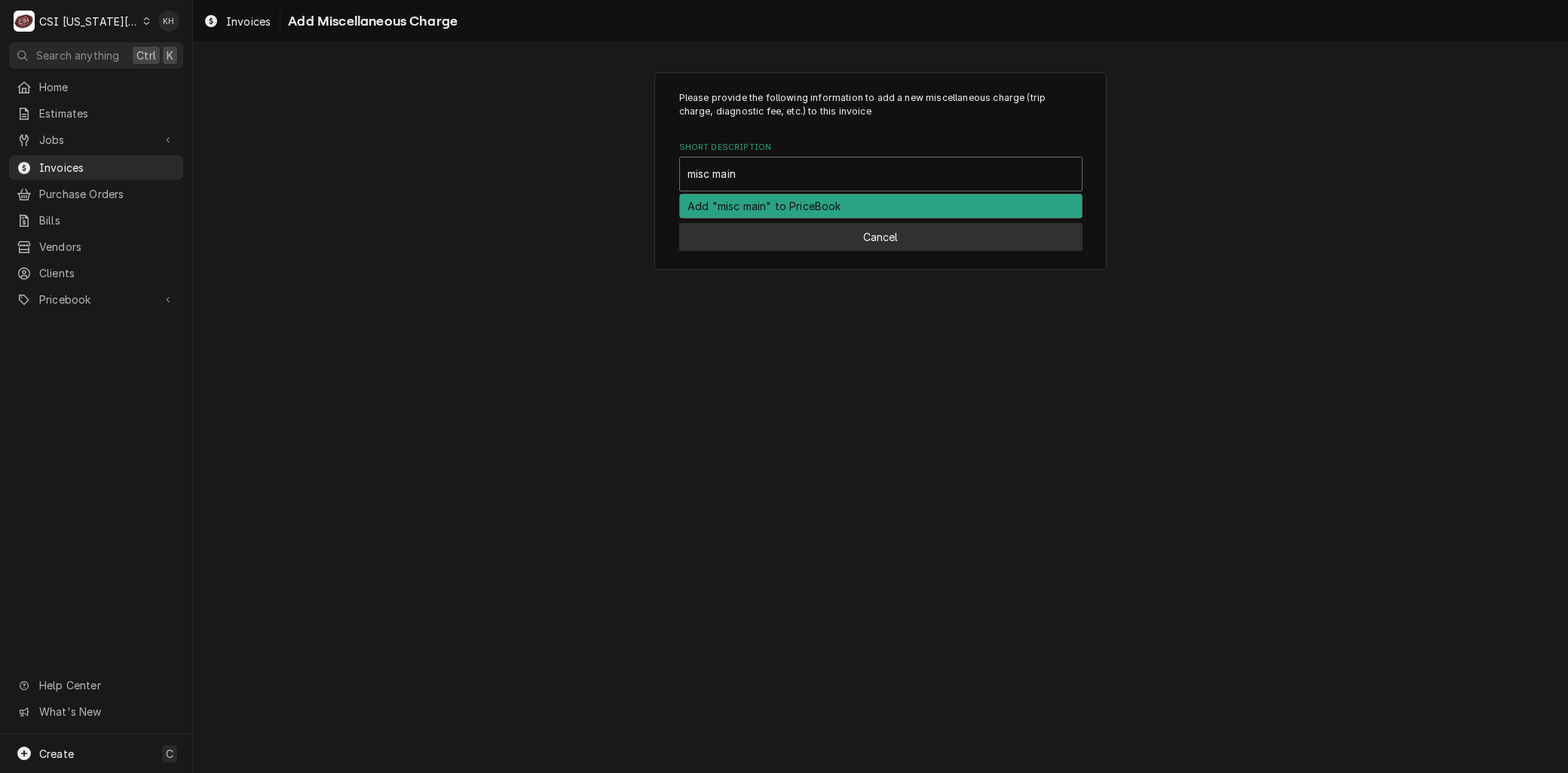
type input "misc main"
click at [722, 246] on button "Cancel" at bounding box center [881, 237] width 403 height 28
type textarea "x"
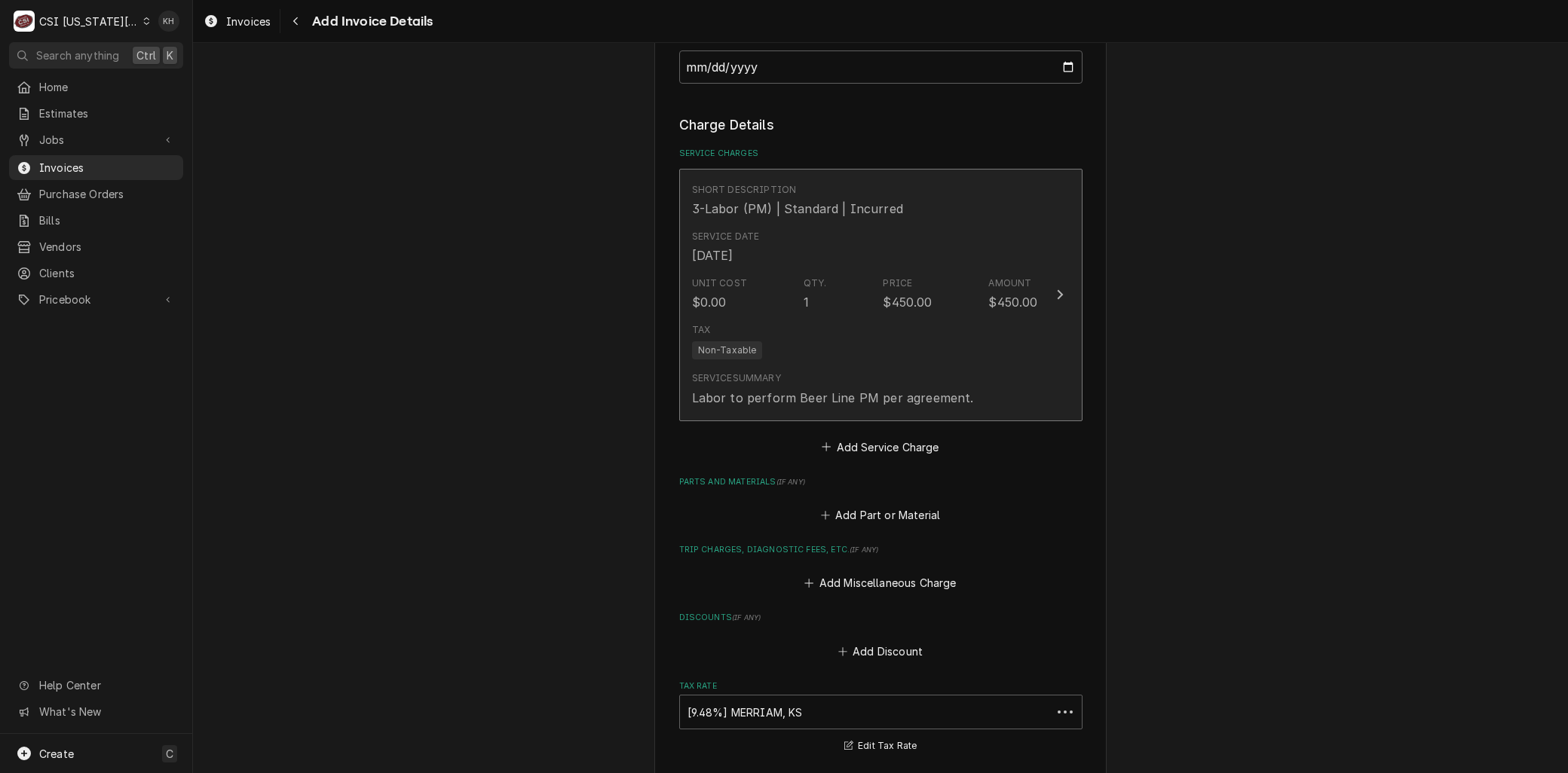
scroll to position [1147, 0]
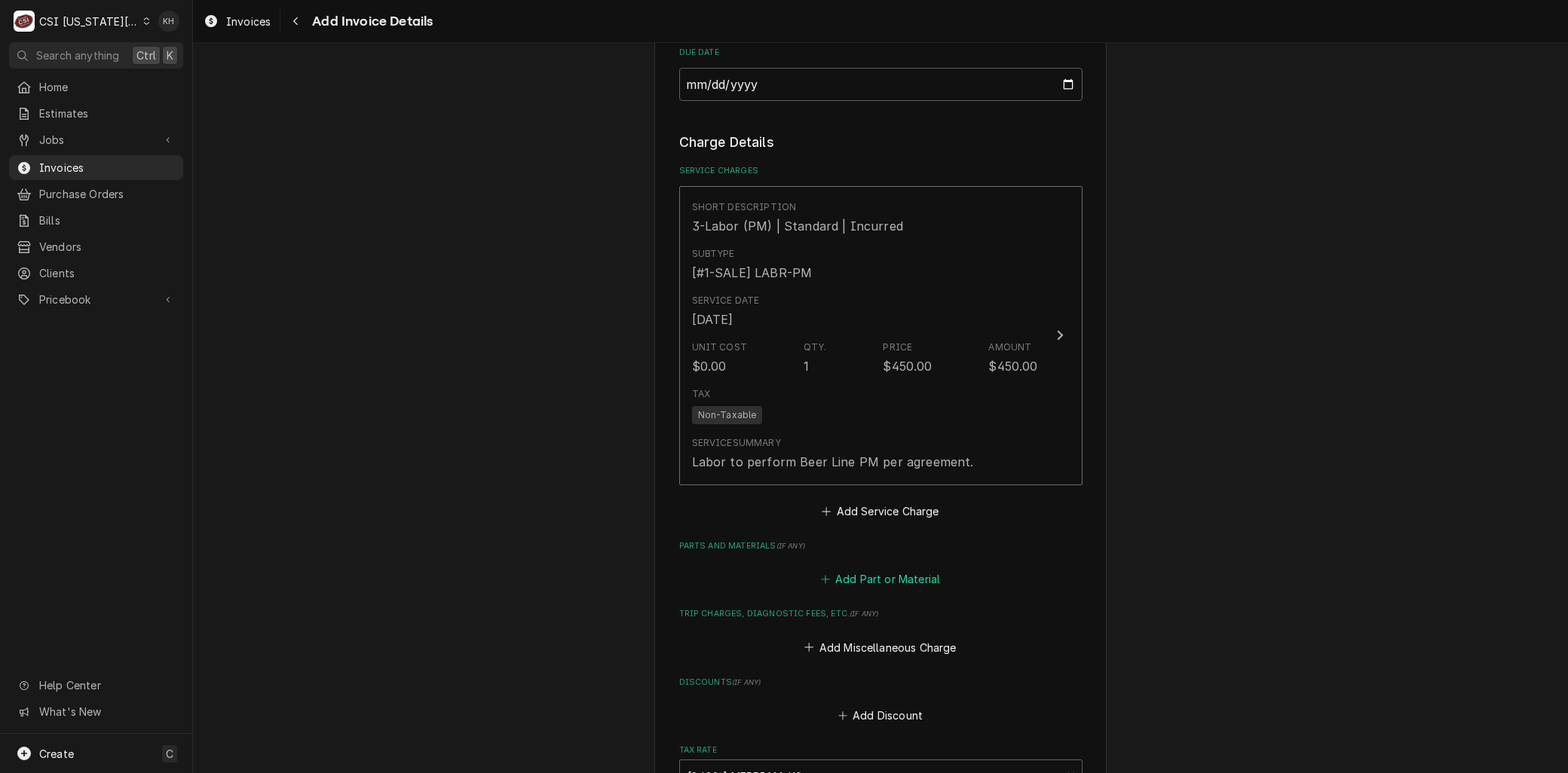
click at [850, 578] on button "Add Part or Material" at bounding box center [880, 579] width 124 height 21
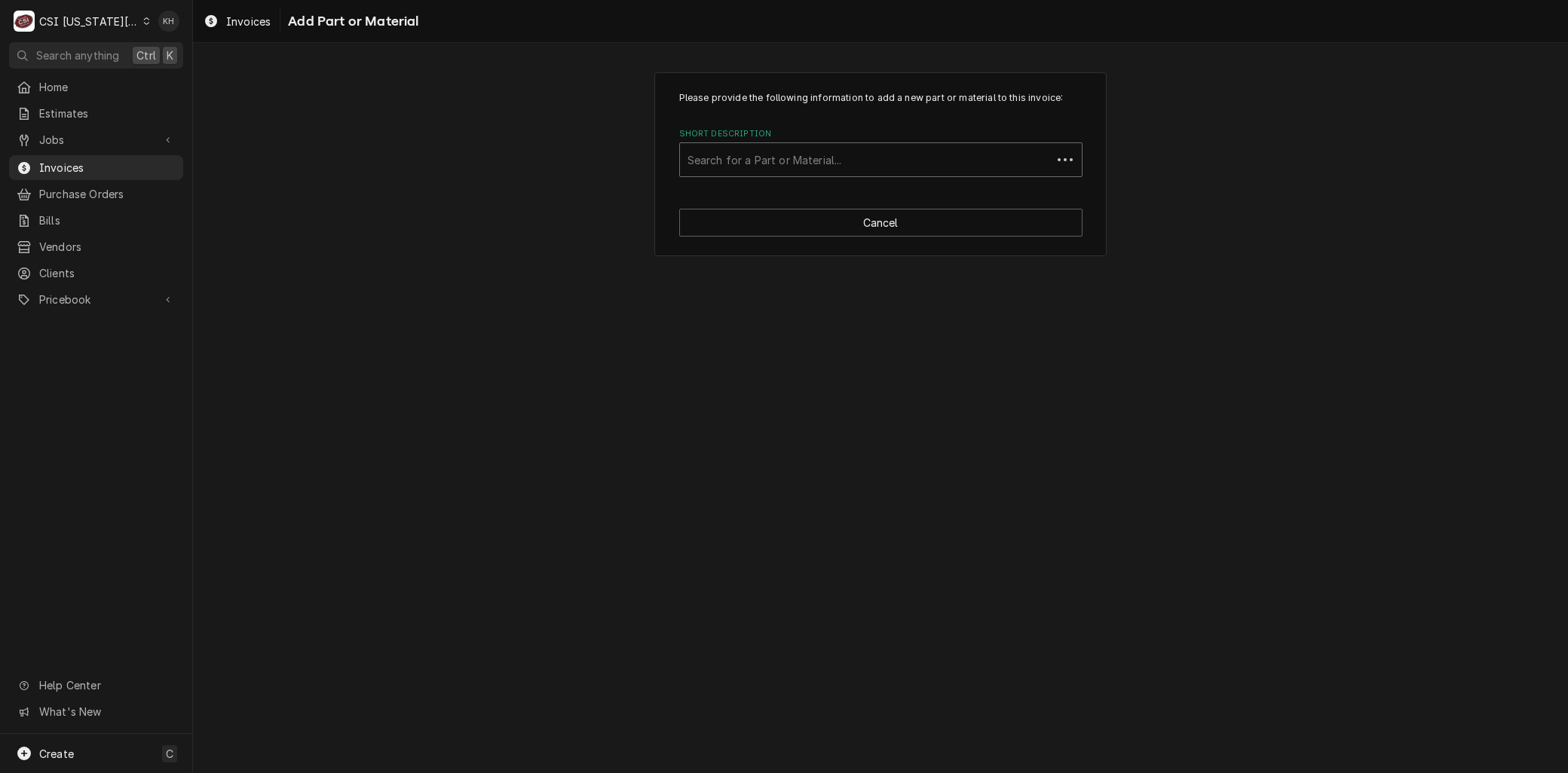
click at [728, 161] on div "Short Description" at bounding box center [866, 159] width 357 height 27
type input "misc main"
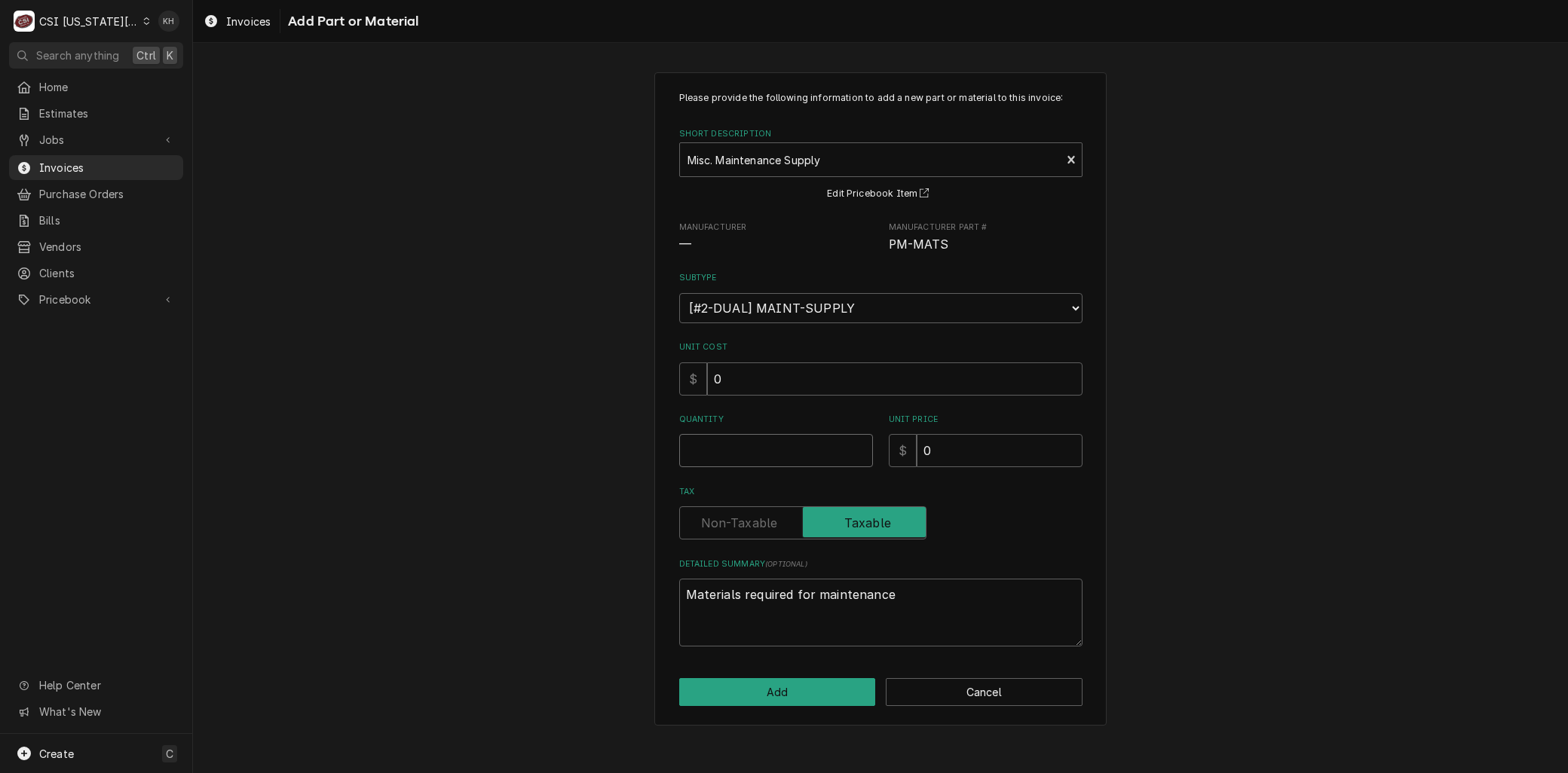
click at [735, 439] on input "Quantity" at bounding box center [776, 450] width 194 height 33
type textarea "x"
type input "1"
type textarea "x"
type input "4"
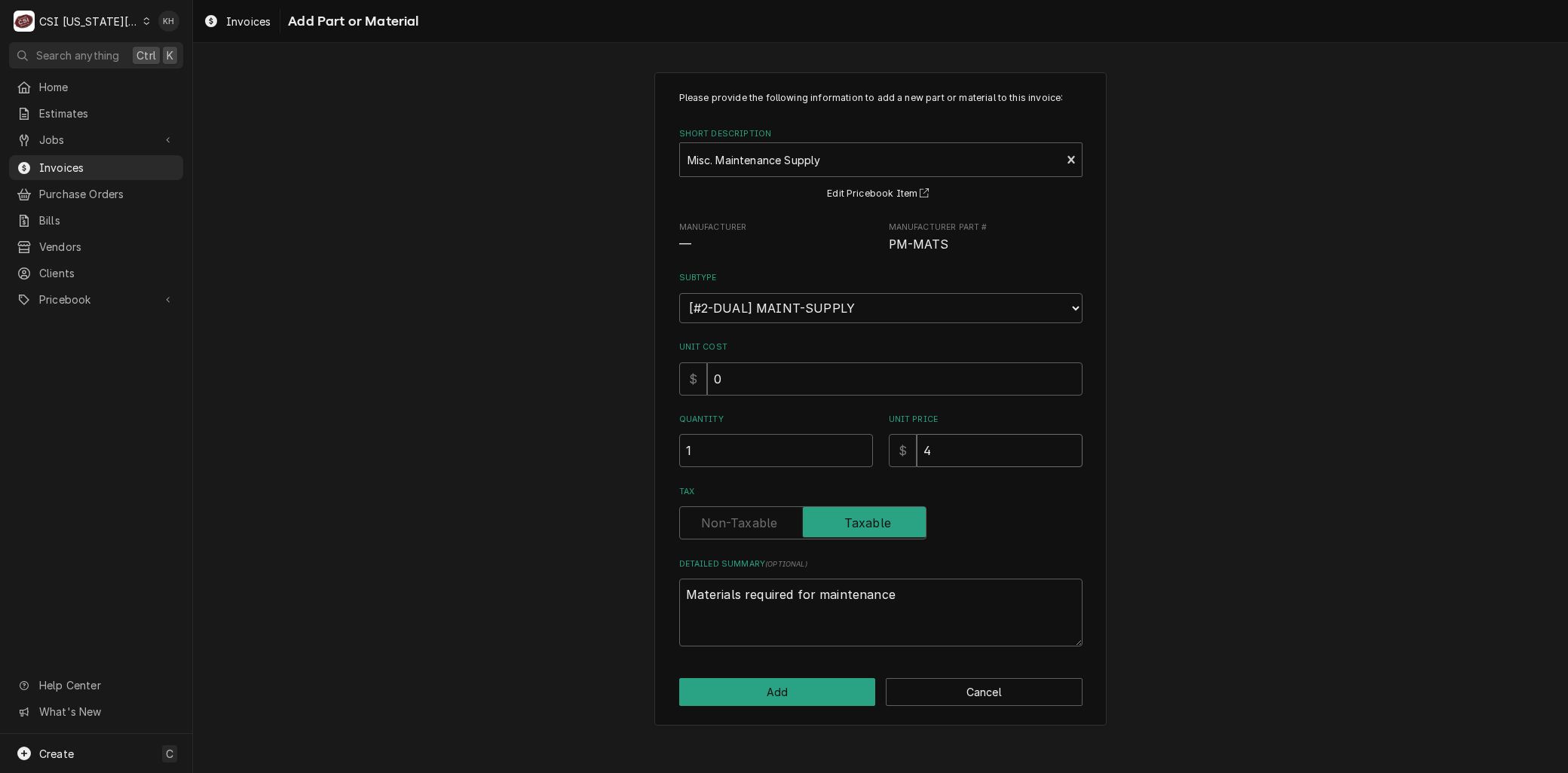
type textarea "x"
type input "45"
type textarea "x"
type input "450"
drag, startPoint x: 965, startPoint y: 456, endPoint x: 719, endPoint y: 454, distance: 246.0
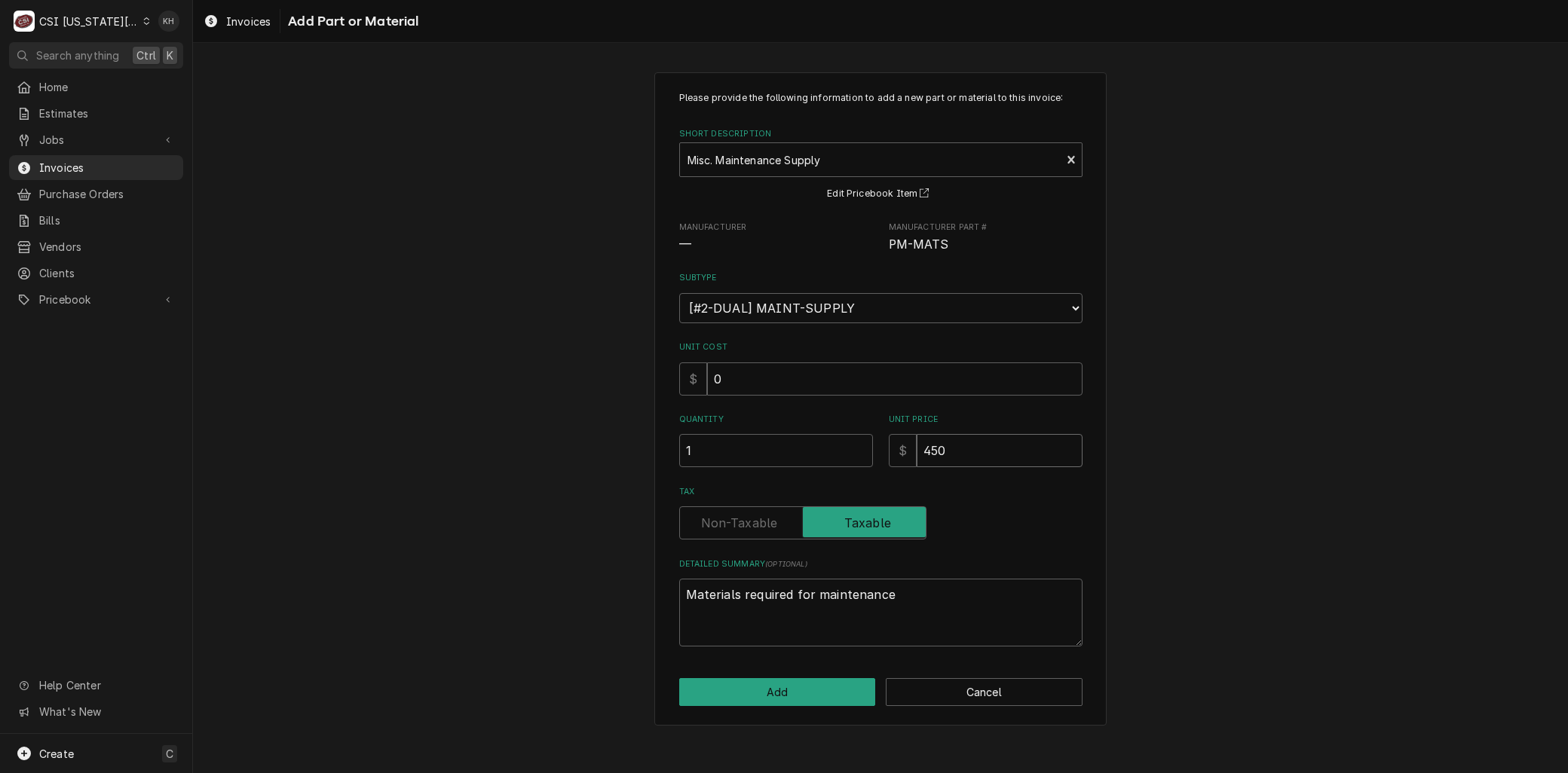
click at [720, 454] on div "Quantity 1 Unit Price $ 450" at bounding box center [881, 440] width 403 height 53
type textarea "x"
type input "5"
type textarea "x"
type input "50"
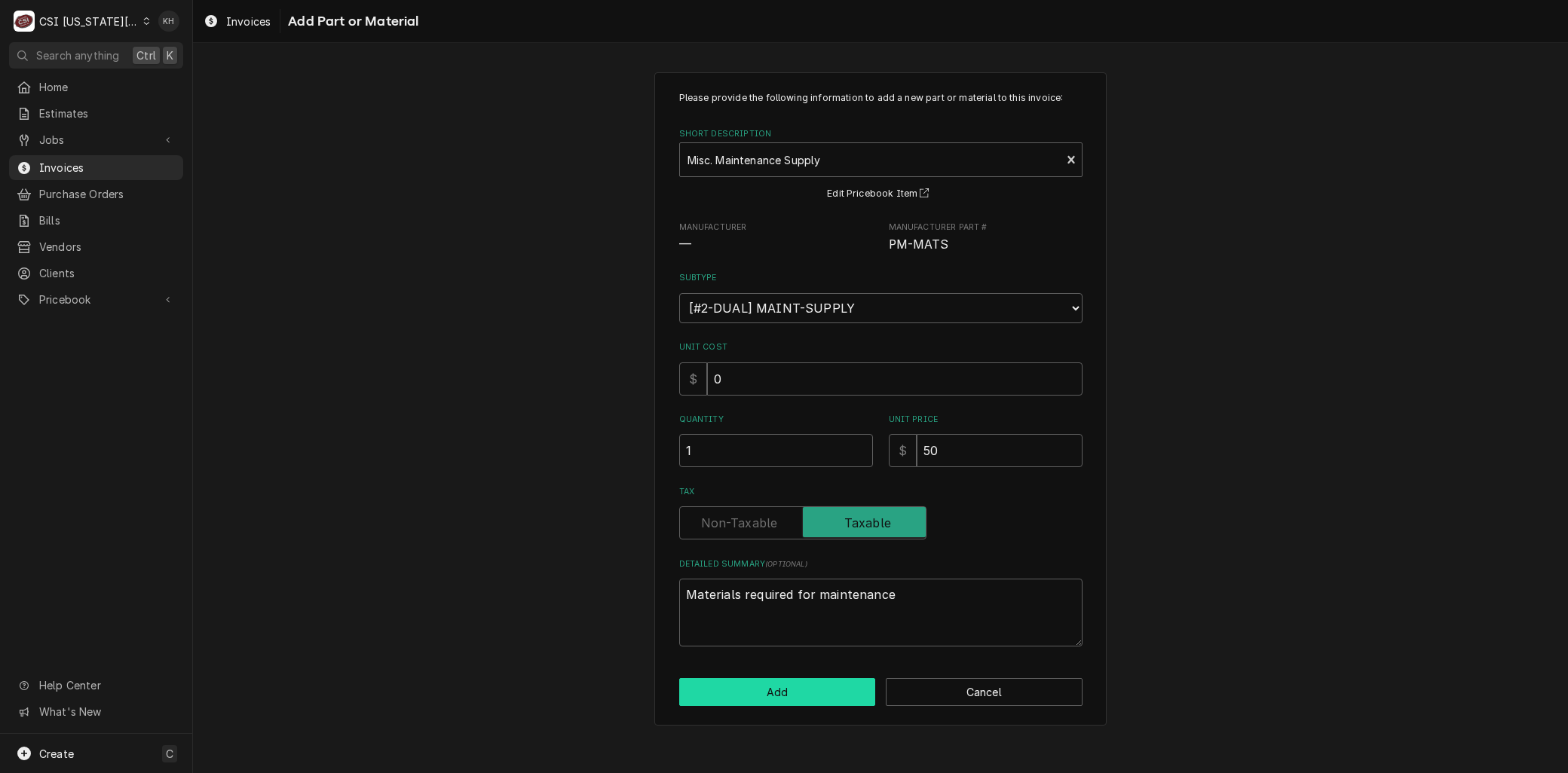
click at [772, 687] on button "Add" at bounding box center [777, 692] width 197 height 28
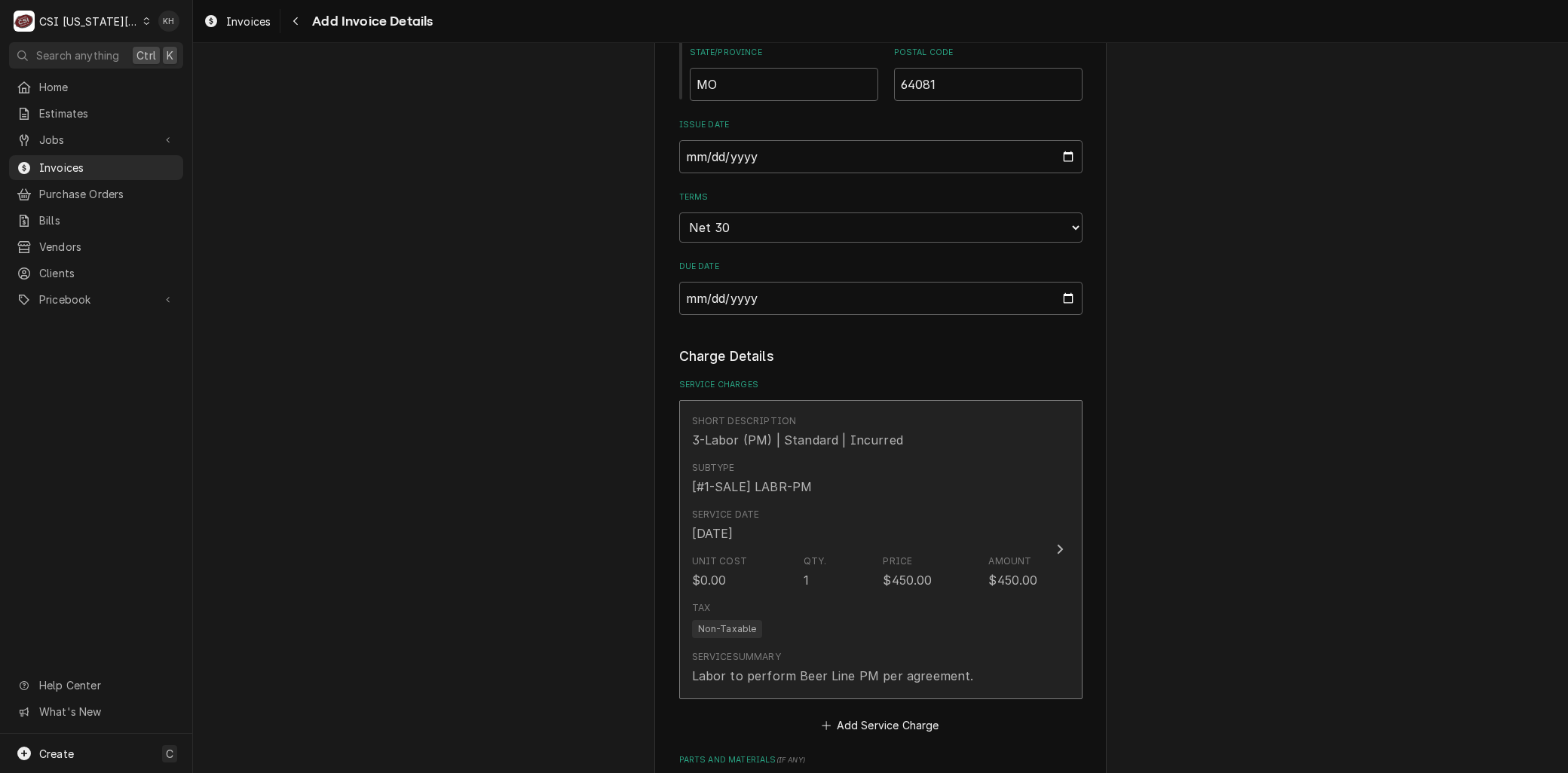
scroll to position [903, 0]
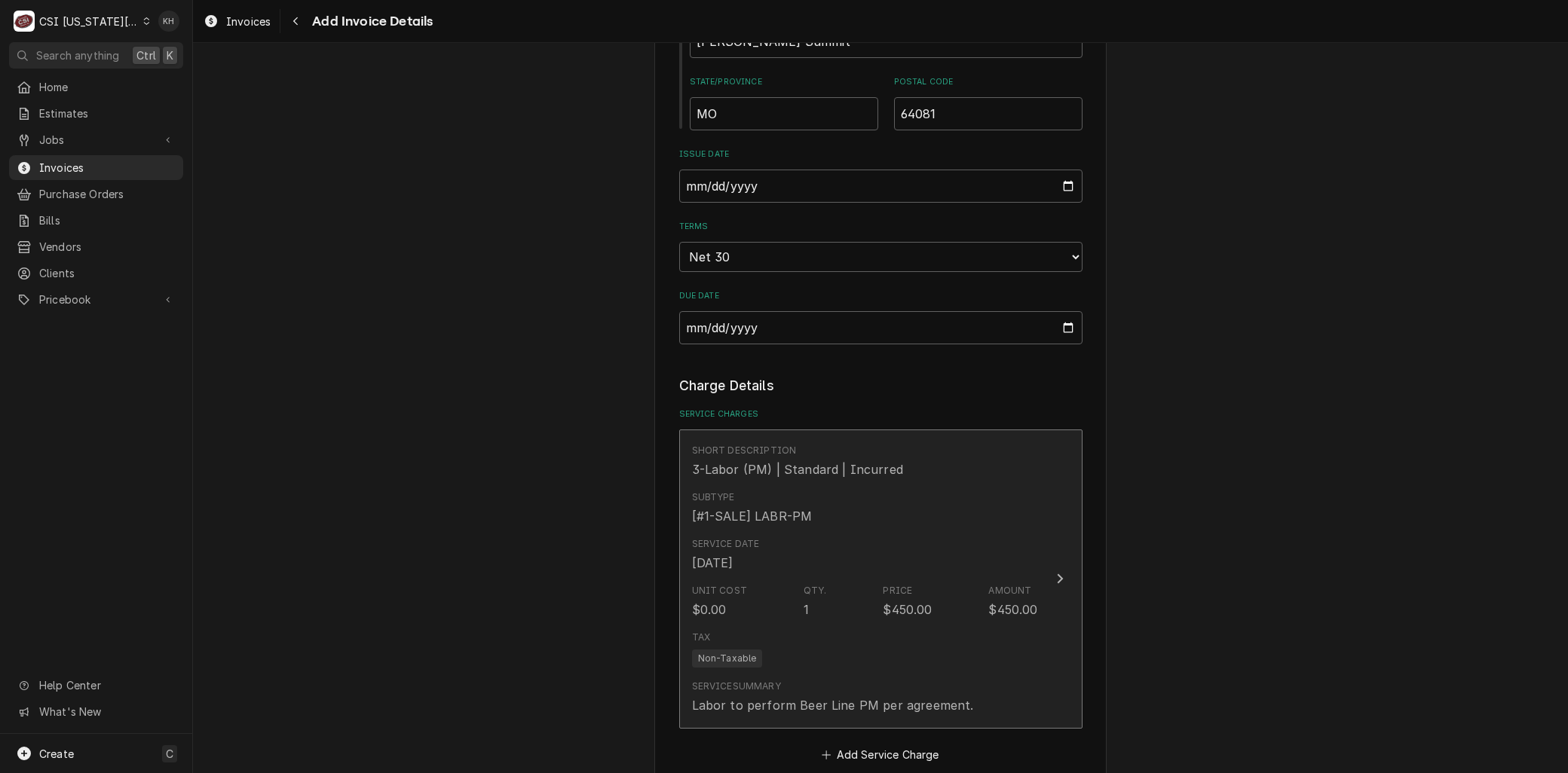
click at [794, 520] on div "[#1-SALE] LABR-PM" at bounding box center [752, 516] width 120 height 18
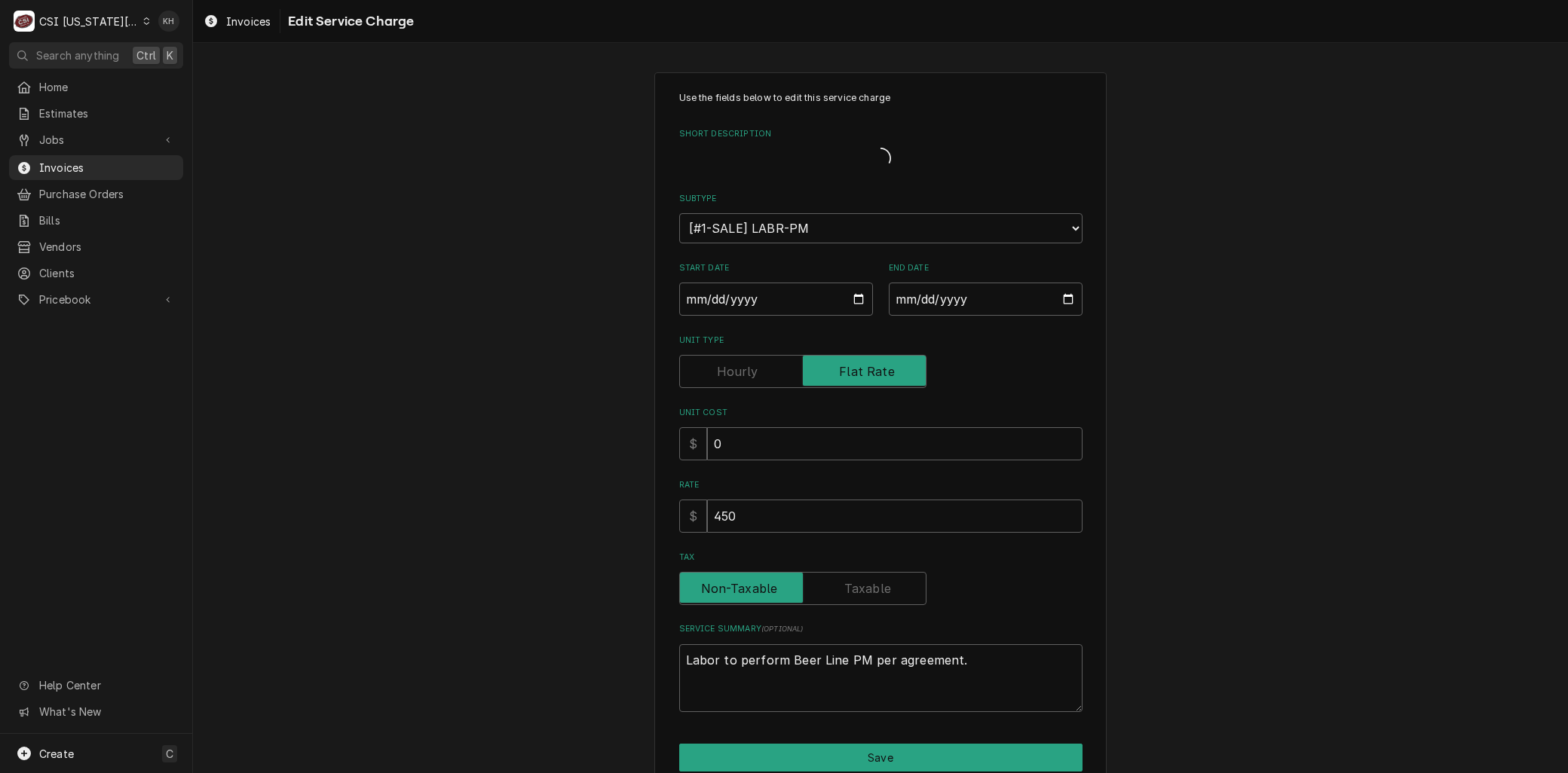
type textarea "x"
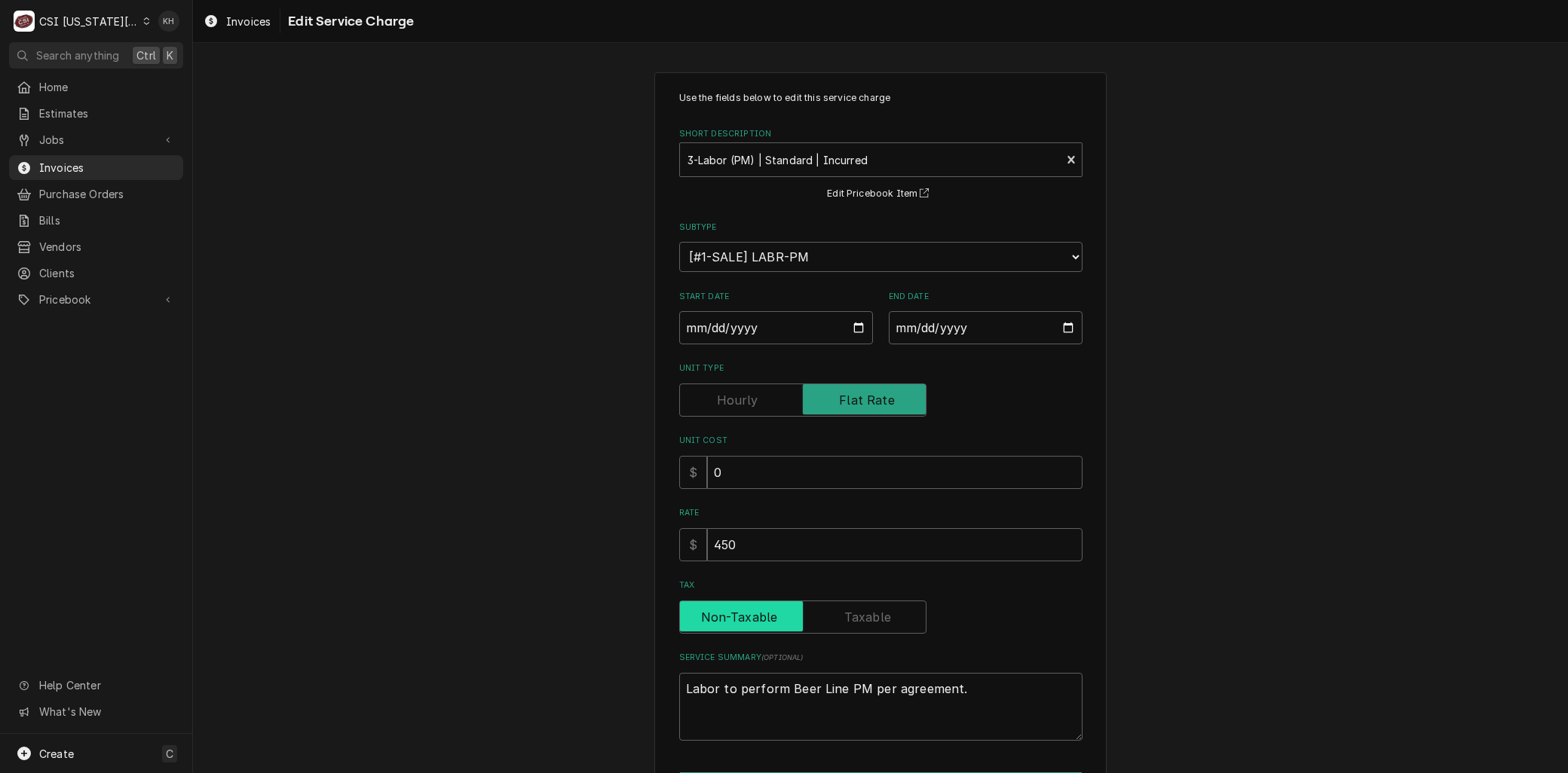
click at [862, 601] on input "Tax" at bounding box center [803, 617] width 234 height 33
checkbox input "true"
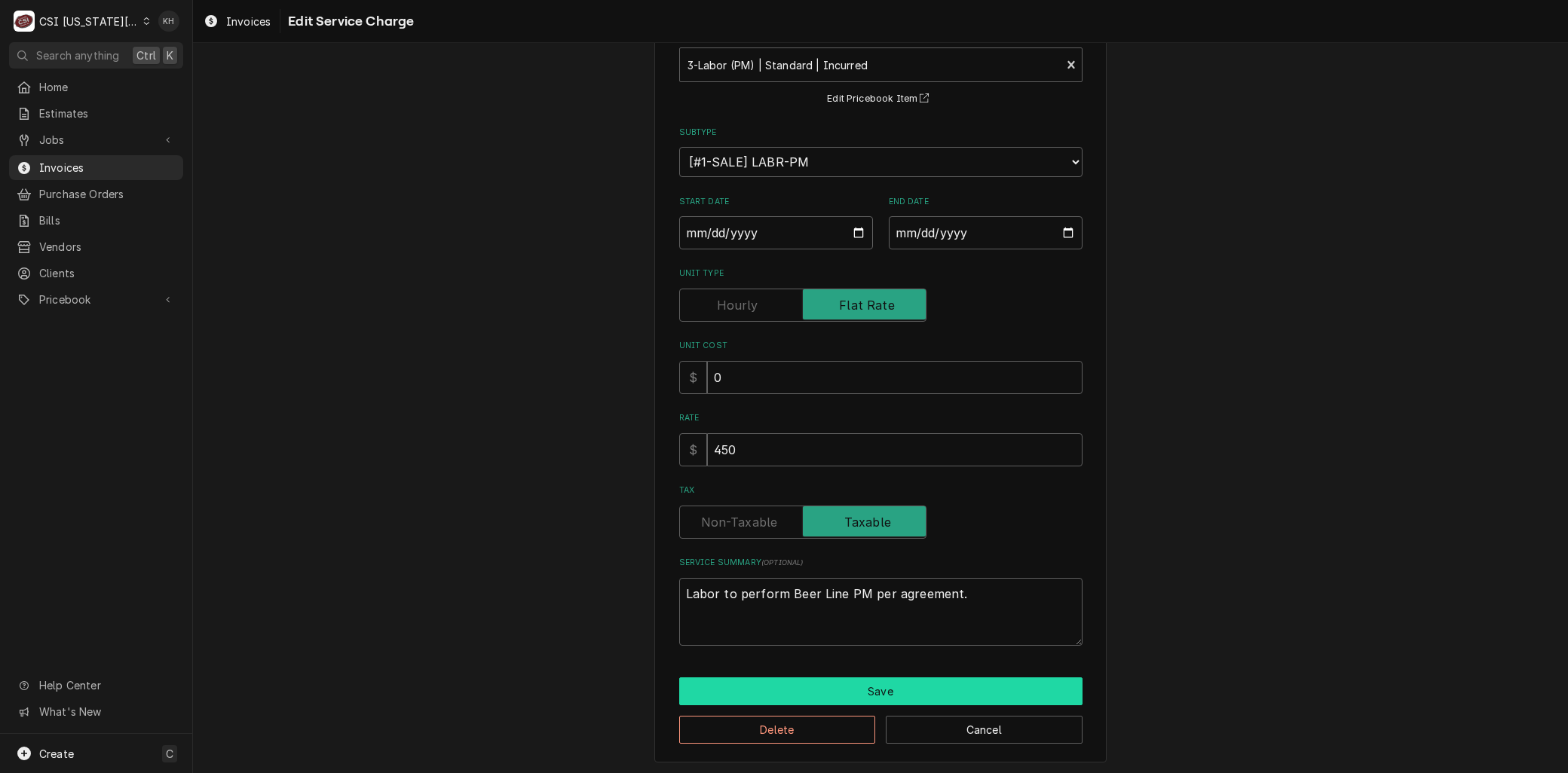
click at [867, 693] on button "Save" at bounding box center [881, 691] width 403 height 28
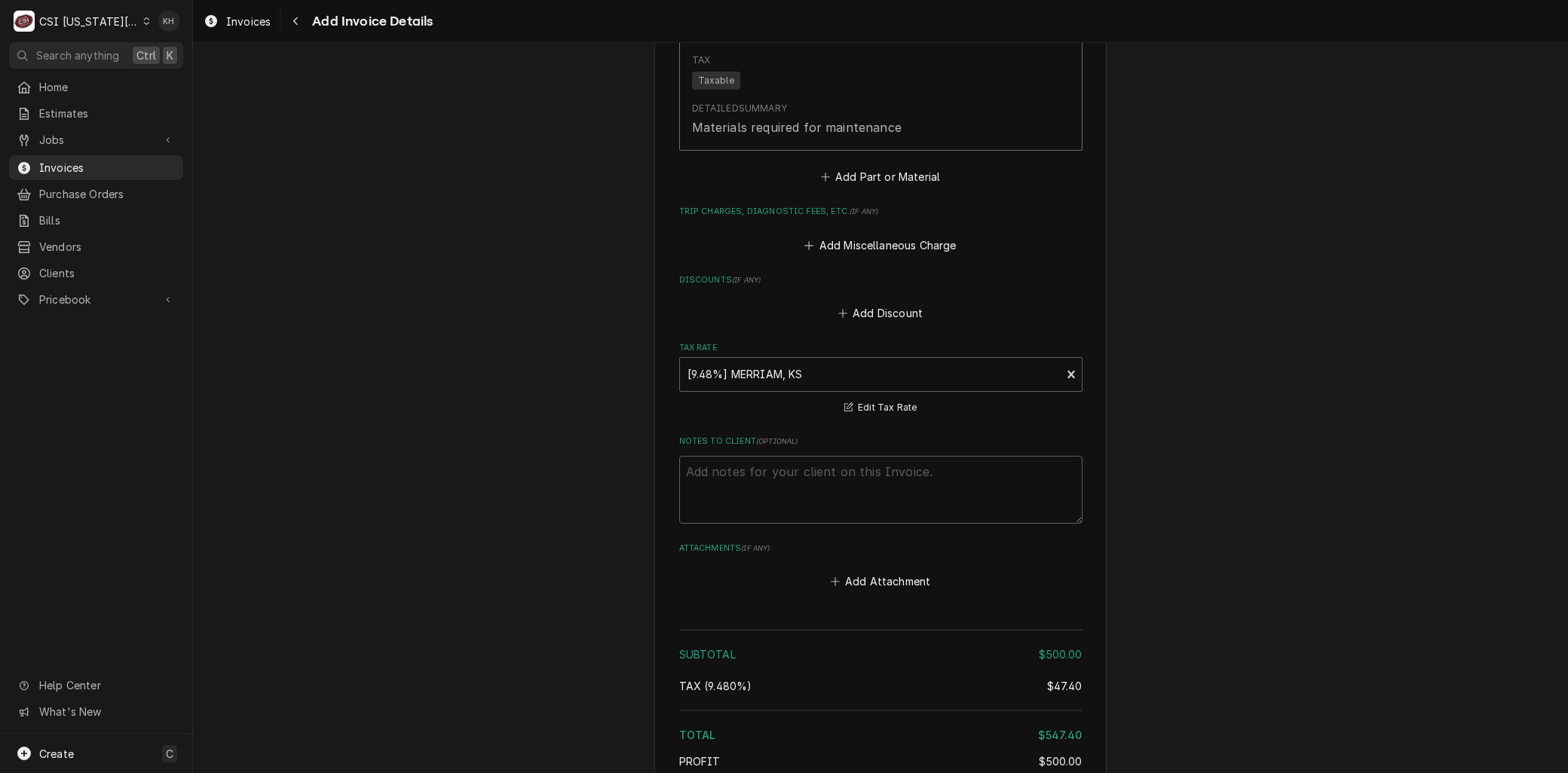
scroll to position [1992, 0]
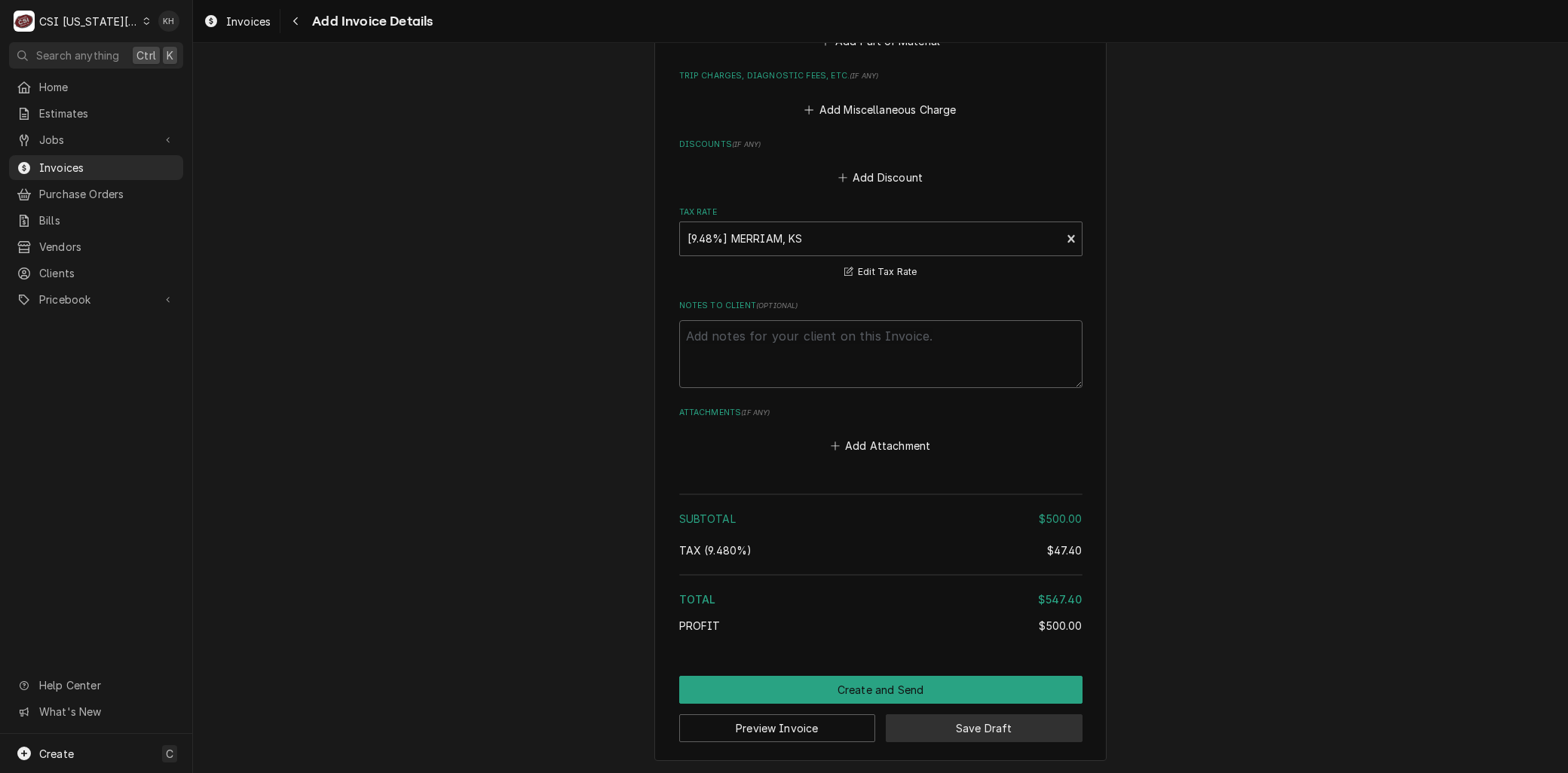
click at [946, 727] on button "Save Draft" at bounding box center [984, 728] width 197 height 28
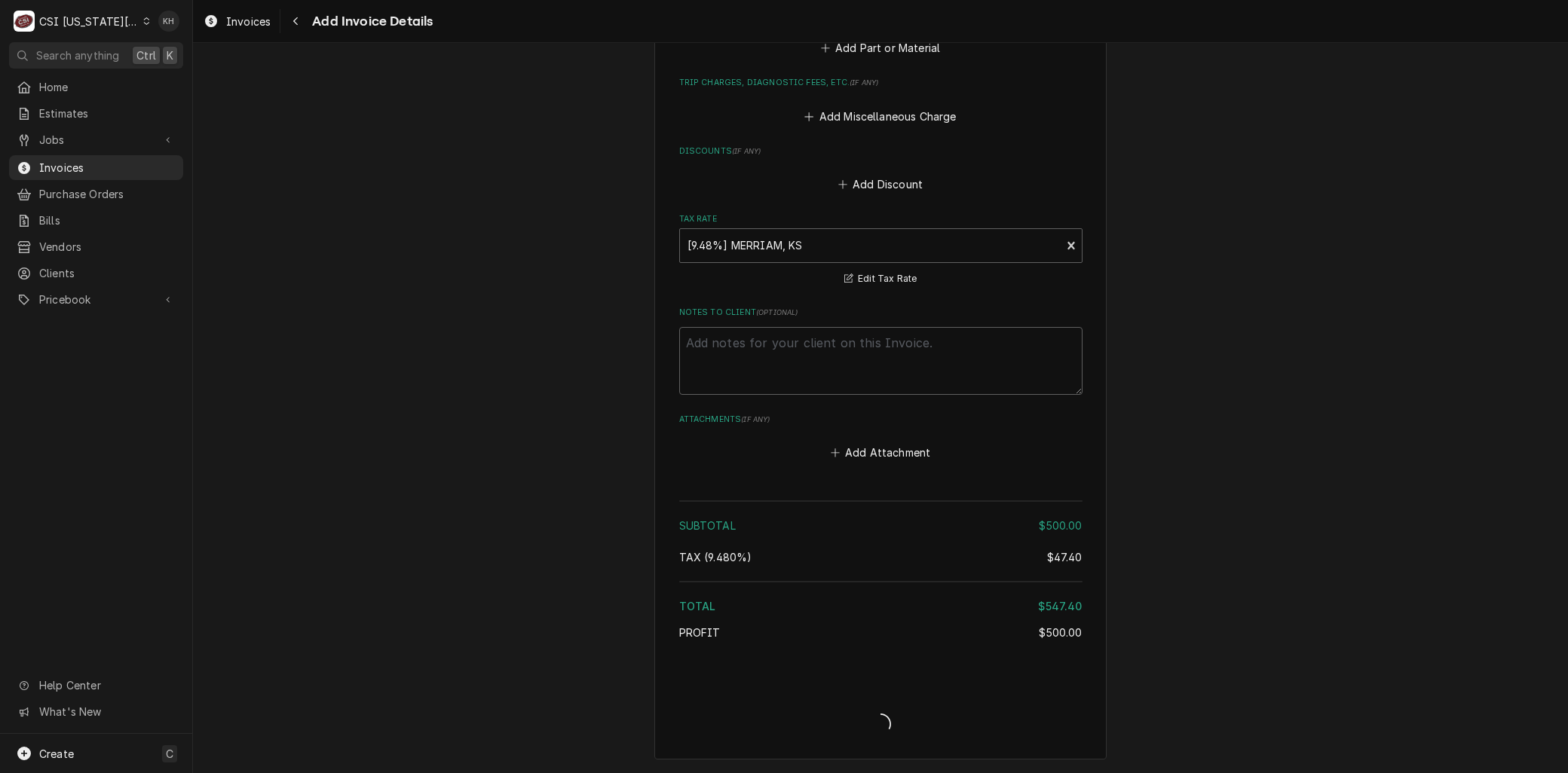
scroll to position [1983, 0]
type textarea "x"
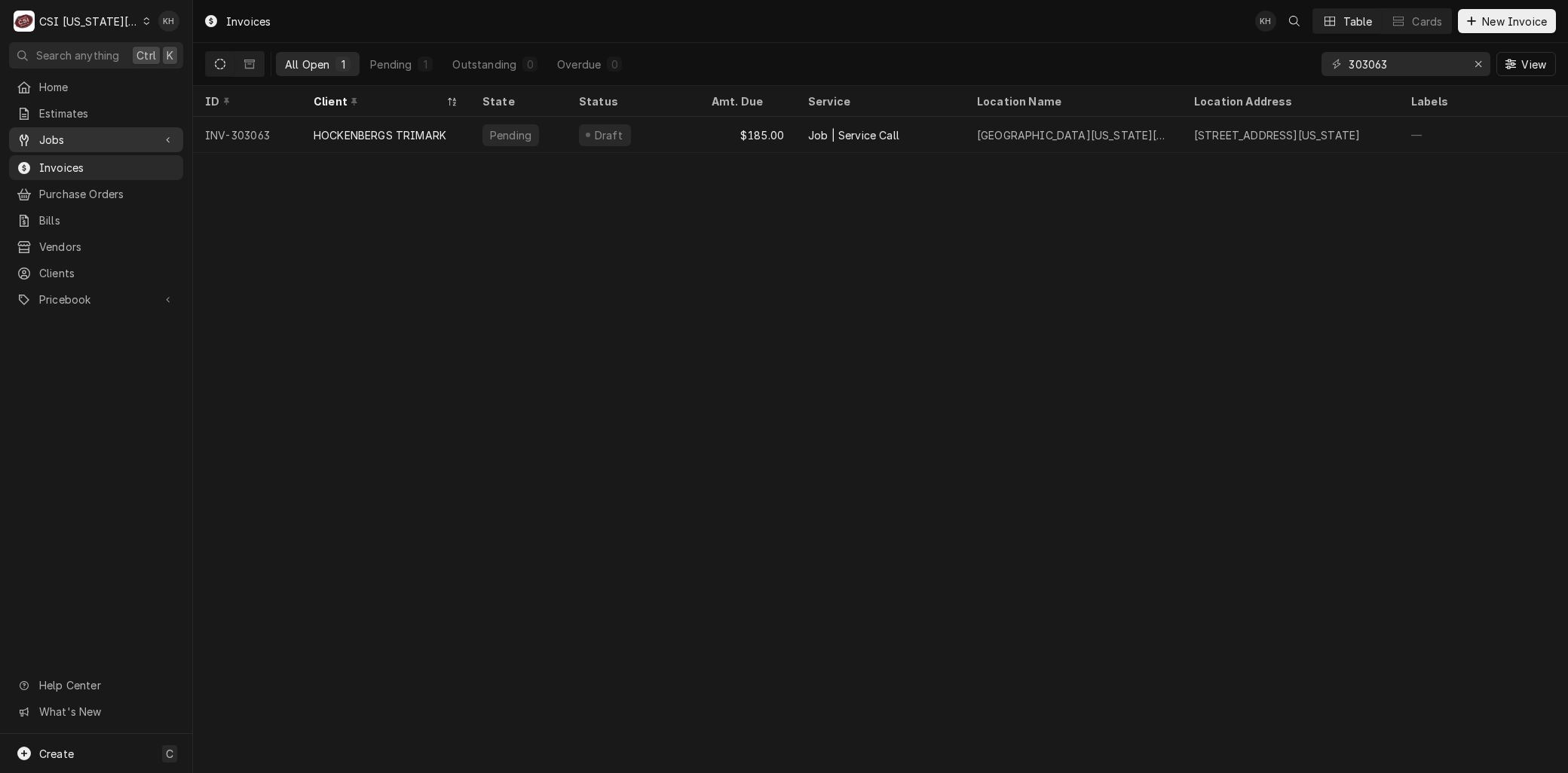
click at [72, 136] on span "Jobs" at bounding box center [96, 140] width 114 height 15
click at [64, 158] on span "Jobs" at bounding box center [107, 166] width 137 height 15
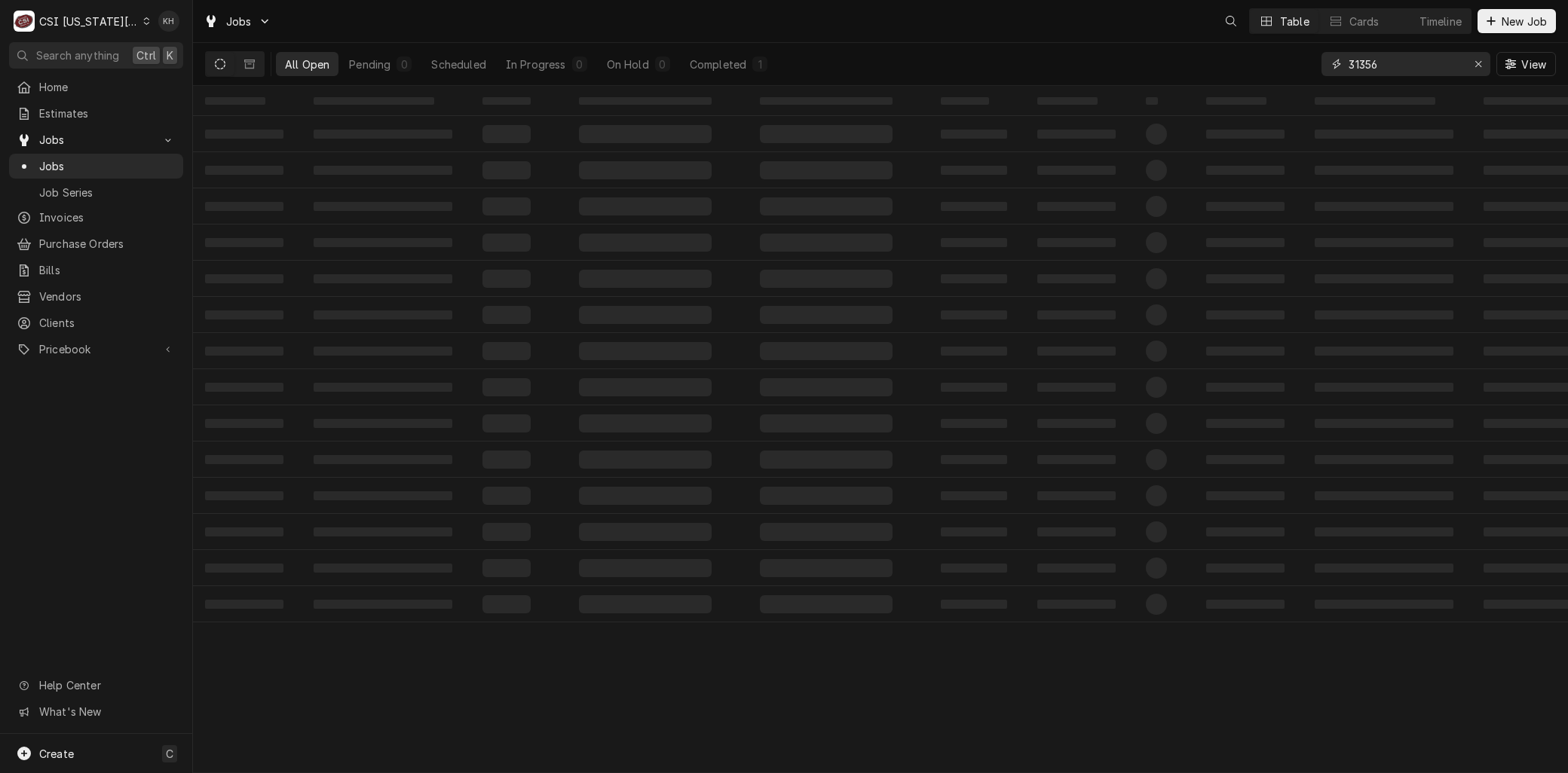
drag, startPoint x: 1348, startPoint y: 62, endPoint x: 1227, endPoint y: 63, distance: 121.0
click at [1232, 62] on div "All Open Pending 0 Scheduled In Progress 0 On Hold 0 Completed 1 31356 View" at bounding box center [880, 64] width 1351 height 42
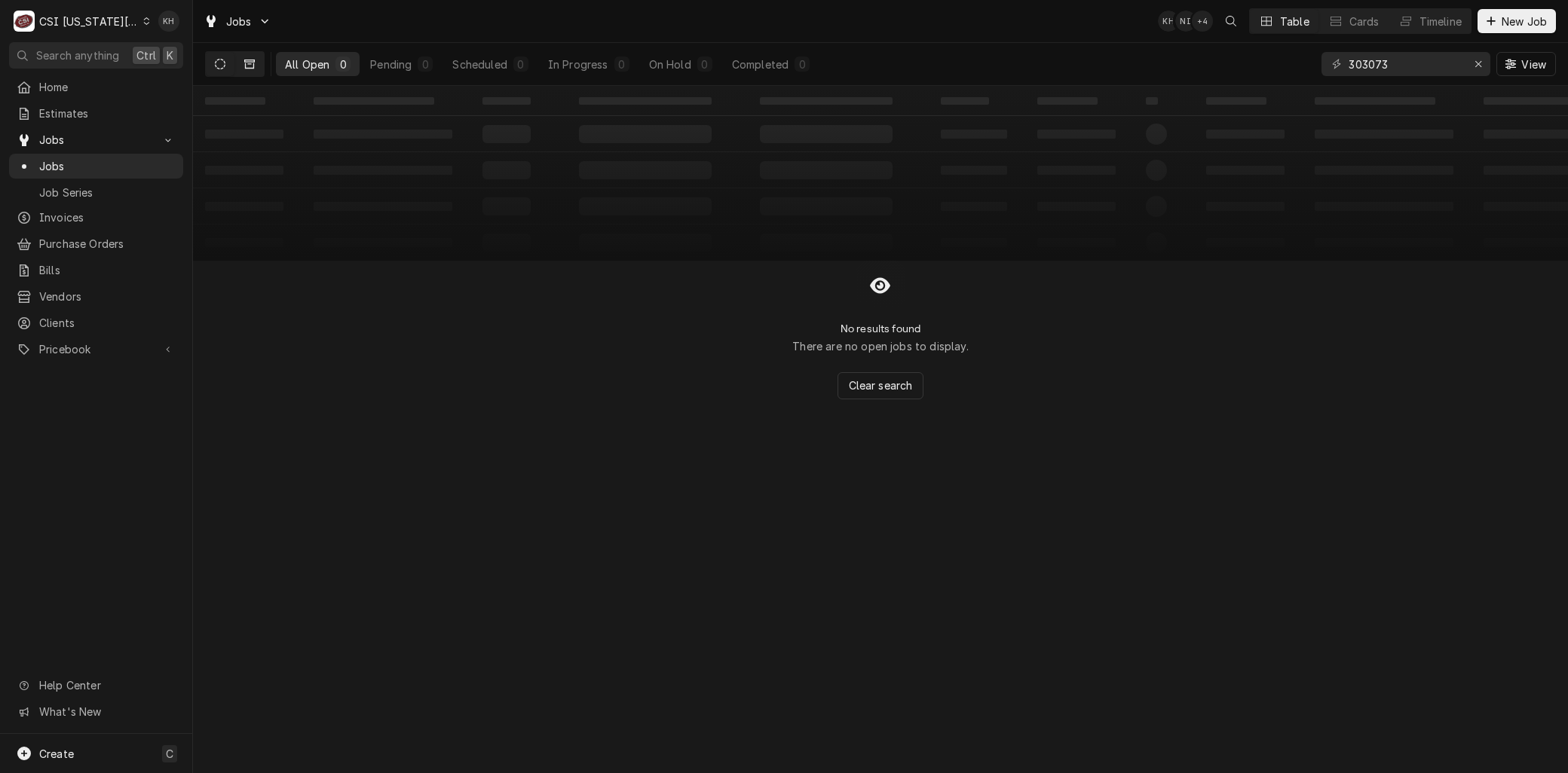
click at [255, 63] on button "Dynamic Content Wrapper" at bounding box center [249, 63] width 29 height 24
drag, startPoint x: 1408, startPoint y: 57, endPoint x: 1255, endPoint y: 58, distance: 153.0
click at [1256, 58] on div "All Closed 0 Finalized 0 Cancelled 0 303073 View" at bounding box center [880, 64] width 1351 height 42
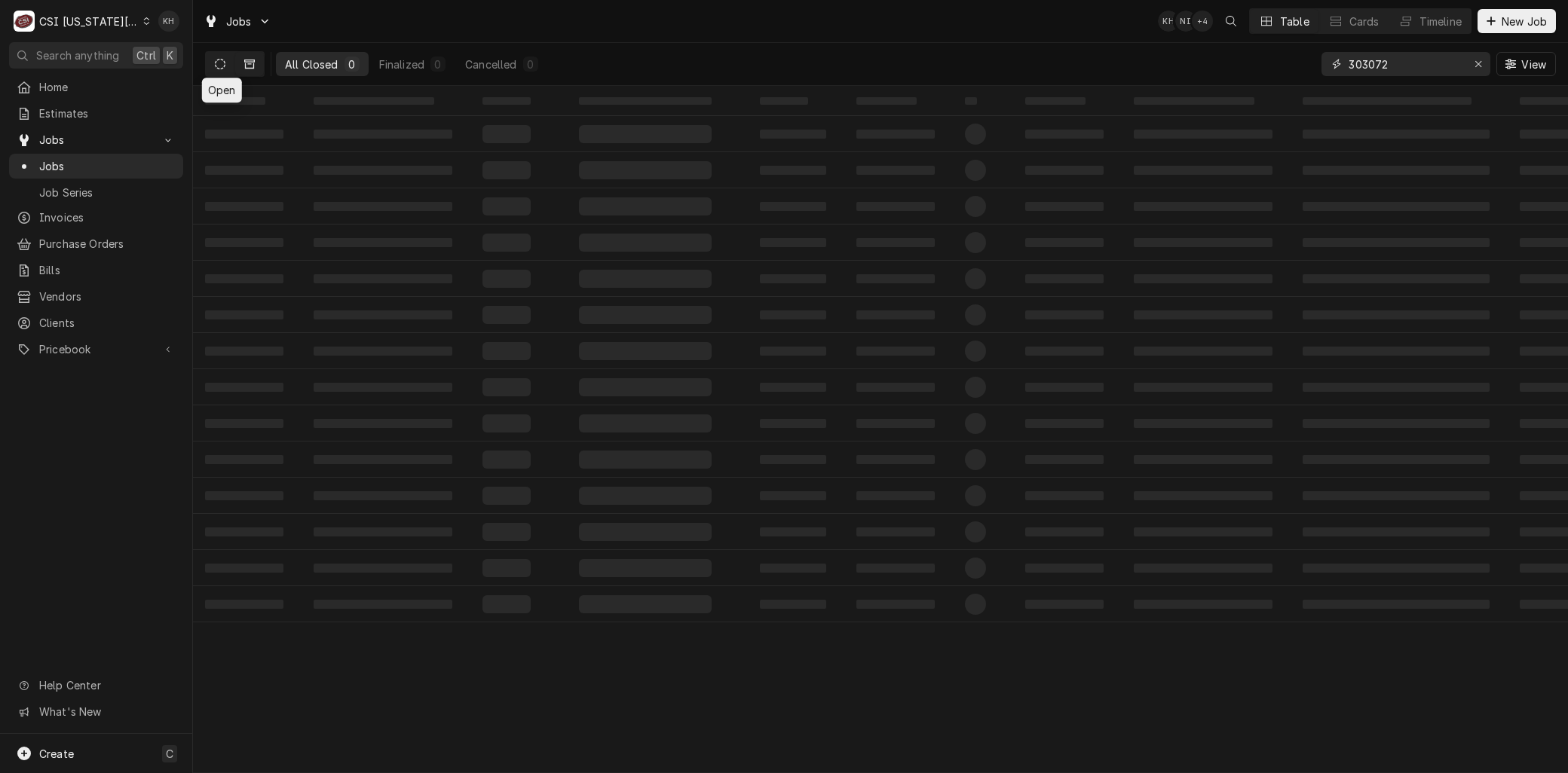
type input "303072"
click at [215, 64] on icon "Dynamic Content Wrapper" at bounding box center [220, 64] width 11 height 11
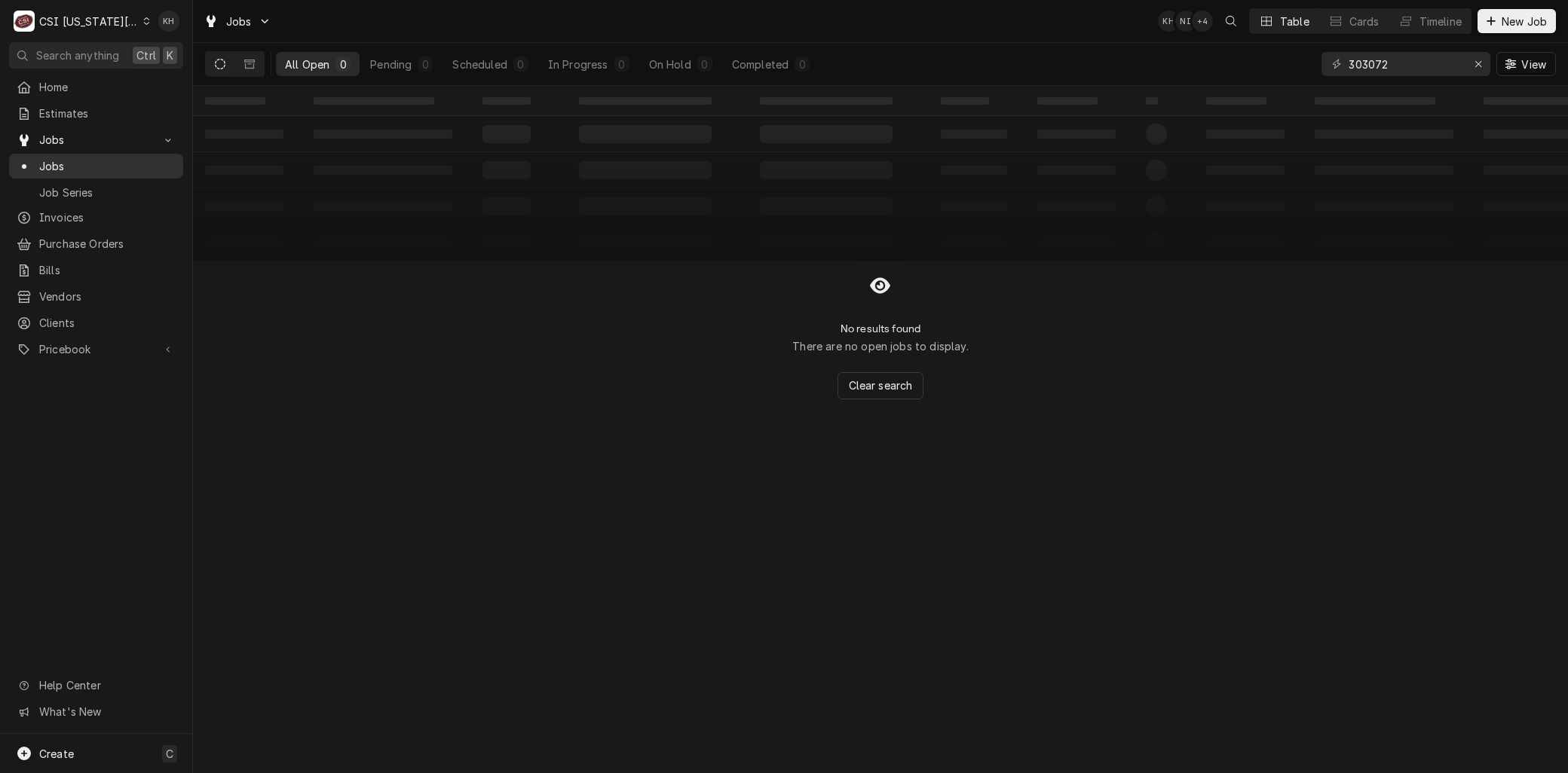
click at [58, 158] on span "Jobs" at bounding box center [107, 166] width 137 height 15
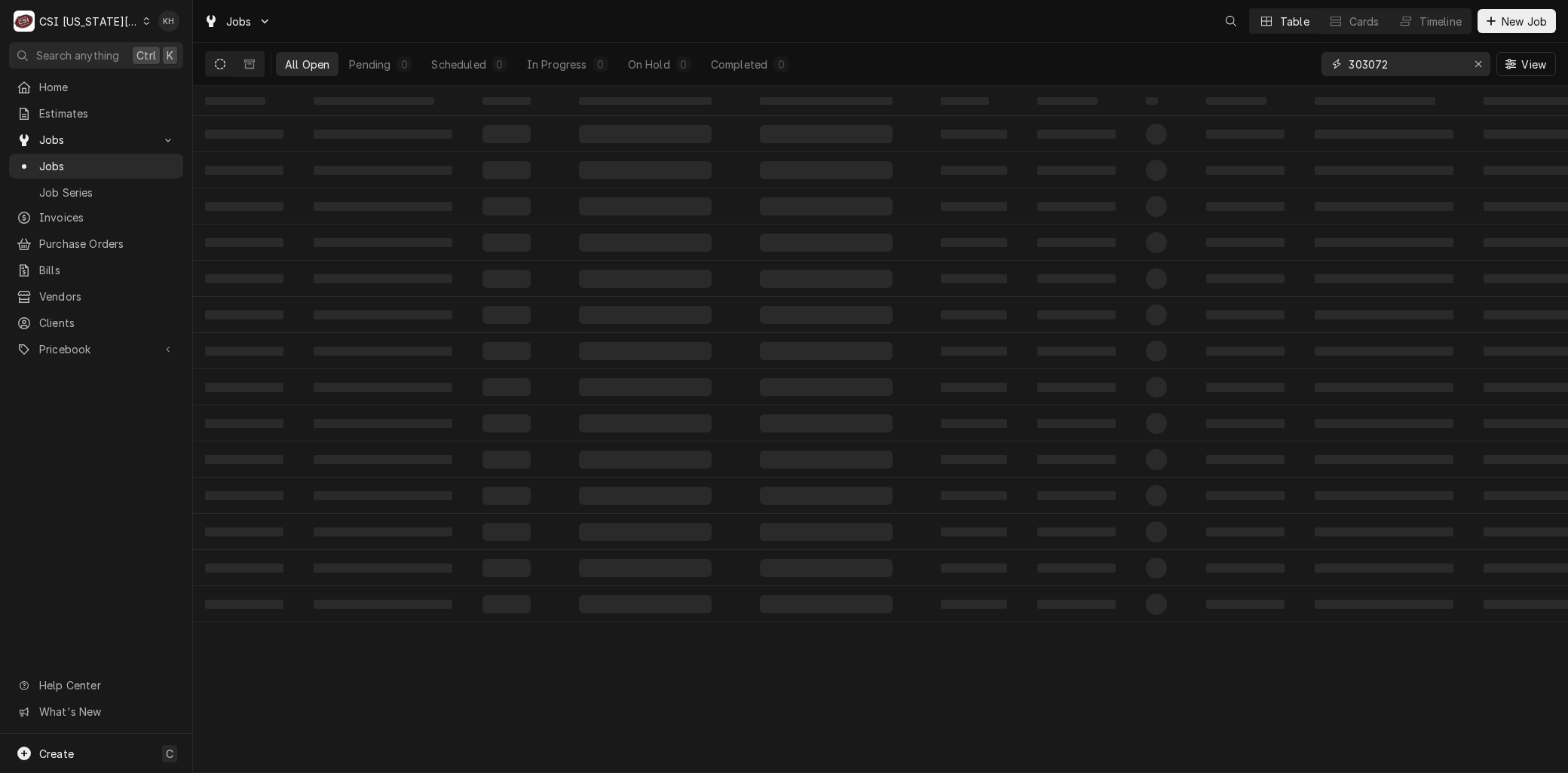
drag, startPoint x: 1411, startPoint y: 69, endPoint x: 1200, endPoint y: 63, distance: 211.1
click at [1200, 63] on div "All Open Pending 0 Scheduled 0 In Progress 0 On Hold 0 Completed 0 303072 View" at bounding box center [880, 64] width 1351 height 42
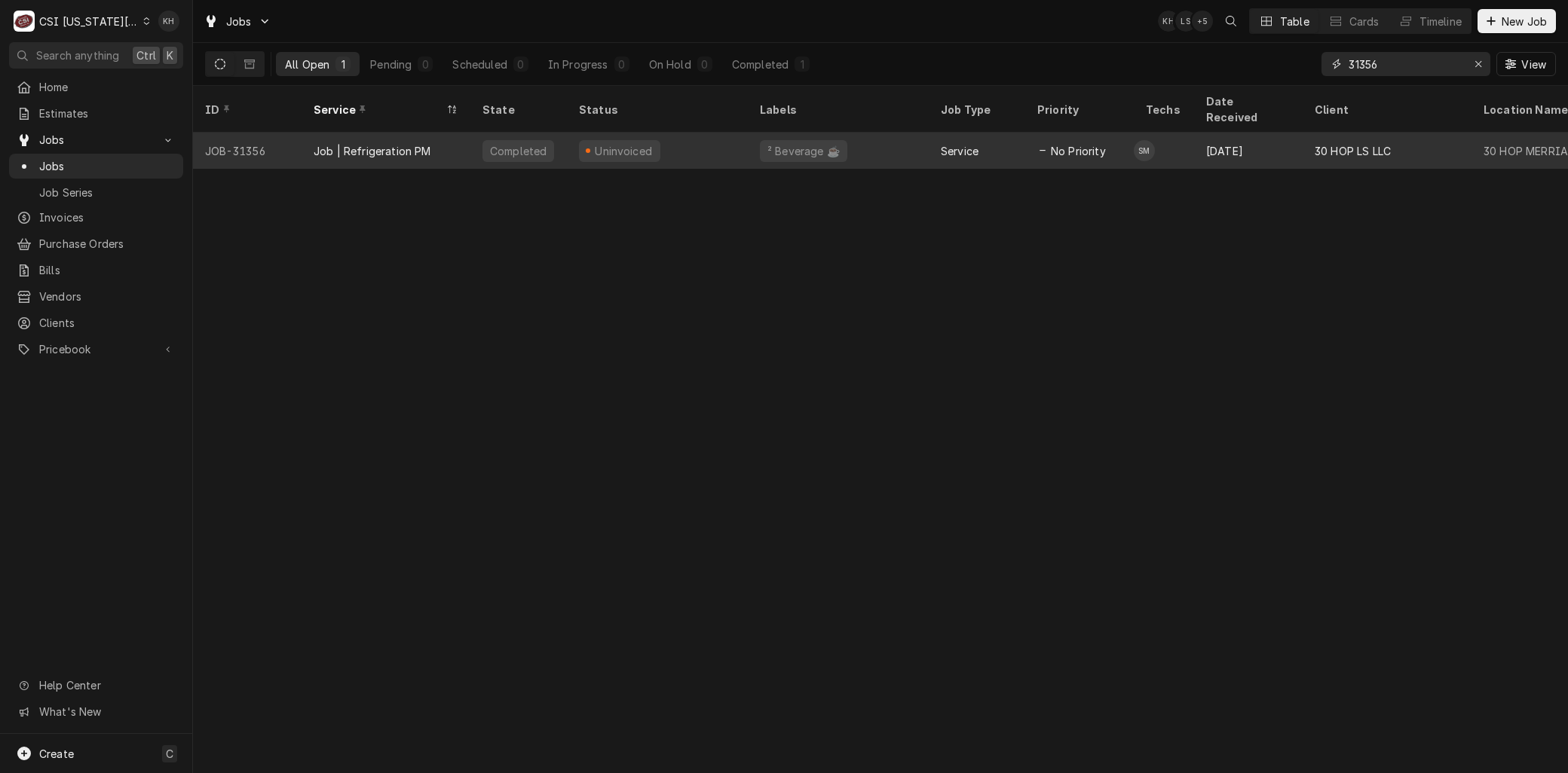
type input "31356"
click at [290, 134] on div "JOB-31356" at bounding box center [247, 151] width 109 height 36
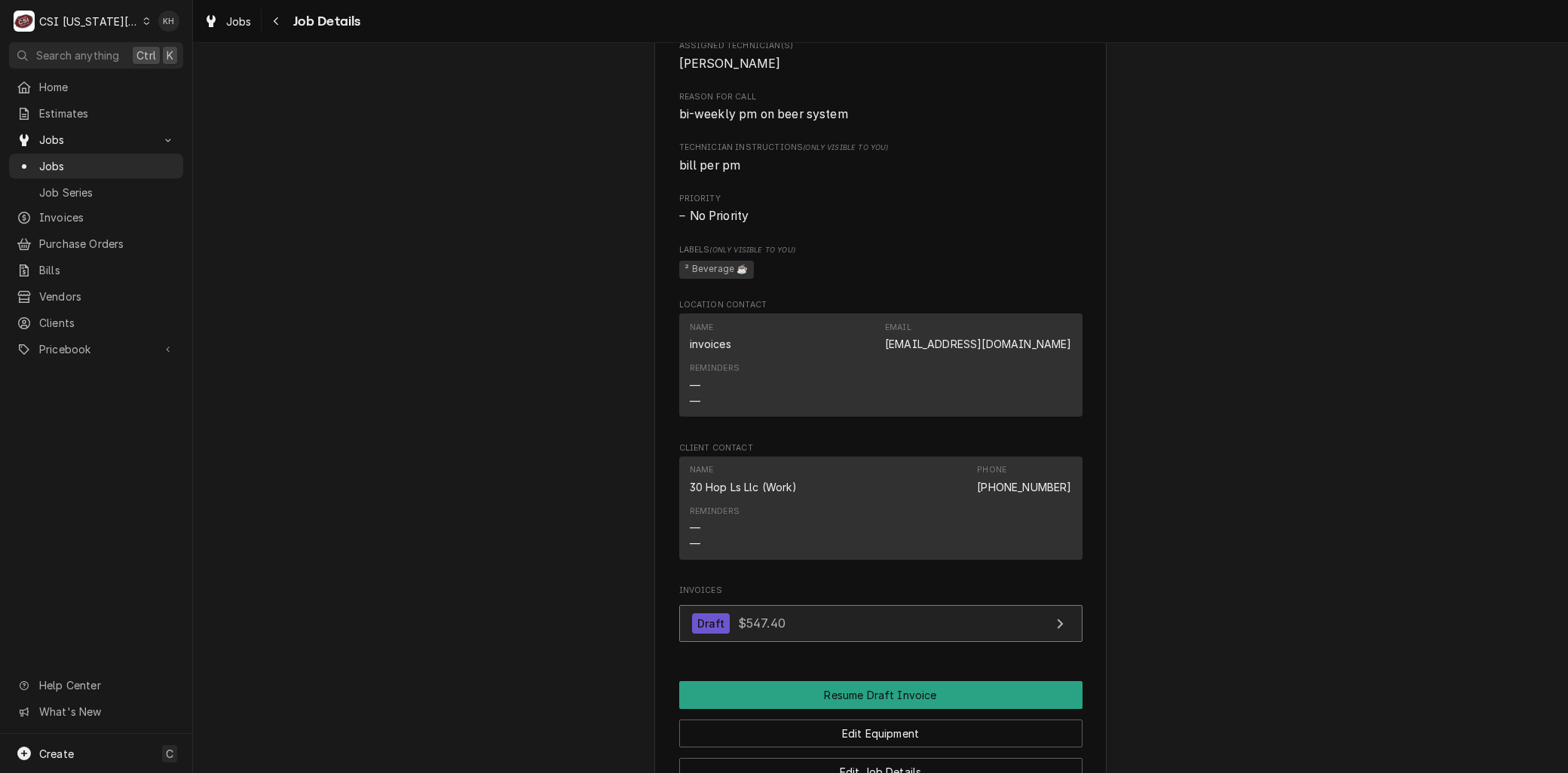
scroll to position [1005, 0]
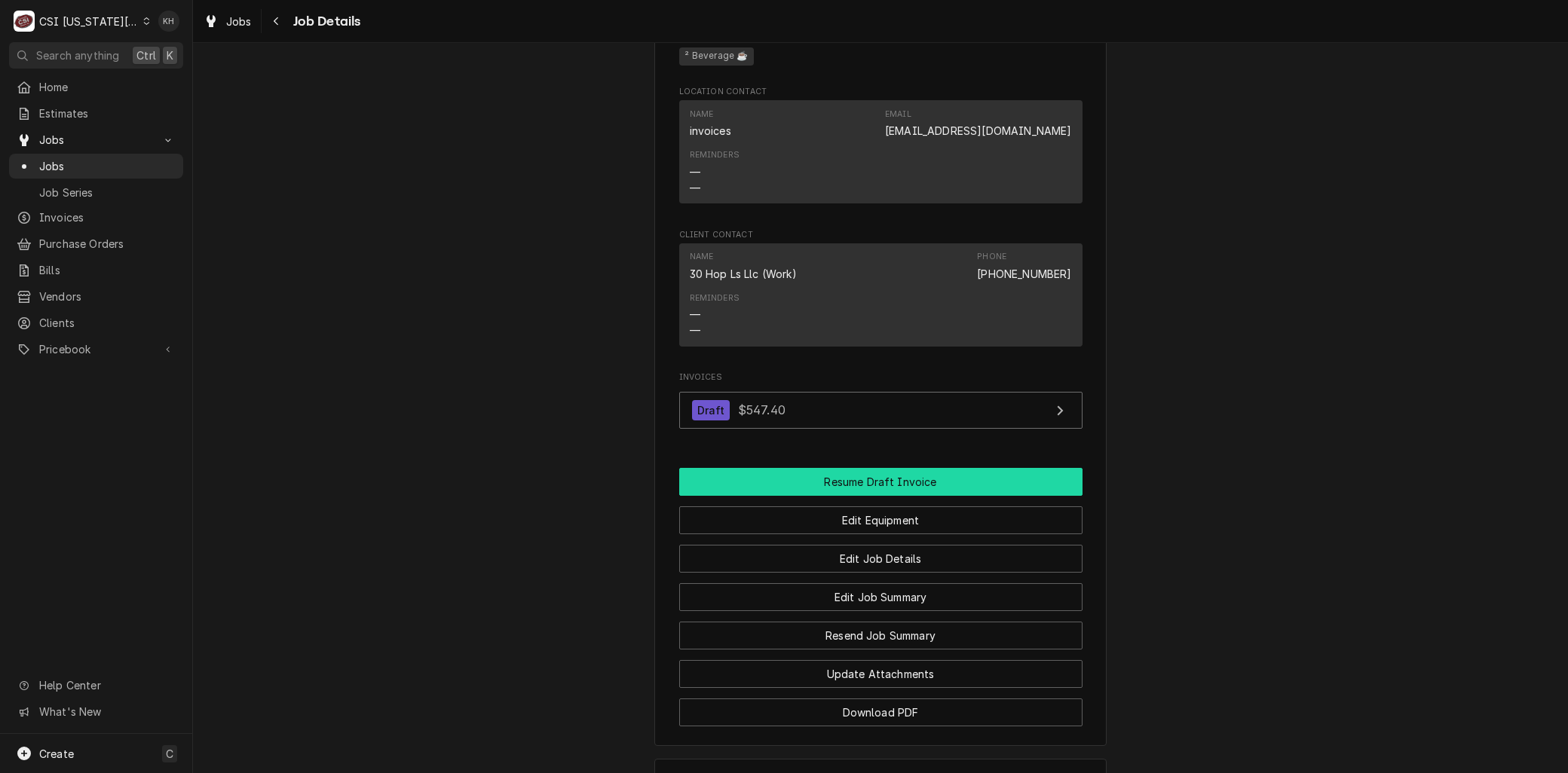
click at [855, 496] on button "Resume Draft Invoice" at bounding box center [881, 482] width 403 height 28
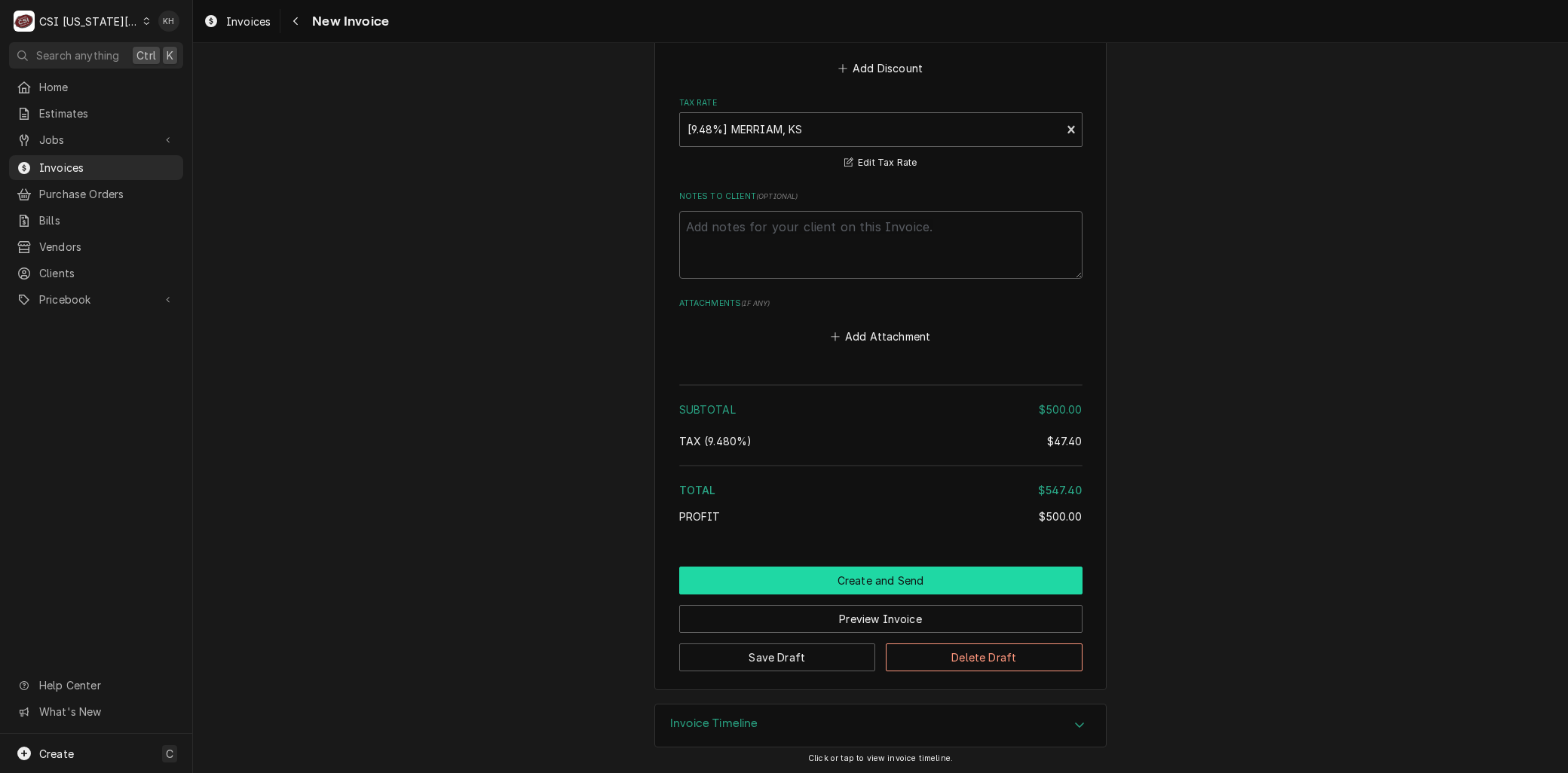
click at [863, 588] on button "Create and Send" at bounding box center [881, 581] width 403 height 28
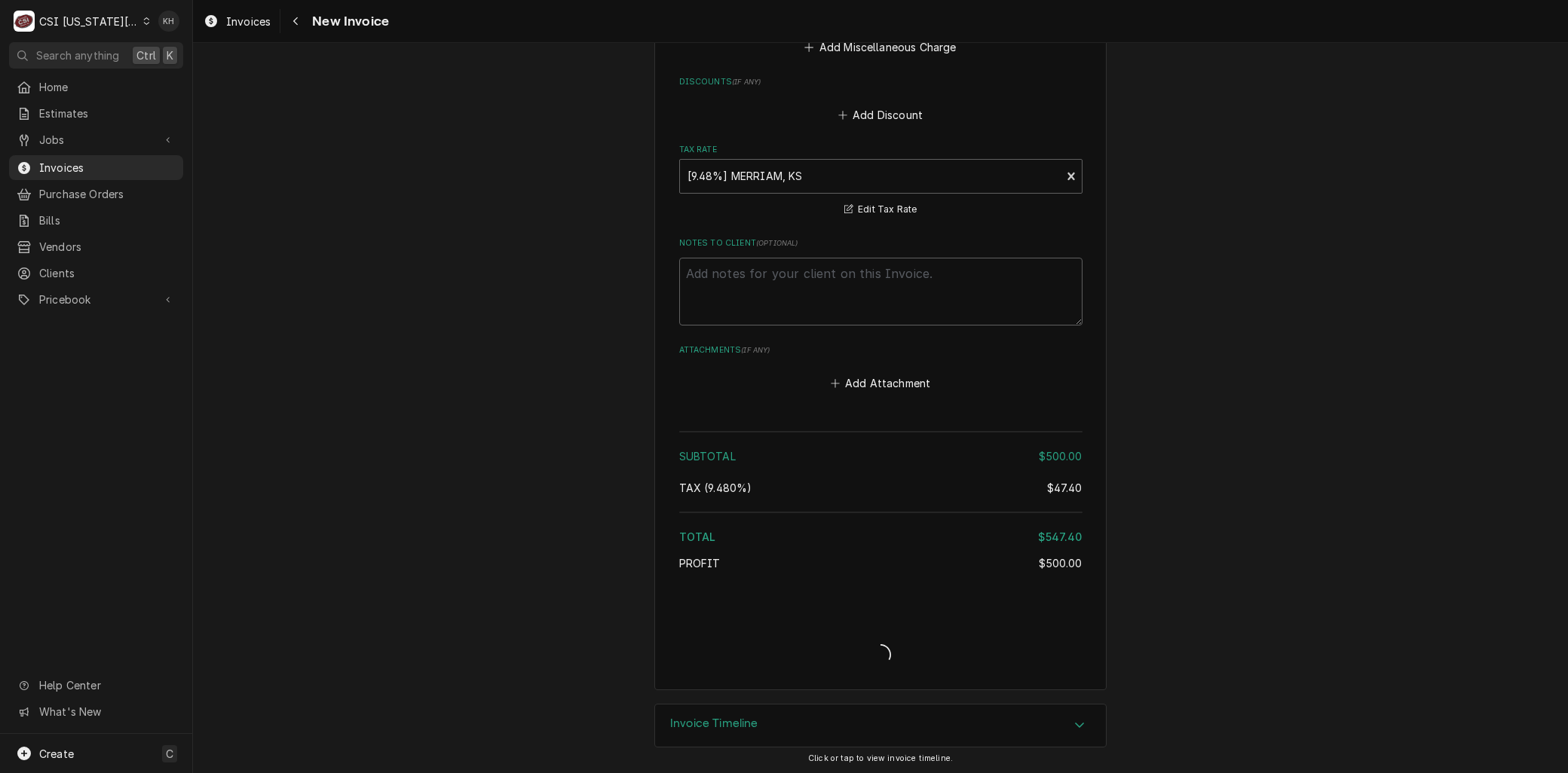
type textarea "x"
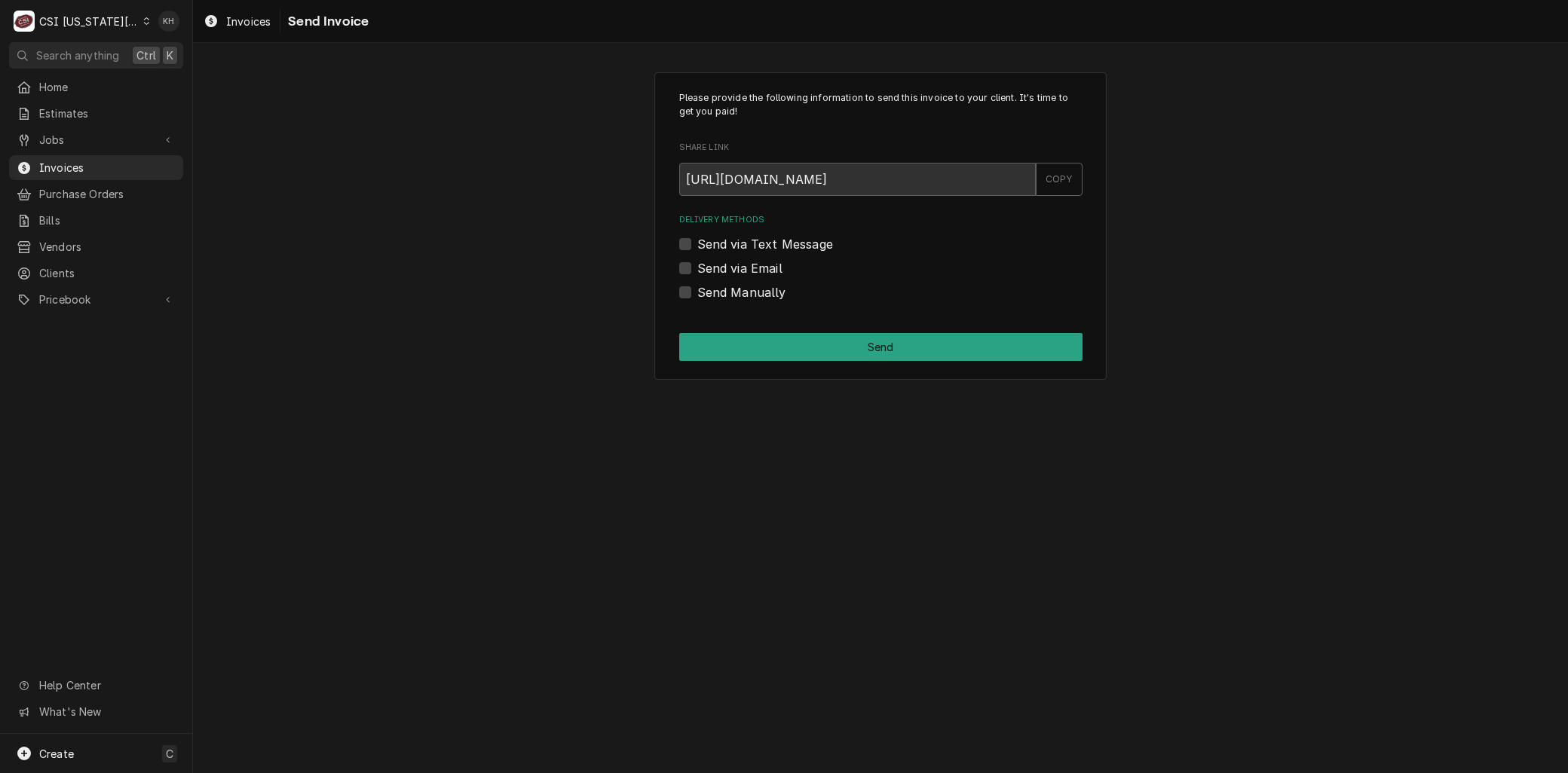
drag, startPoint x: 684, startPoint y: 262, endPoint x: 698, endPoint y: 276, distance: 19.8
click at [697, 262] on label "Send via Email" at bounding box center [740, 268] width 85 height 18
click at [697, 262] on input "Send via Email" at bounding box center [899, 276] width 403 height 33
checkbox input "true"
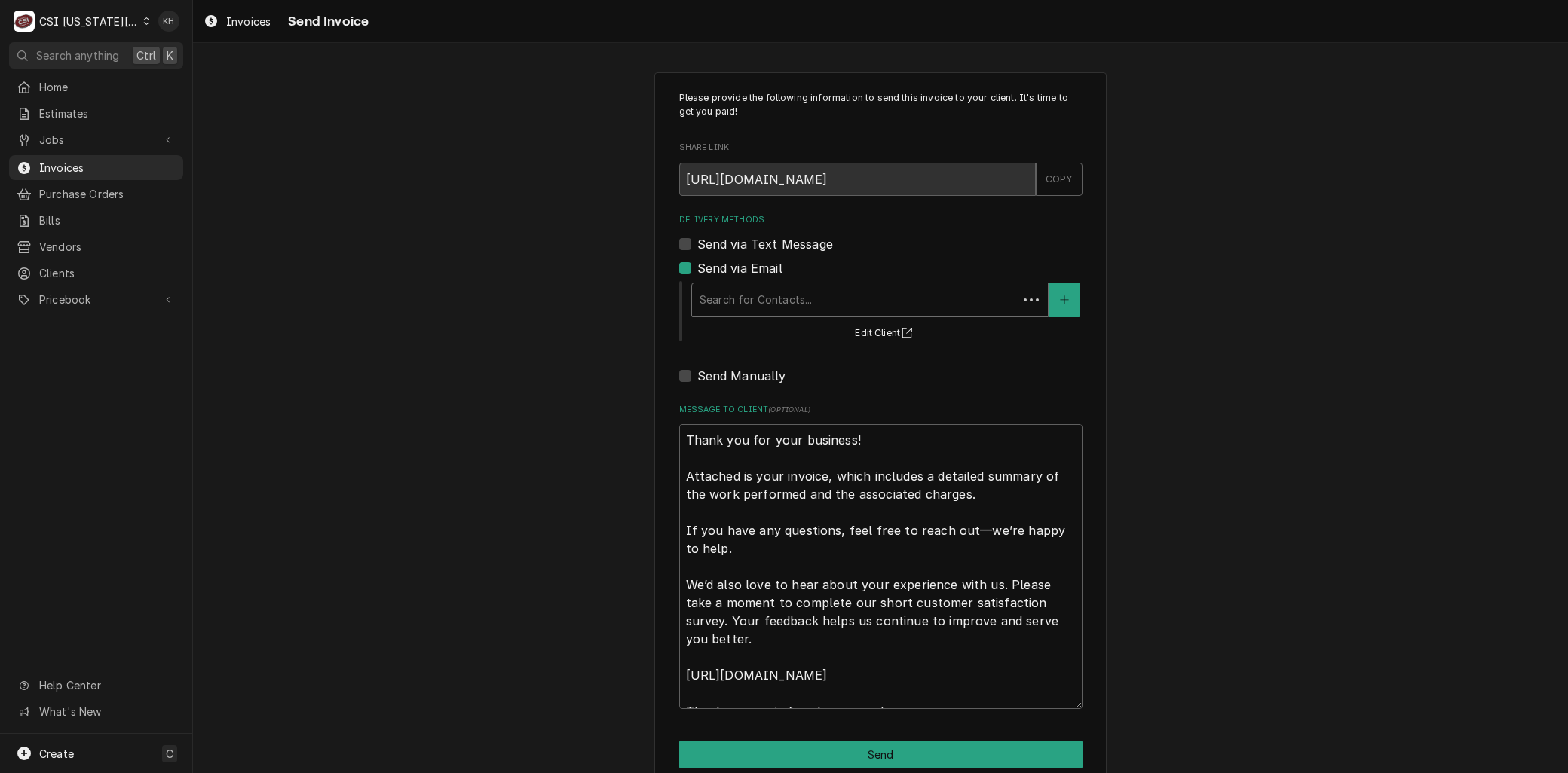
click at [742, 289] on div "Delivery Methods" at bounding box center [855, 300] width 311 height 27
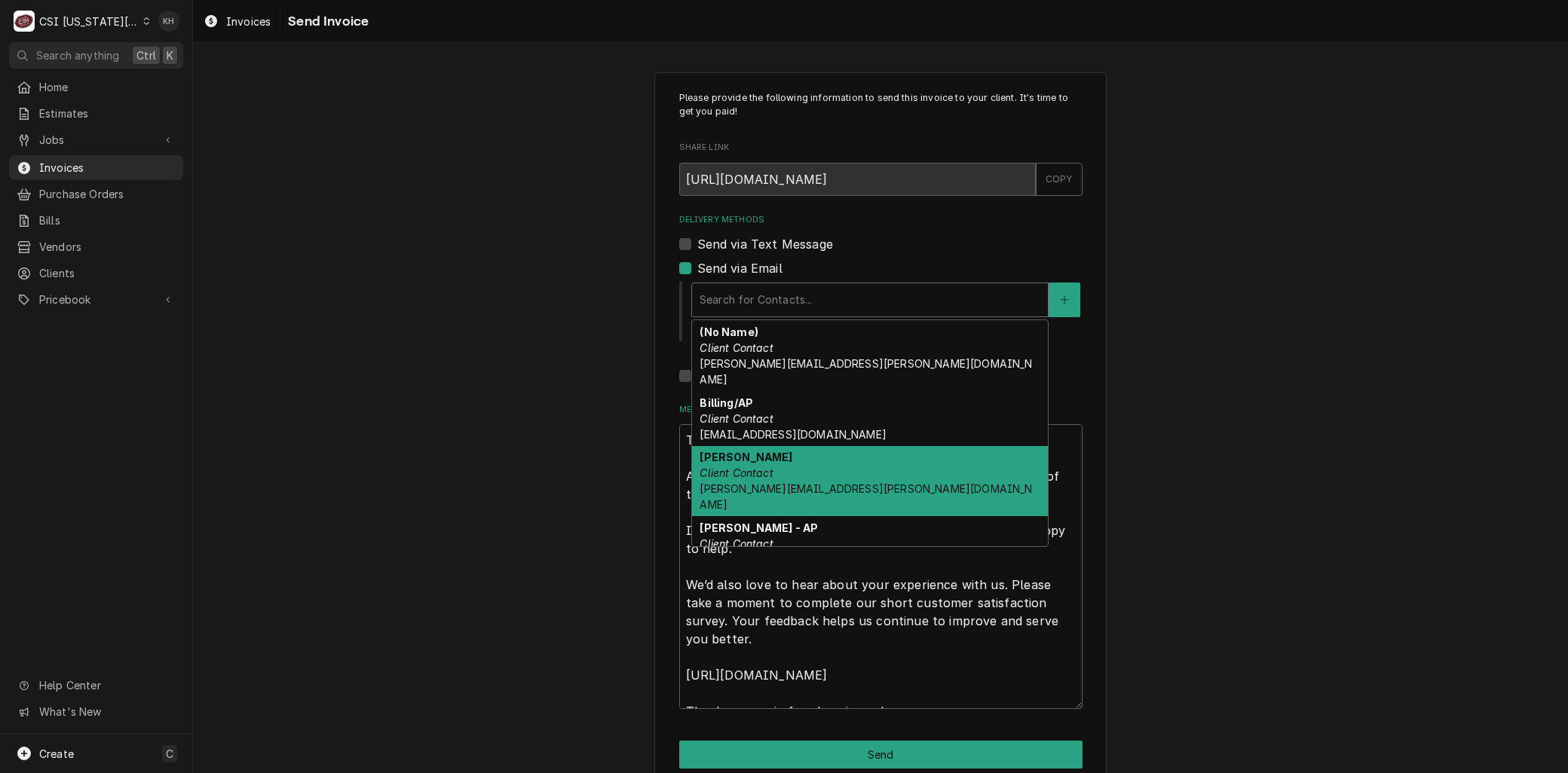
click at [755, 483] on span "brent.seaba@csi1.com" at bounding box center [866, 497] width 332 height 29
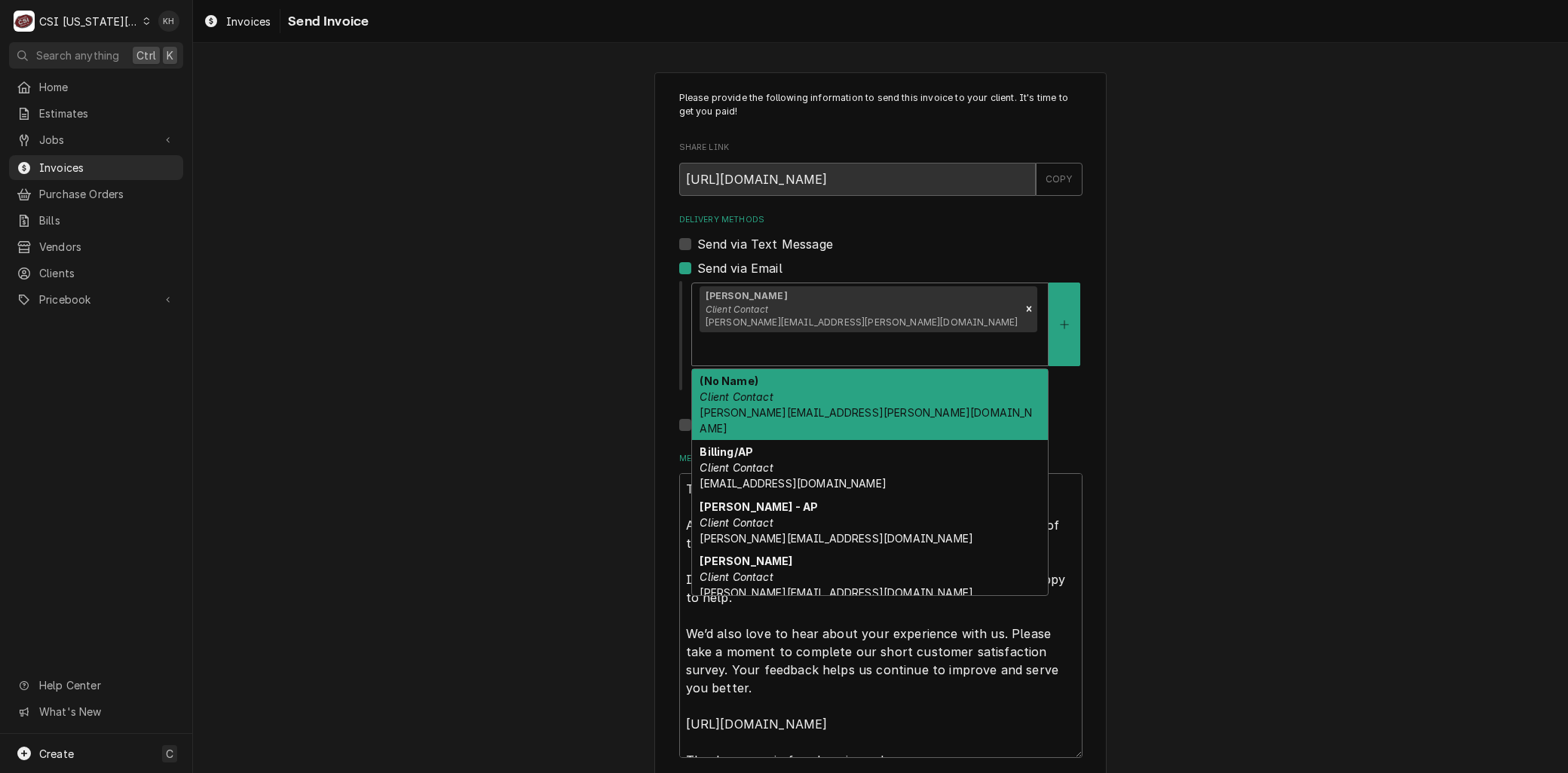
click at [703, 337] on input "Delivery Methods" at bounding box center [701, 348] width 3 height 24
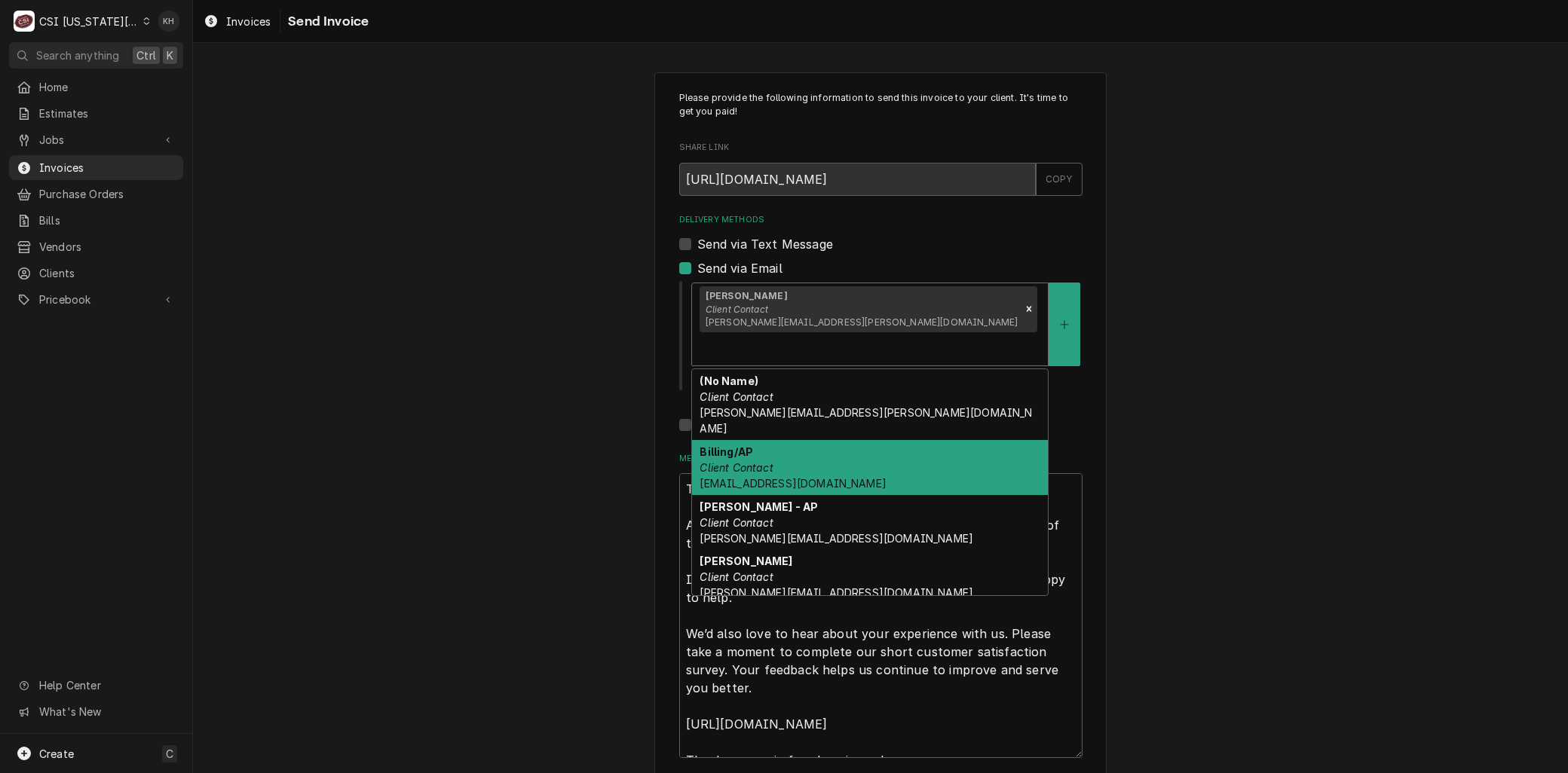
click at [857, 477] on span "30hopleessummit@meinvoices.com" at bounding box center [792, 483] width 186 height 13
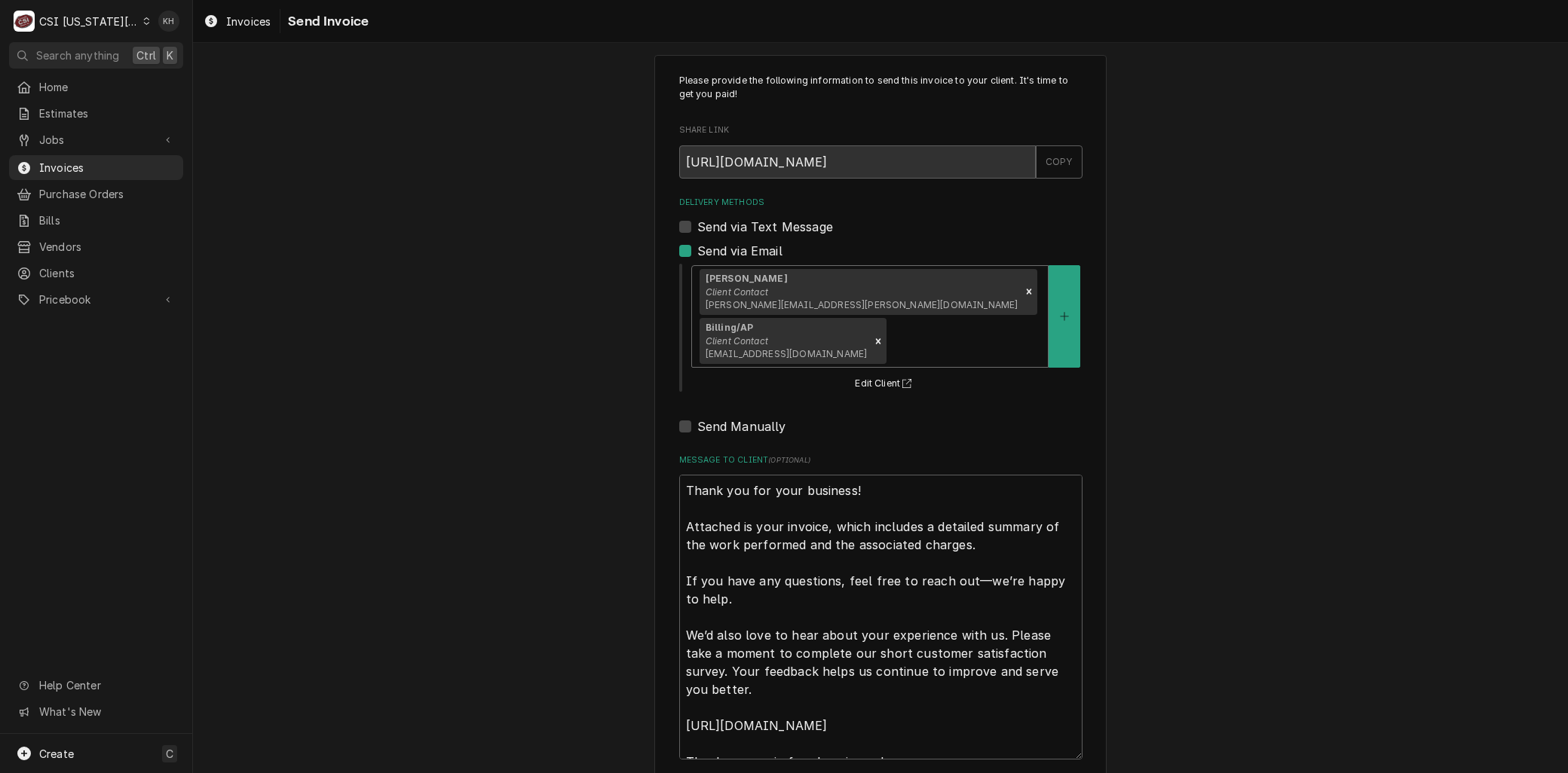
scroll to position [46, 0]
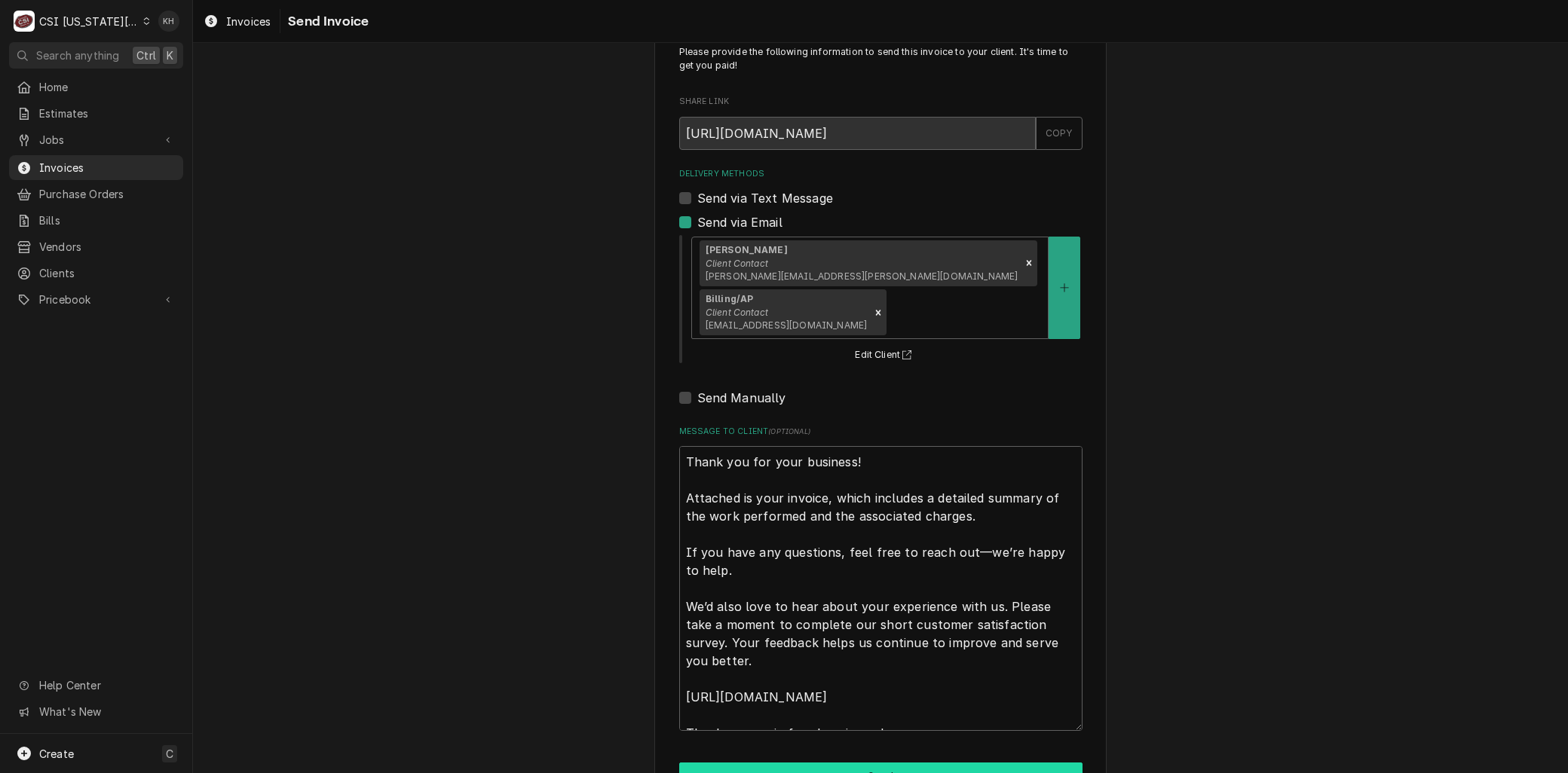
click at [731, 763] on button "Send" at bounding box center [881, 777] width 403 height 28
type textarea "x"
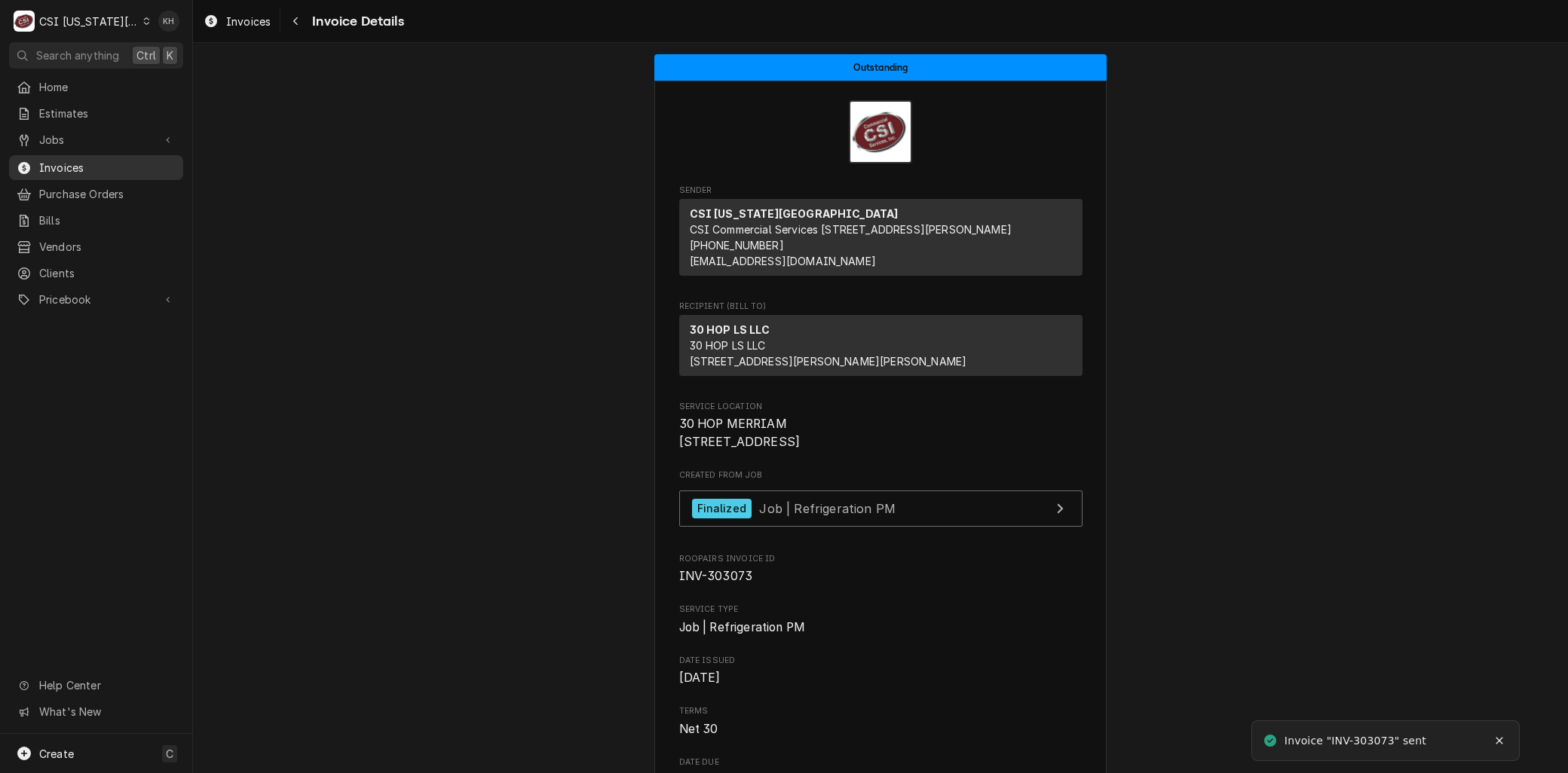
click at [70, 160] on span "Invoices" at bounding box center [107, 168] width 137 height 15
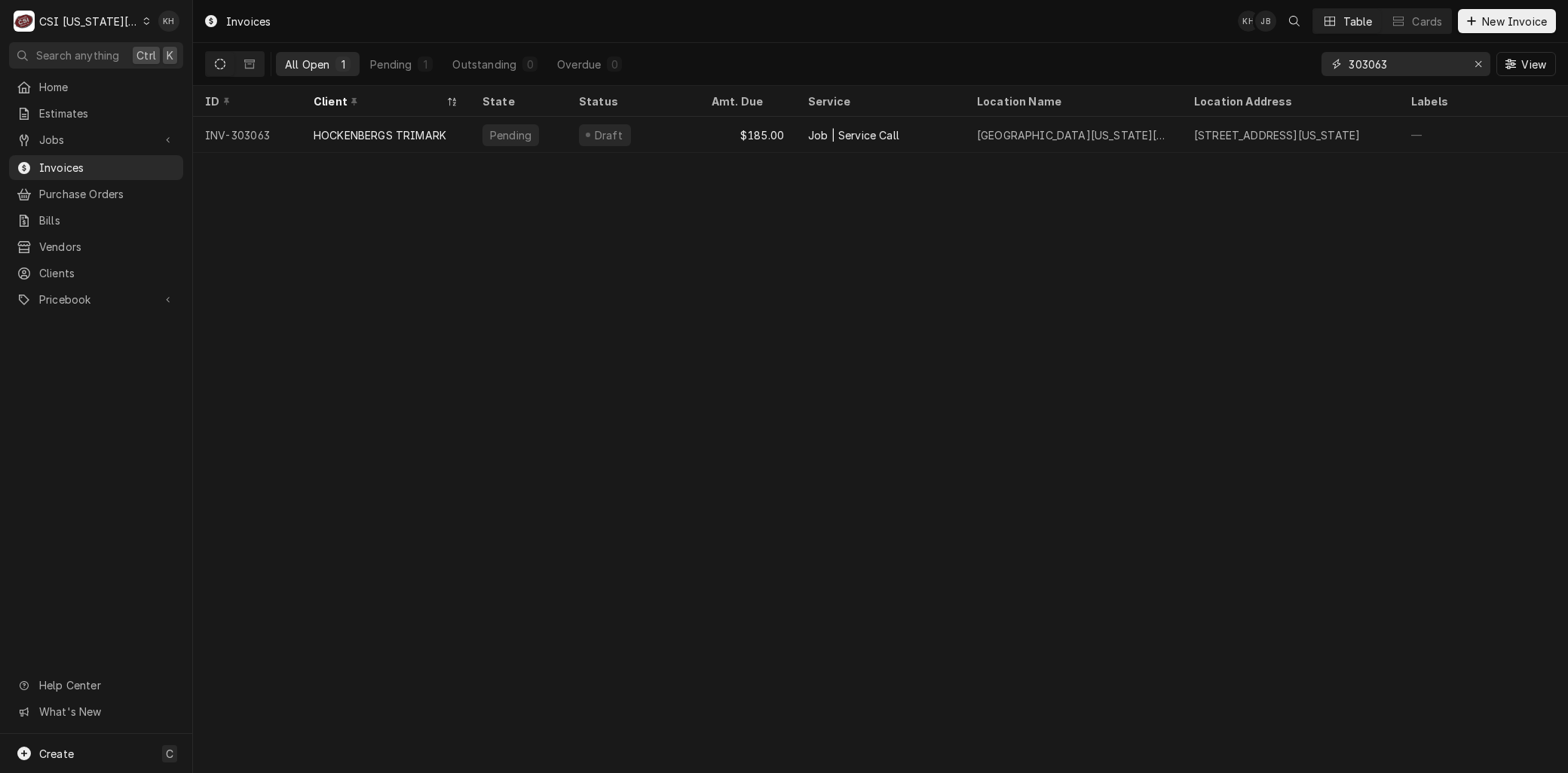
drag, startPoint x: 1404, startPoint y: 63, endPoint x: 1145, endPoint y: 69, distance: 259.1
click at [1161, 66] on div "All Open 1 Pending 1 Outstanding 0 Overdue 0 303063 View" at bounding box center [880, 64] width 1351 height 42
click at [1407, 68] on input "303063" at bounding box center [1405, 63] width 113 height 24
drag, startPoint x: 63, startPoint y: 133, endPoint x: 61, endPoint y: 144, distance: 11.2
click at [63, 133] on span "Jobs" at bounding box center [96, 140] width 114 height 15
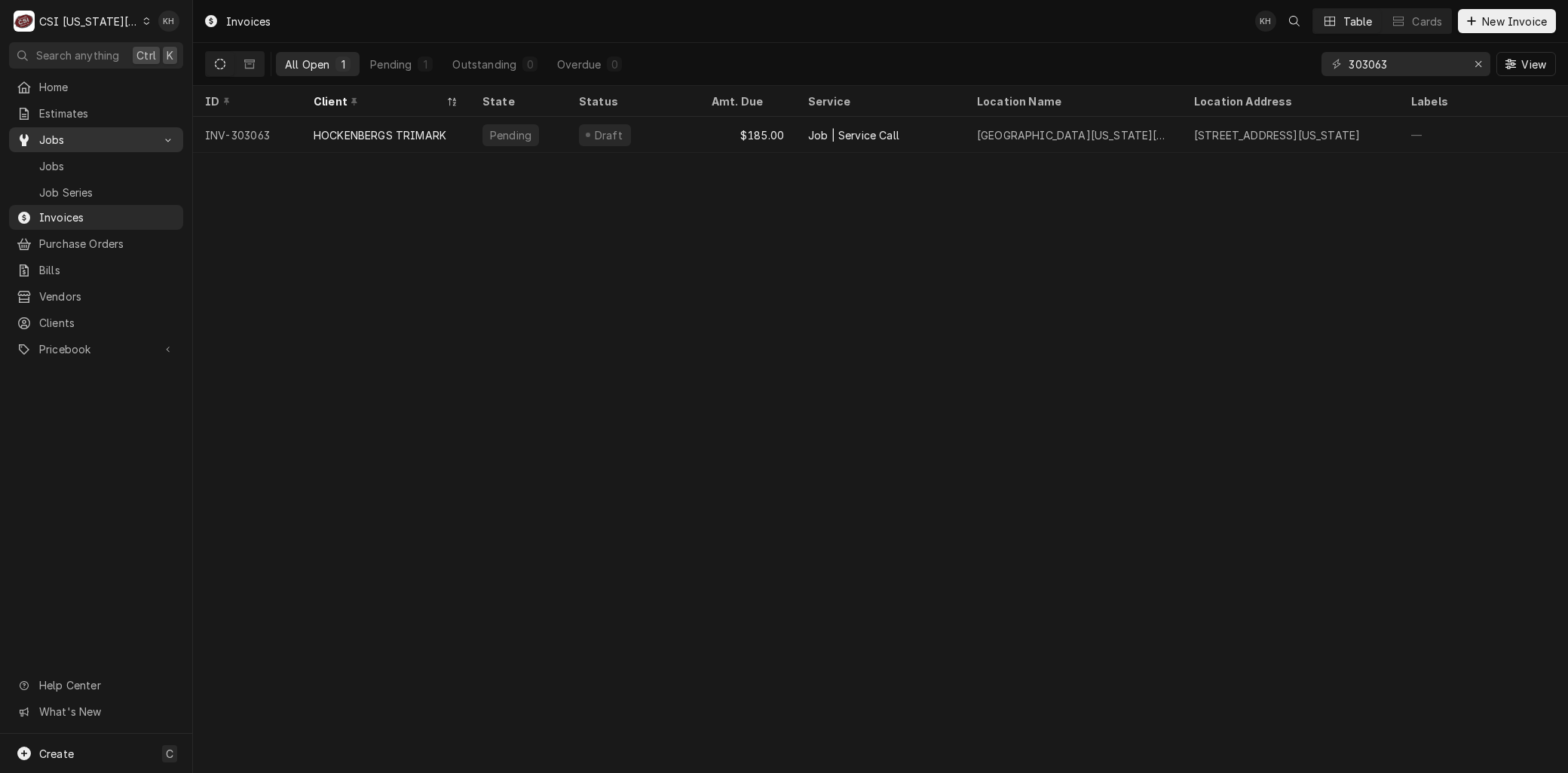
click at [61, 162] on span "Jobs" at bounding box center [107, 166] width 137 height 15
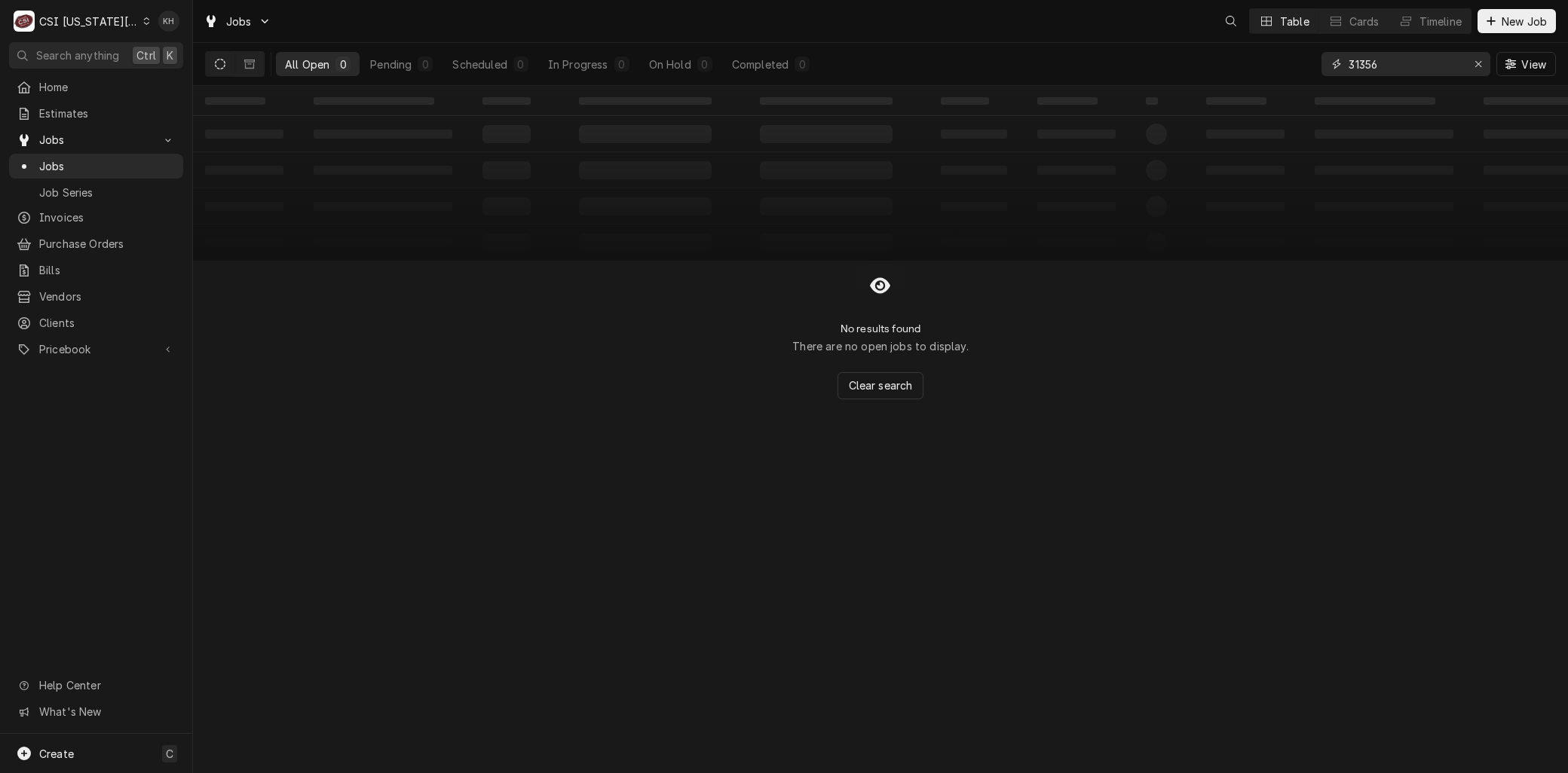
drag, startPoint x: 1393, startPoint y: 63, endPoint x: 1207, endPoint y: 58, distance: 186.1
click at [1207, 58] on div "All Open 0 Pending 0 Scheduled 0 In Progress 0 On Hold 0 Completed 0 31356 View" at bounding box center [880, 64] width 1351 height 42
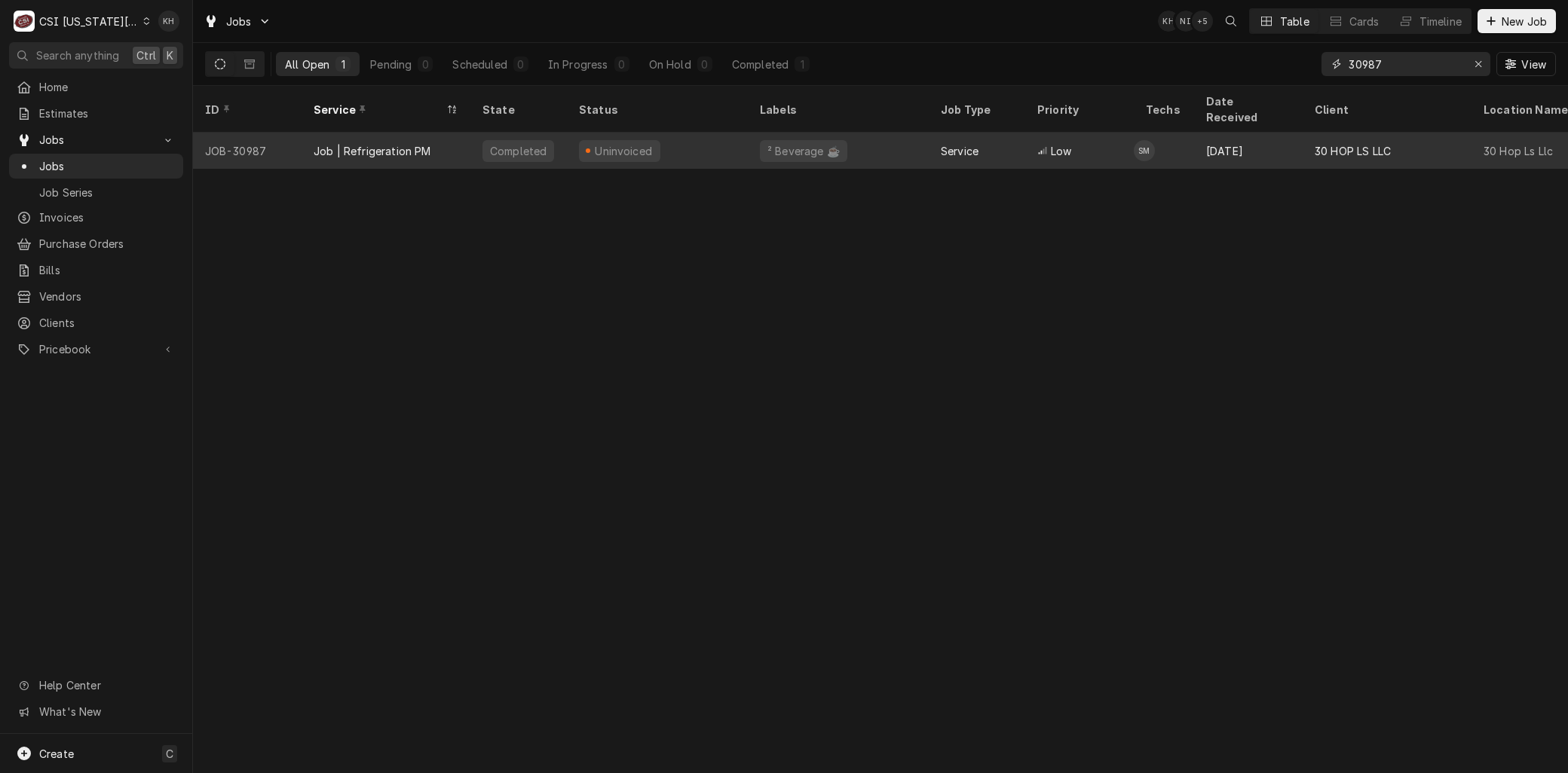
type input "30987"
click at [328, 143] on div "Job | Refrigeration PM" at bounding box center [372, 151] width 117 height 15
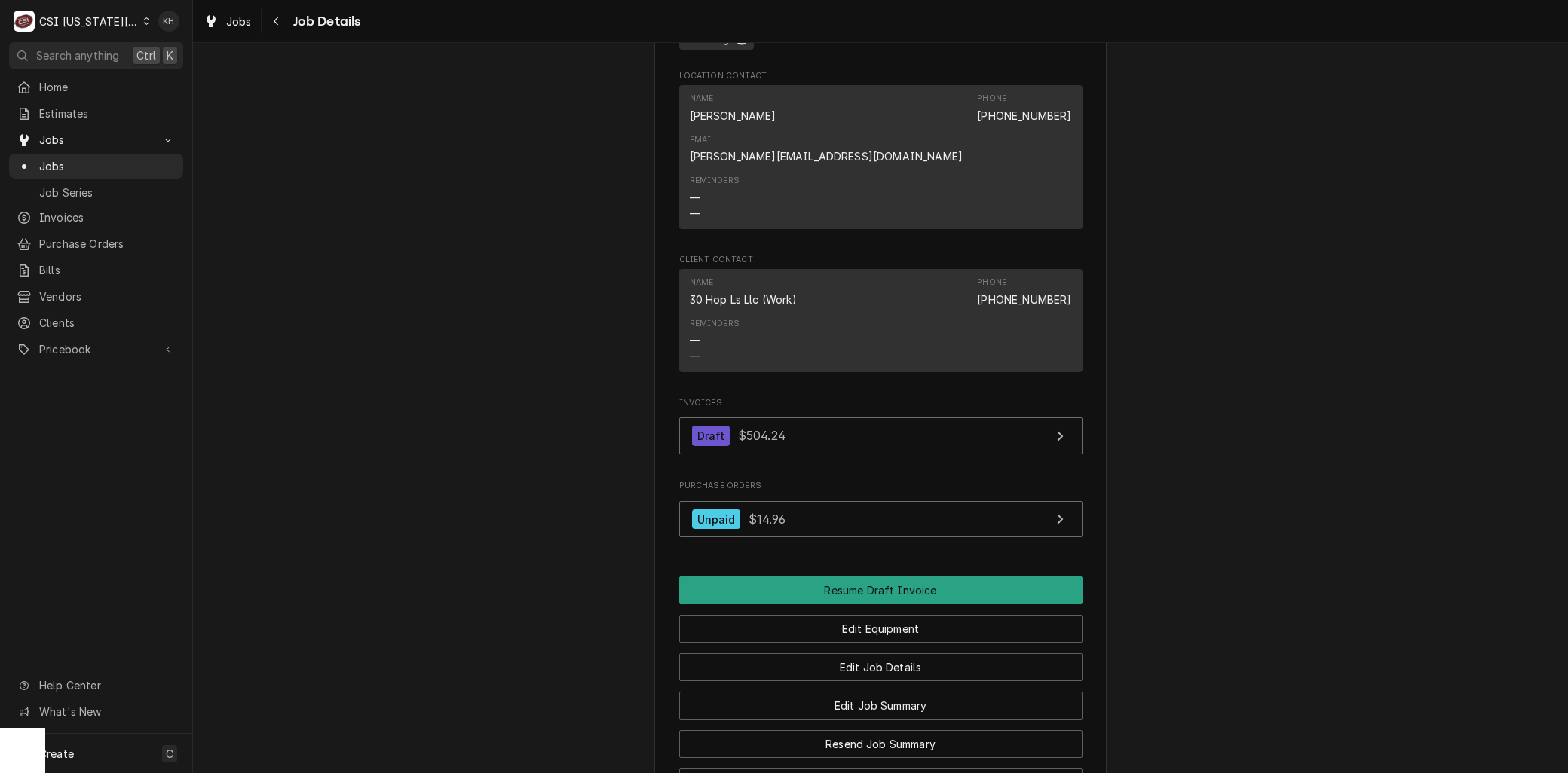
scroll to position [1339, 0]
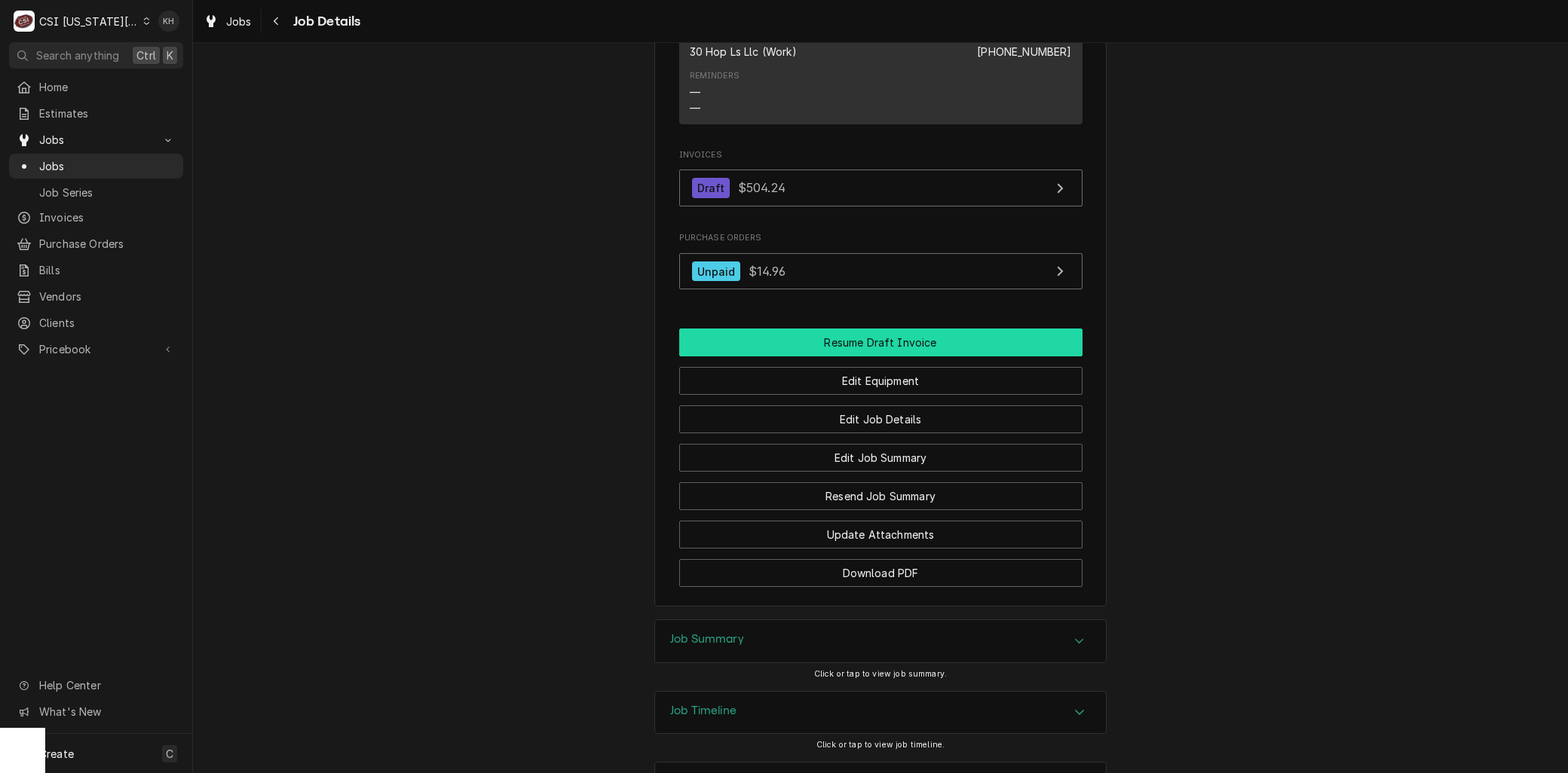
click at [826, 329] on button "Resume Draft Invoice" at bounding box center [881, 343] width 403 height 28
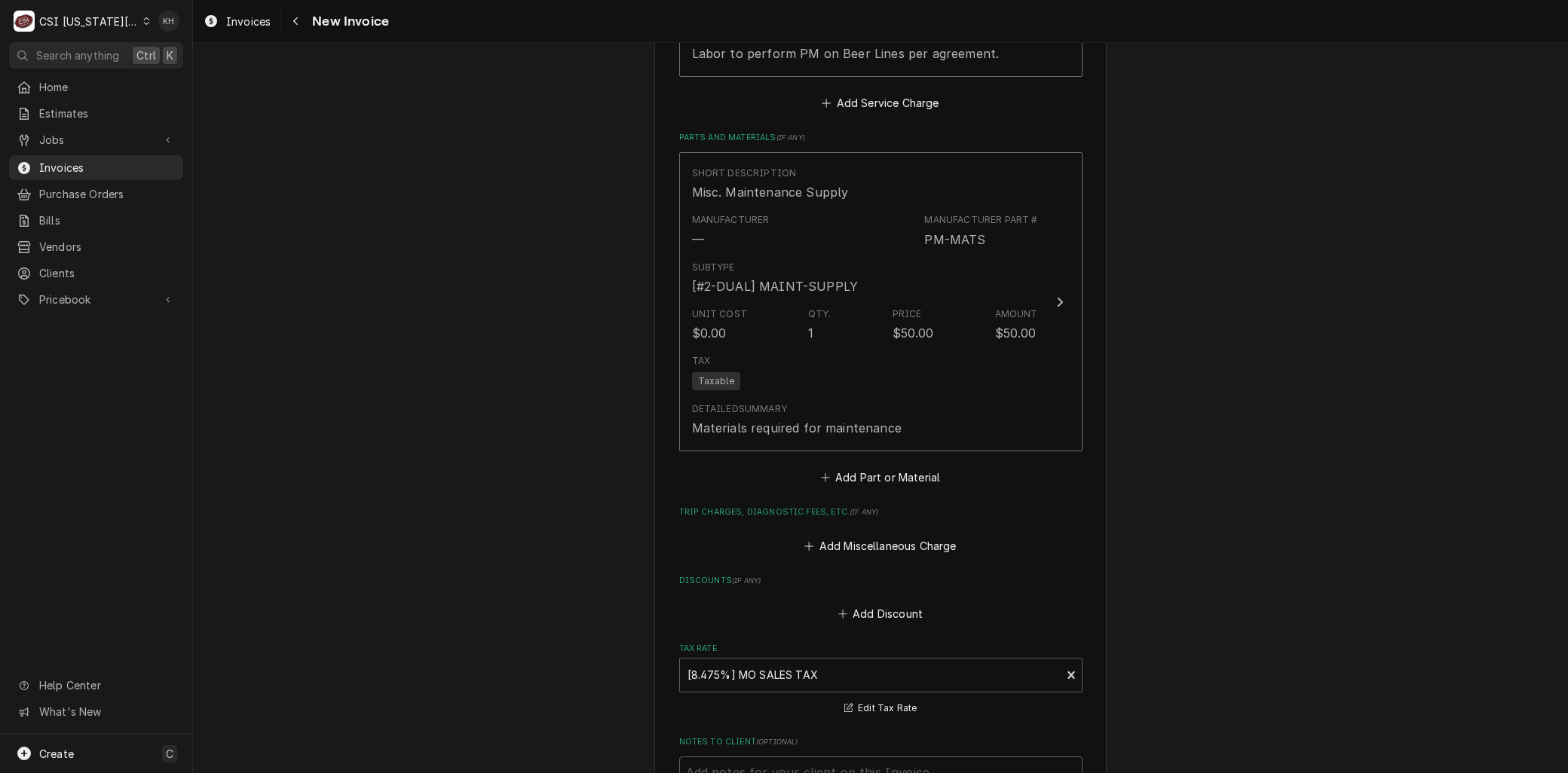
scroll to position [1172, 0]
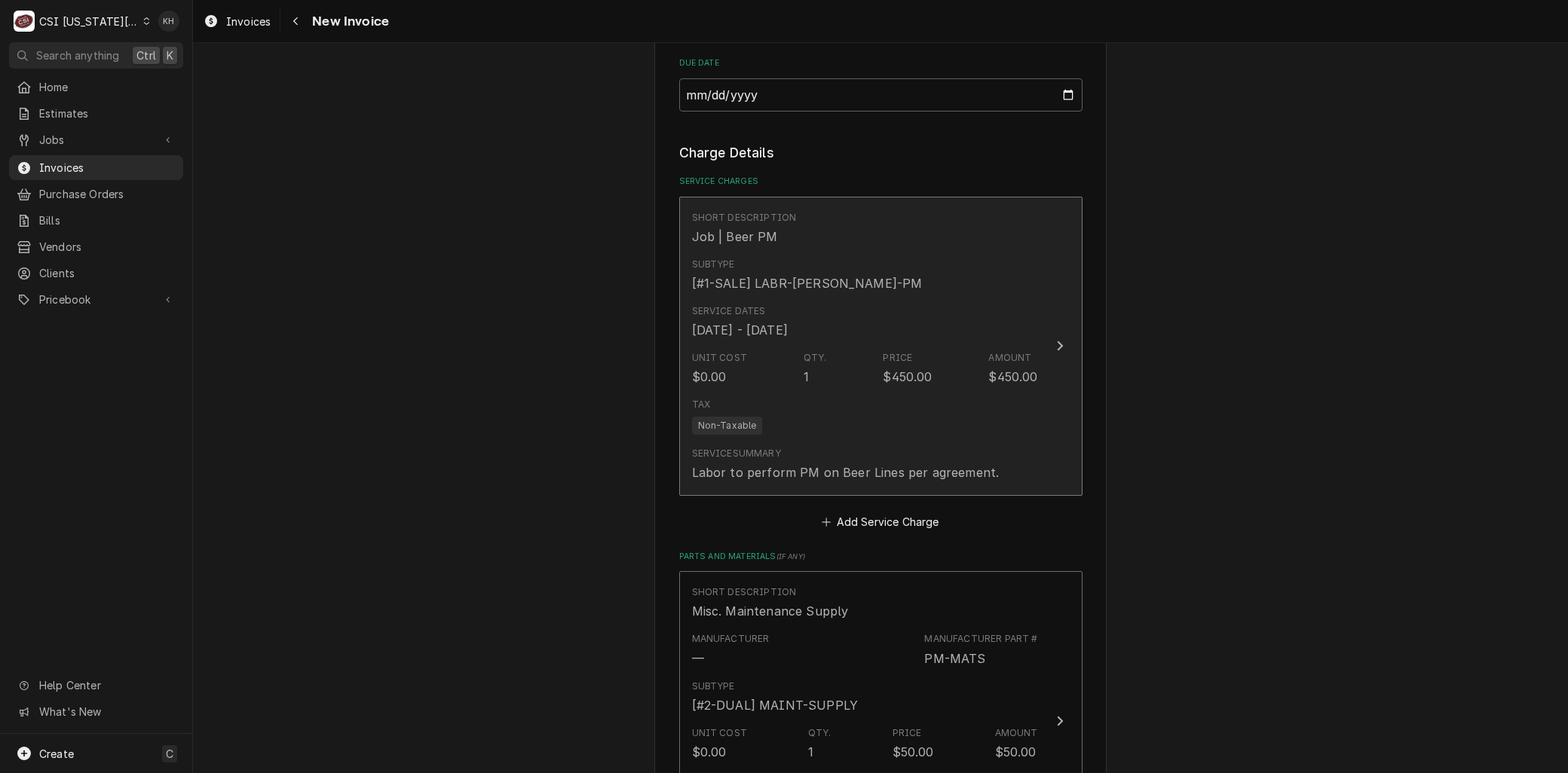
click at [846, 408] on div "Tax Non-Taxable" at bounding box center [865, 416] width 346 height 48
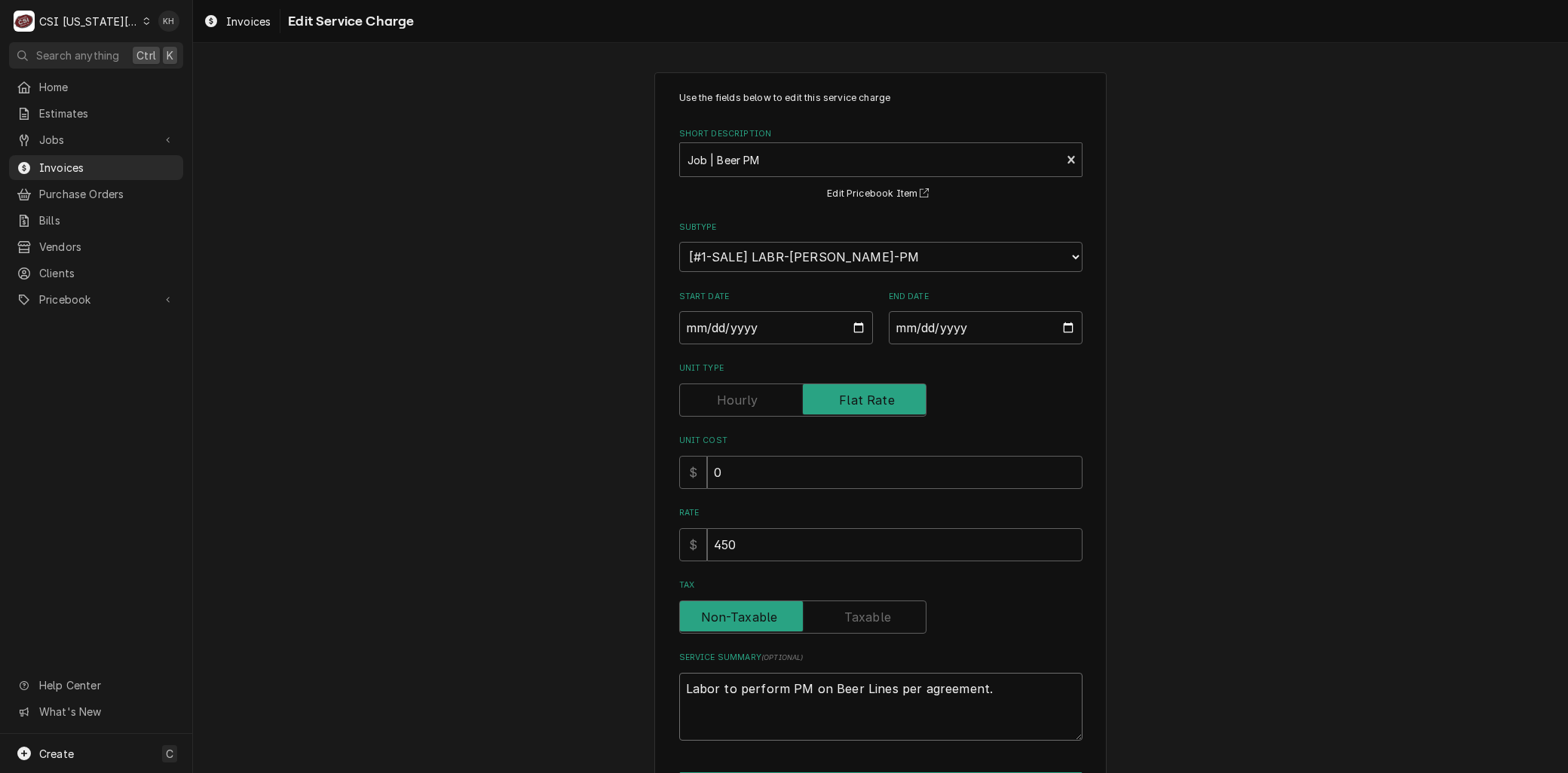
drag, startPoint x: 978, startPoint y: 692, endPoint x: 456, endPoint y: 592, distance: 531.5
click at [456, 592] on div "Use the fields below to edit this service charge Short Description Job | Beer P…" at bounding box center [881, 465] width 1375 height 812
click at [759, 155] on div "Short Description" at bounding box center [871, 159] width 366 height 27
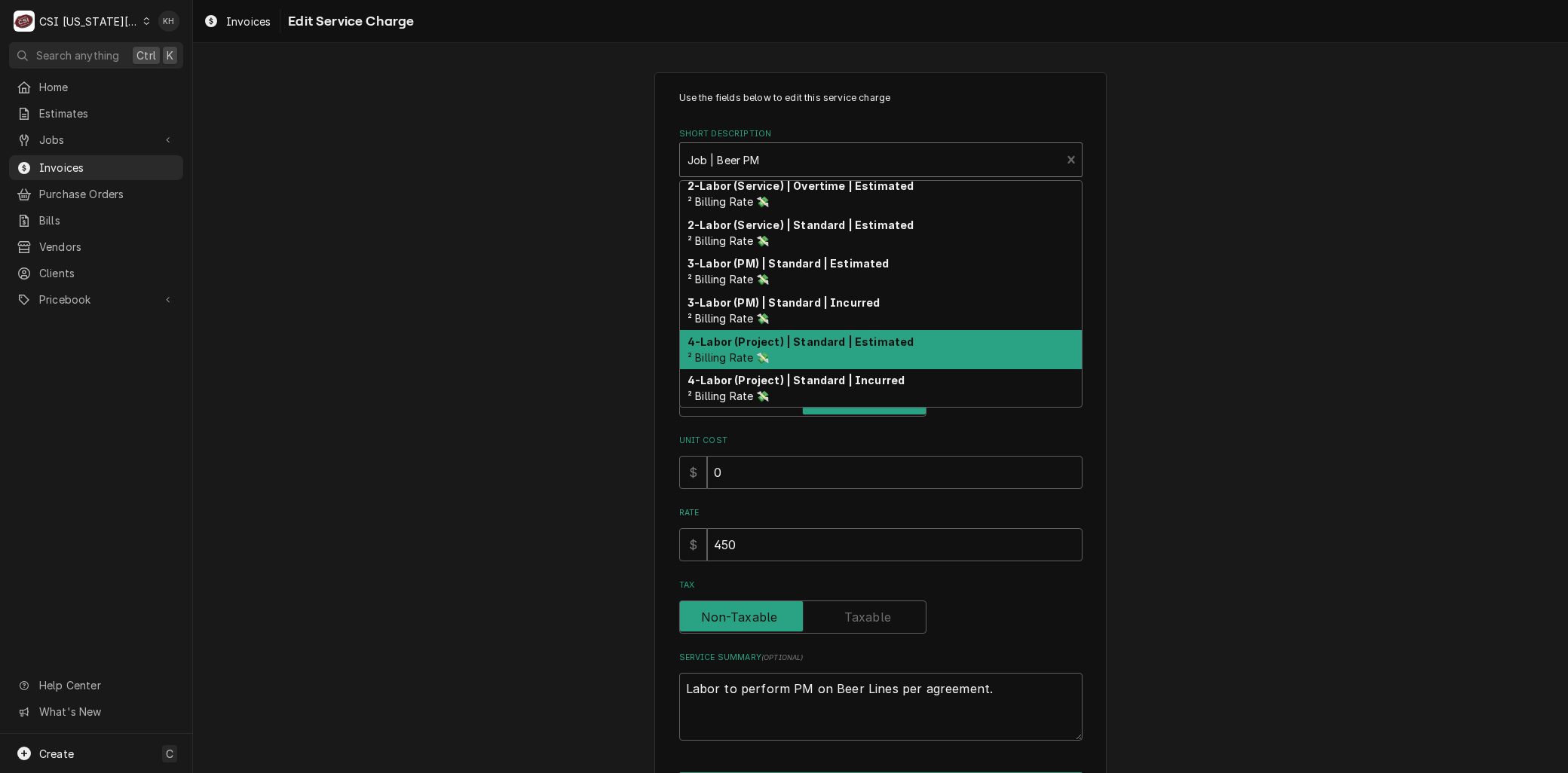
scroll to position [163, 0]
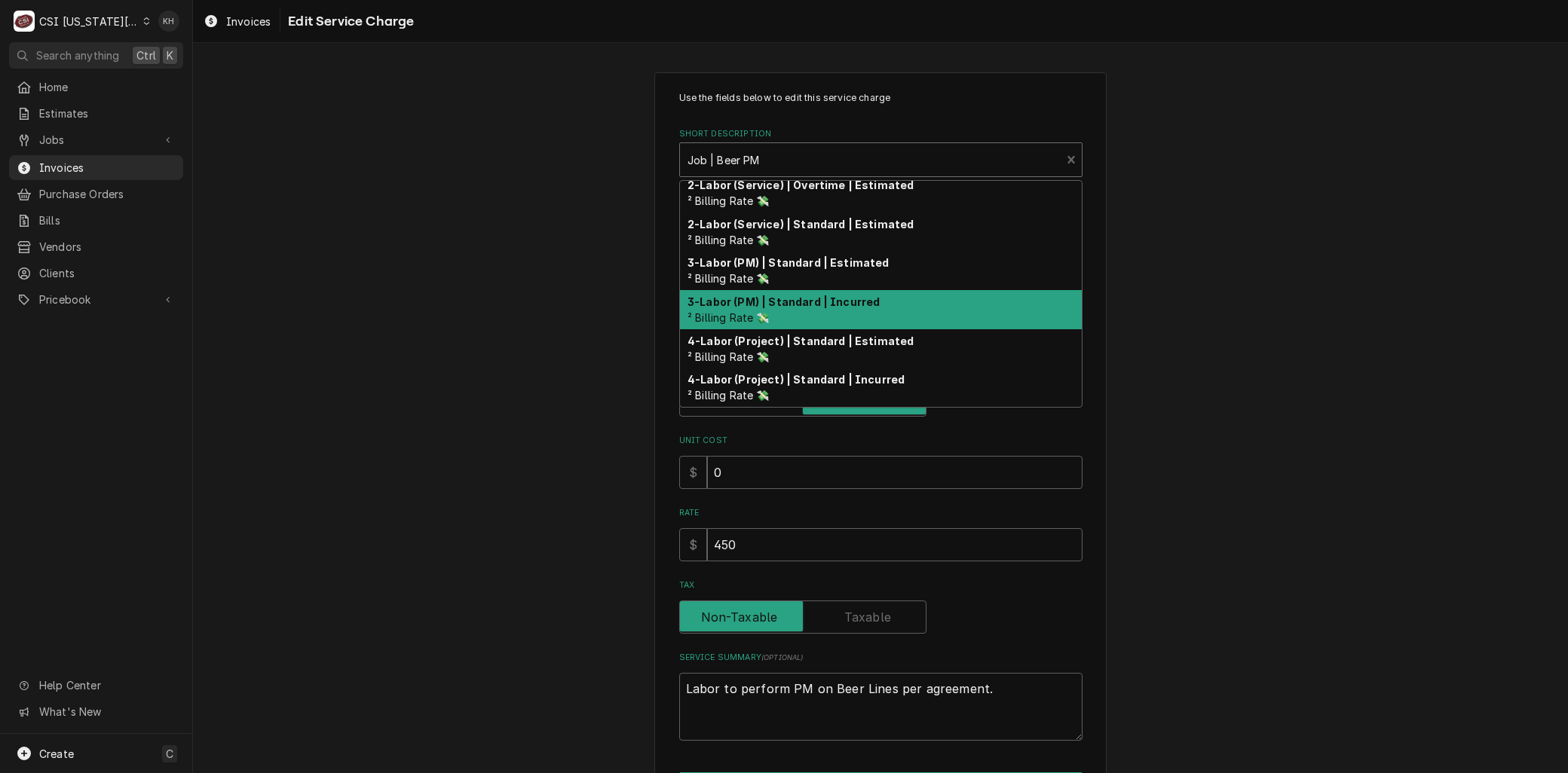
click at [768, 312] on div "3-Labor (PM) | Standard | Incurred ² Billing Rate 💸" at bounding box center [881, 310] width 402 height 39
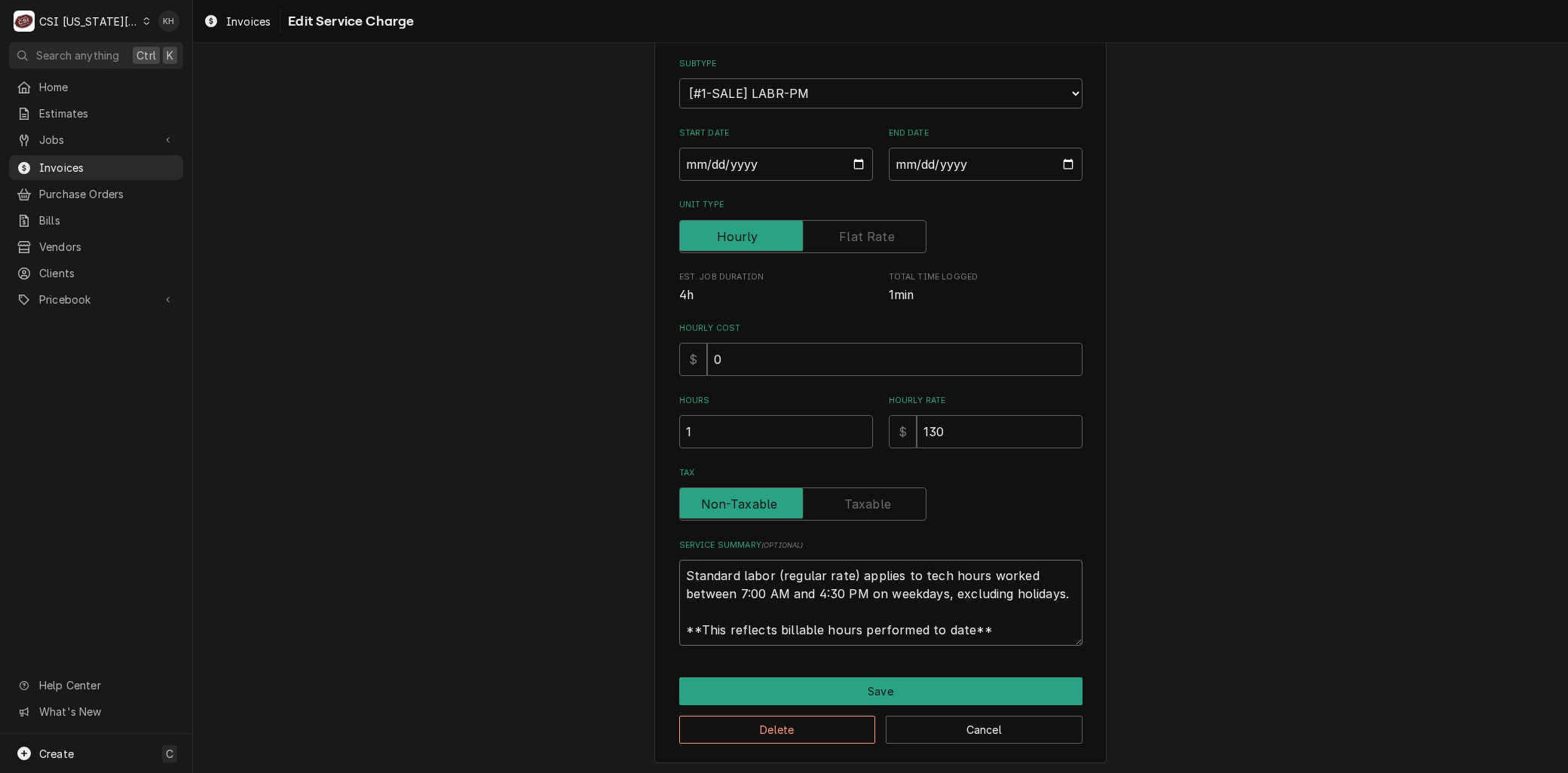
scroll to position [0, 0]
drag, startPoint x: 995, startPoint y: 626, endPoint x: 492, endPoint y: 498, distance: 519.0
click at [477, 507] on div "Use the fields below to edit this service charge Short Description 3-Labor (PM)…" at bounding box center [881, 335] width 1375 height 881
paste textarea "Labor to perform PM on Beer Lines per agreement."
type textarea "x"
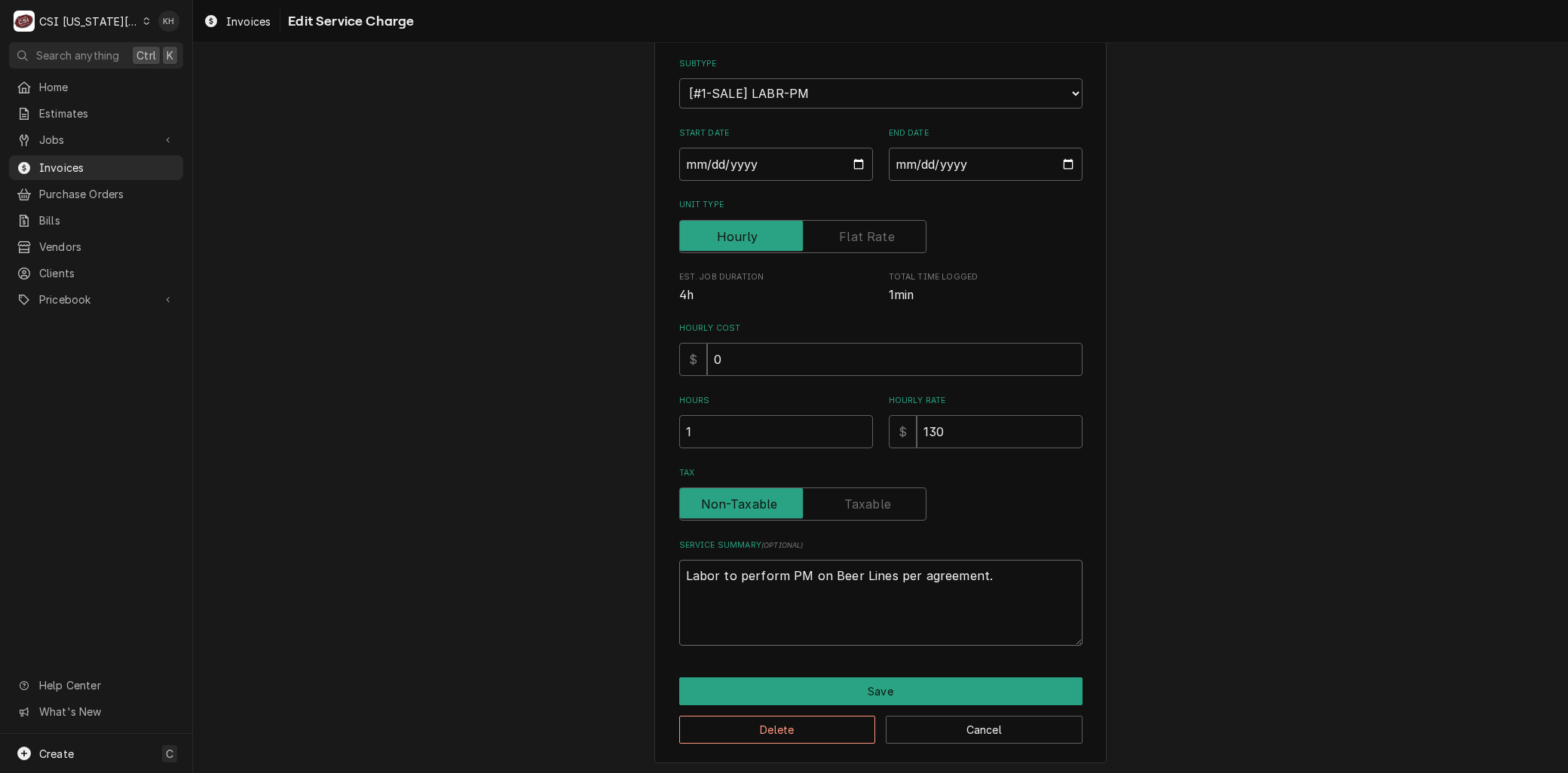
scroll to position [146, 0]
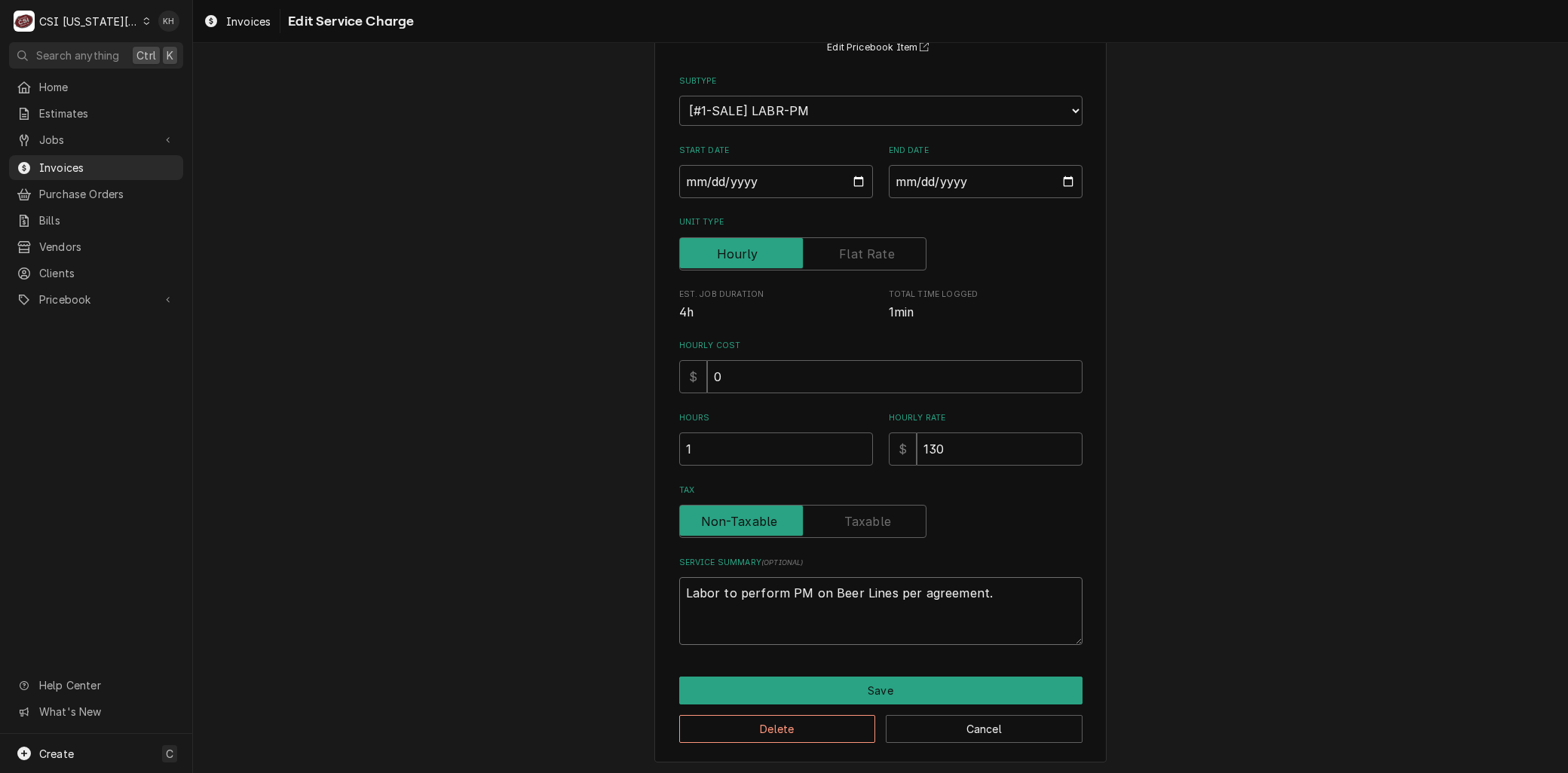
type textarea "Labor to perform PM on Beer Lines per agreement."
click at [1059, 176] on input "2025-09-04" at bounding box center [986, 181] width 194 height 33
type input "2025-08-31"
drag, startPoint x: 950, startPoint y: 457, endPoint x: 745, endPoint y: 449, distance: 205.2
click at [762, 446] on div "Hours 1 Hourly Rate $ 130" at bounding box center [881, 439] width 403 height 53
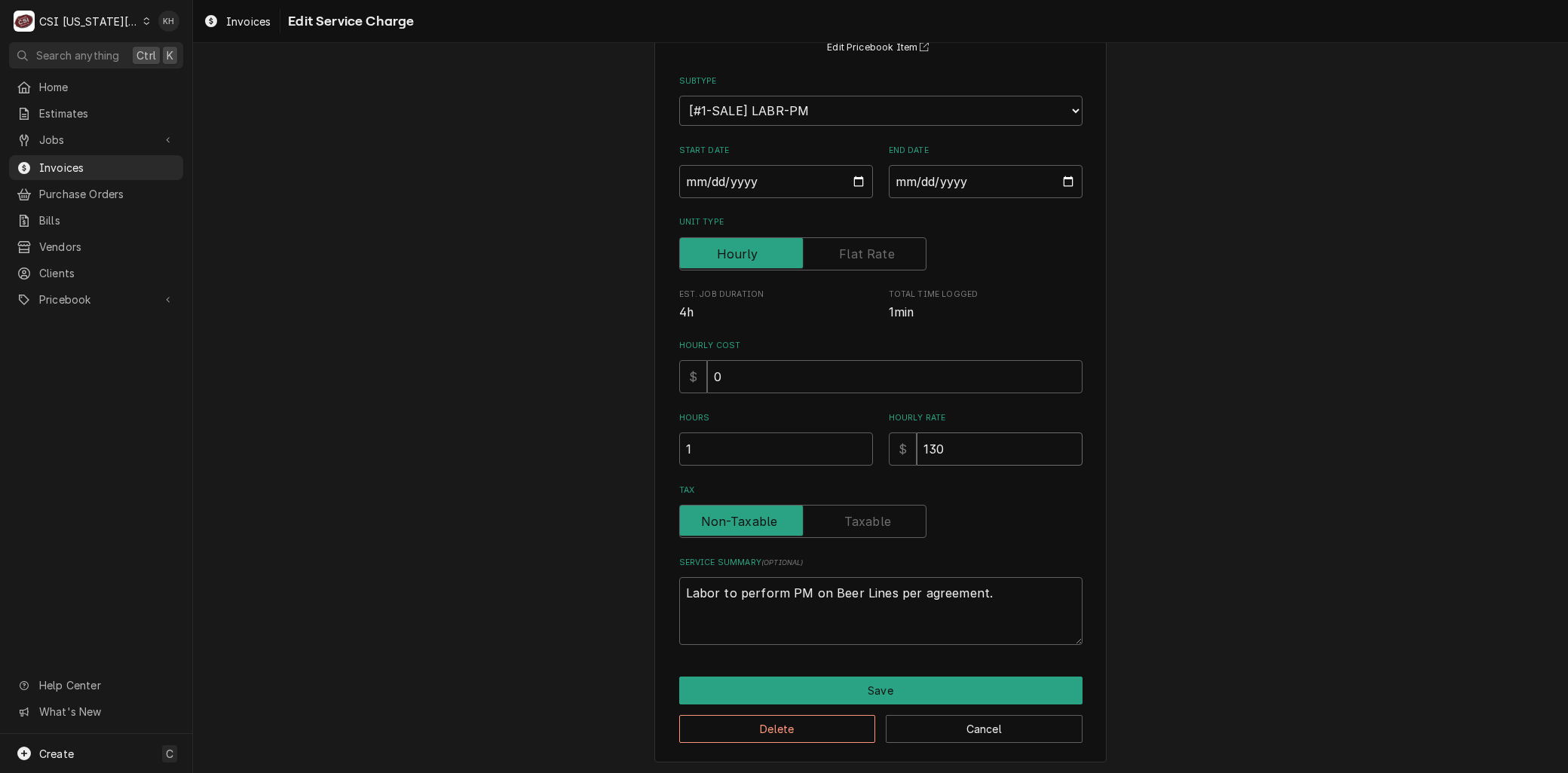
type textarea "x"
type input "4"
type textarea "x"
type input "45"
type textarea "x"
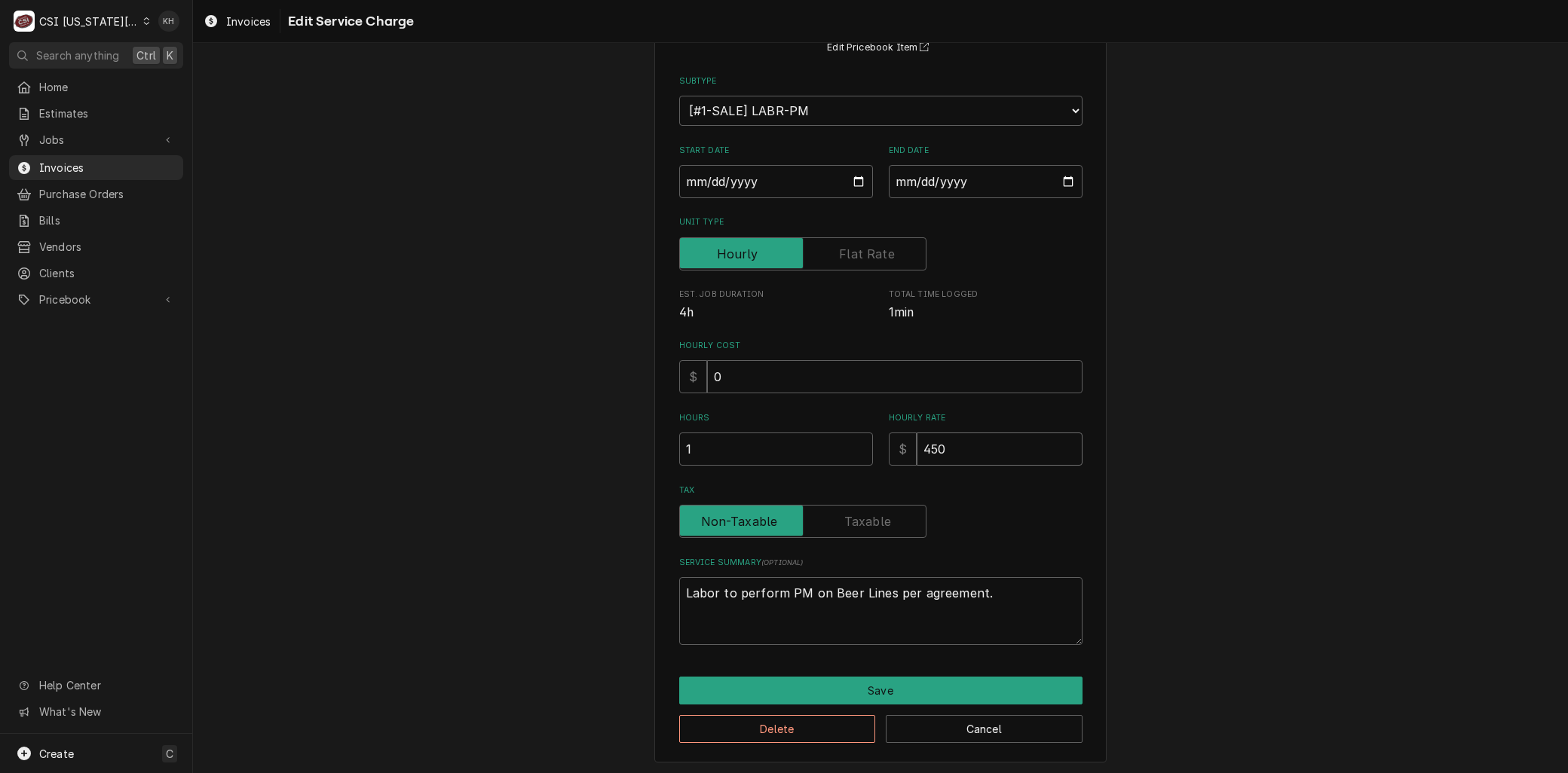
type input "450"
click at [833, 243] on input "Unit Type" at bounding box center [803, 253] width 234 height 33
checkbox input "true"
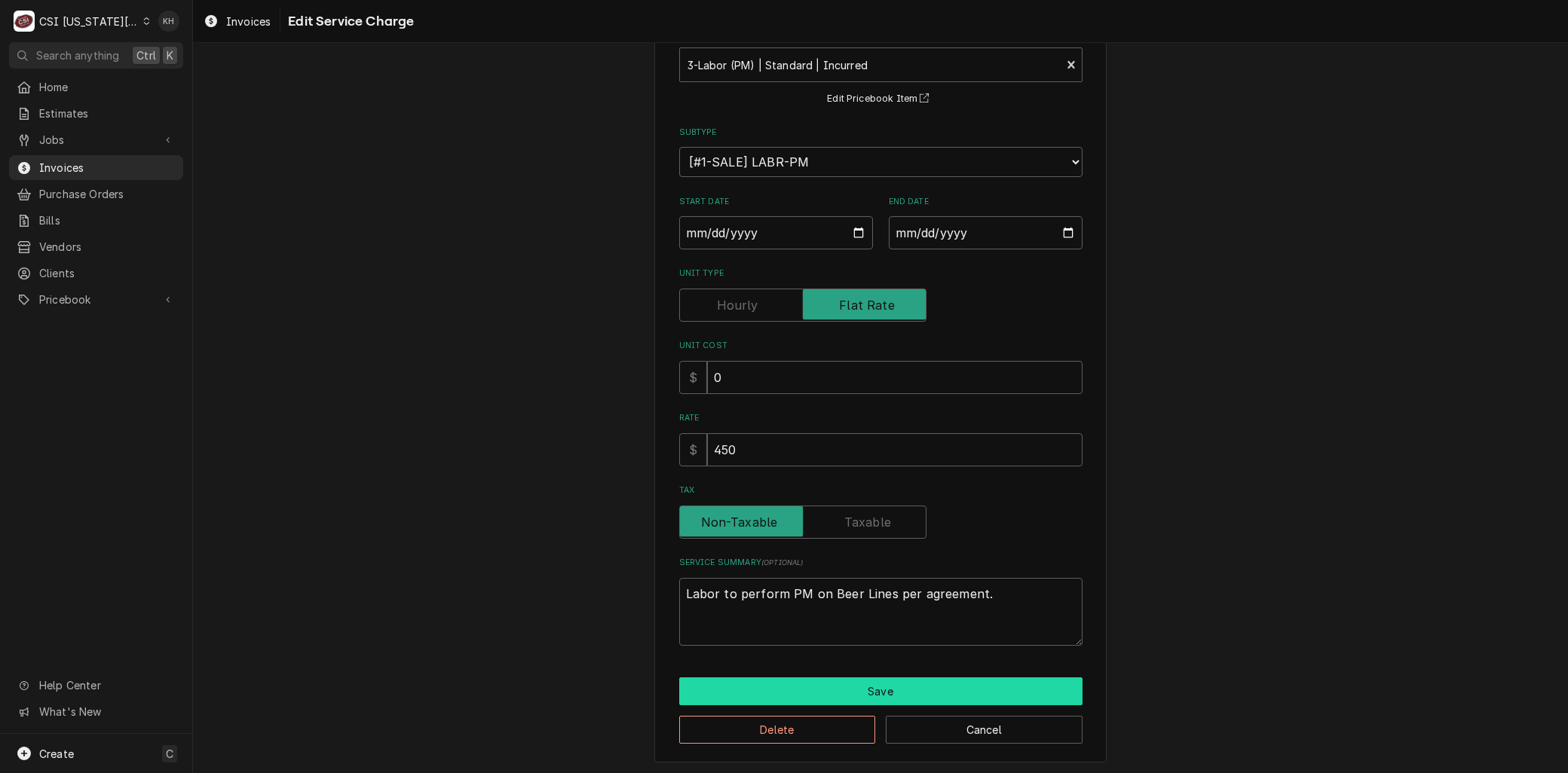
click at [868, 690] on button "Save" at bounding box center [881, 691] width 403 height 28
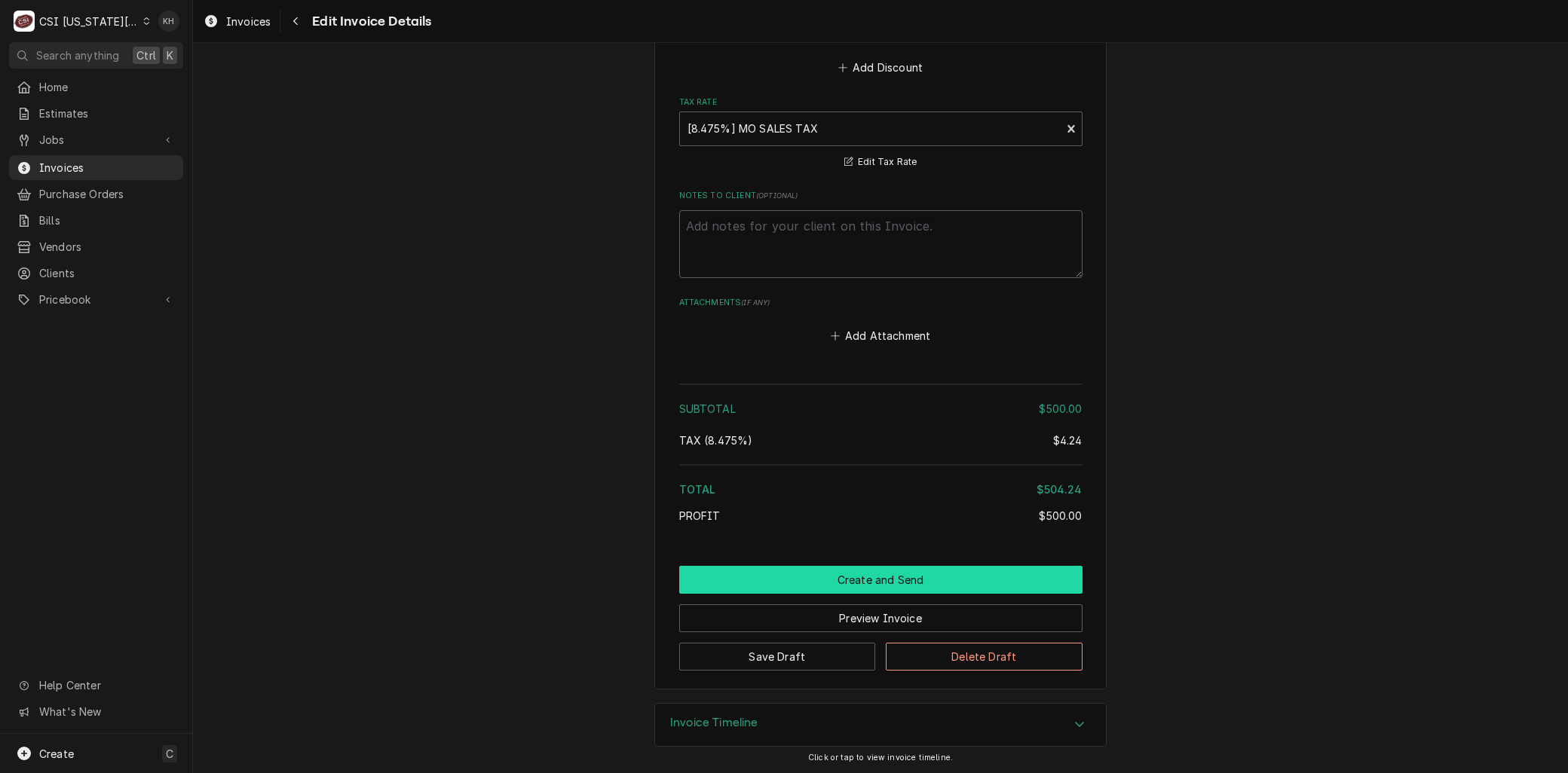
click at [858, 585] on button "Create and Send" at bounding box center [881, 580] width 403 height 28
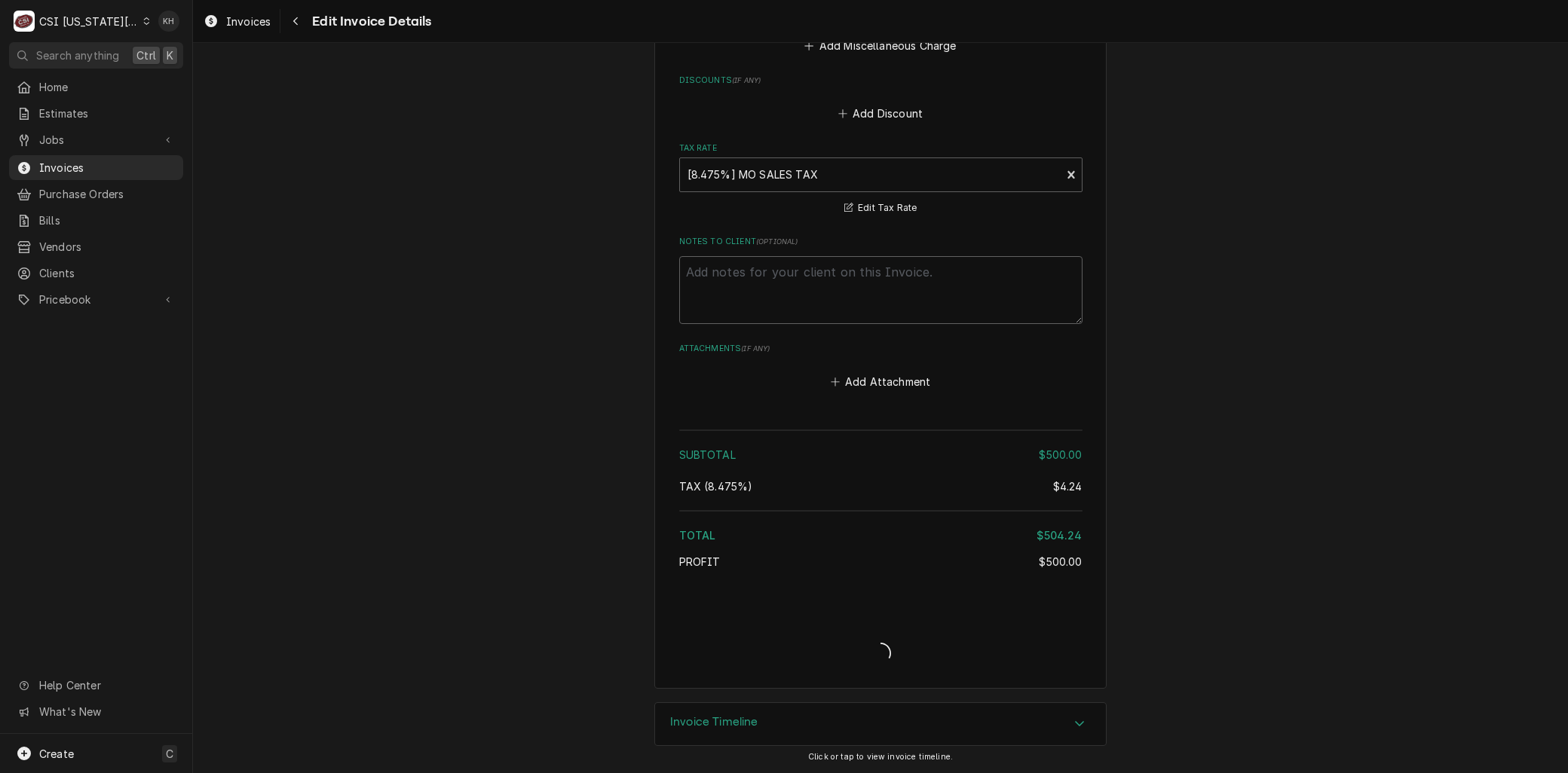
scroll to position [2090, 0]
type textarea "x"
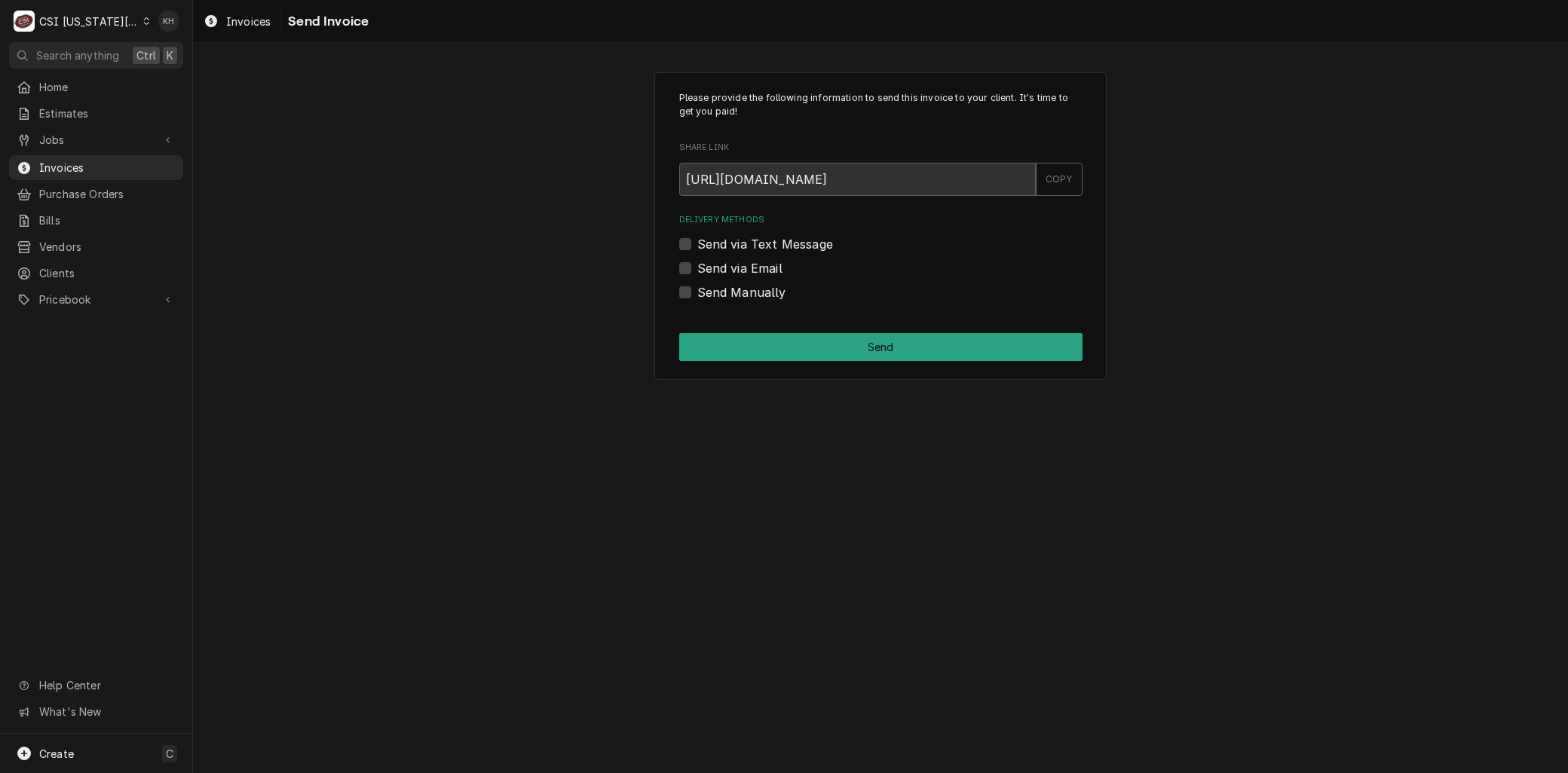
click at [697, 263] on label "Send via Email" at bounding box center [740, 268] width 85 height 18
click at [697, 263] on input "Send via Email" at bounding box center [899, 276] width 403 height 33
checkbox input "true"
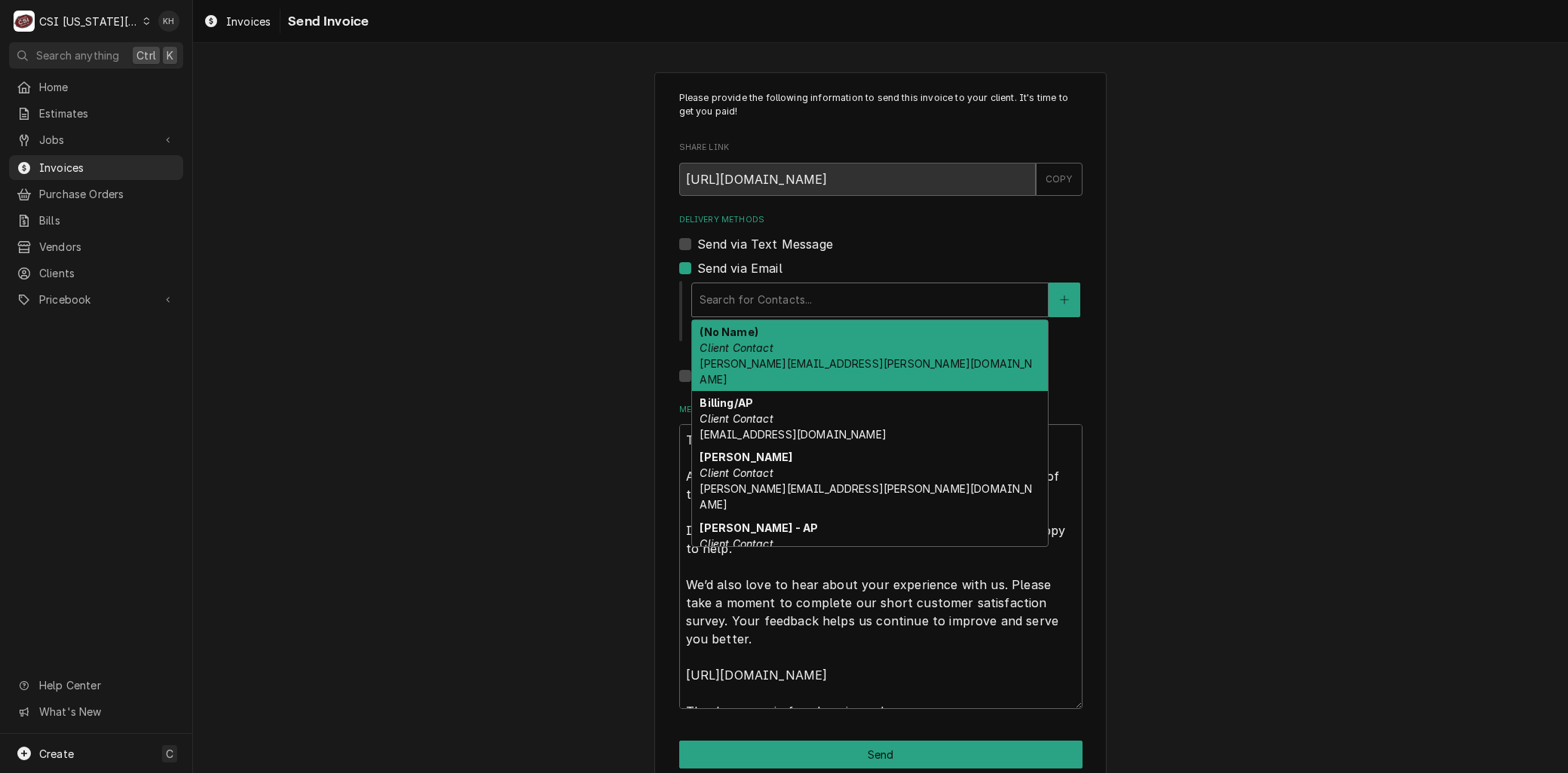
click at [742, 304] on div "Delivery Methods" at bounding box center [870, 300] width 341 height 27
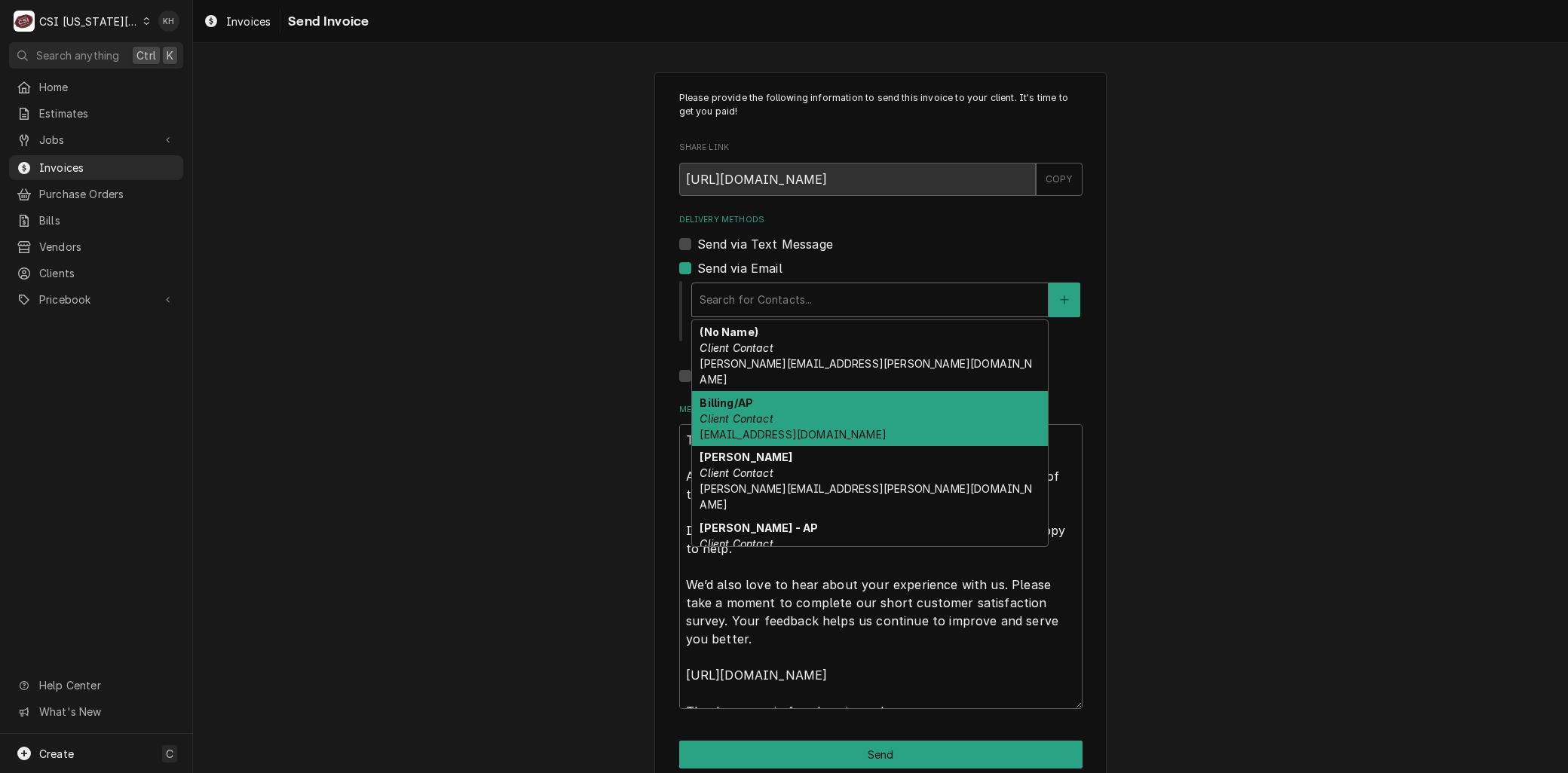
click at [749, 428] on span "30hopleessummit@meinvoices.com" at bounding box center [792, 434] width 186 height 13
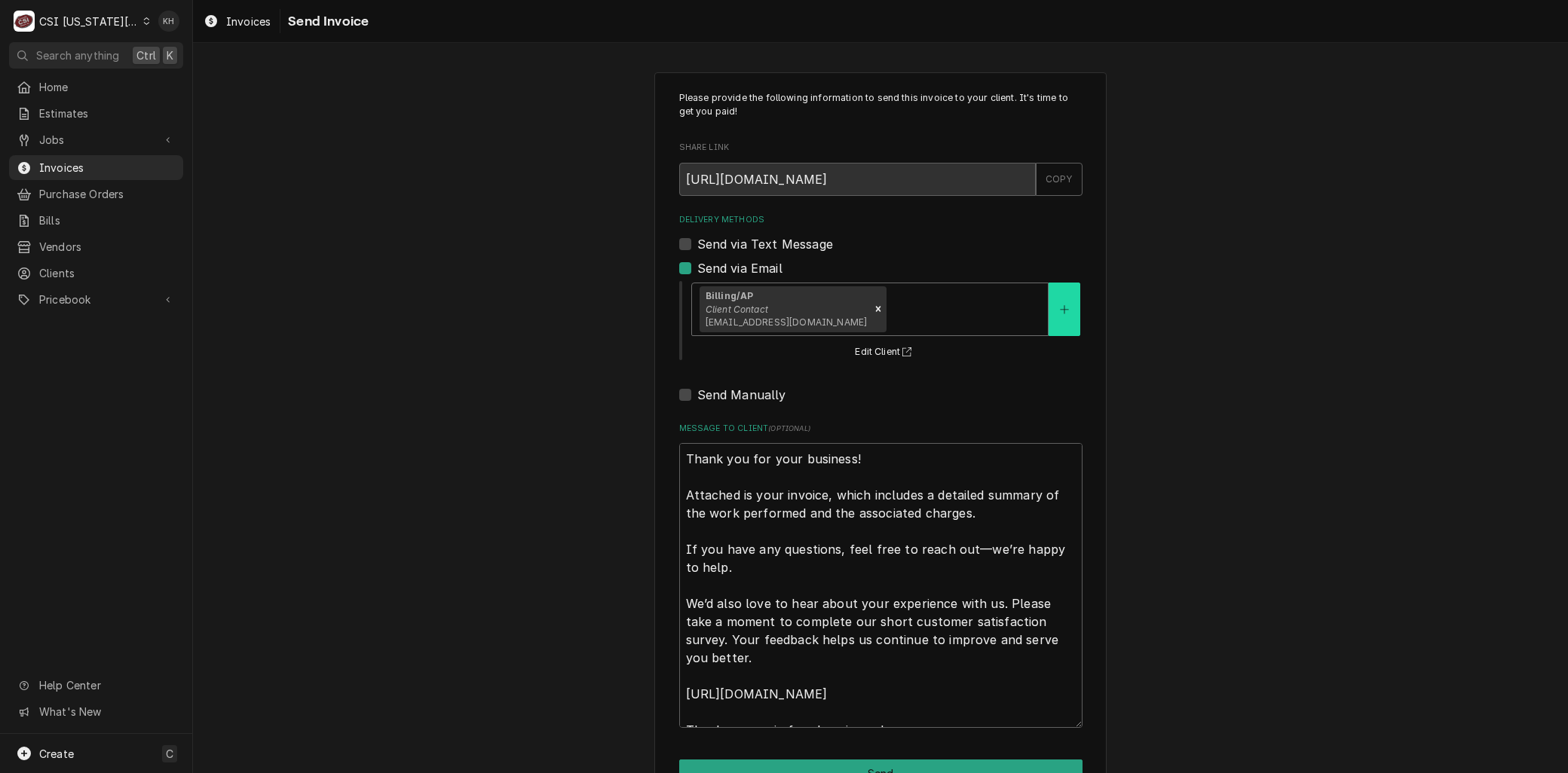
click at [1049, 306] on button "Delivery Methods" at bounding box center [1064, 309] width 32 height 53
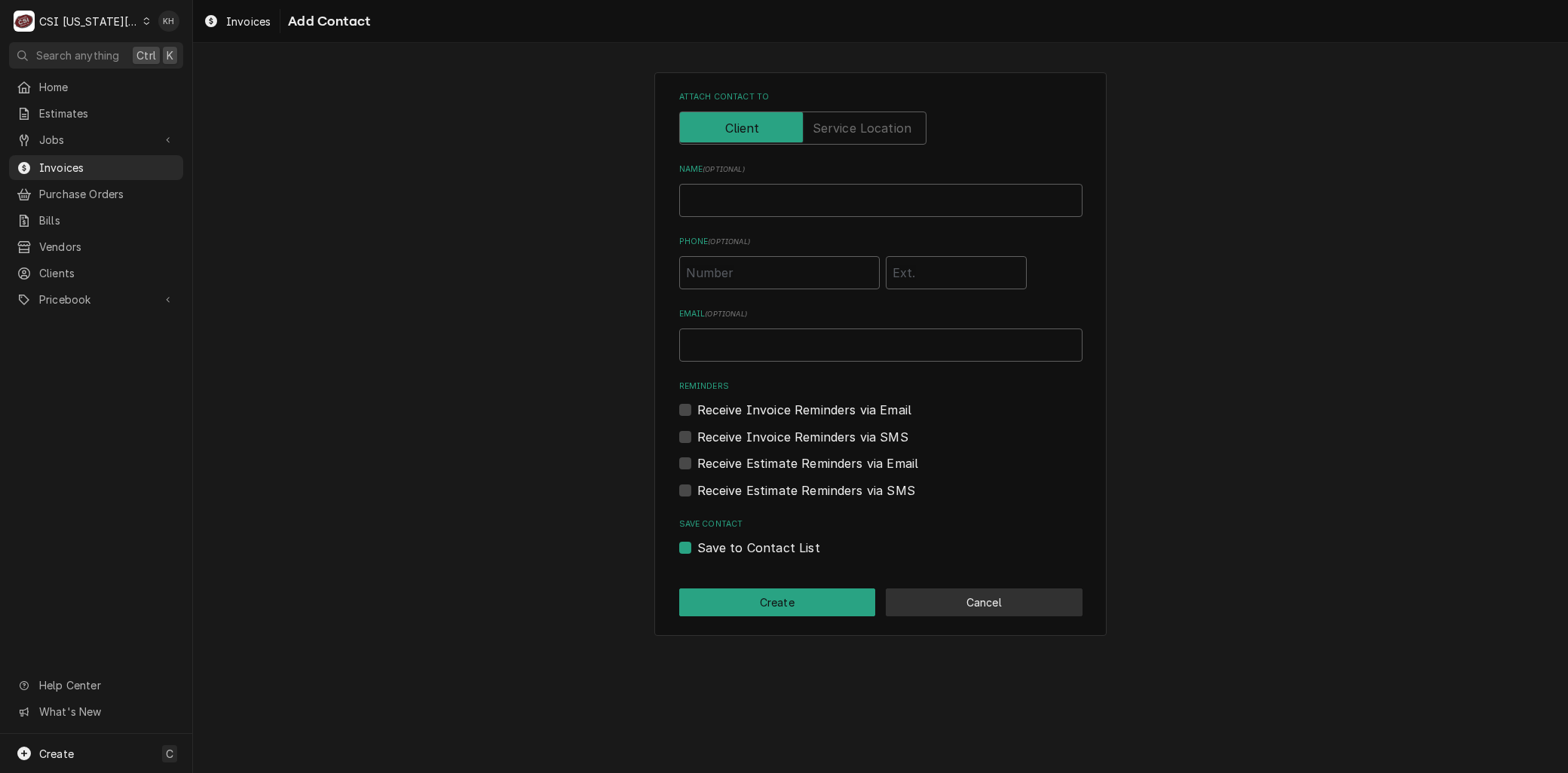
click at [966, 604] on button "Cancel" at bounding box center [984, 602] width 197 height 28
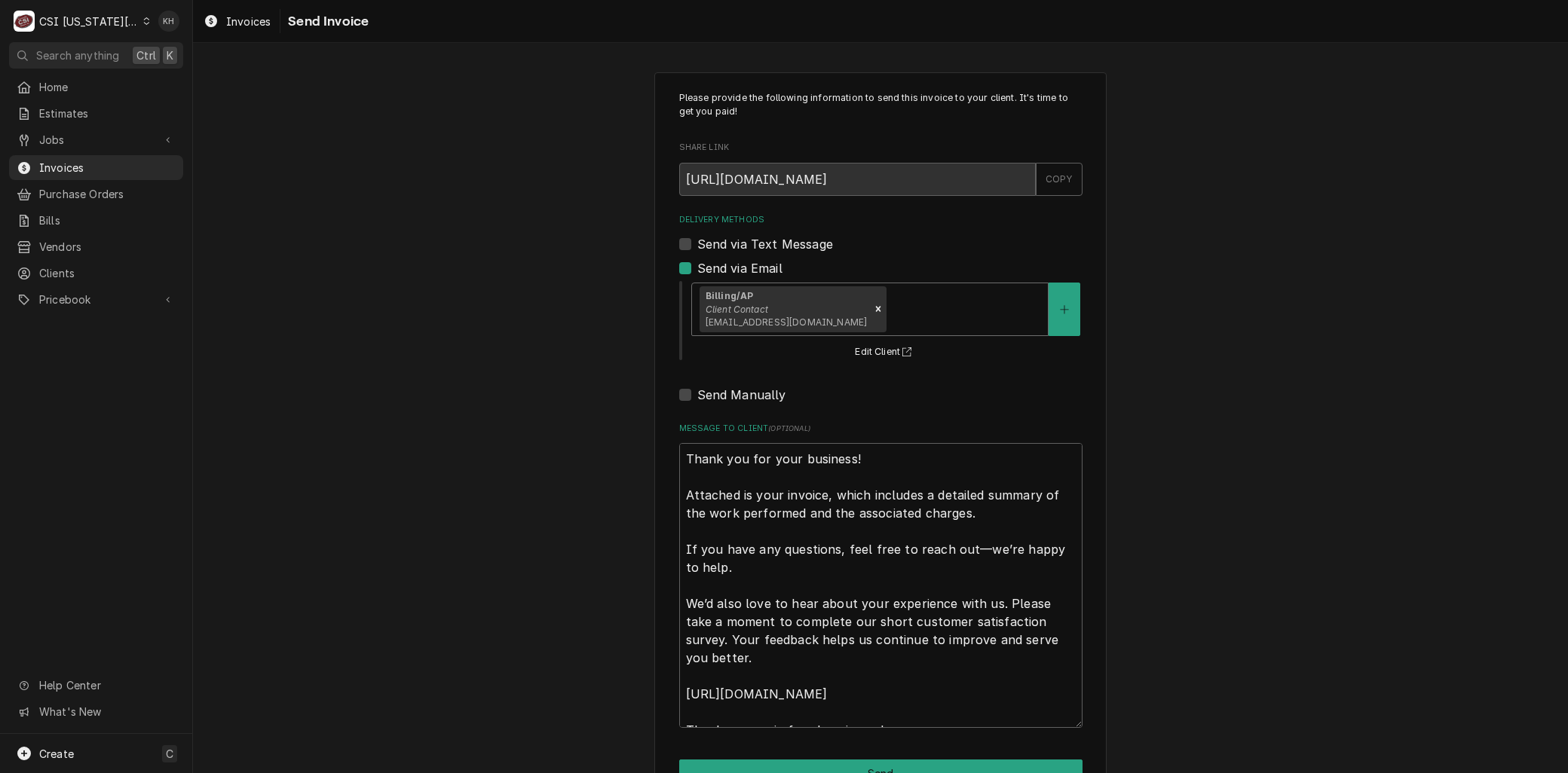
click at [921, 320] on div "Delivery Methods" at bounding box center [965, 309] width 151 height 27
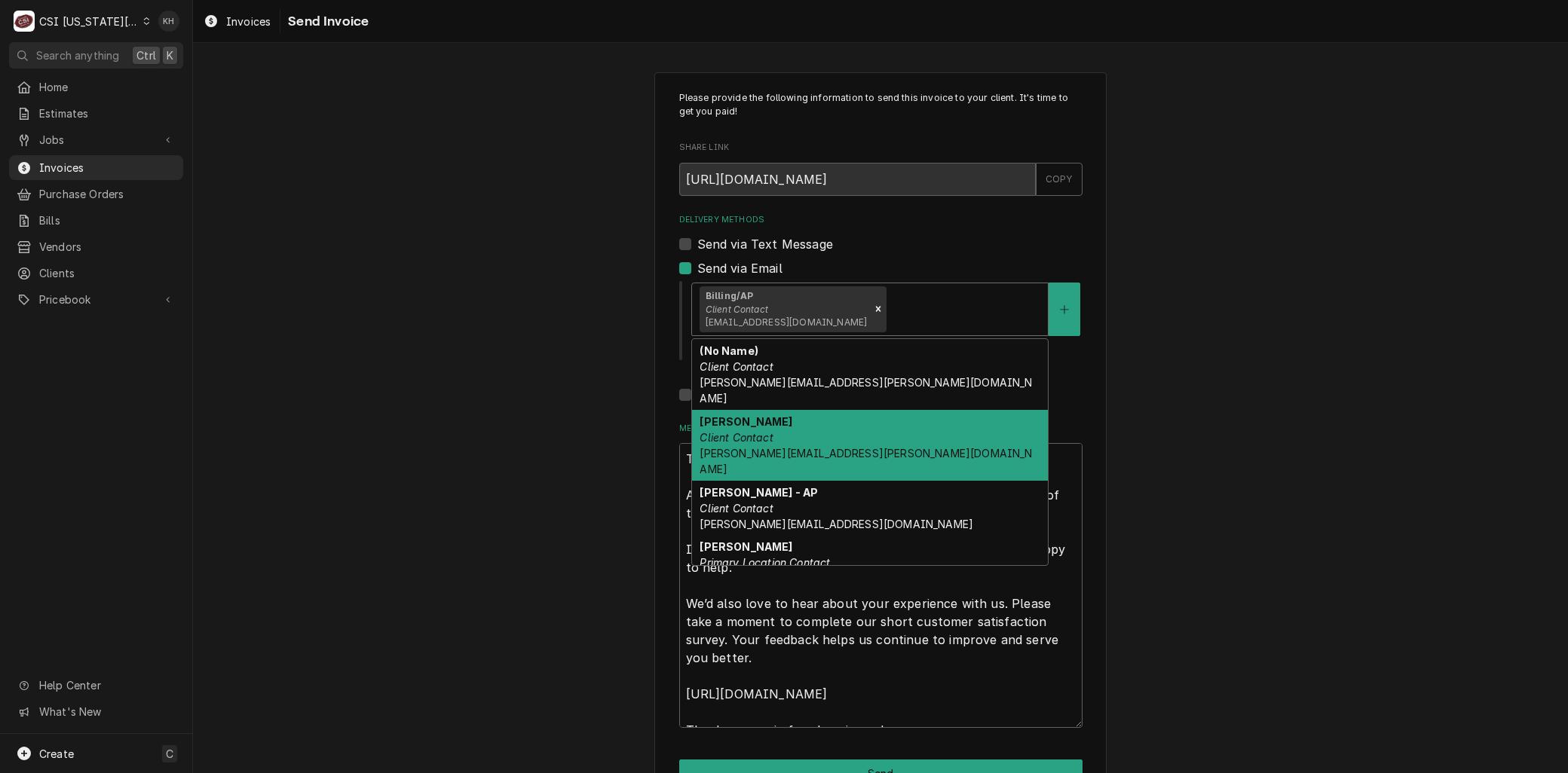
click at [752, 447] on span "brent.seaba@csi1.com" at bounding box center [866, 461] width 332 height 29
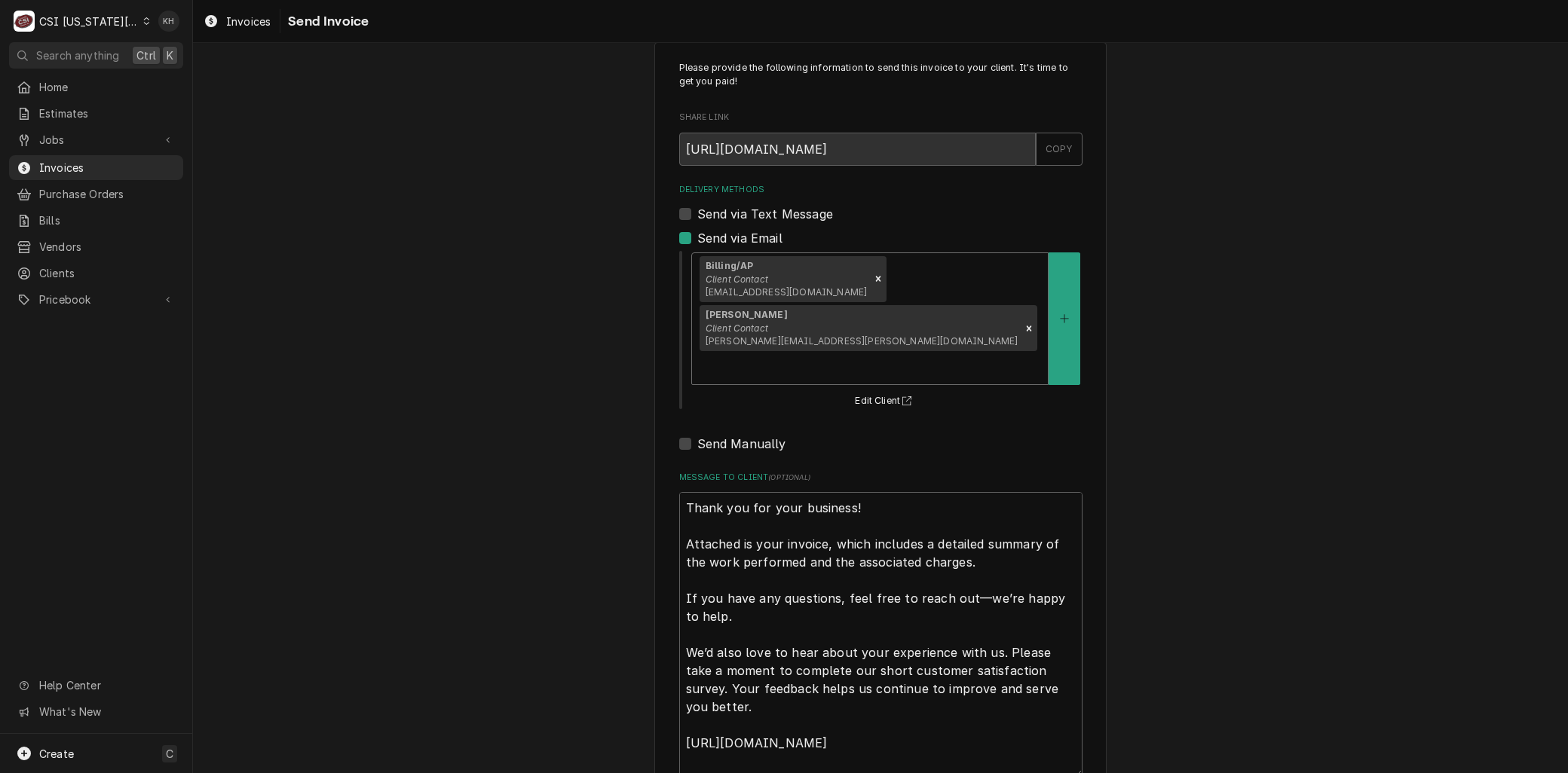
scroll to position [46, 0]
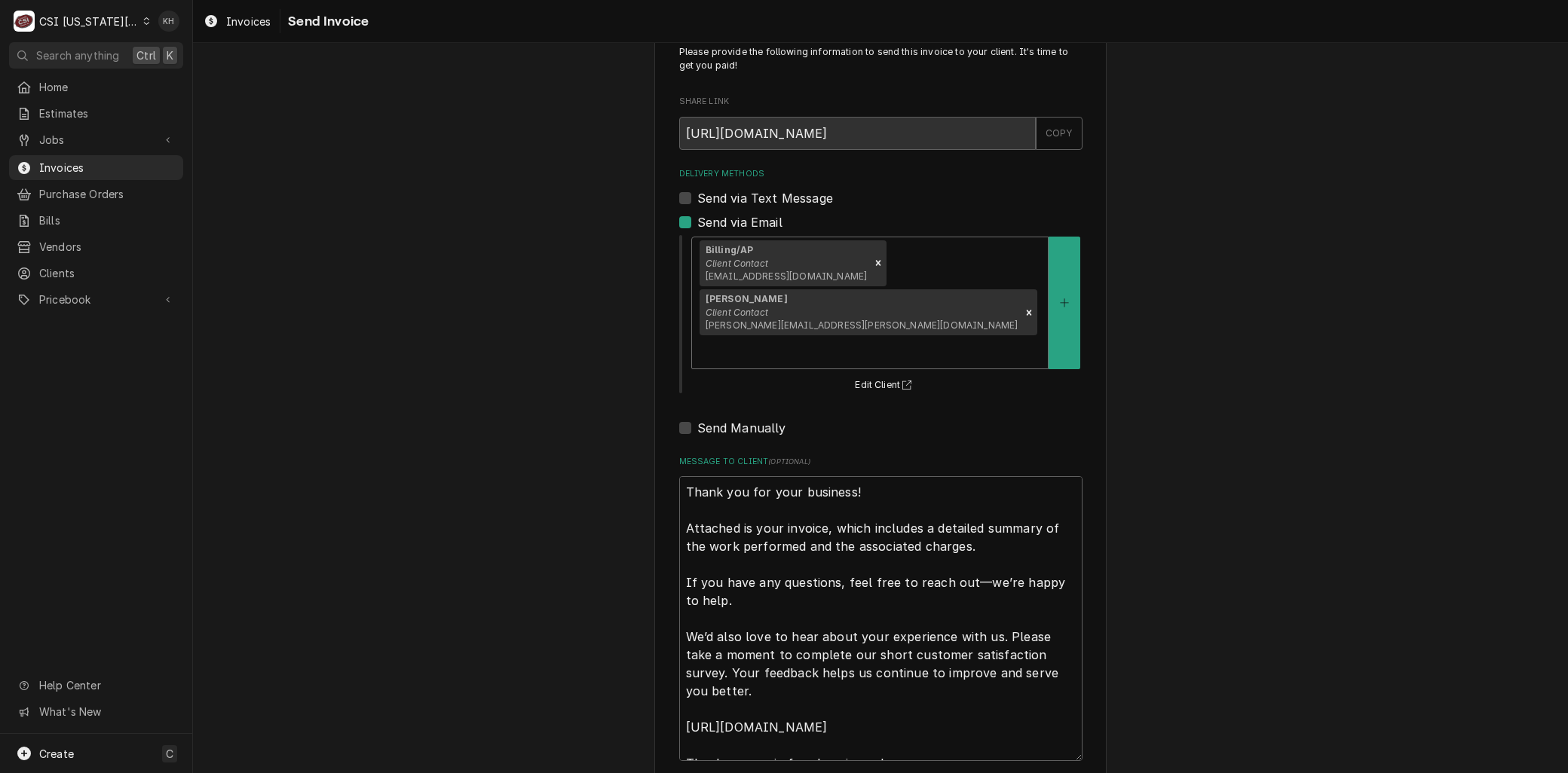
type textarea "x"
